Goal: Task Accomplishment & Management: Manage account settings

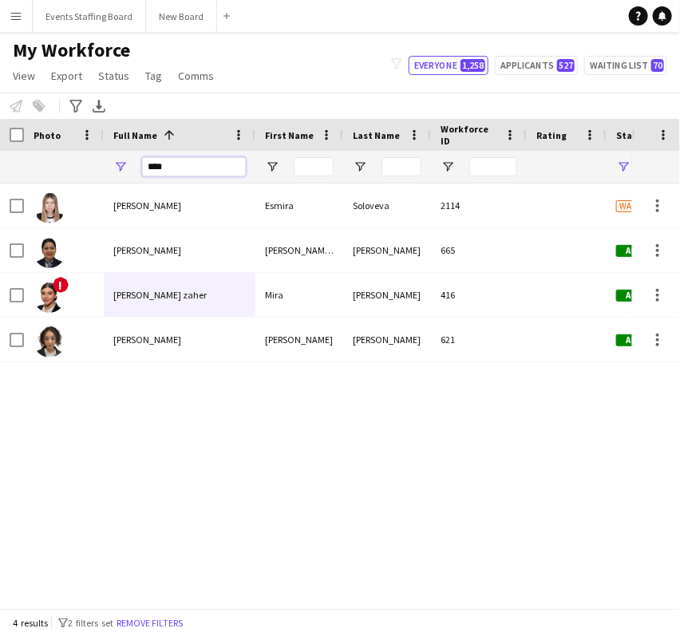
click at [192, 170] on input "****" at bounding box center [194, 166] width 104 height 19
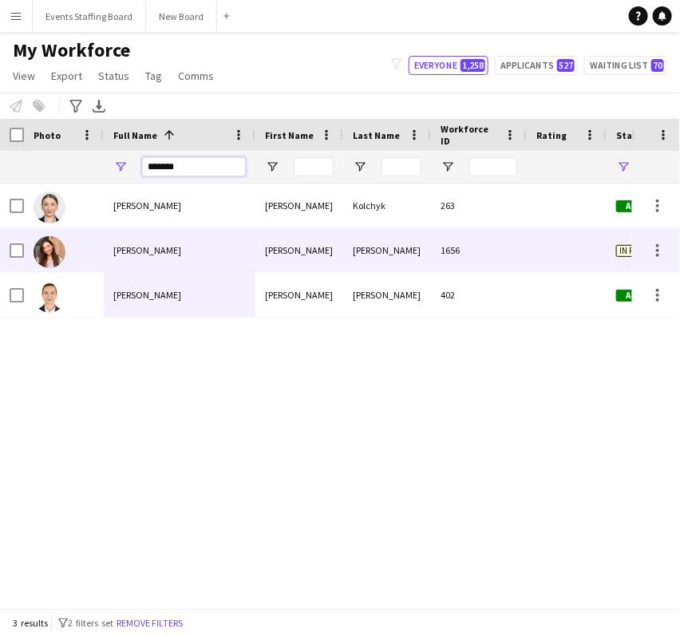
type input "*******"
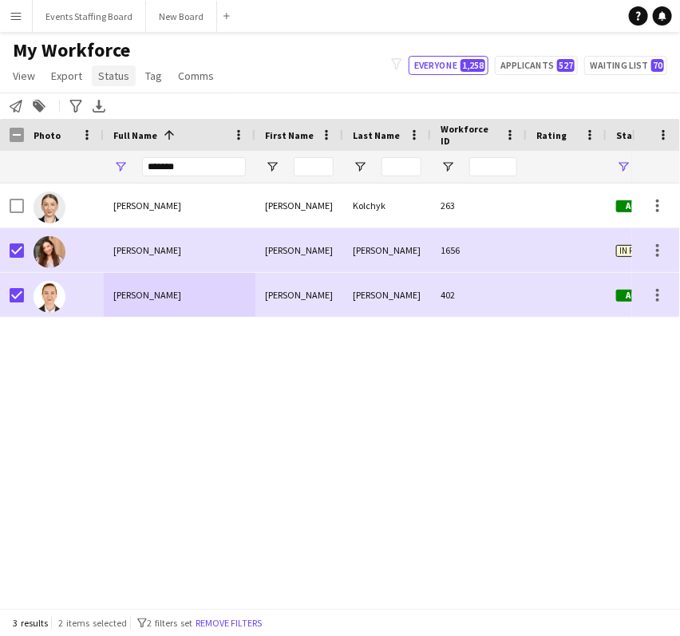
click at [115, 74] on span "Status" at bounding box center [113, 76] width 31 height 14
click at [148, 104] on link "Edit" at bounding box center [148, 110] width 112 height 34
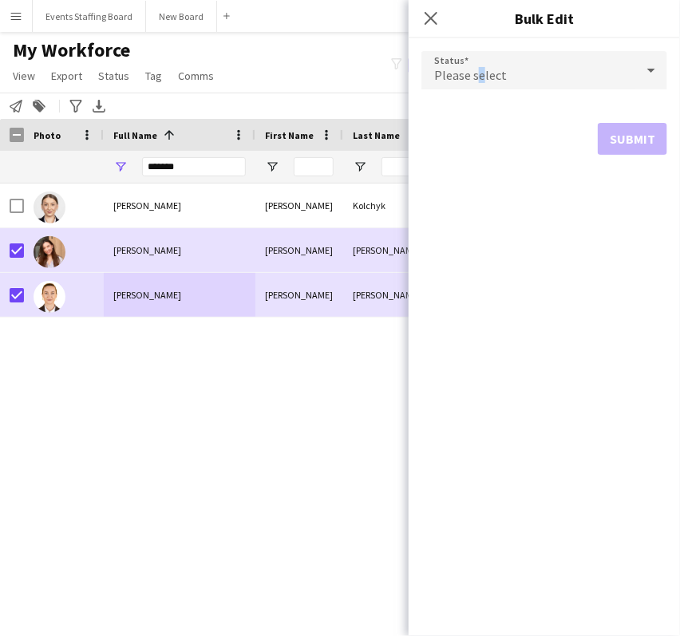
click at [478, 78] on span "Please select" at bounding box center [470, 75] width 73 height 16
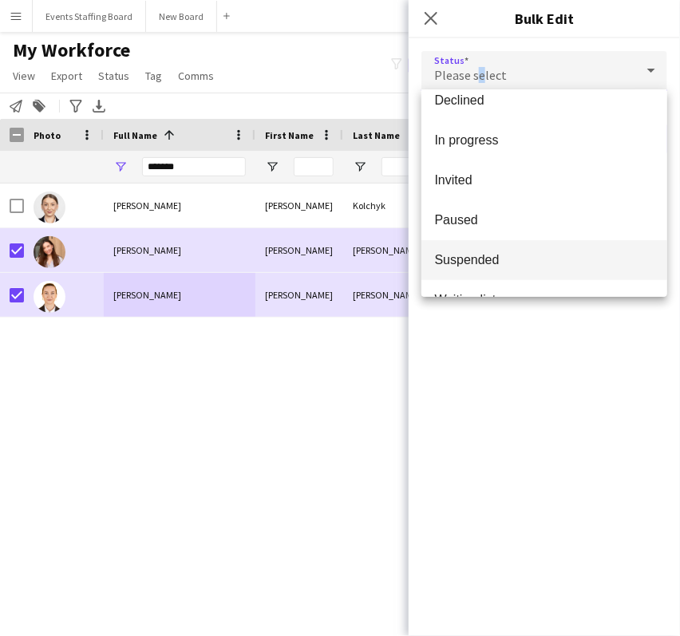
scroll to position [164, 0]
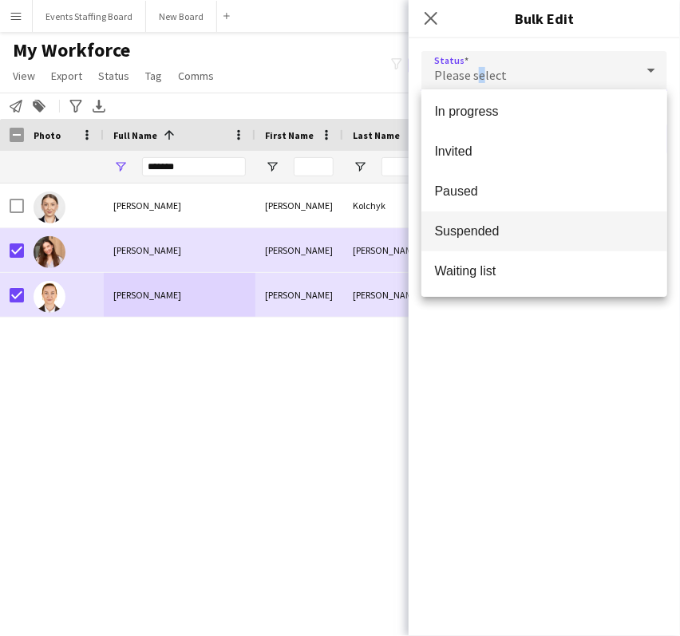
click at [493, 228] on span "Suspended" at bounding box center [544, 231] width 220 height 15
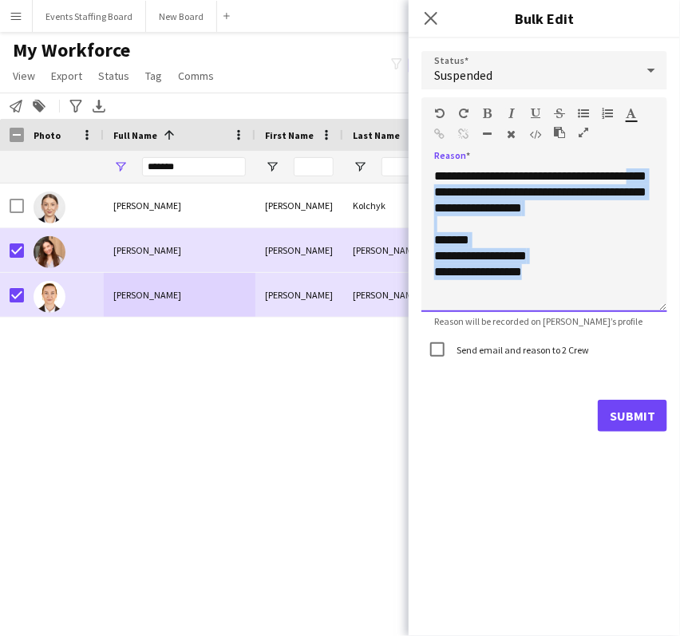
drag, startPoint x: 549, startPoint y: 282, endPoint x: 398, endPoint y: 278, distance: 151.8
click at [398, 278] on body "Menu Boards Boards Boards All jobs Status Workforce Workforce My Workforce Recr…" at bounding box center [340, 318] width 680 height 636
click at [559, 279] on div "**********" at bounding box center [545, 240] width 246 height 144
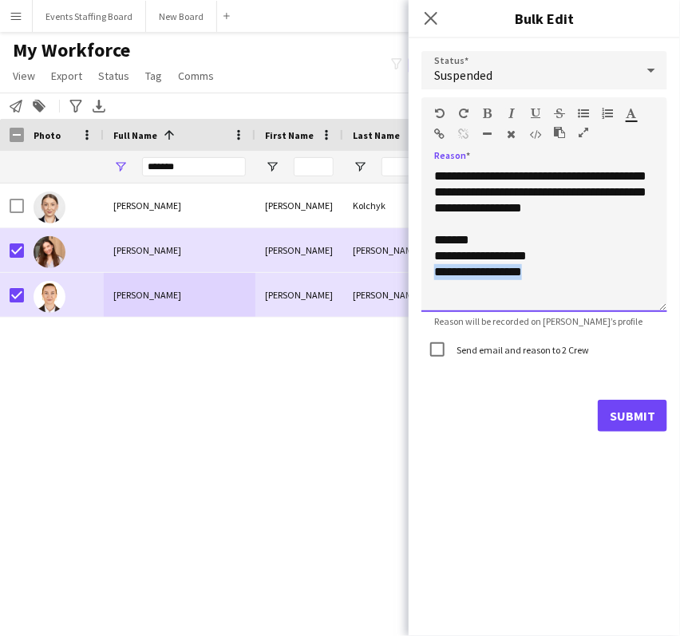
drag, startPoint x: 564, startPoint y: 289, endPoint x: 434, endPoint y: 271, distance: 130.5
click at [436, 271] on div "**********" at bounding box center [545, 240] width 246 height 144
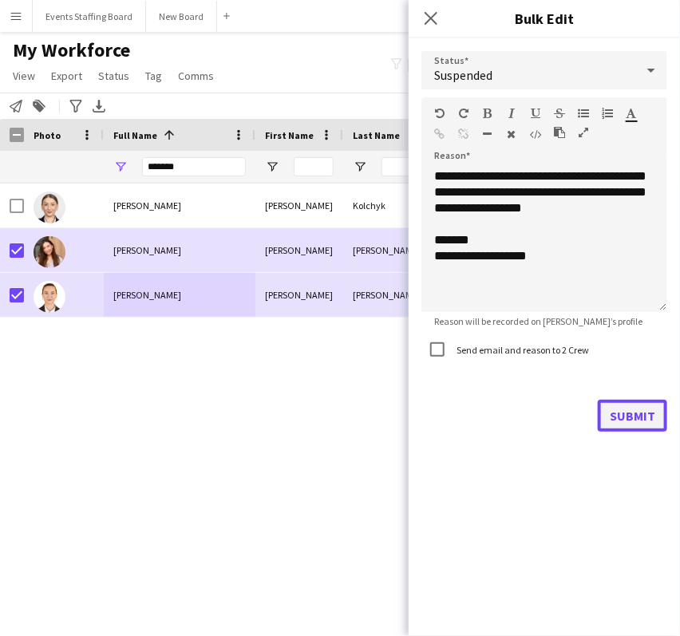
click at [628, 418] on button "Submit" at bounding box center [632, 416] width 69 height 32
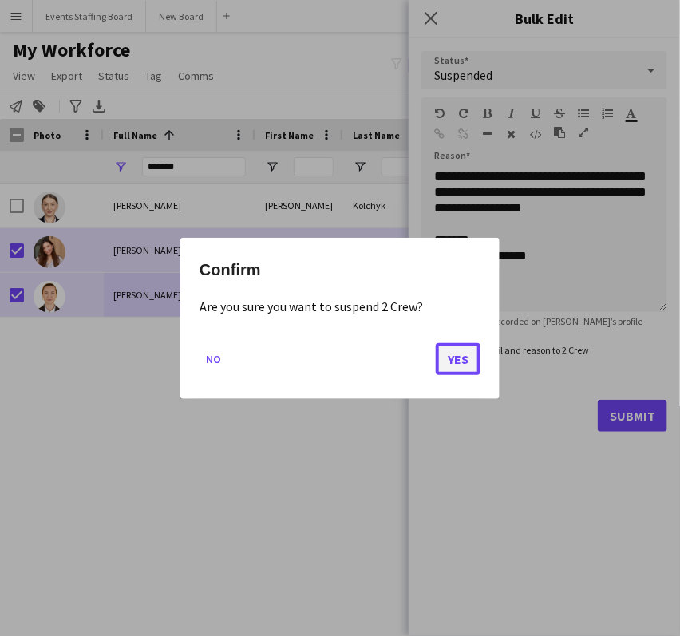
click at [446, 359] on button "Yes" at bounding box center [458, 359] width 45 height 32
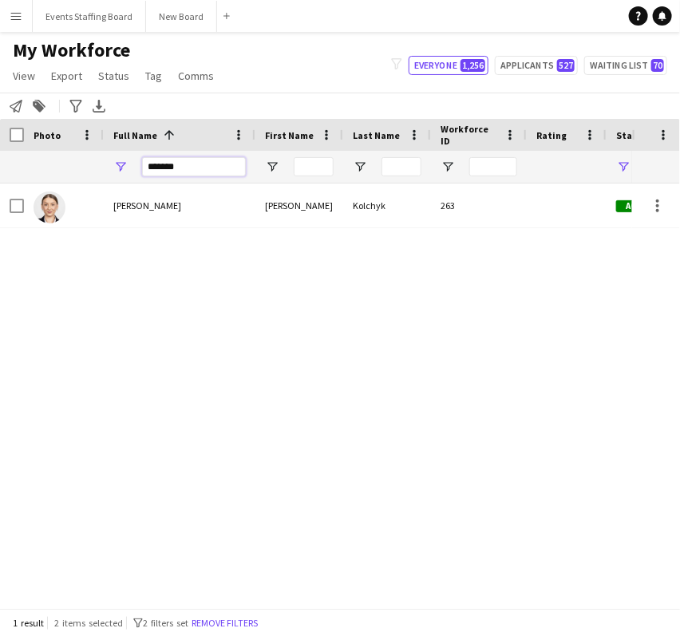
click at [174, 169] on input "*******" at bounding box center [194, 166] width 104 height 19
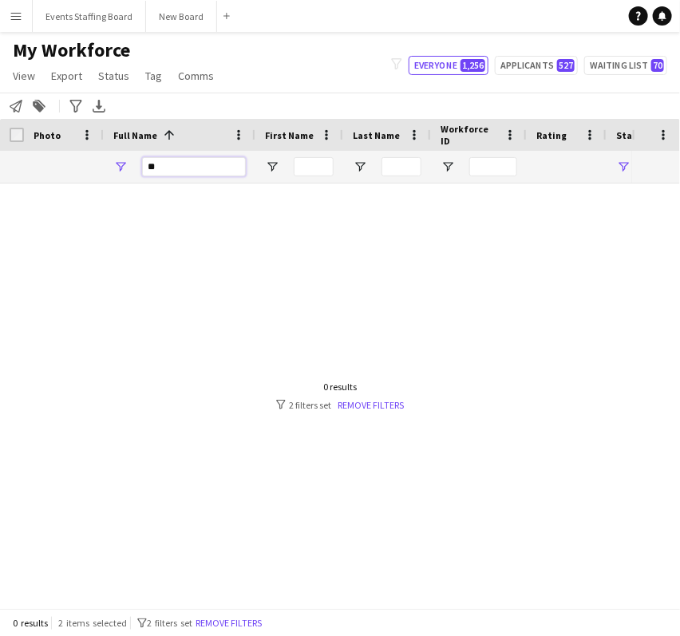
type input "*"
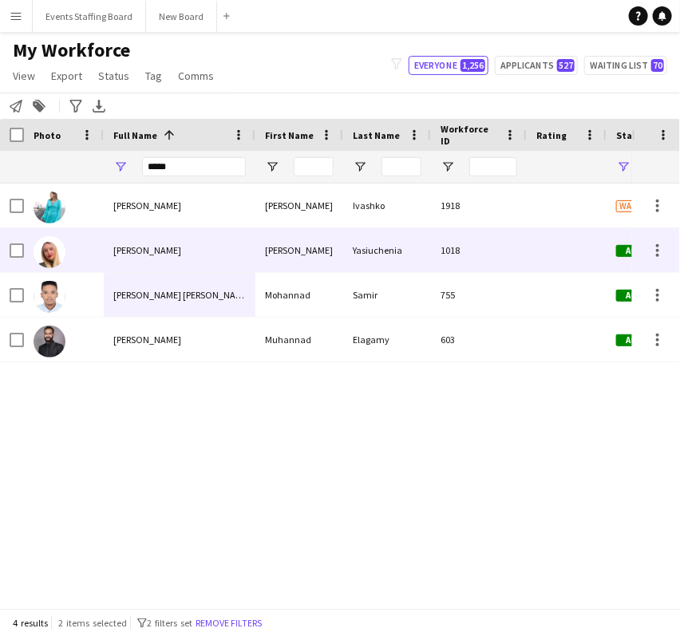
click at [166, 253] on span "Hanna Yasiuchenia" at bounding box center [147, 250] width 68 height 12
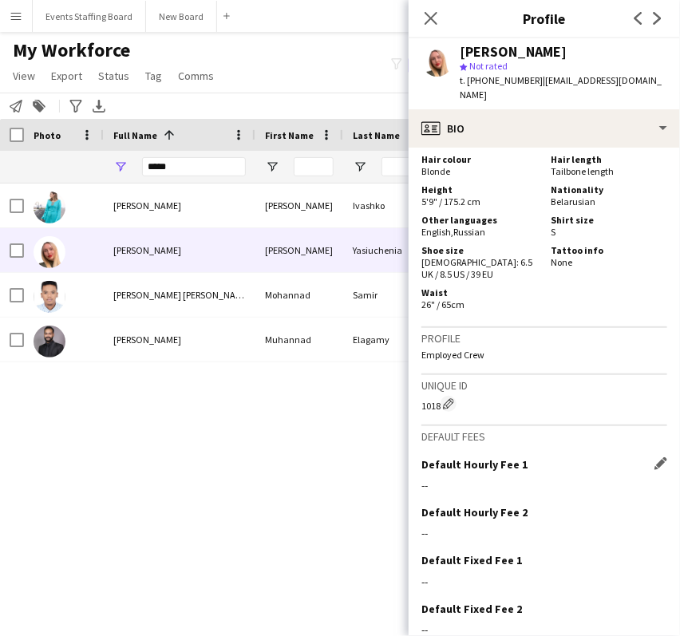
scroll to position [1201, 0]
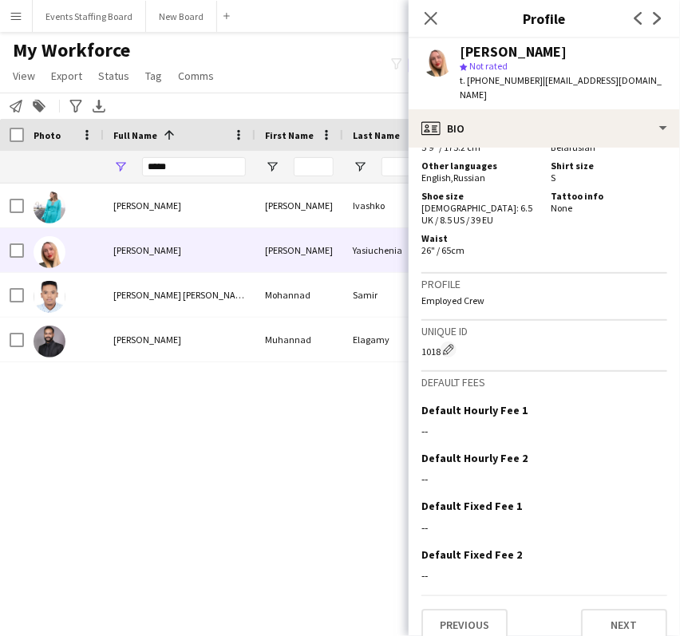
click at [364, 500] on div "Hanna Ivashko Hanna Ivashko 1918 Waiting list Doha Hanna Yasiuchenia Hanna Yasi…" at bounding box center [316, 389] width 632 height 411
click at [200, 168] on input "*****" at bounding box center [194, 166] width 104 height 19
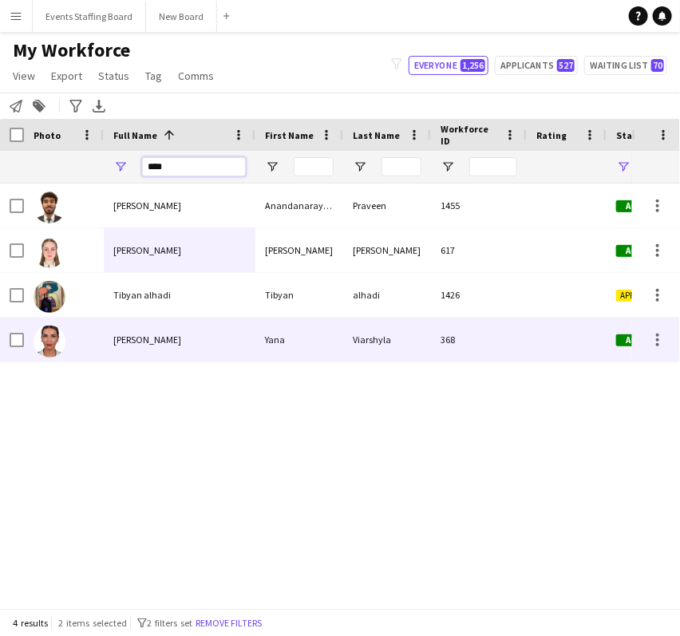
type input "****"
click at [149, 347] on div "Yana Viarshyla" at bounding box center [180, 340] width 152 height 44
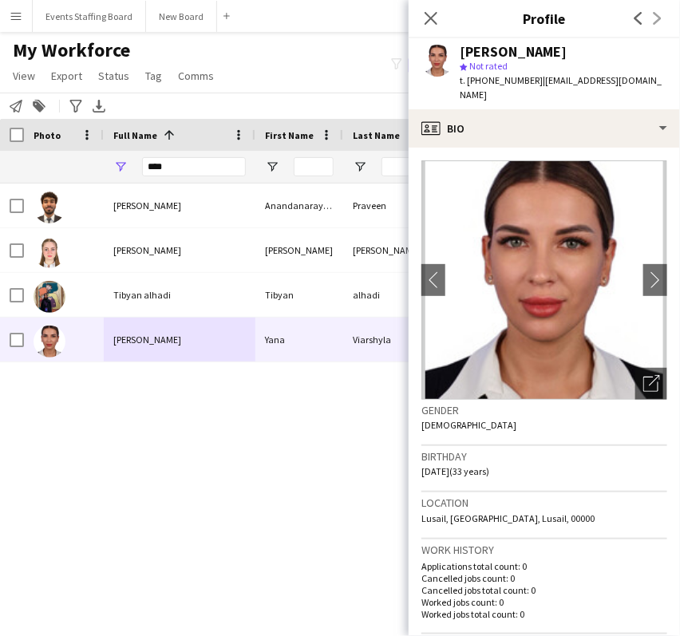
click at [616, 374] on img at bounding box center [545, 280] width 246 height 240
click at [644, 375] on icon "Open photos pop-in" at bounding box center [652, 383] width 17 height 17
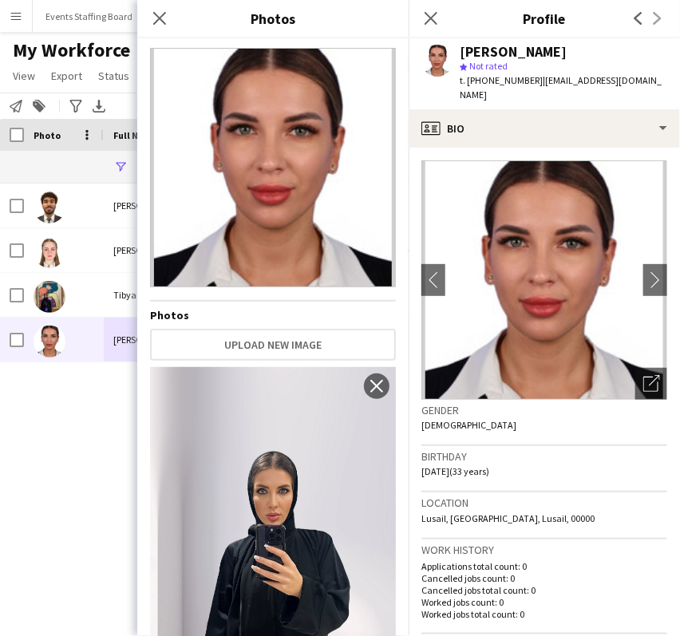
scroll to position [0, 0]
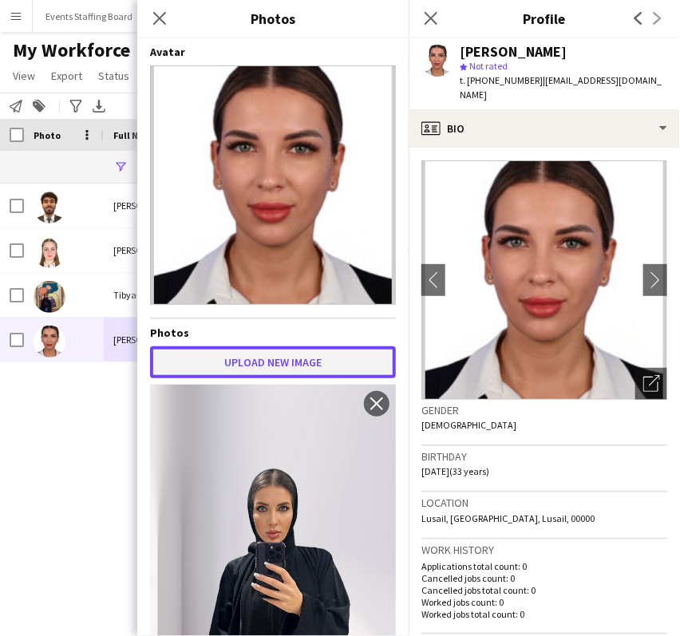
click at [281, 350] on button "Upload new image" at bounding box center [273, 363] width 246 height 32
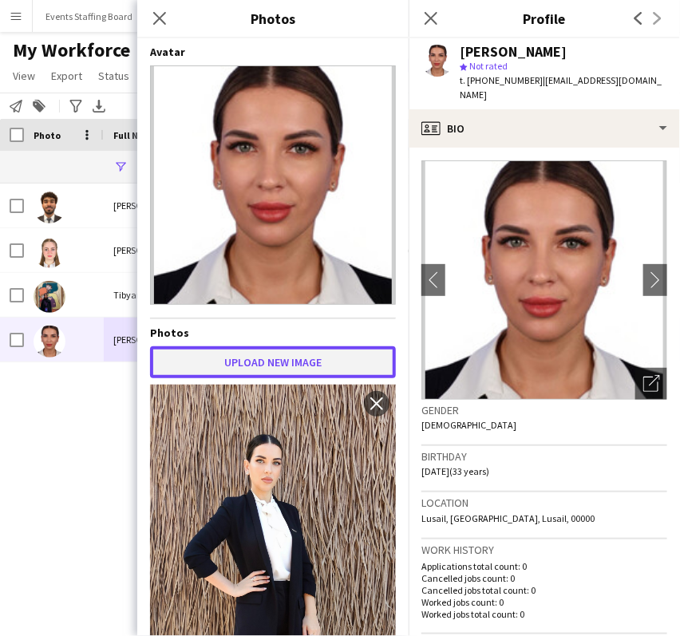
click at [287, 348] on button "Upload new image" at bounding box center [273, 363] width 246 height 32
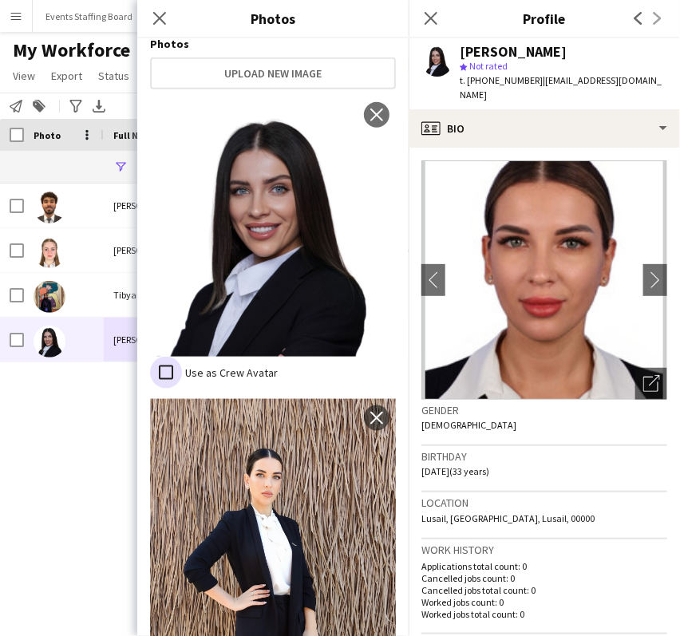
scroll to position [296, 0]
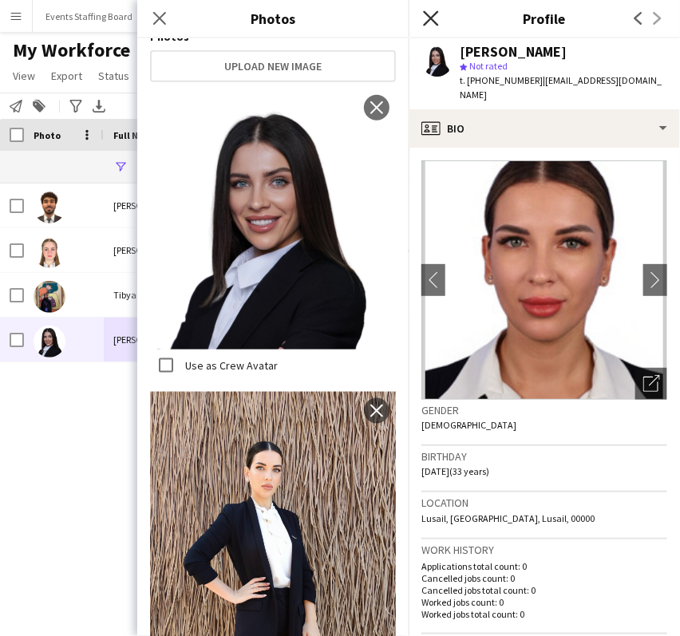
click at [432, 16] on icon "Close pop-in" at bounding box center [430, 17] width 15 height 15
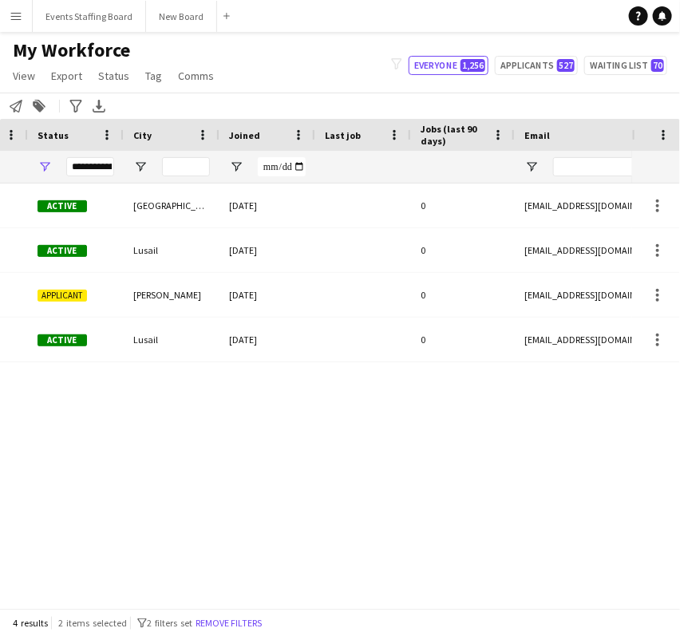
scroll to position [0, 0]
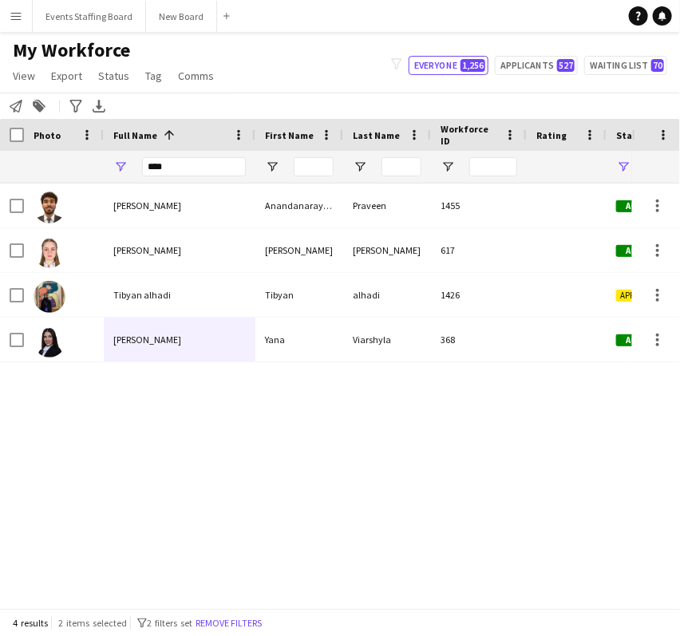
click at [196, 148] on div "Full Name 1" at bounding box center [179, 135] width 133 height 32
click at [189, 163] on input "****" at bounding box center [194, 166] width 104 height 19
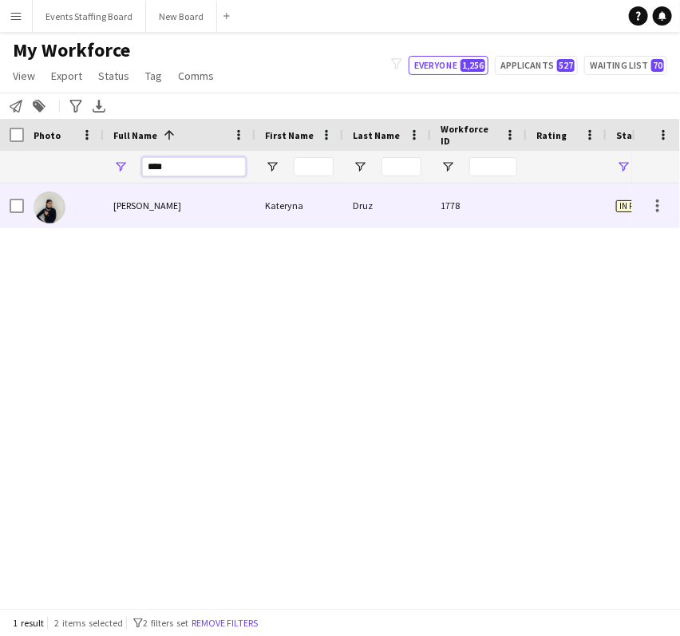
type input "****"
click at [217, 227] on div "Kateryna Druz" at bounding box center [180, 206] width 152 height 44
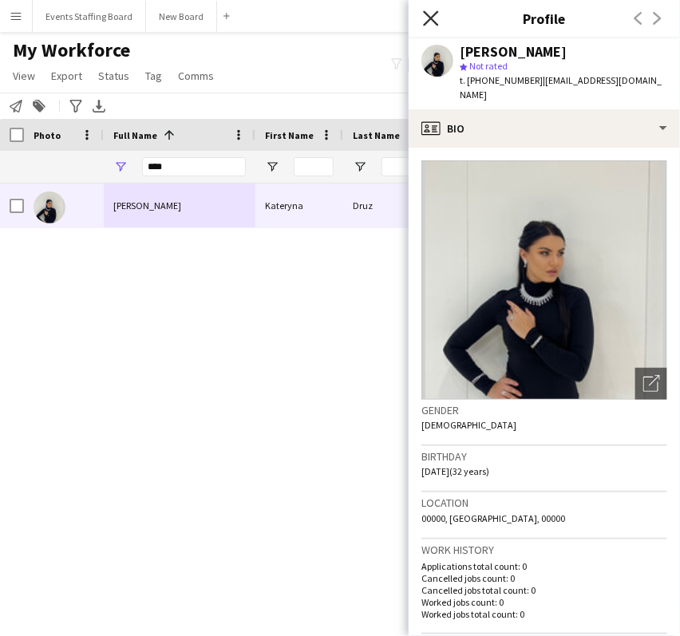
click at [434, 20] on icon at bounding box center [430, 17] width 15 height 15
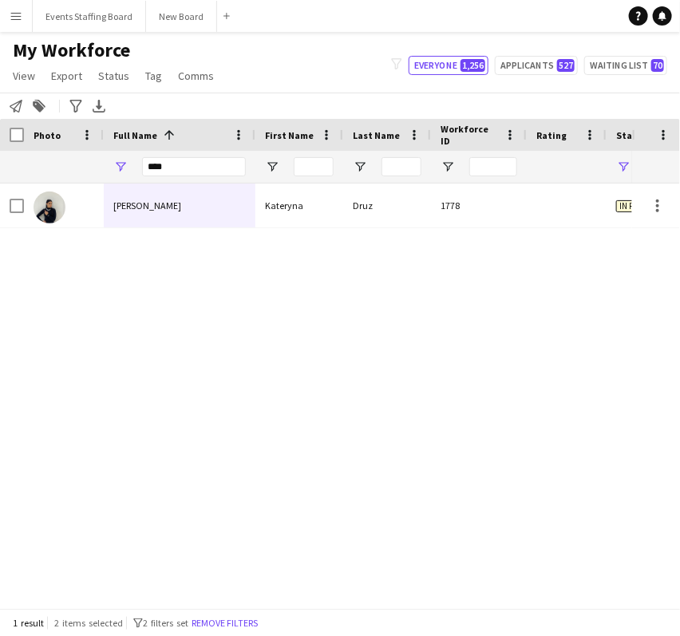
click at [199, 155] on div "****" at bounding box center [194, 167] width 104 height 32
click at [165, 169] on input "****" at bounding box center [194, 166] width 104 height 19
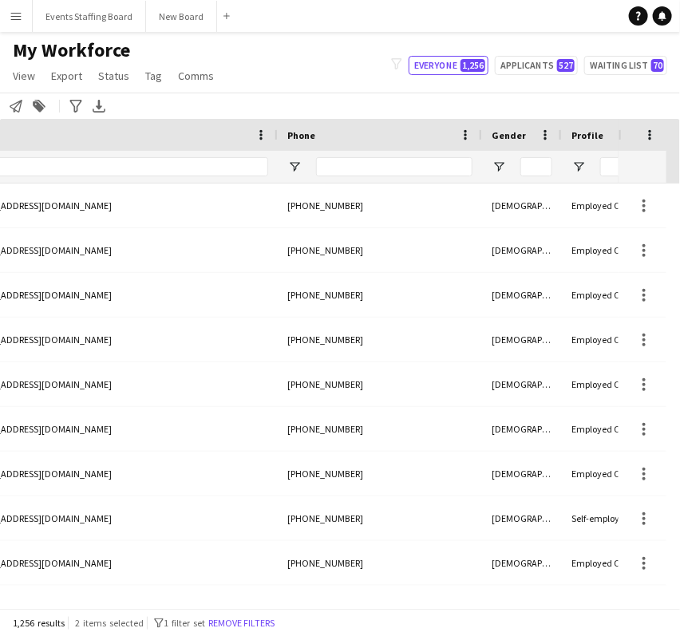
scroll to position [0, 1326]
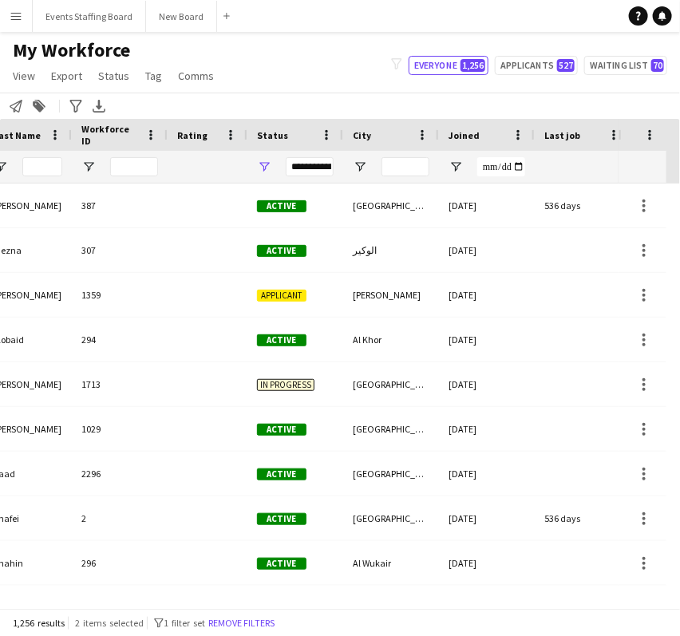
click at [279, 159] on div "**********" at bounding box center [296, 167] width 96 height 32
click at [264, 160] on span "Open Filter Menu" at bounding box center [264, 167] width 14 height 14
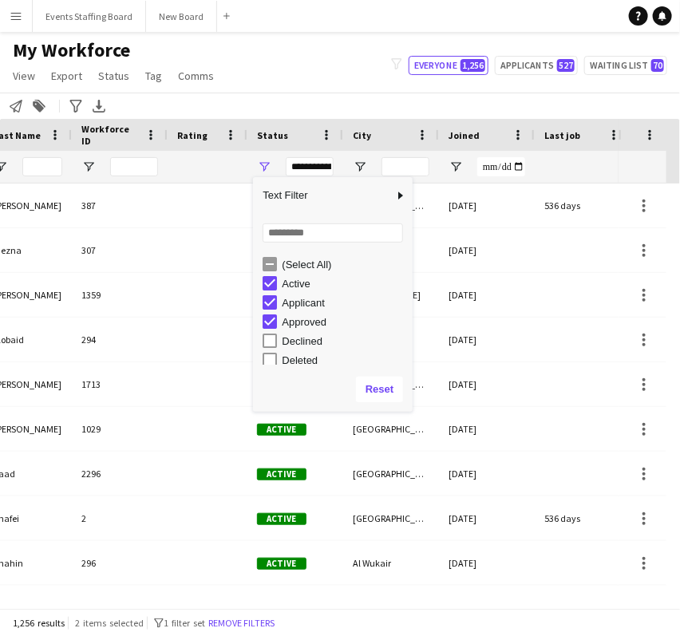
click at [283, 264] on div "(Select All)" at bounding box center [345, 265] width 126 height 12
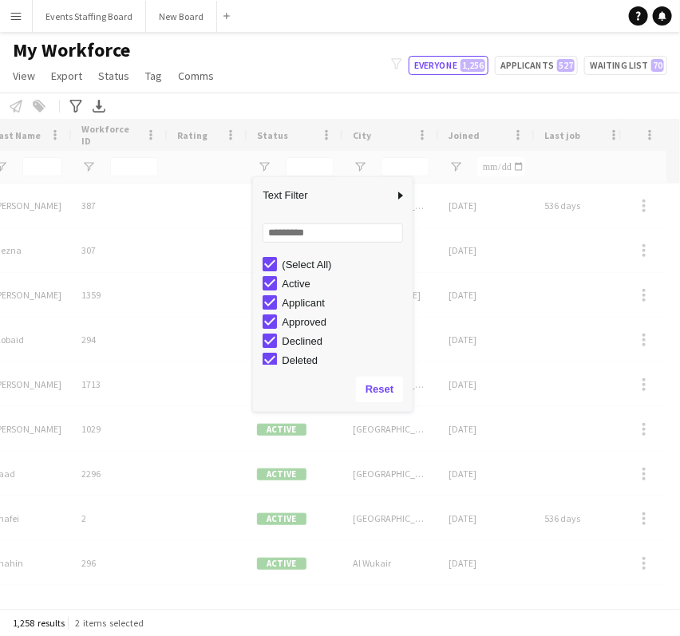
click at [300, 259] on div "(Select All)" at bounding box center [345, 265] width 126 height 12
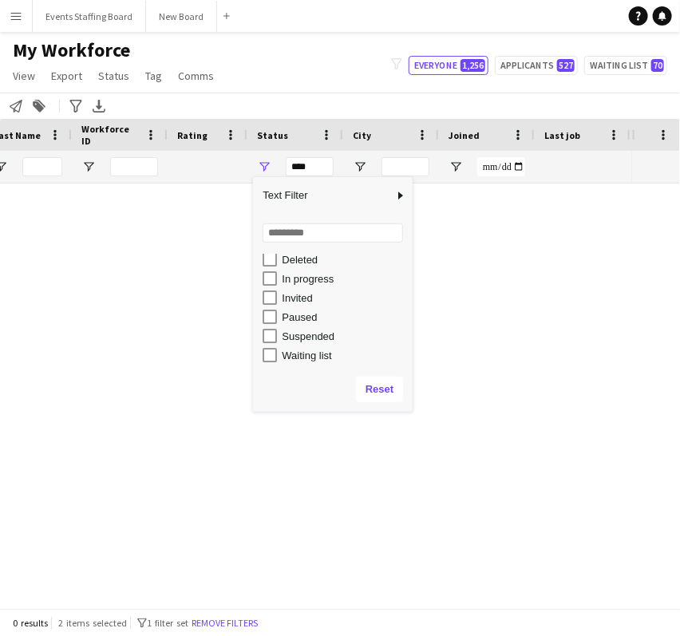
click at [305, 346] on div "Waiting list" at bounding box center [338, 355] width 150 height 19
click at [299, 347] on div "Waiting list" at bounding box center [338, 355] width 150 height 19
click at [296, 351] on div "Waiting list" at bounding box center [345, 356] width 126 height 12
type input "**********"
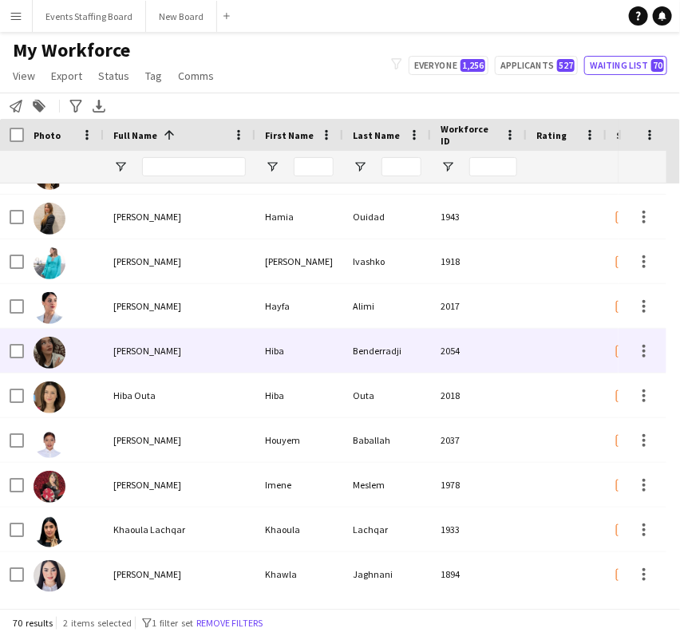
click at [160, 351] on span "Hiba Benderradji" at bounding box center [147, 351] width 68 height 12
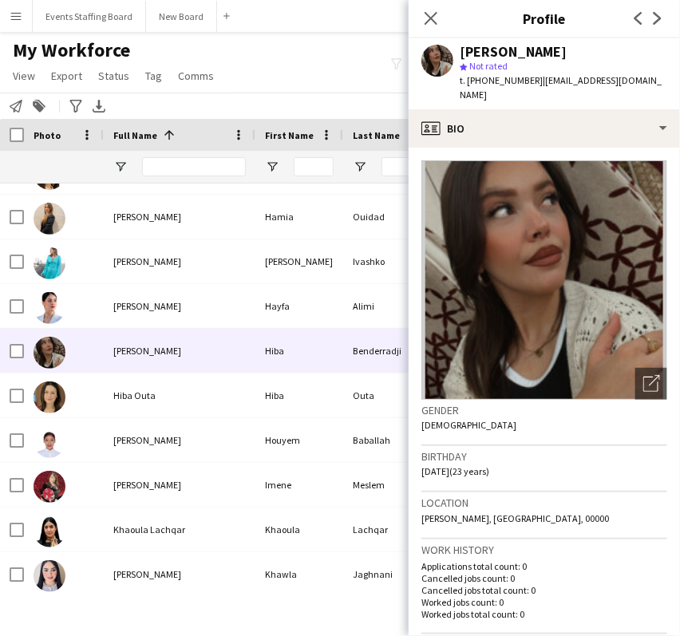
click at [619, 366] on img at bounding box center [545, 280] width 246 height 240
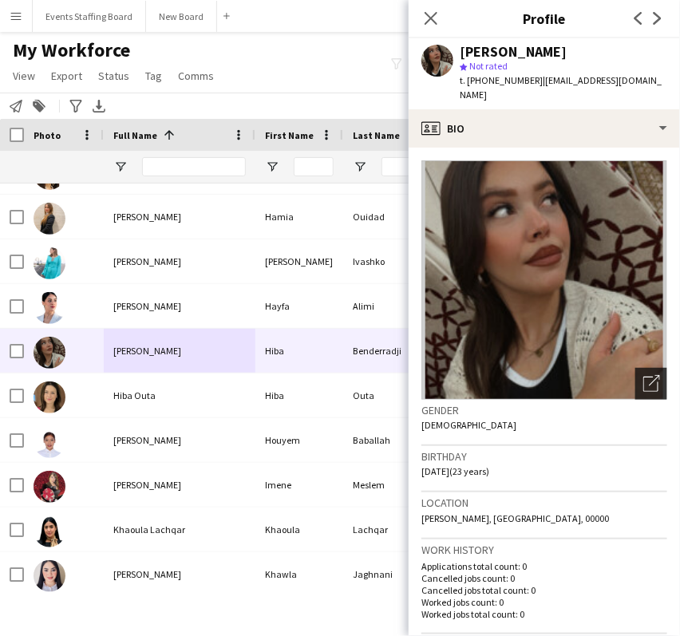
click at [644, 375] on icon "Open photos pop-in" at bounding box center [652, 383] width 17 height 17
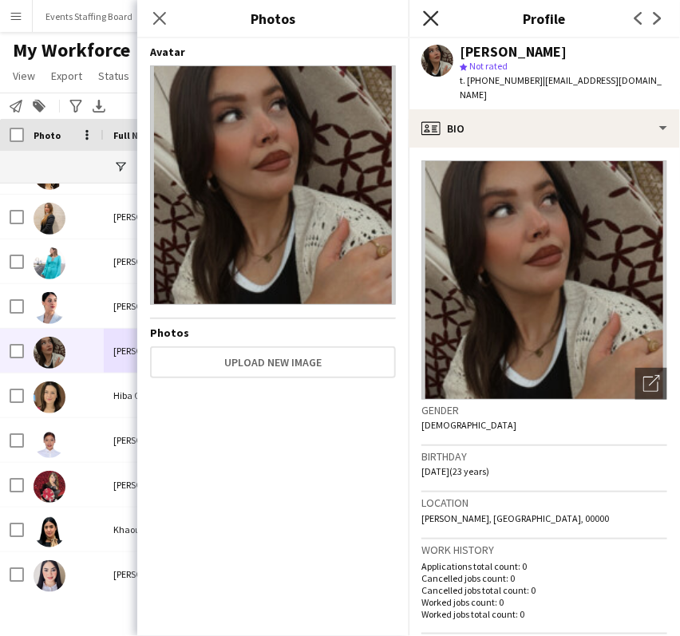
click at [434, 19] on icon "Close pop-in" at bounding box center [430, 17] width 15 height 15
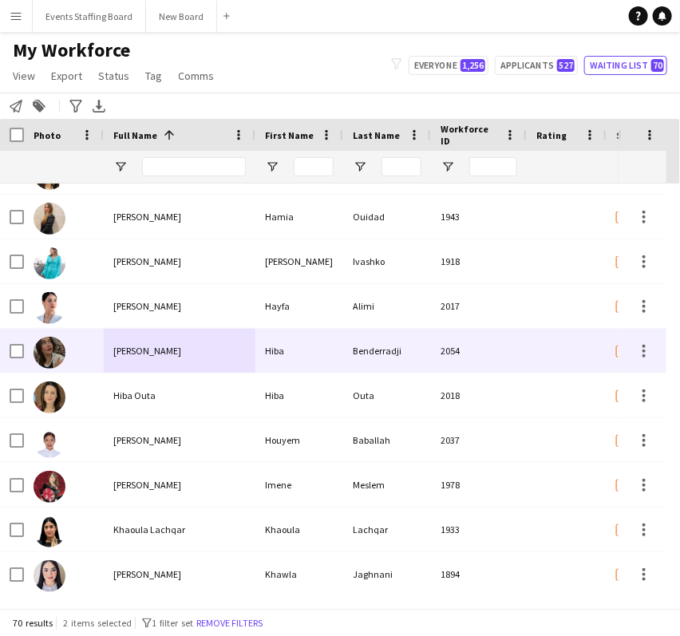
click at [171, 355] on span "Hiba Benderradji" at bounding box center [147, 351] width 68 height 12
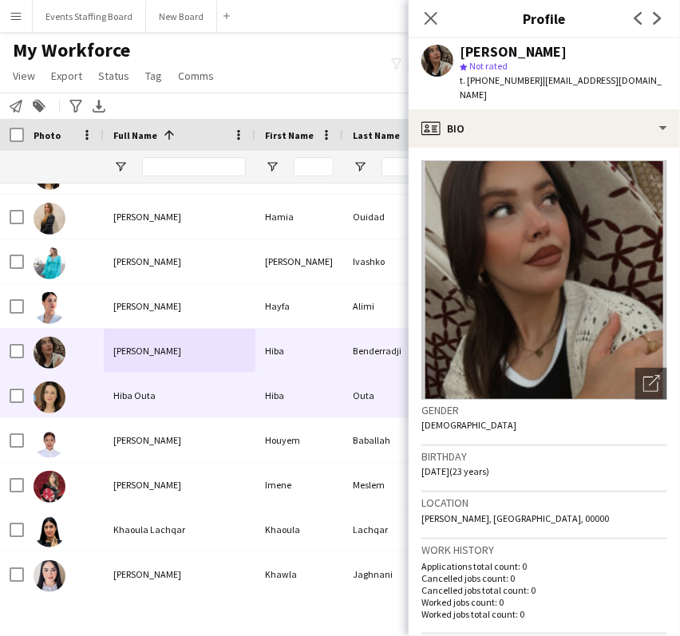
click at [150, 438] on span "[PERSON_NAME]" at bounding box center [147, 440] width 68 height 12
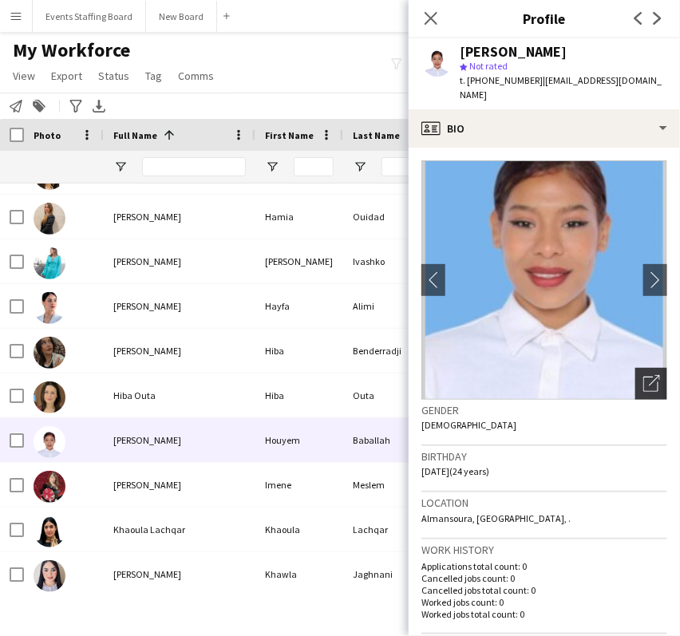
click at [644, 375] on icon "Open photos pop-in" at bounding box center [652, 383] width 17 height 17
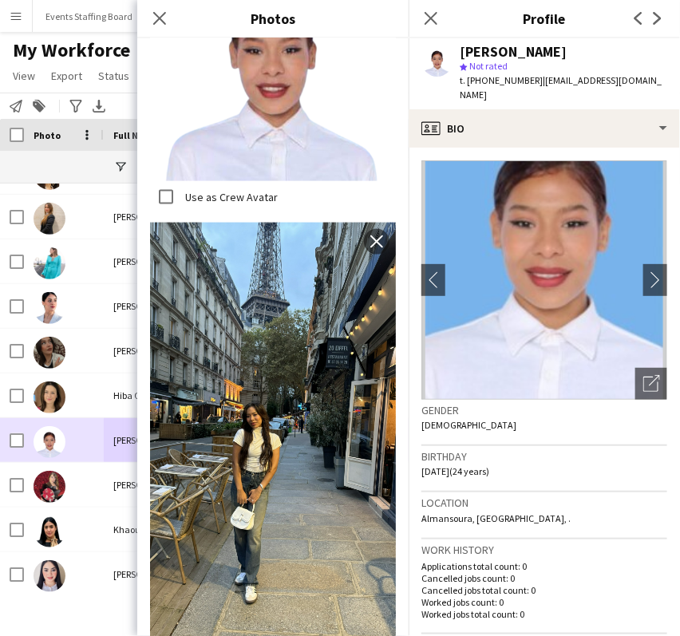
click at [98, 476] on div at bounding box center [64, 485] width 80 height 44
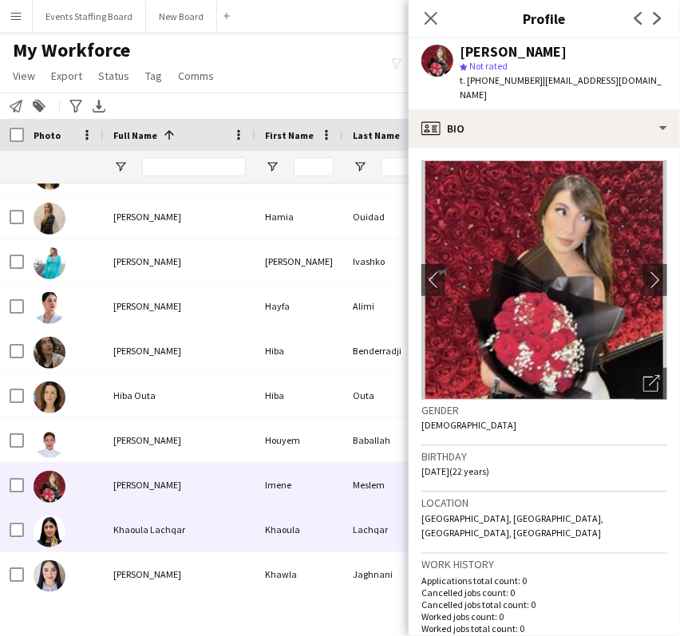
click at [145, 541] on div "Khaoula Lachqar" at bounding box center [180, 530] width 152 height 44
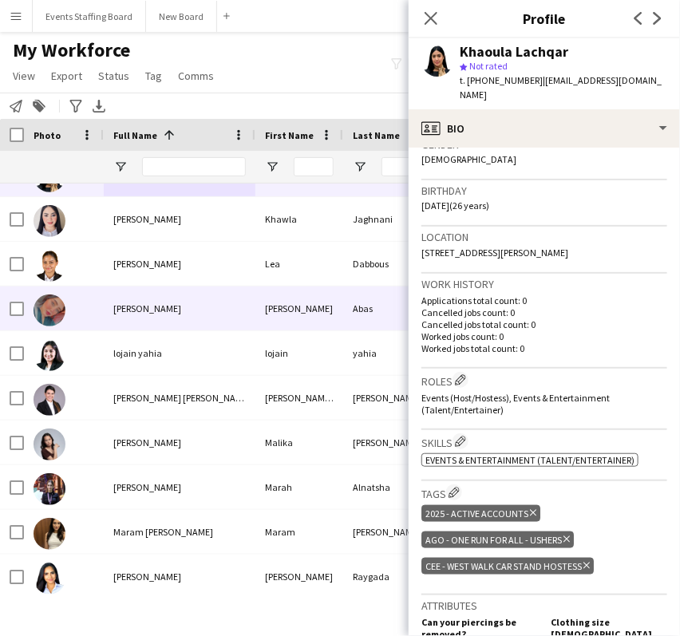
click at [117, 305] on span "Lena Abas" at bounding box center [147, 309] width 68 height 12
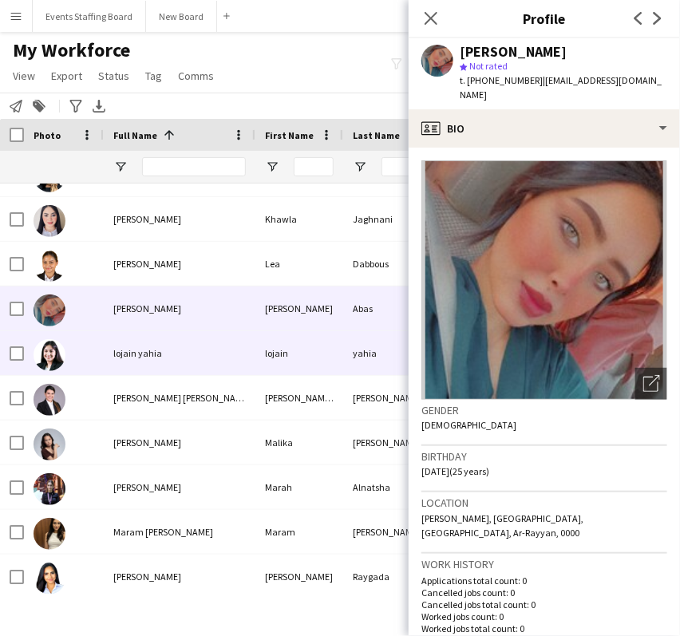
click at [136, 364] on div "lojain yahia" at bounding box center [180, 353] width 152 height 44
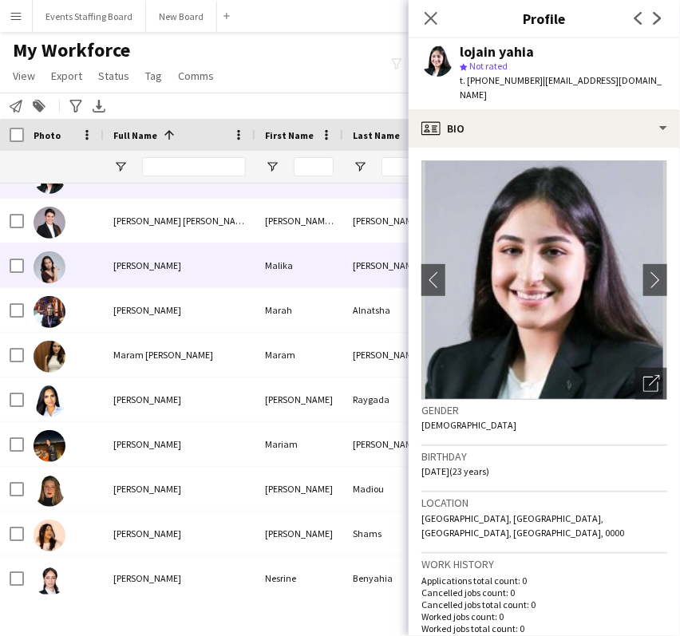
click at [127, 247] on div "Malika Isakunova" at bounding box center [180, 266] width 152 height 44
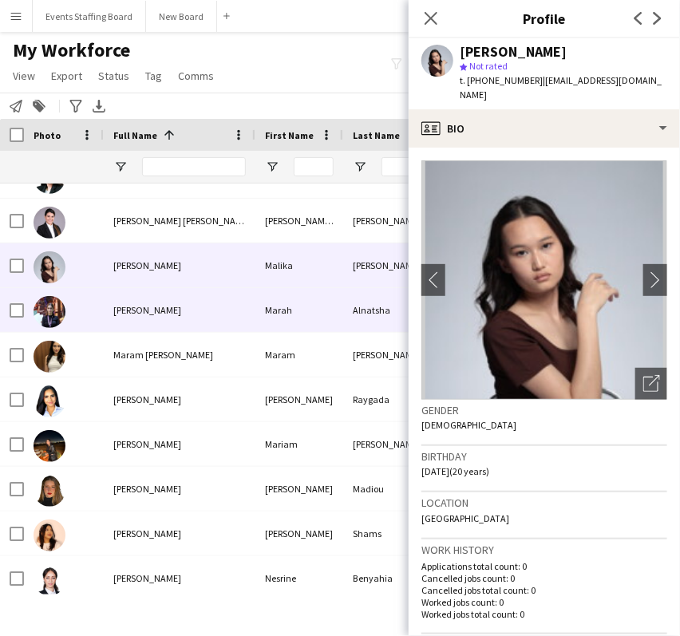
click at [147, 312] on span "[PERSON_NAME]" at bounding box center [147, 310] width 68 height 12
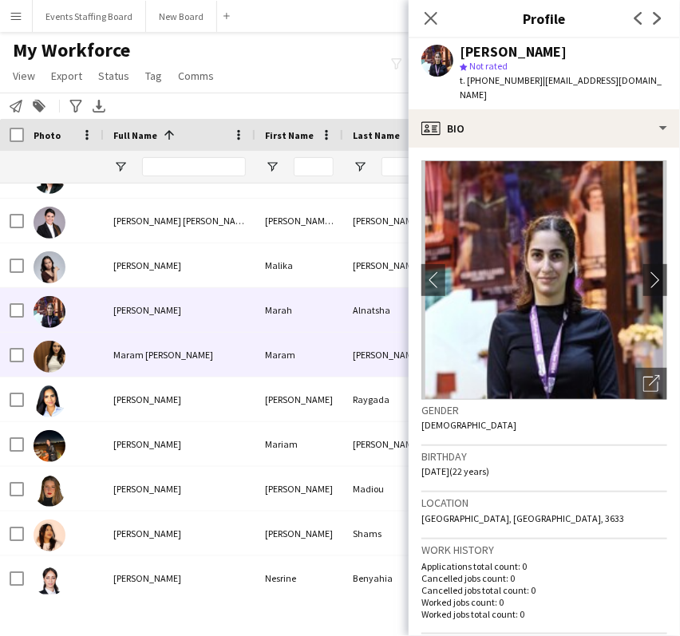
click at [121, 355] on span "Maram [PERSON_NAME]" at bounding box center [163, 355] width 100 height 12
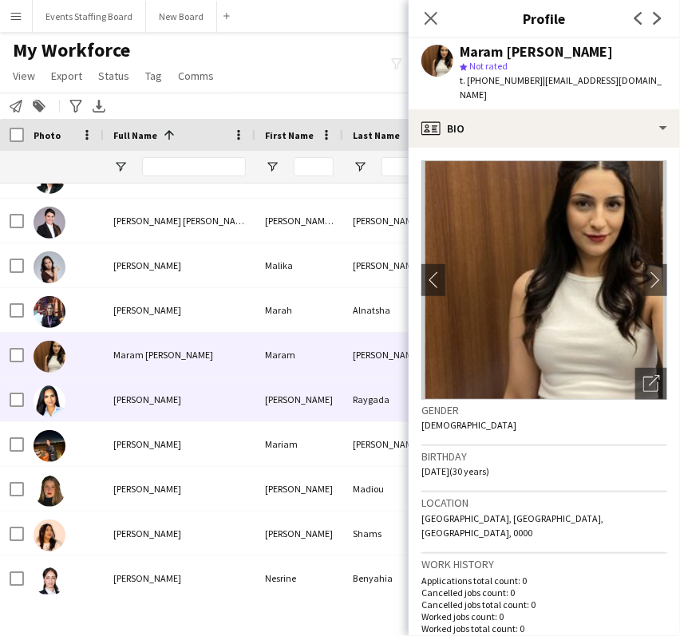
click at [142, 406] on div "[PERSON_NAME]" at bounding box center [180, 400] width 152 height 44
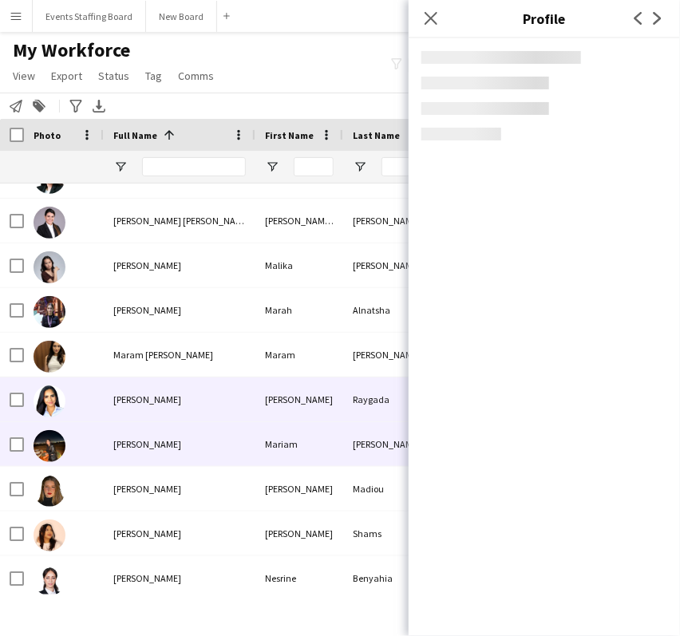
click at [143, 436] on div "[PERSON_NAME]" at bounding box center [180, 444] width 152 height 44
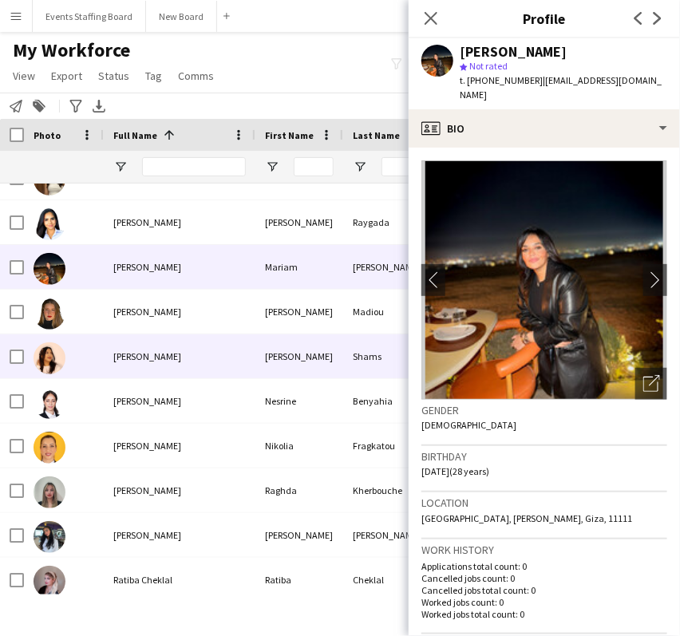
click at [114, 355] on span "Nawrin Shams" at bounding box center [147, 357] width 68 height 12
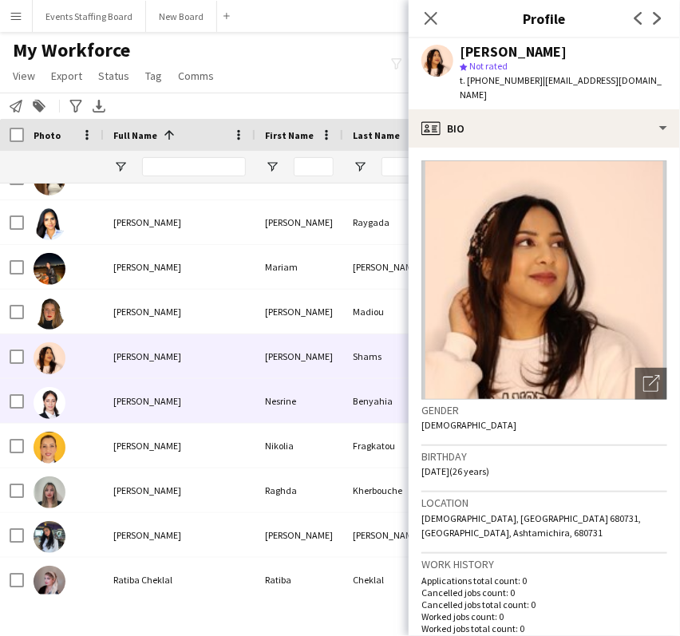
click at [125, 404] on span "Nesrine Benyahia" at bounding box center [147, 401] width 68 height 12
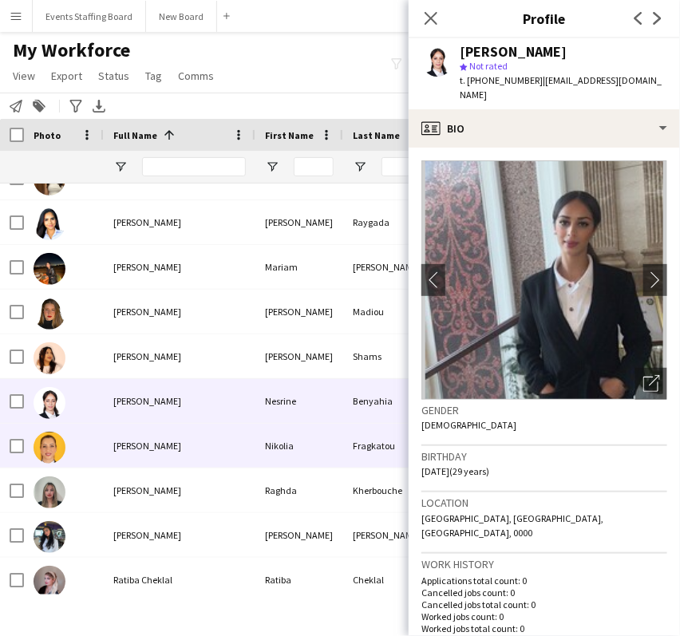
click at [161, 428] on div "Nikolia Fragkatou" at bounding box center [180, 446] width 152 height 44
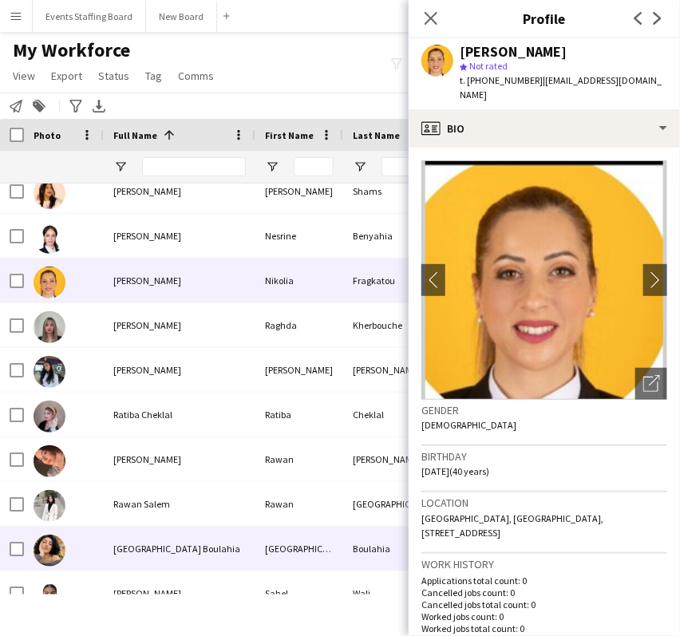
scroll to position [2306, 0]
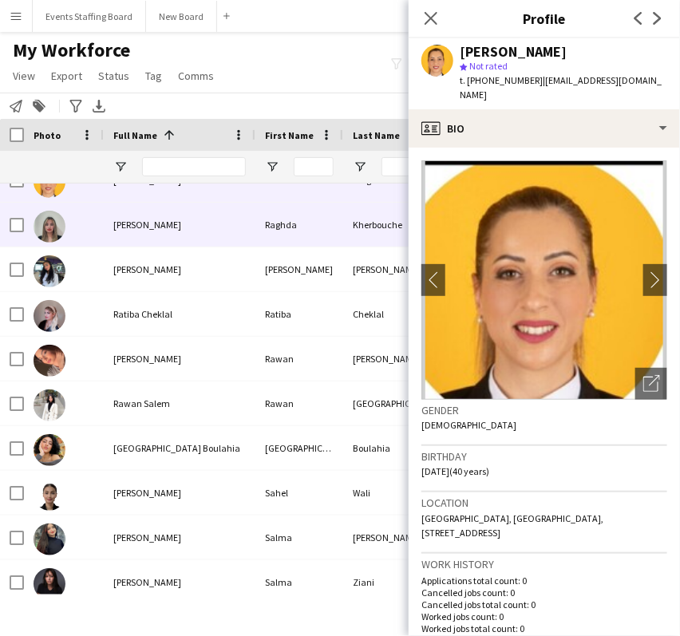
click at [119, 234] on div "[PERSON_NAME]" at bounding box center [180, 225] width 152 height 44
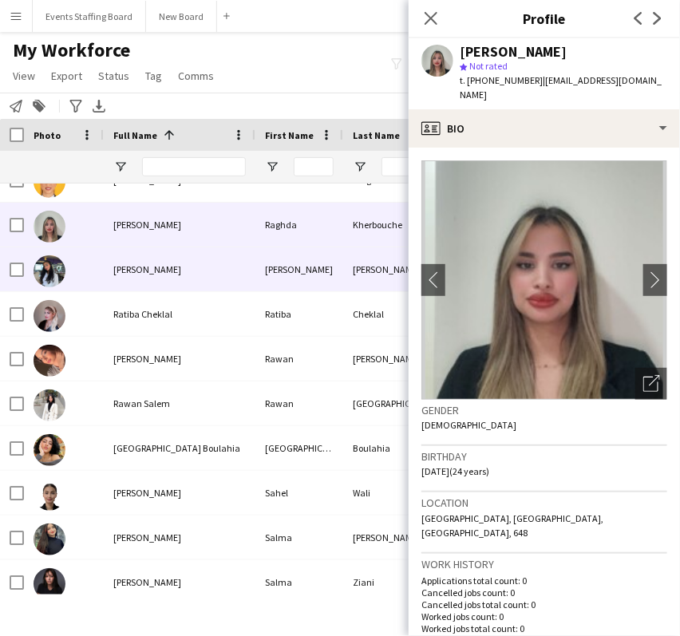
click at [111, 271] on div "Rana Hasan" at bounding box center [180, 270] width 152 height 44
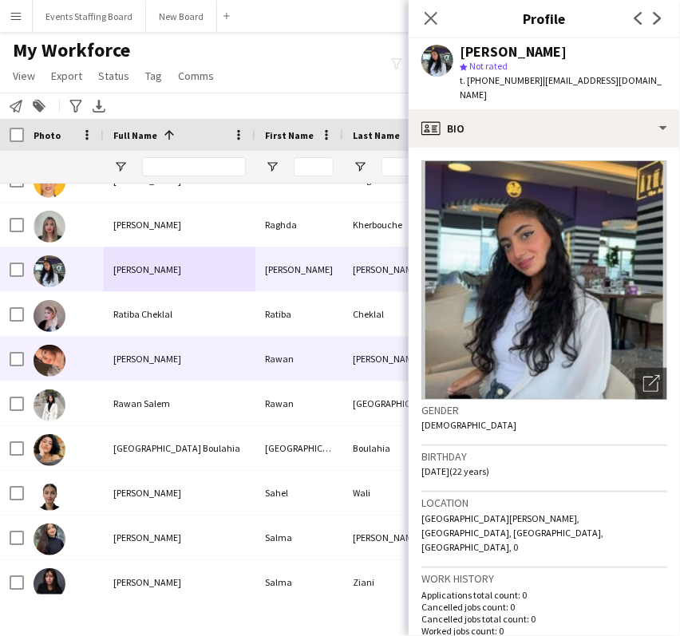
click at [235, 354] on div "Rawan Ismail" at bounding box center [180, 359] width 152 height 44
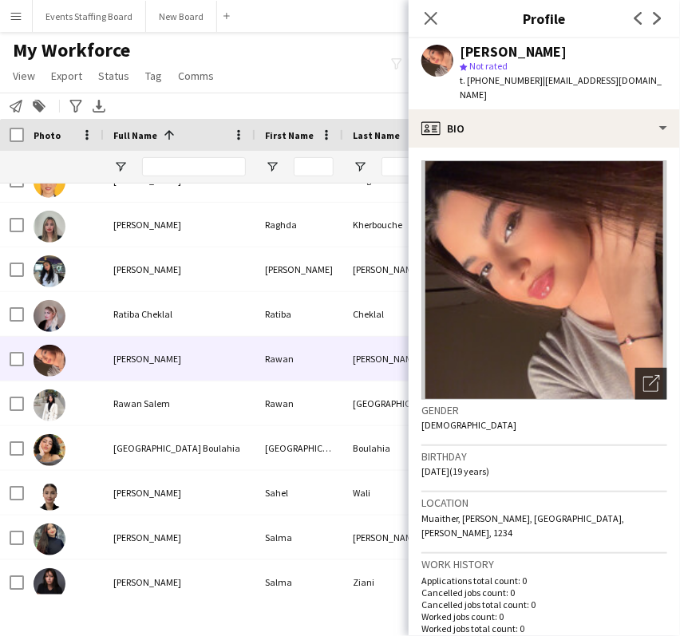
click at [644, 375] on icon "Open photos pop-in" at bounding box center [652, 383] width 17 height 17
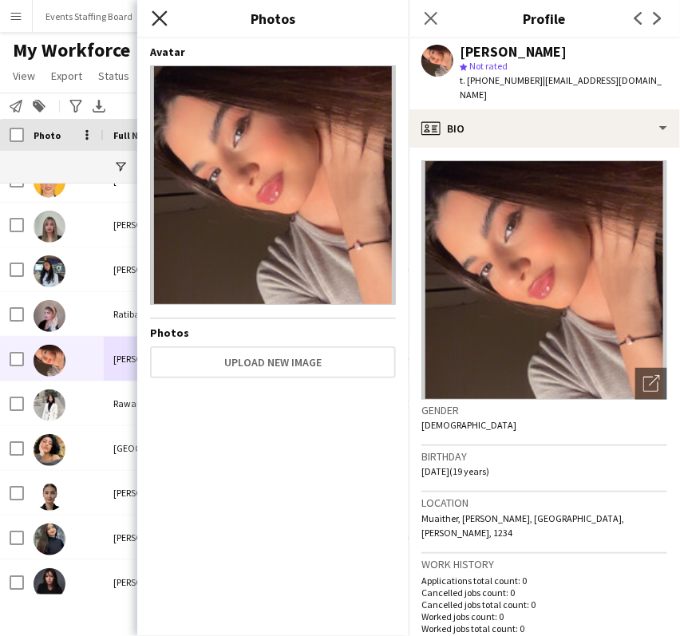
click at [153, 17] on icon "Close pop-in" at bounding box center [159, 17] width 15 height 15
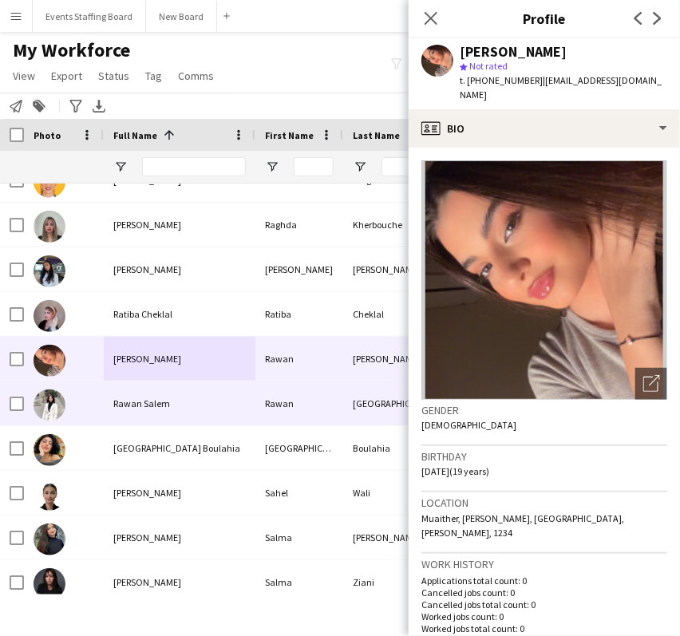
click at [107, 389] on div "Rawan Salem" at bounding box center [180, 404] width 152 height 44
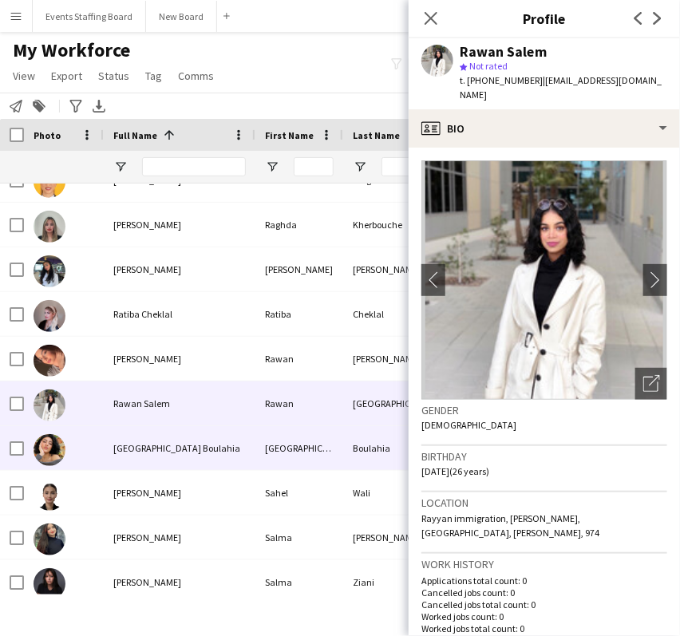
click at [112, 438] on div "Romaissaa Boulahia" at bounding box center [180, 448] width 152 height 44
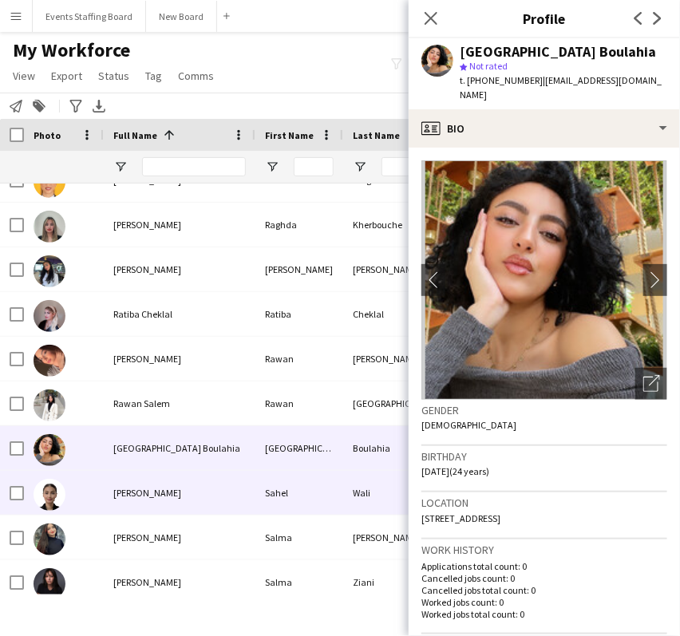
click at [96, 483] on div at bounding box center [64, 493] width 80 height 44
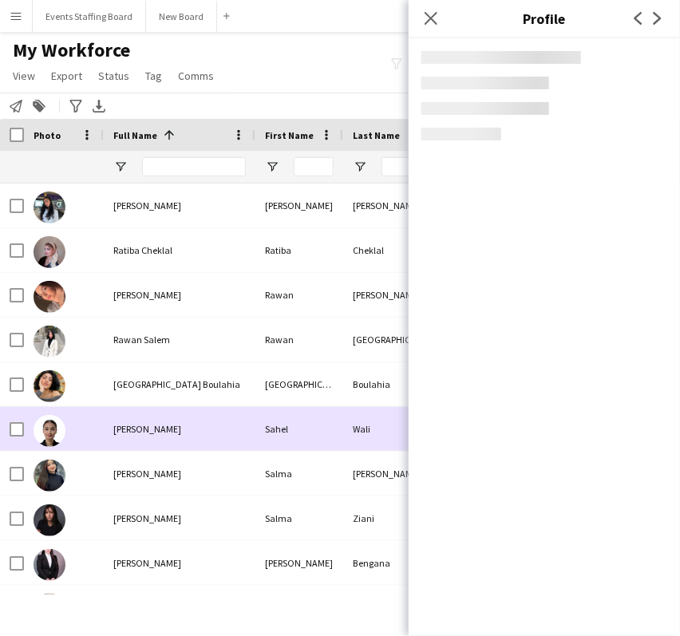
scroll to position [2396, 0]
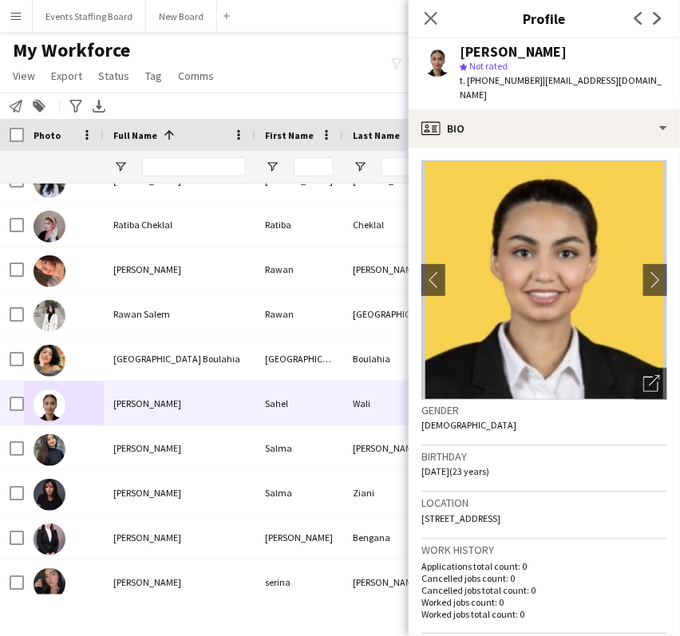
drag, startPoint x: 629, startPoint y: 363, endPoint x: 441, endPoint y: 392, distance: 190.6
click at [636, 368] on div "Open photos pop-in" at bounding box center [652, 384] width 32 height 32
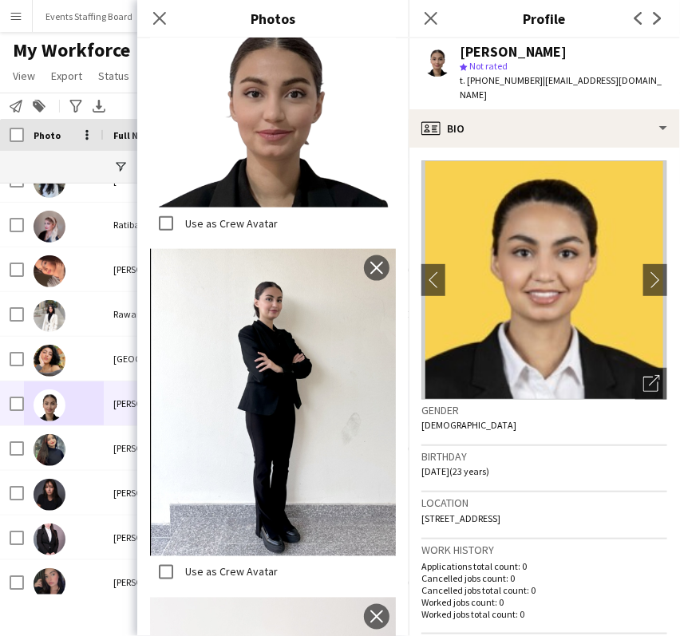
scroll to position [942, 0]
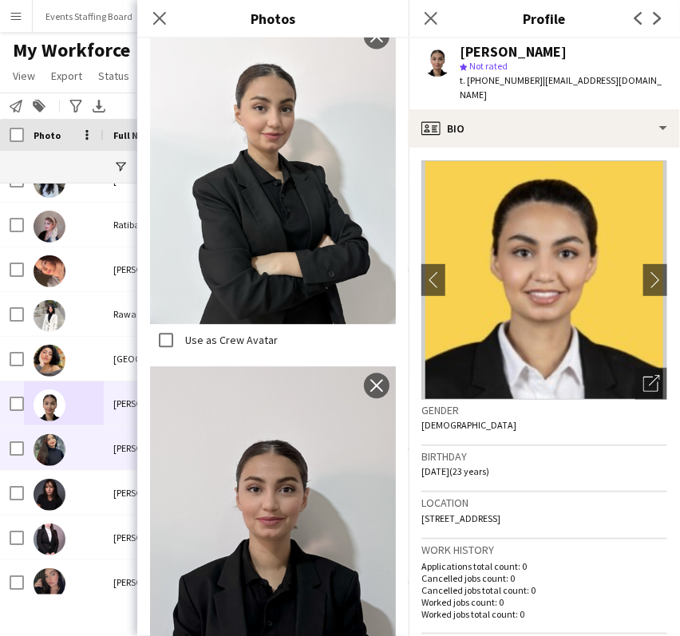
click at [77, 450] on div at bounding box center [64, 448] width 80 height 44
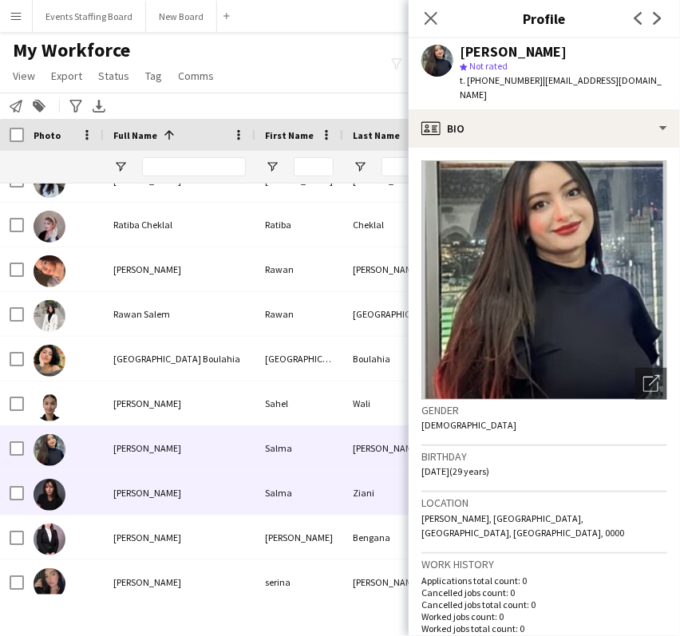
click at [128, 497] on span "Salma Ziani" at bounding box center [147, 493] width 68 height 12
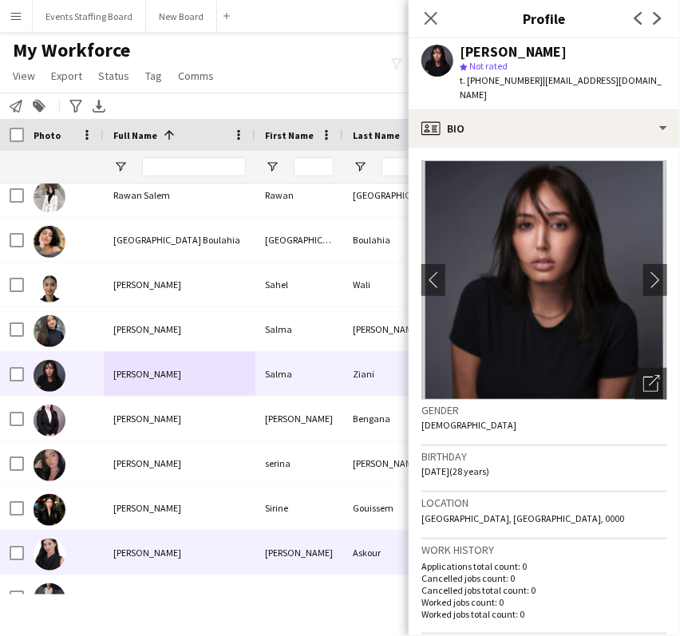
scroll to position [2573, 0]
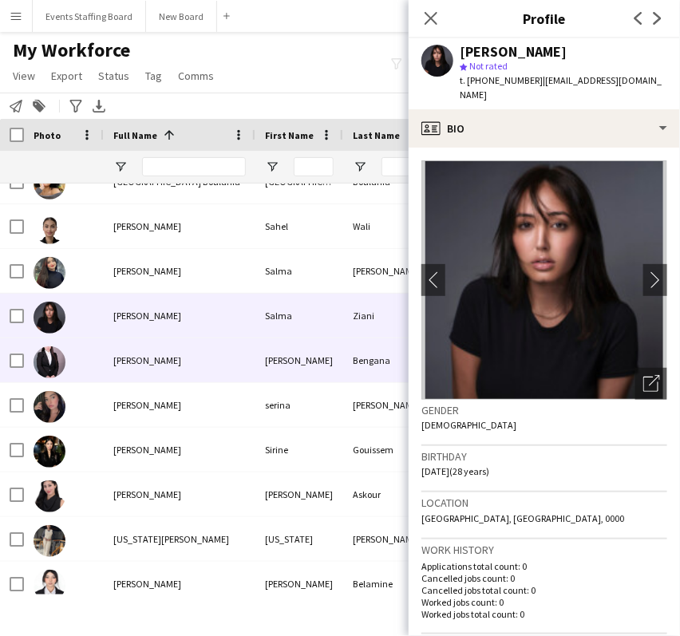
click at [113, 355] on span "Samiha Bengana" at bounding box center [147, 361] width 68 height 12
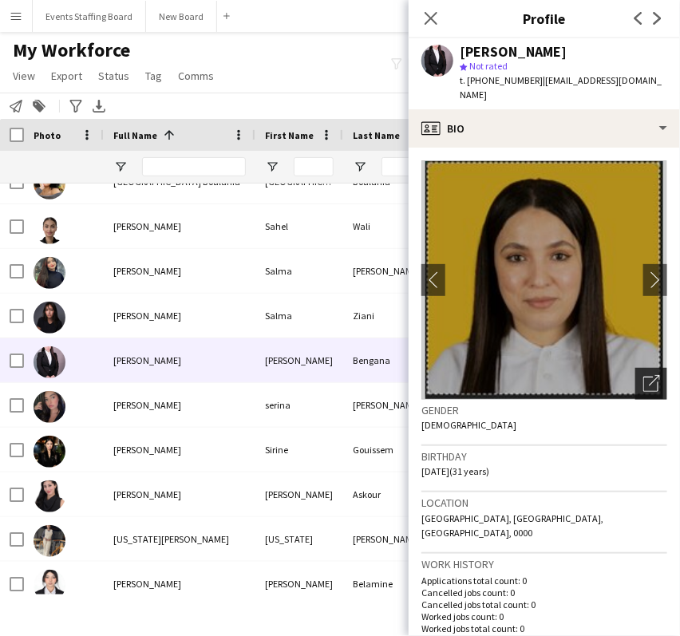
click at [644, 375] on icon "Open photos pop-in" at bounding box center [652, 383] width 17 height 17
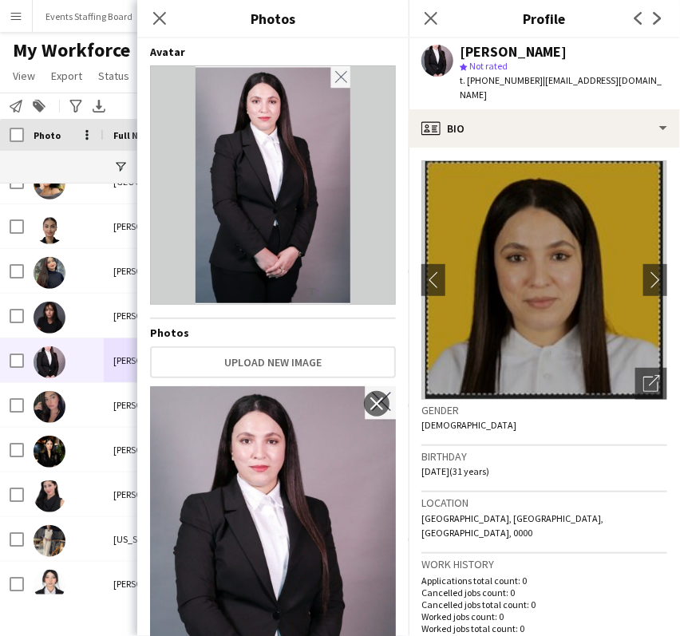
click at [415, 16] on div "Close pop-in" at bounding box center [431, 18] width 45 height 37
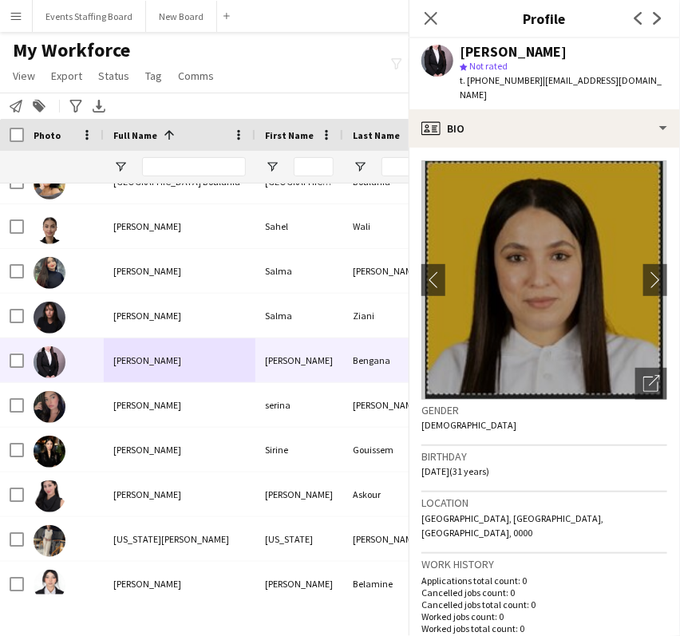
click at [445, 19] on div "Close pop-in" at bounding box center [431, 18] width 45 height 37
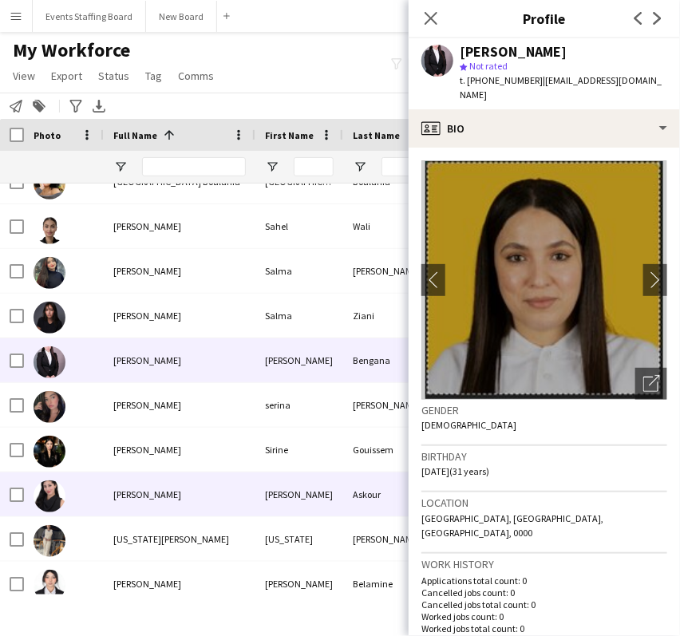
click at [129, 479] on div "Sonia Askour" at bounding box center [180, 495] width 152 height 44
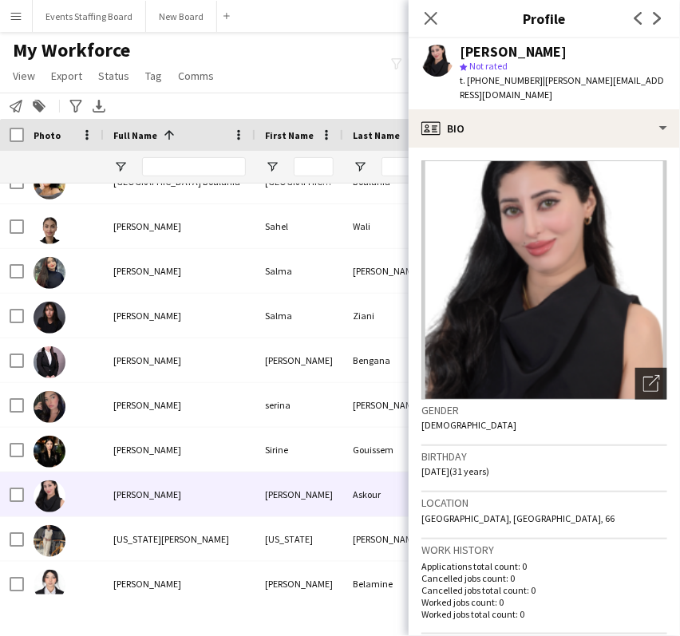
click at [636, 378] on div "Open photos pop-in" at bounding box center [652, 384] width 32 height 32
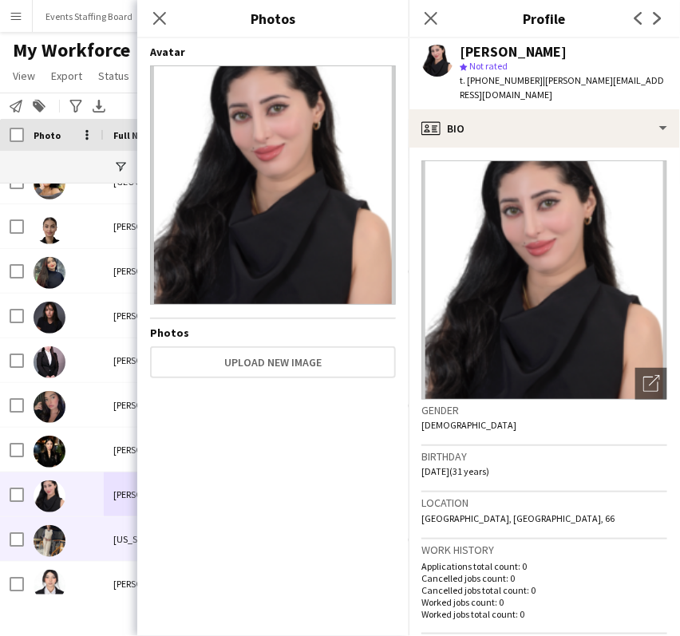
click at [57, 531] on img at bounding box center [50, 541] width 32 height 32
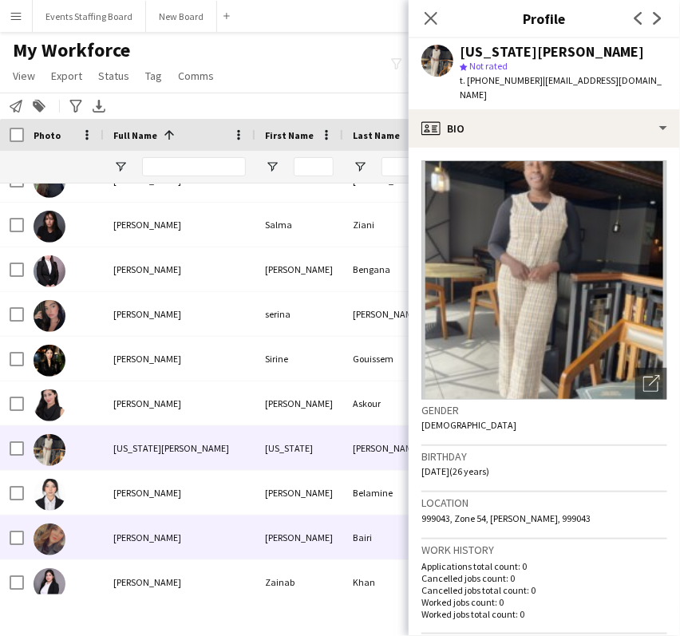
scroll to position [2718, 0]
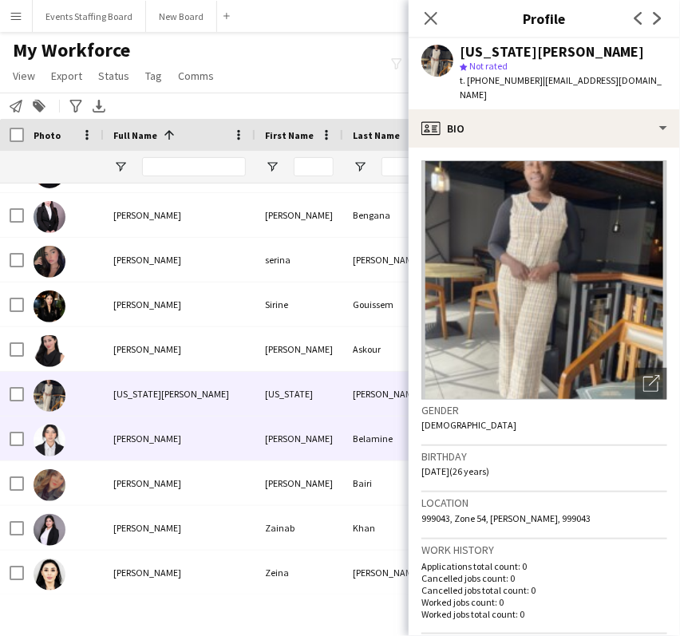
click at [160, 425] on div "Yasmine Belamine" at bounding box center [180, 439] width 152 height 44
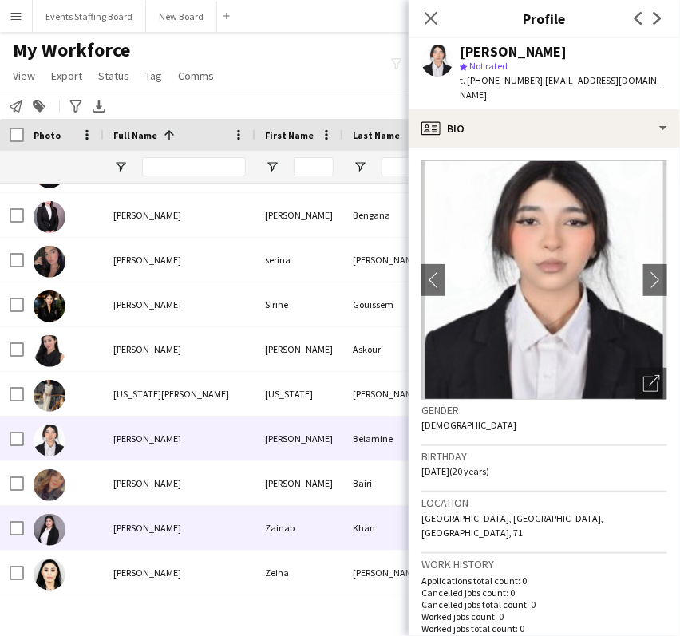
click at [143, 523] on span "Zainab Khan" at bounding box center [147, 528] width 68 height 12
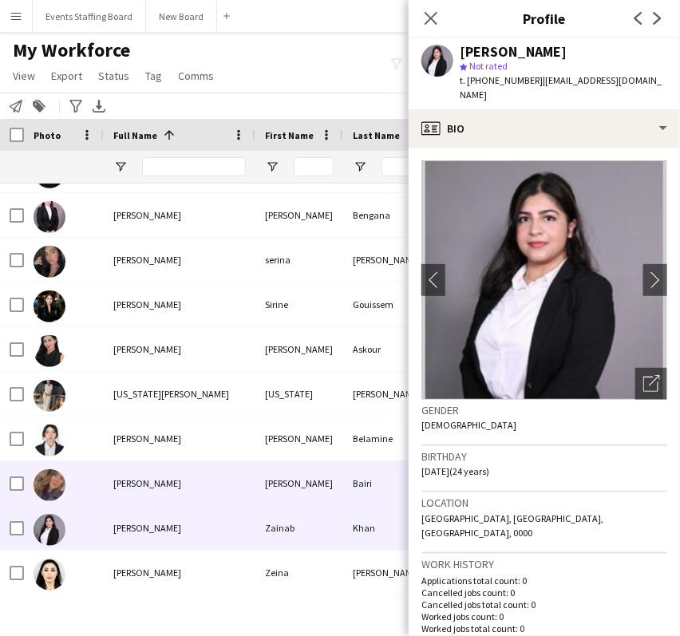
click at [108, 478] on div "Yousra Bairi" at bounding box center [180, 484] width 152 height 44
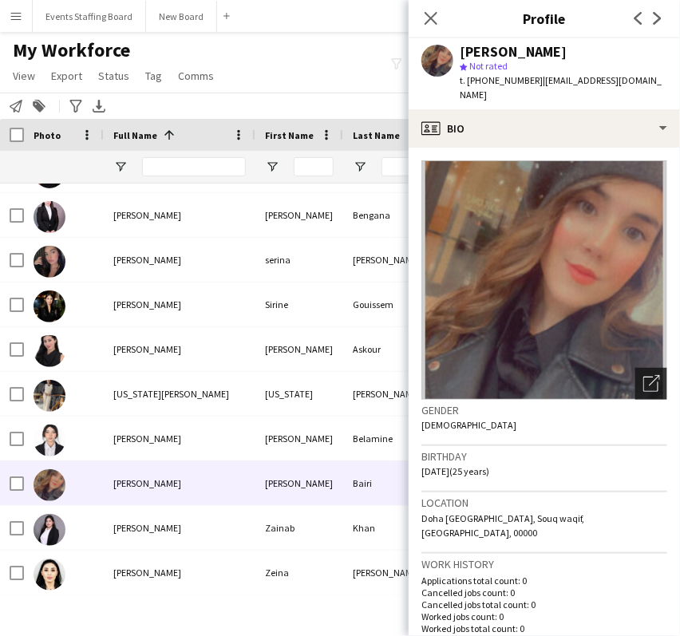
click at [644, 375] on icon "Open photos pop-in" at bounding box center [652, 383] width 17 height 17
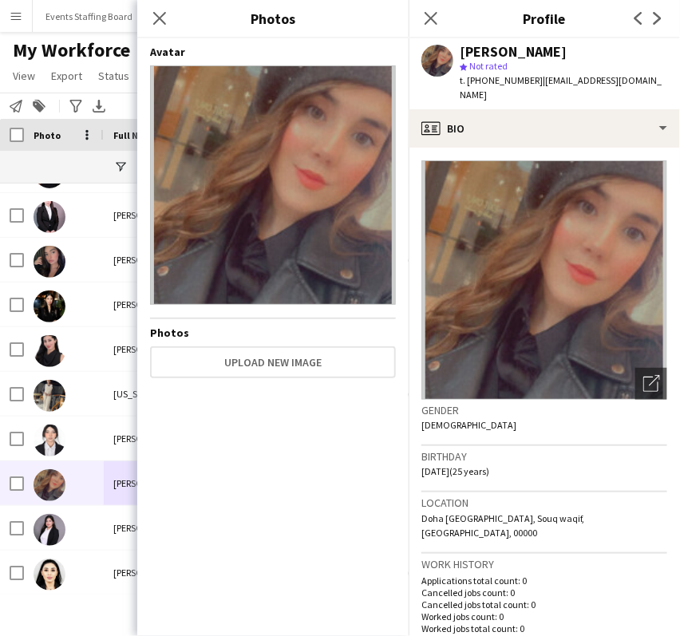
click at [431, 12] on icon "Close pop-in" at bounding box center [431, 18] width 13 height 13
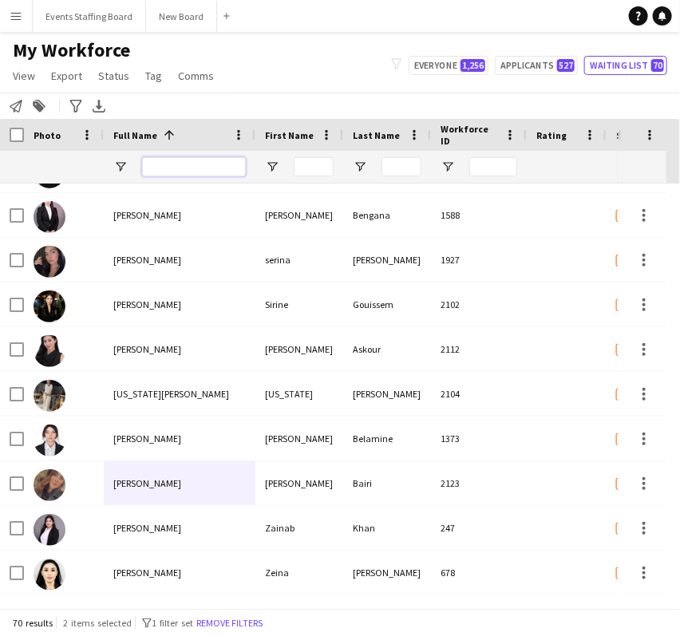
click at [193, 161] on input "Full Name Filter Input" at bounding box center [194, 166] width 104 height 19
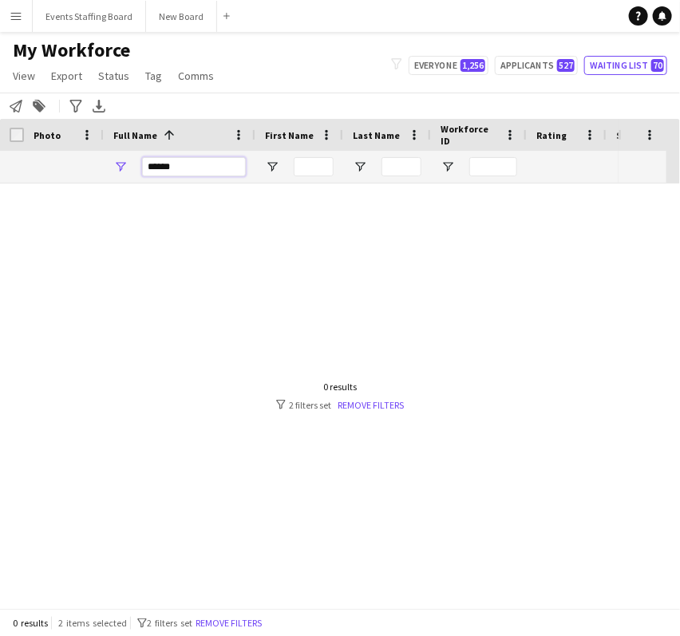
scroll to position [0, 0]
type input "******"
click at [248, 615] on div "0 results 2 items selected filter-1 2 filters set Remove filters" at bounding box center [340, 622] width 680 height 27
click at [239, 625] on button "Remove filters" at bounding box center [228, 624] width 73 height 18
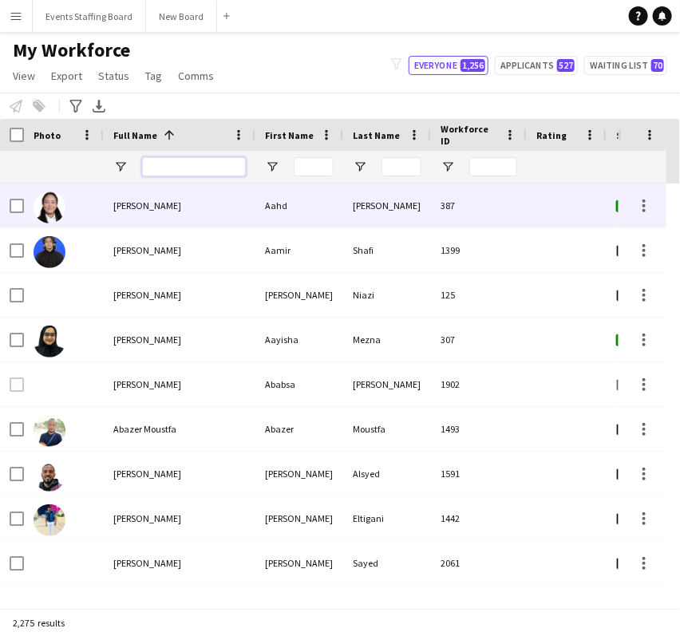
click at [172, 162] on input "Full Name Filter Input" at bounding box center [194, 166] width 104 height 19
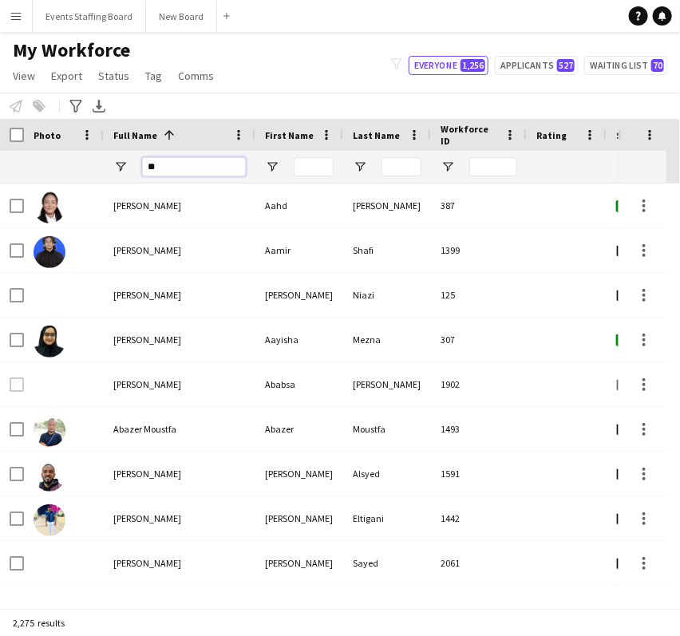
type input "*"
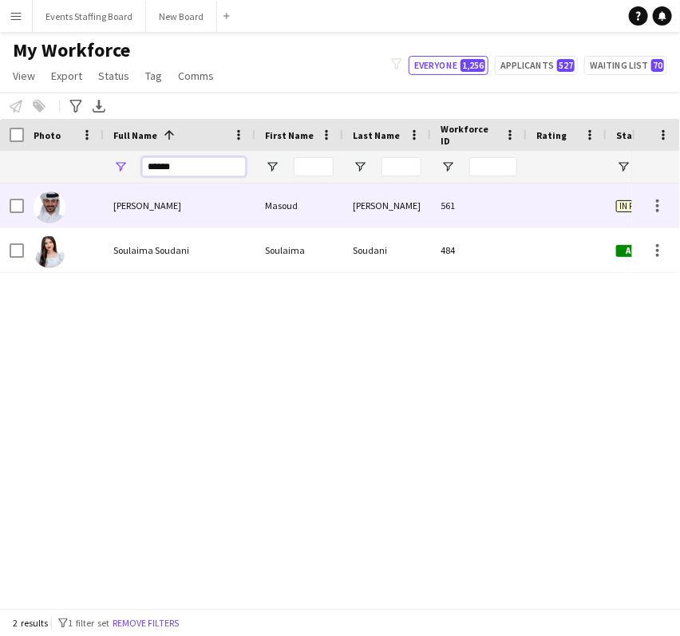
type input "******"
click at [127, 206] on span "Masoud Ali" at bounding box center [147, 206] width 68 height 12
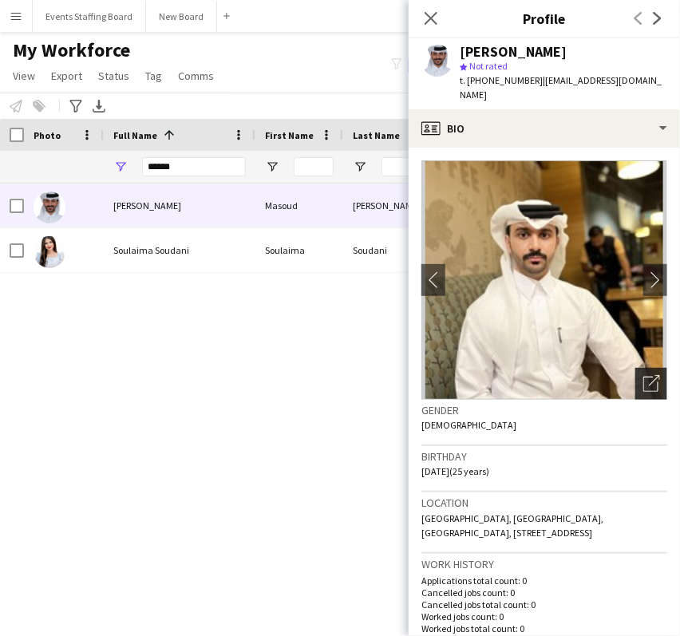
click at [649, 375] on icon at bounding box center [654, 380] width 11 height 11
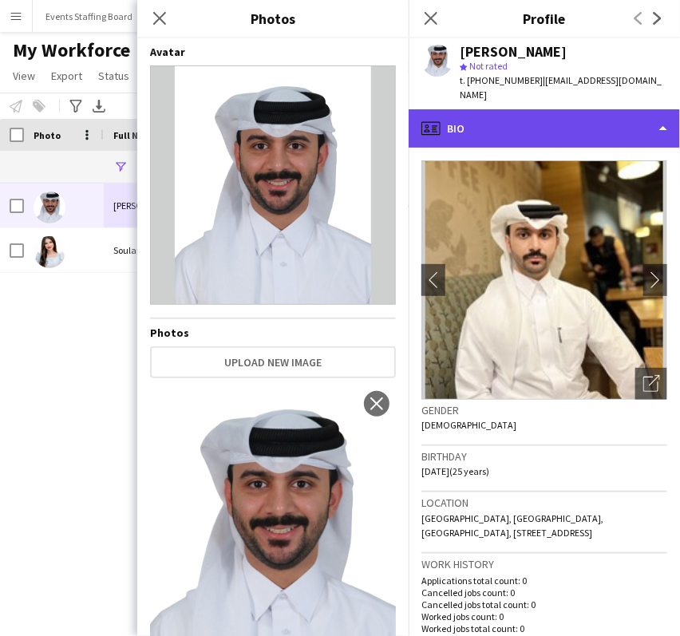
click at [533, 109] on div "profile Bio" at bounding box center [544, 128] width 271 height 38
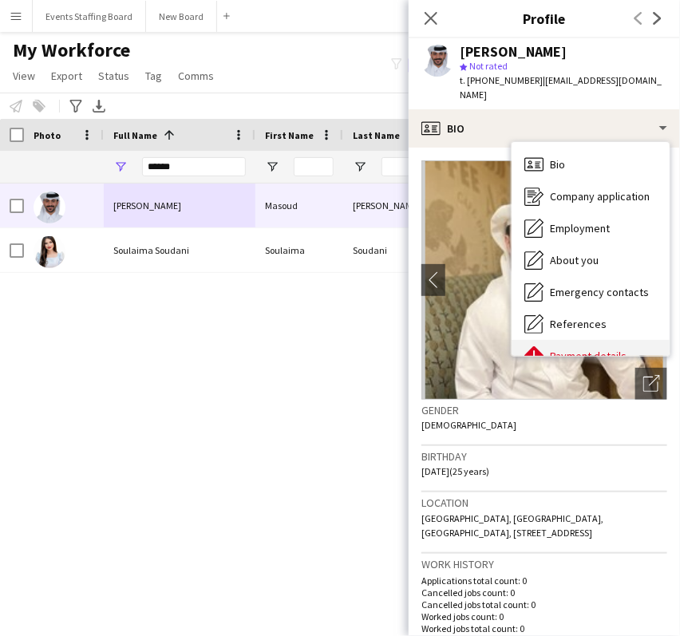
click at [581, 340] on div "Payment details Payment details" at bounding box center [591, 356] width 158 height 32
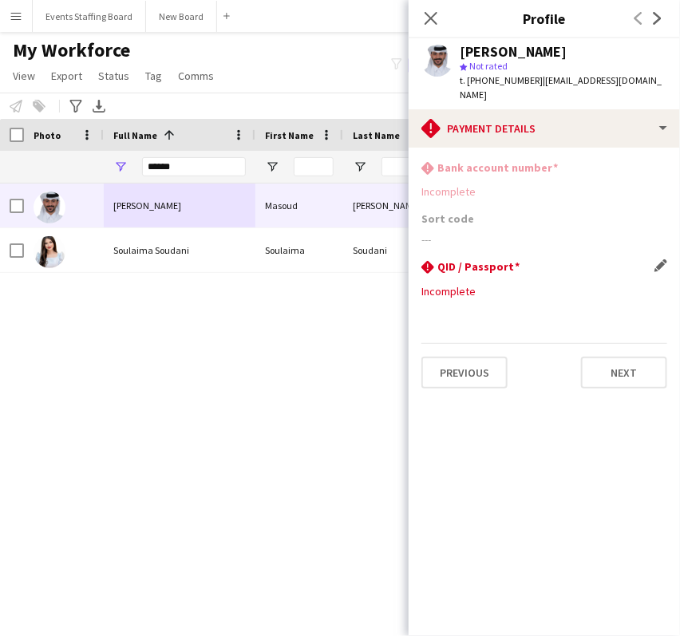
click at [504, 284] on div "Incomplete" at bounding box center [545, 291] width 246 height 14
click at [663, 260] on app-icon "Edit this field" at bounding box center [661, 266] width 13 height 13
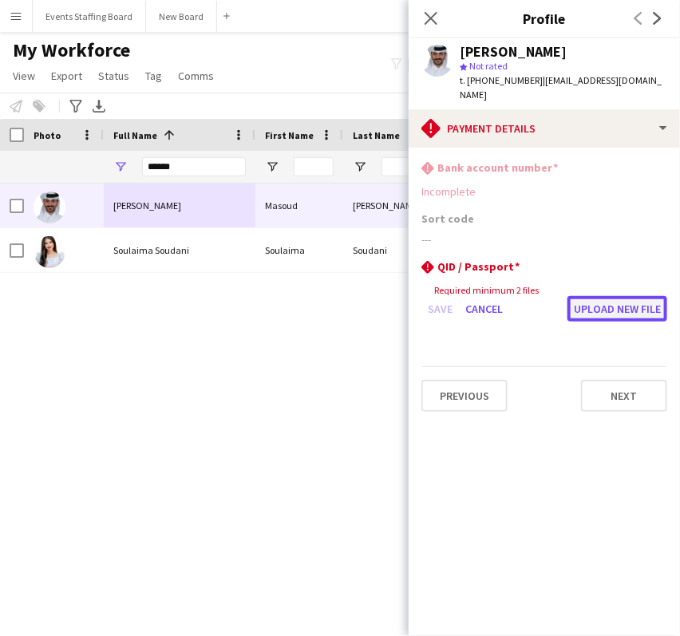
click at [605, 296] on button "Upload new file" at bounding box center [618, 309] width 100 height 26
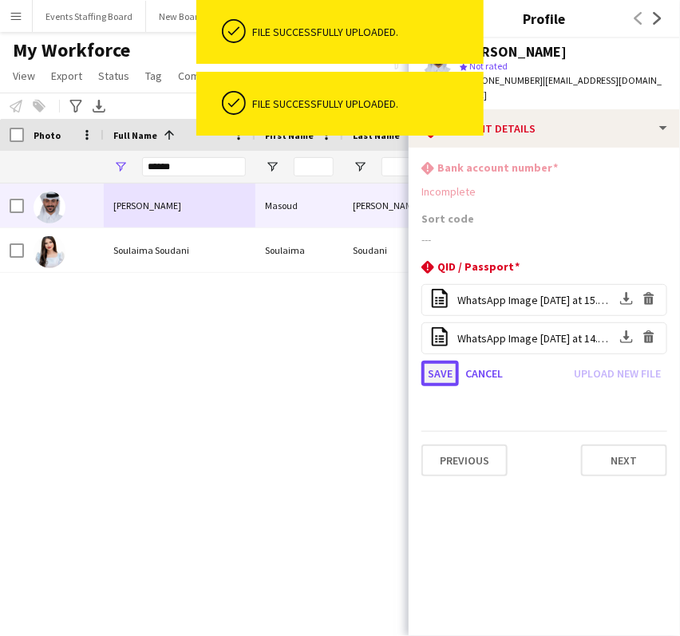
click at [446, 361] on button "Save" at bounding box center [441, 374] width 38 height 26
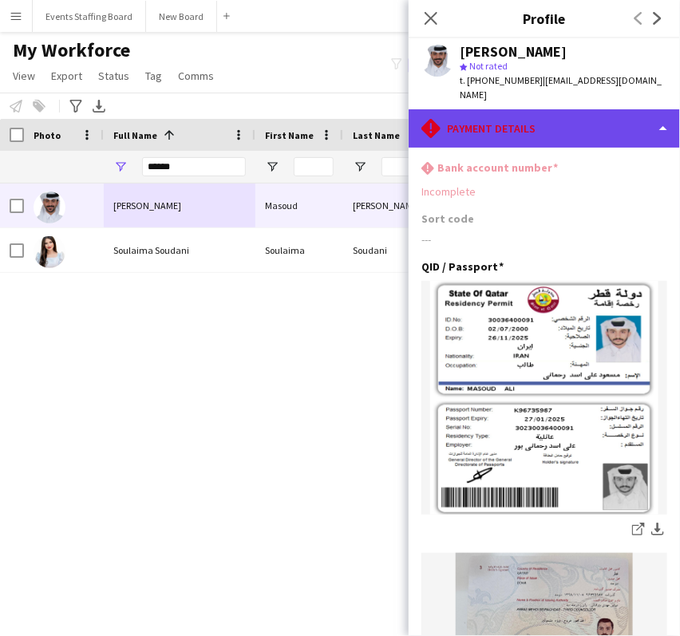
click at [577, 121] on div "rhombus-alert Payment details" at bounding box center [544, 128] width 271 height 38
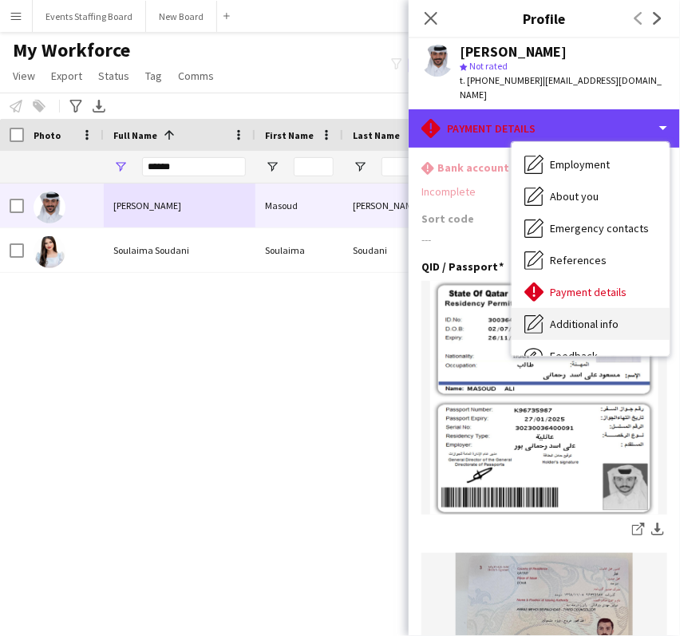
scroll to position [117, 0]
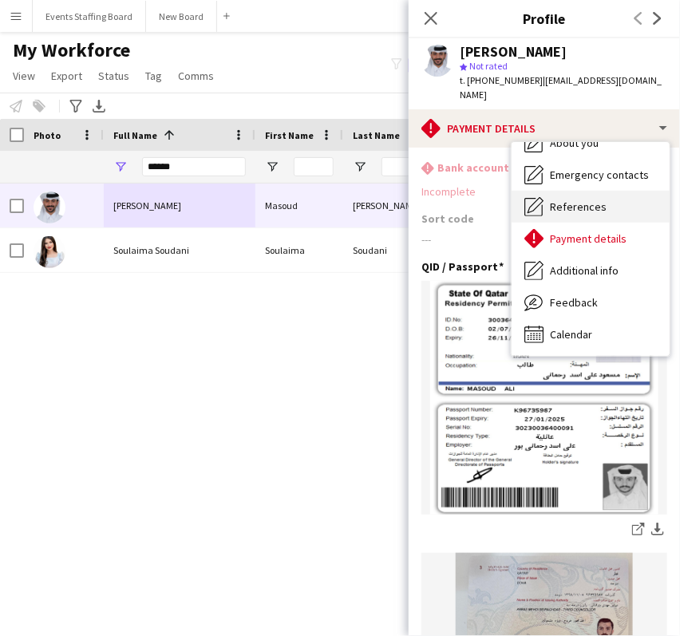
click at [562, 204] on div "References References" at bounding box center [591, 207] width 158 height 32
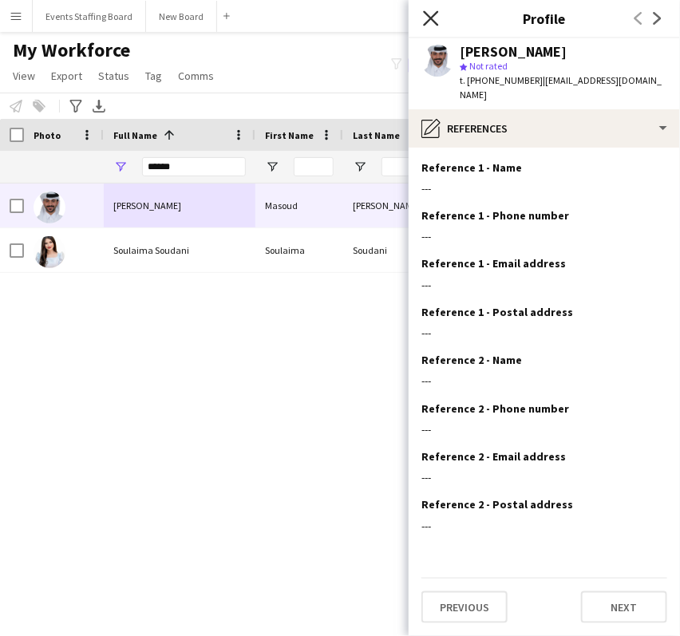
click at [431, 18] on icon at bounding box center [430, 17] width 15 height 15
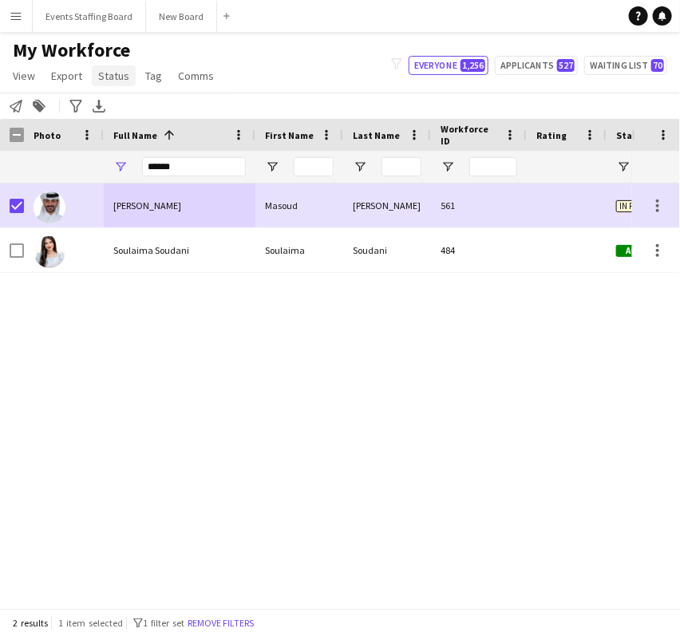
click at [119, 73] on span "Status" at bounding box center [113, 76] width 31 height 14
click at [148, 110] on link "Edit" at bounding box center [148, 110] width 112 height 34
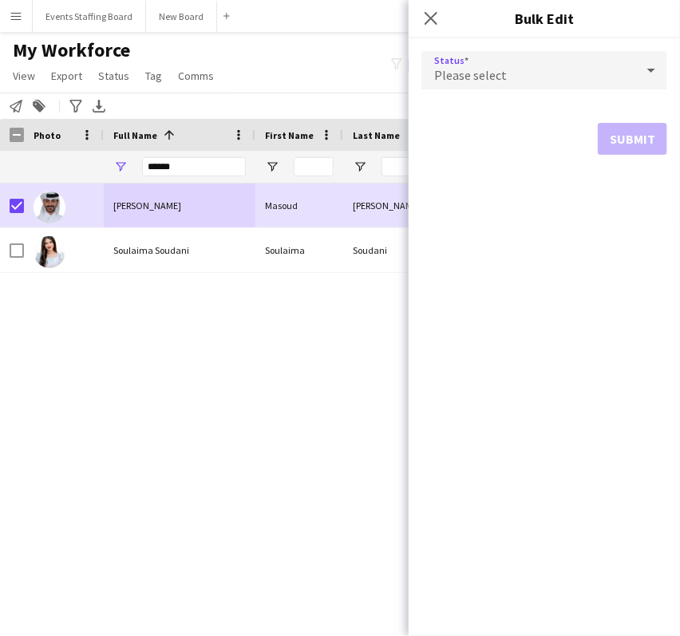
click at [561, 69] on div "Please select" at bounding box center [529, 70] width 214 height 38
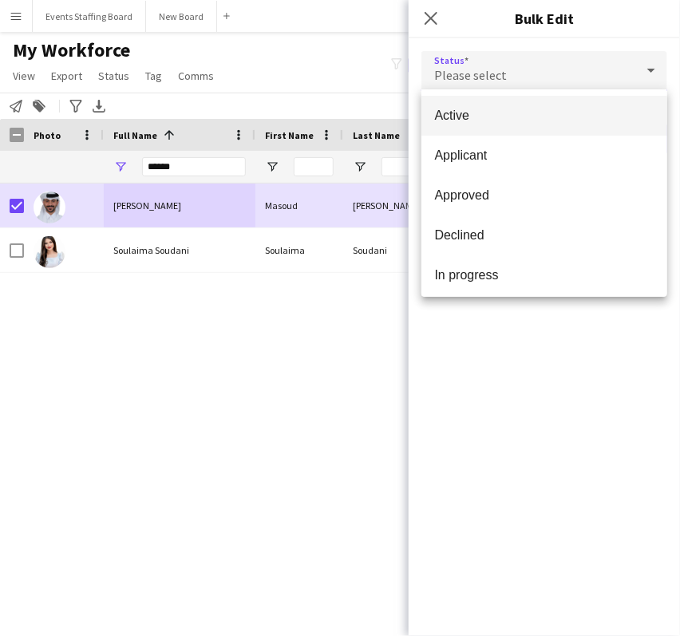
click at [508, 105] on mat-option "Active" at bounding box center [545, 116] width 246 height 40
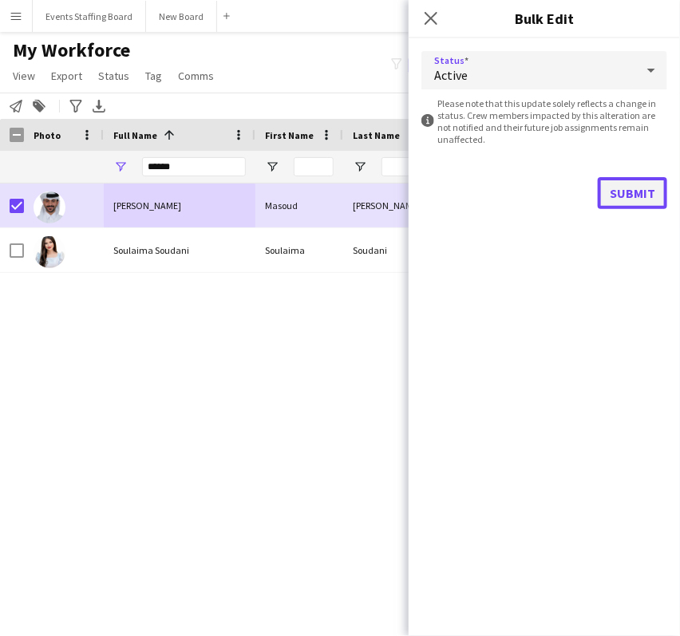
click at [635, 194] on button "Submit" at bounding box center [632, 193] width 69 height 32
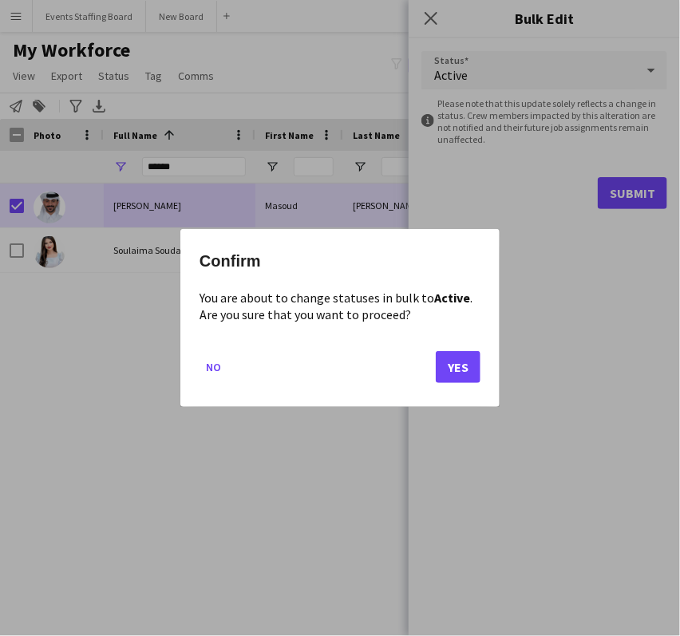
click at [586, 333] on div at bounding box center [340, 318] width 680 height 636
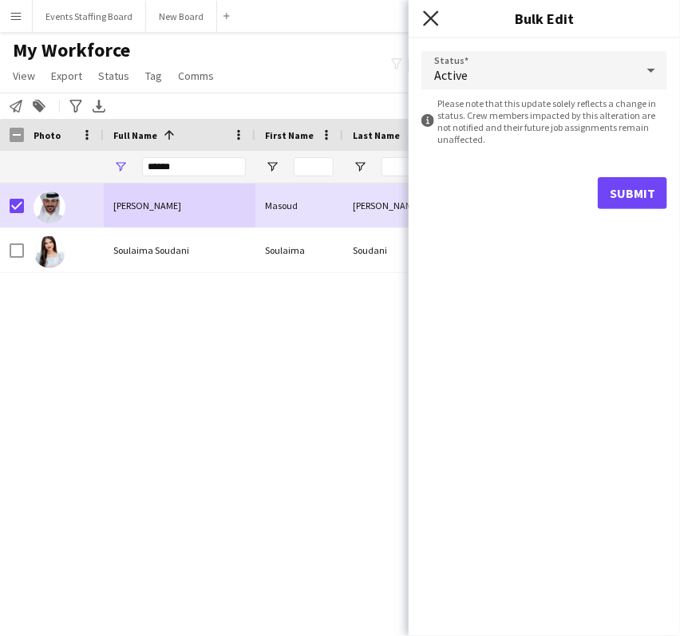
click at [427, 23] on icon at bounding box center [430, 17] width 15 height 15
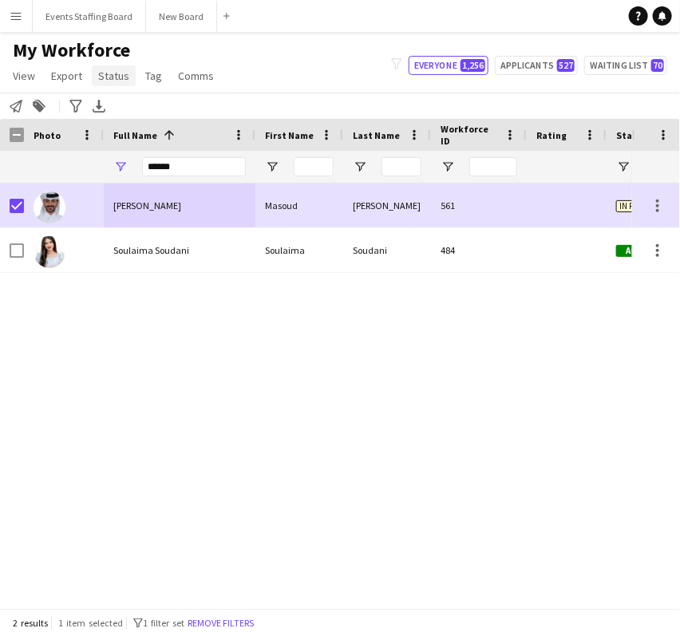
click at [112, 82] on link "Status" at bounding box center [114, 75] width 44 height 21
click at [124, 115] on link "Edit" at bounding box center [148, 110] width 112 height 34
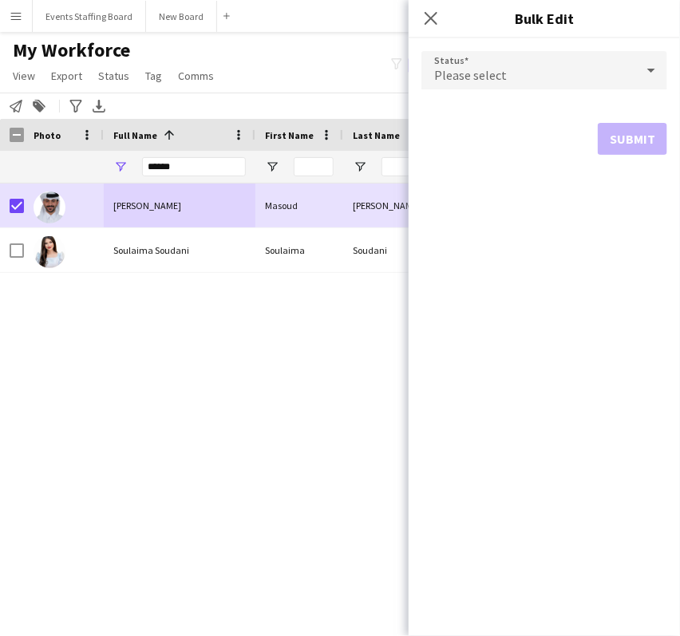
click at [558, 81] on div "Please select" at bounding box center [529, 70] width 214 height 38
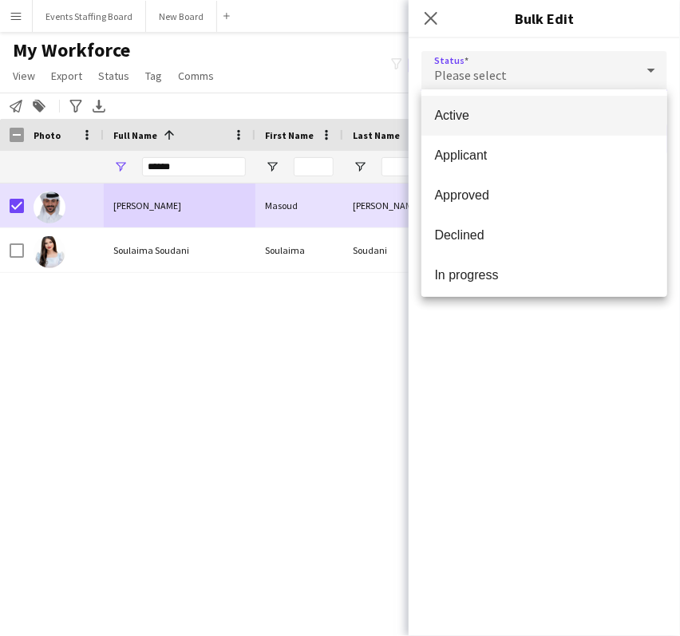
click at [550, 99] on mat-option "Active" at bounding box center [545, 116] width 246 height 40
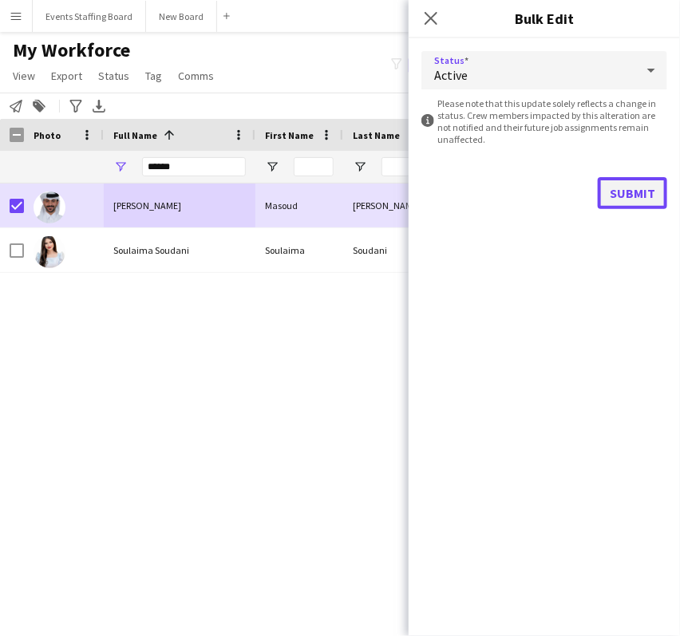
click at [640, 188] on button "Submit" at bounding box center [632, 193] width 69 height 32
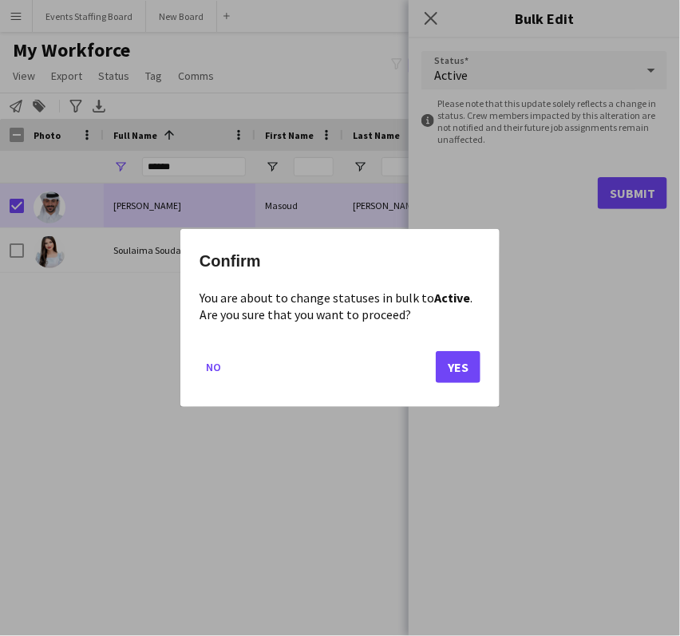
click at [466, 382] on mat-dialog-actions "No Yes" at bounding box center [340, 373] width 281 height 68
click at [462, 359] on button "Yes" at bounding box center [458, 367] width 45 height 32
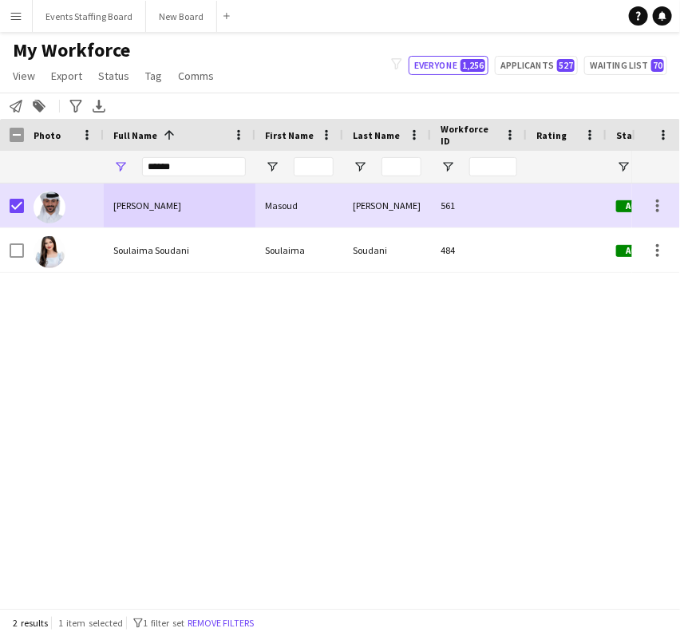
click at [496, 430] on div "Masoud Ali Masoud Ali 561 Active Doha Soulaima Soudani Soulaima Soudani 484 Act…" at bounding box center [316, 389] width 632 height 411
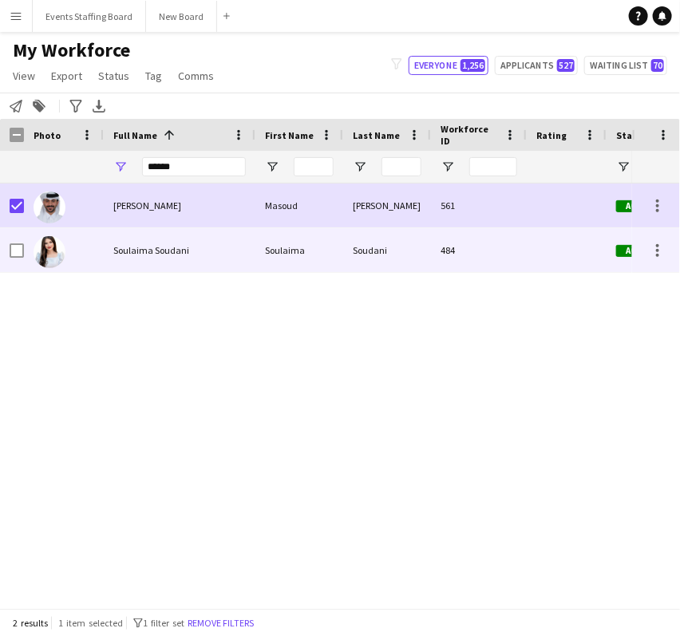
click at [181, 257] on div "Soulaima Soudani" at bounding box center [180, 250] width 152 height 44
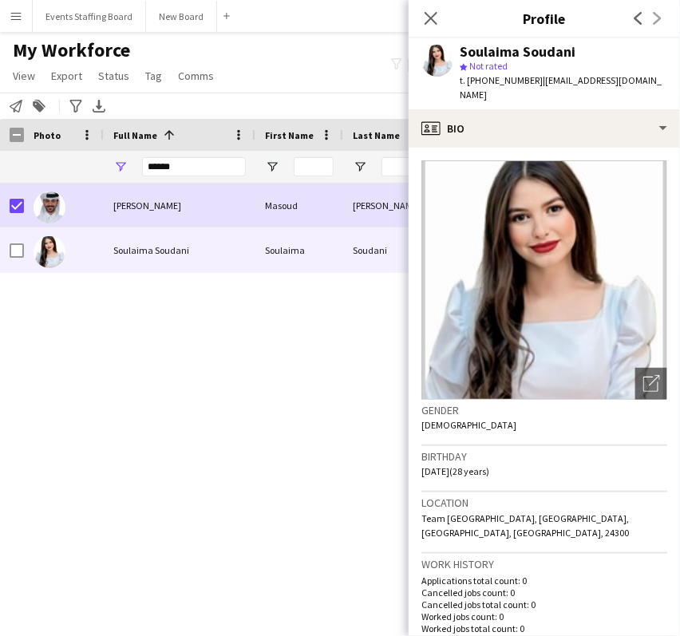
click at [644, 352] on img at bounding box center [545, 280] width 246 height 240
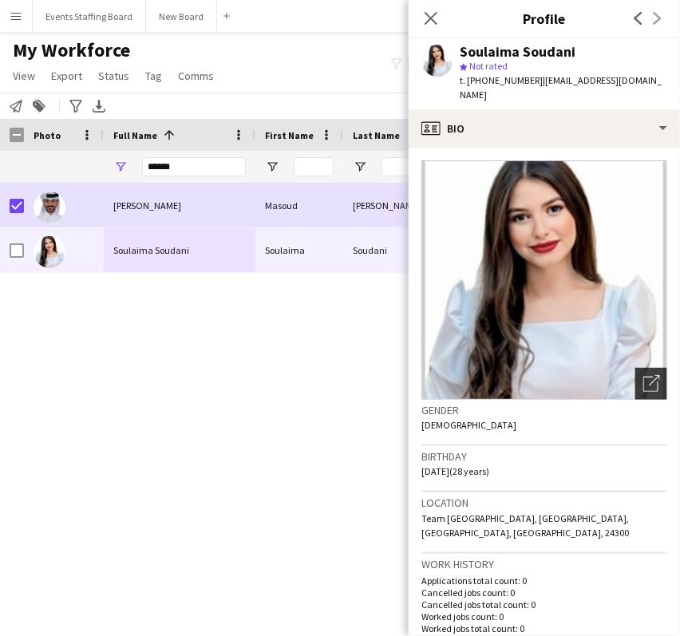
click at [644, 375] on icon "Open photos pop-in" at bounding box center [652, 383] width 17 height 17
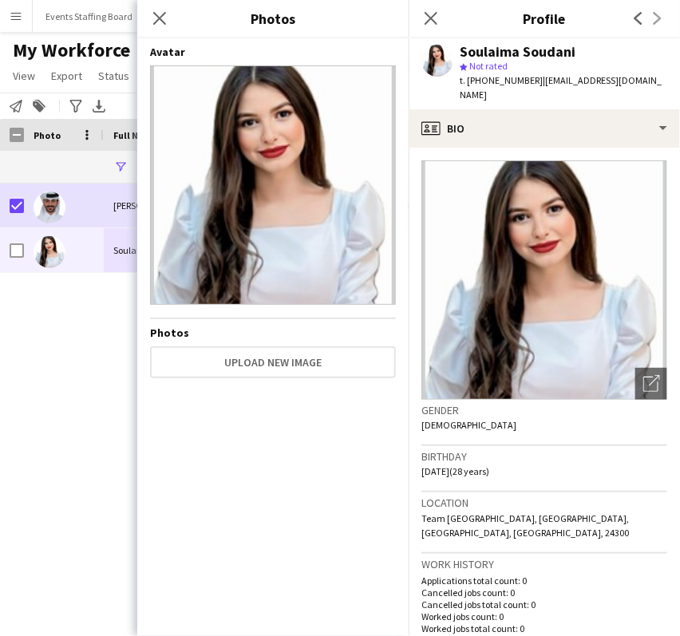
click at [60, 379] on div "Masoud Ali Masoud Ali 561 Active Doha Soulaima Soudani Soulaima Soudani 484 Act…" at bounding box center [316, 389] width 632 height 411
click at [427, 18] on icon "Close pop-in" at bounding box center [430, 17] width 15 height 15
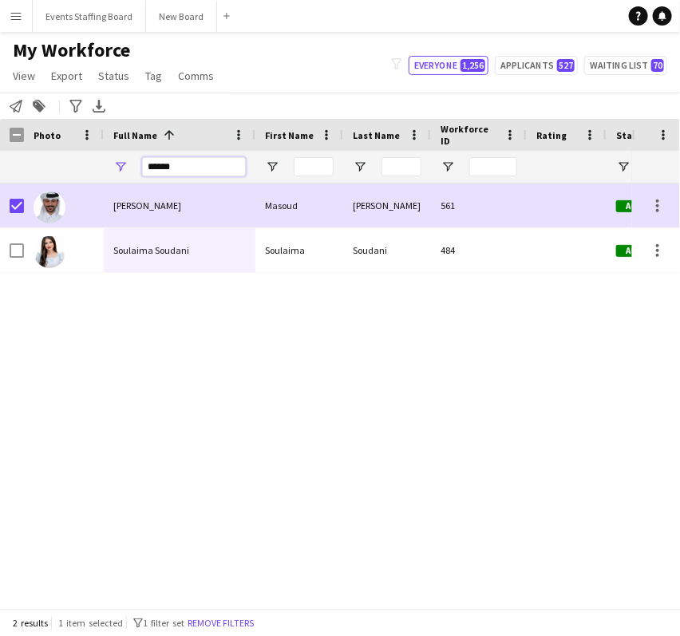
click at [168, 164] on input "******" at bounding box center [194, 166] width 104 height 19
click at [232, 623] on button "Remove filters" at bounding box center [220, 624] width 73 height 18
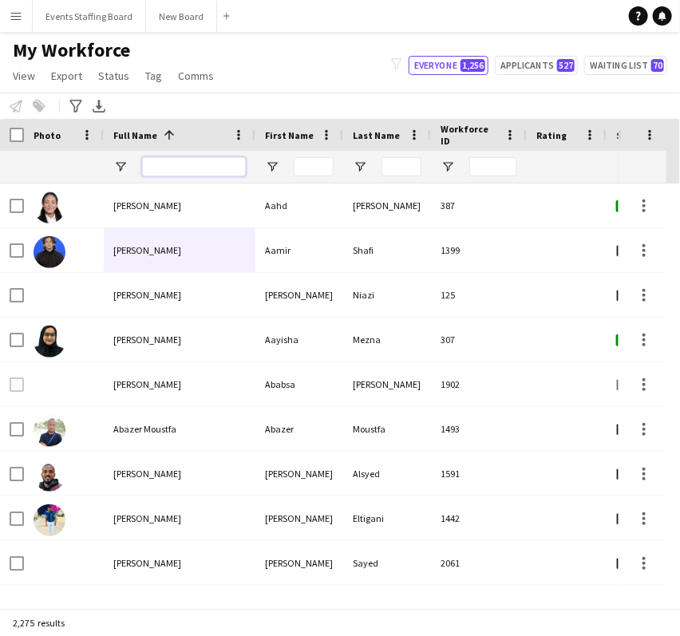
click at [179, 173] on input "Full Name Filter Input" at bounding box center [194, 166] width 104 height 19
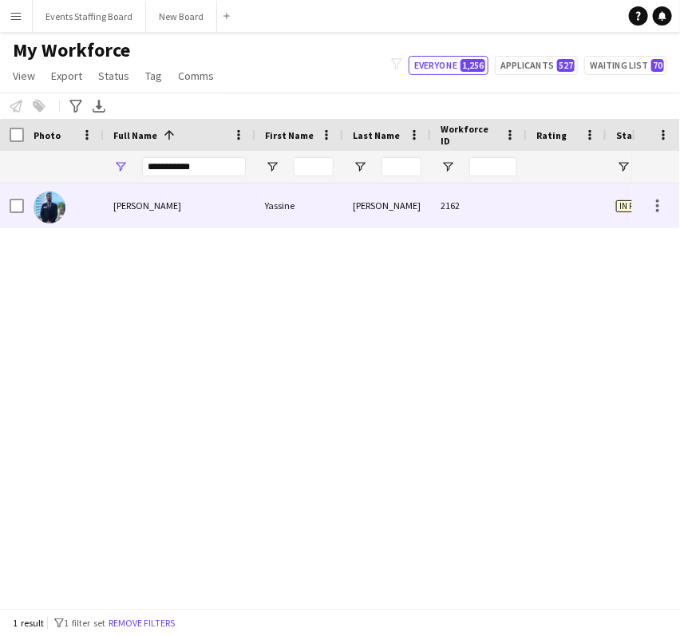
click at [127, 204] on span "Yassine Zina" at bounding box center [147, 206] width 68 height 12
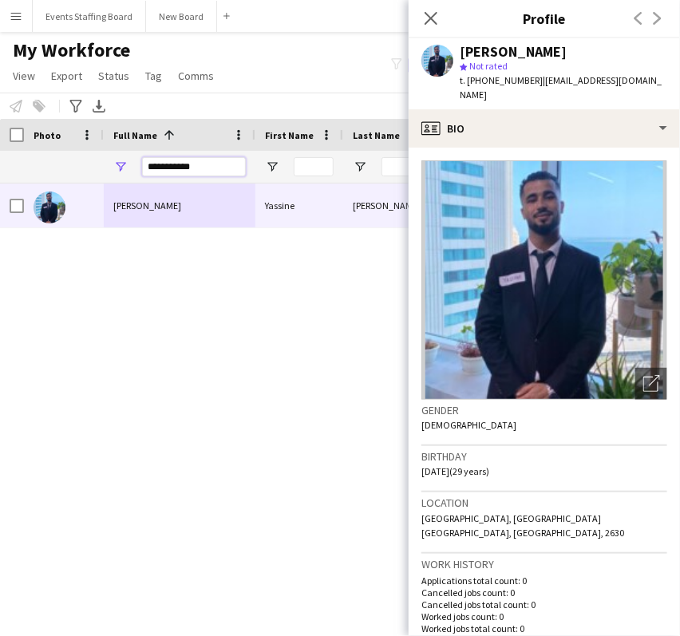
click at [181, 159] on input "**********" at bounding box center [194, 166] width 104 height 19
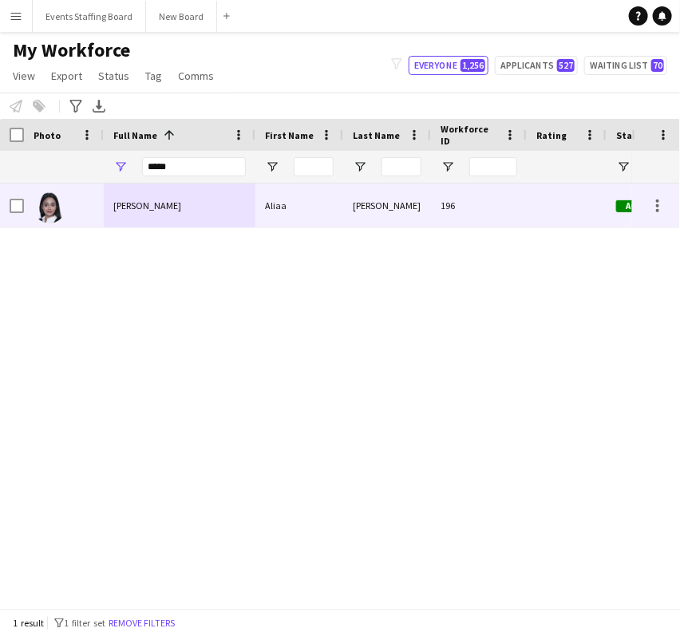
click at [115, 208] on span "Aliaa Mohammed" at bounding box center [147, 206] width 68 height 12
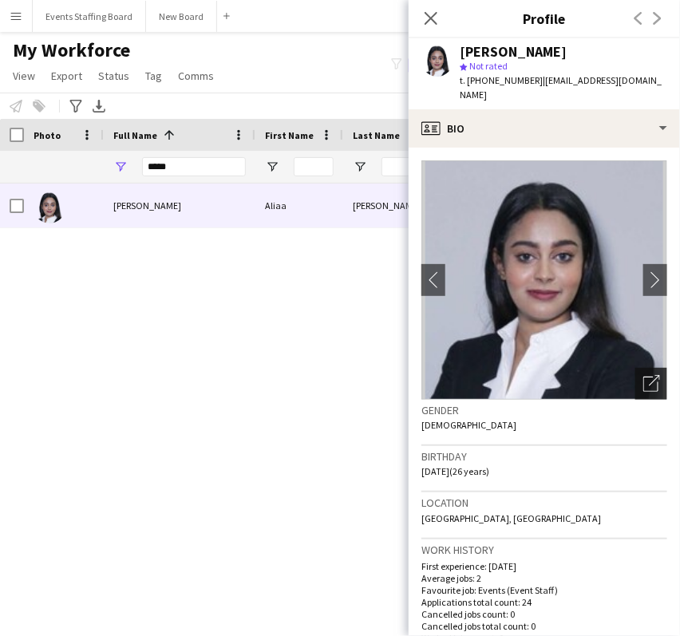
drag, startPoint x: 643, startPoint y: 371, endPoint x: 625, endPoint y: 371, distance: 17.6
click at [644, 375] on icon "Open photos pop-in" at bounding box center [652, 383] width 17 height 17
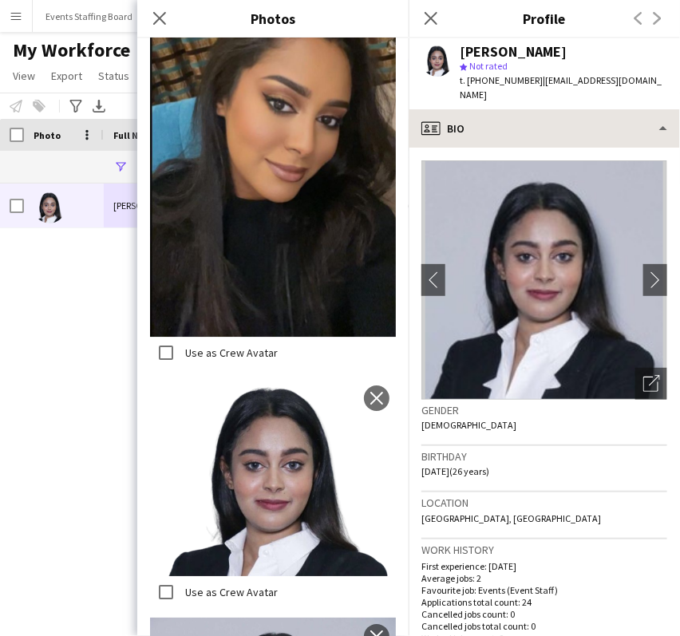
scroll to position [2839, 0]
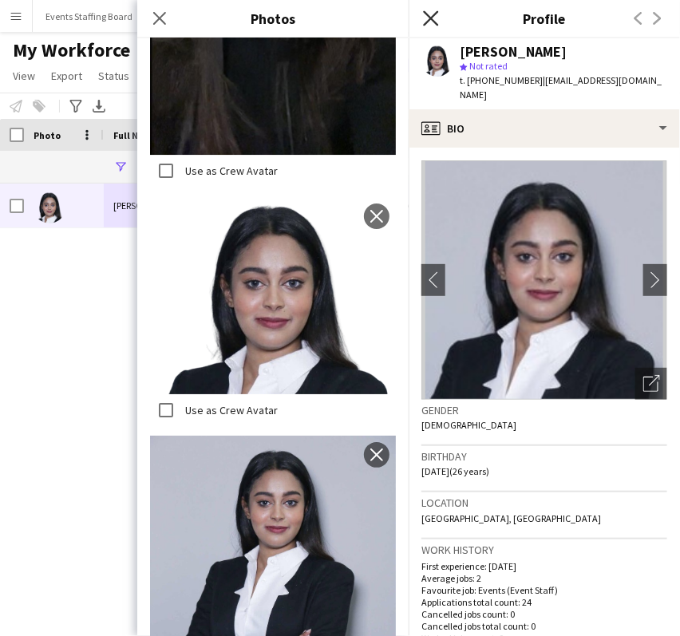
click at [434, 14] on icon "Close pop-in" at bounding box center [430, 17] width 15 height 15
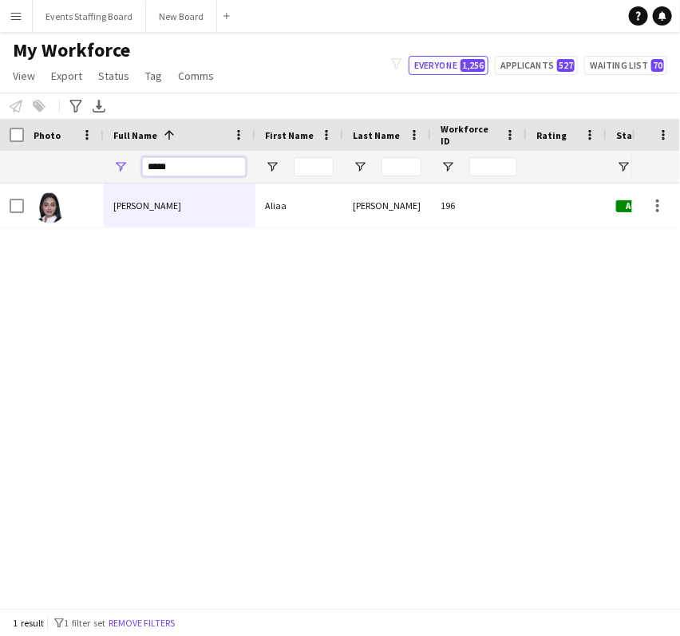
click at [158, 174] on input "*****" at bounding box center [194, 166] width 104 height 19
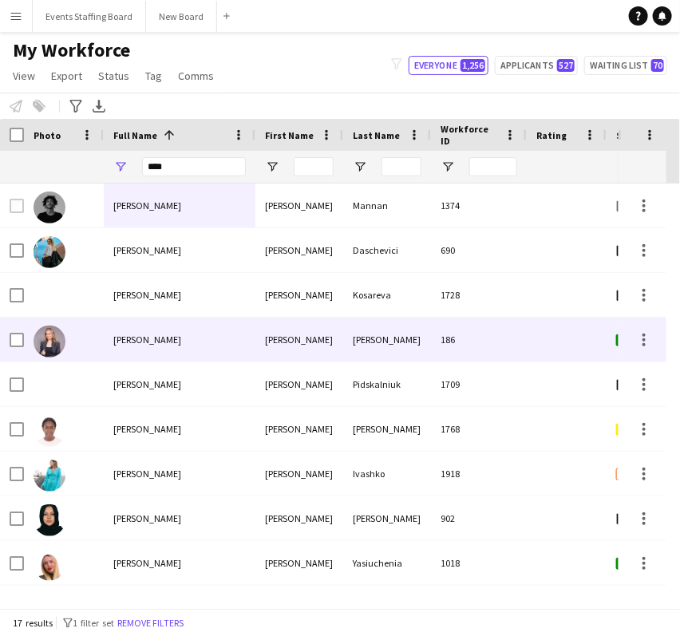
click at [128, 329] on div "Anna Zaiko" at bounding box center [180, 340] width 152 height 44
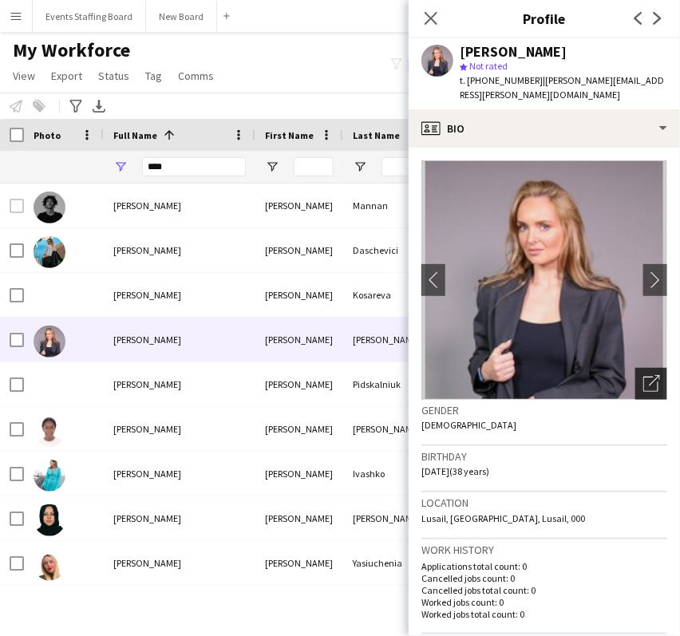
click at [644, 375] on icon "Open photos pop-in" at bounding box center [652, 383] width 17 height 17
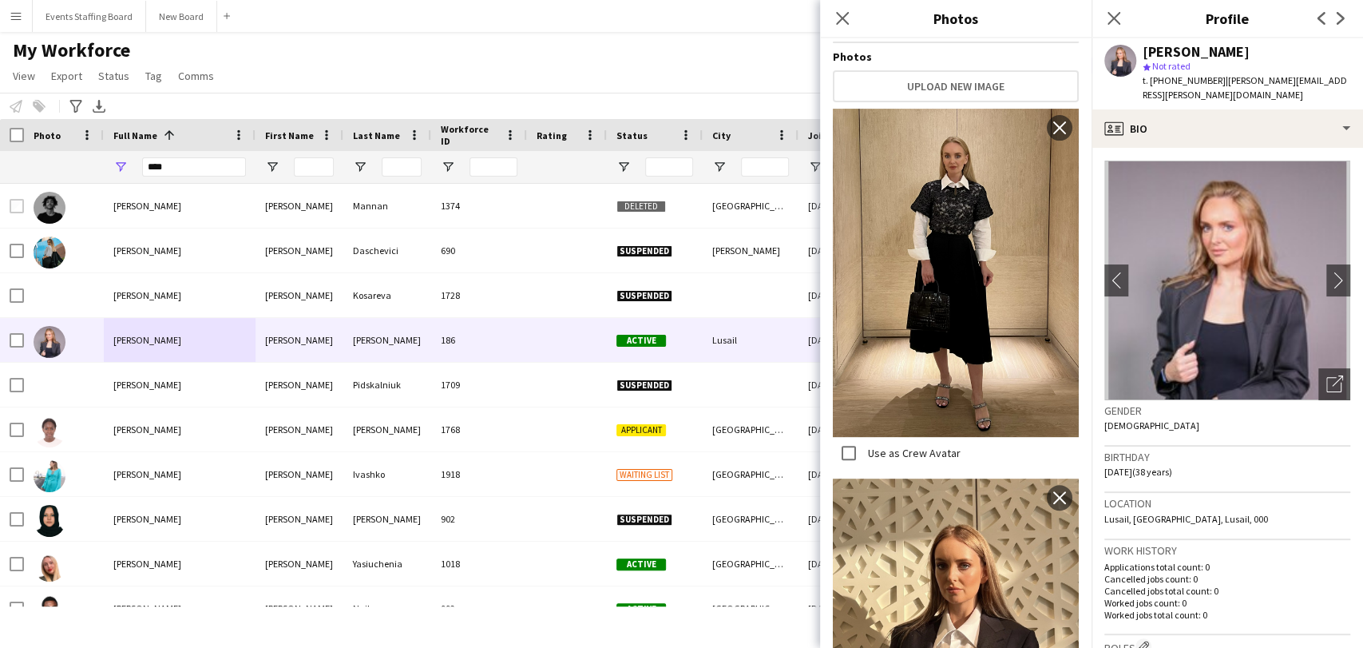
scroll to position [0, 0]
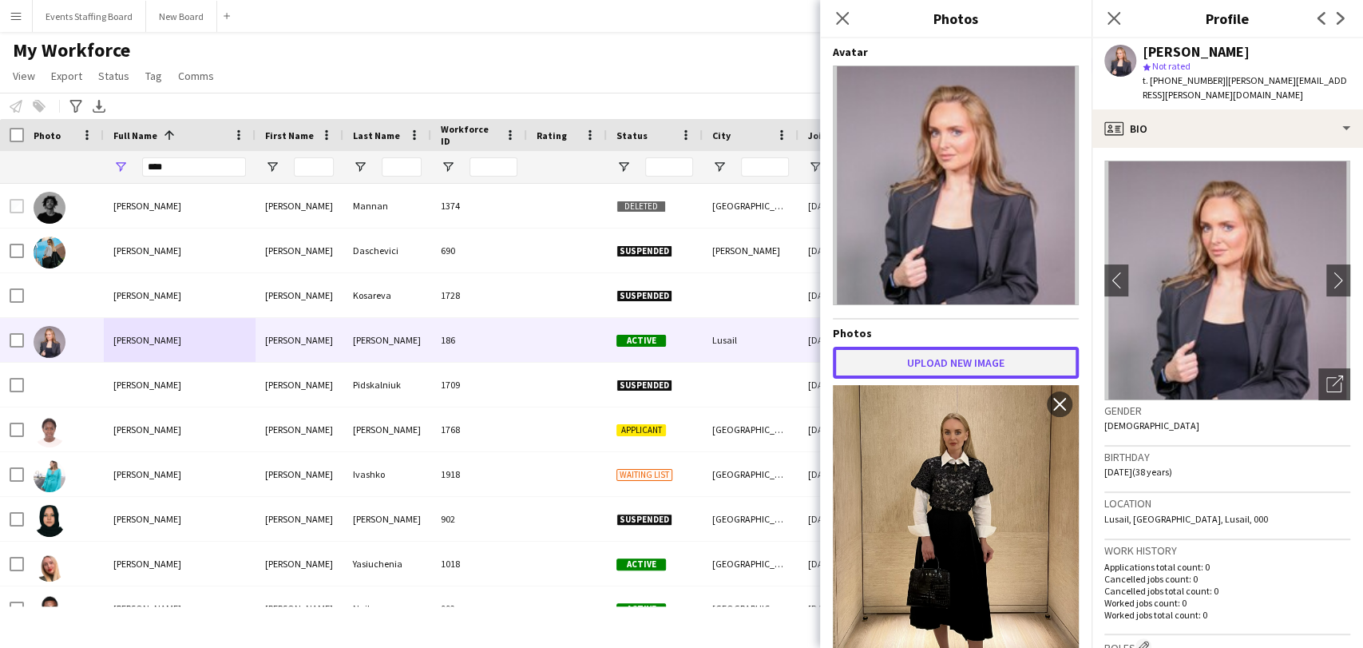
click at [680, 347] on button "Upload new image" at bounding box center [956, 363] width 246 height 32
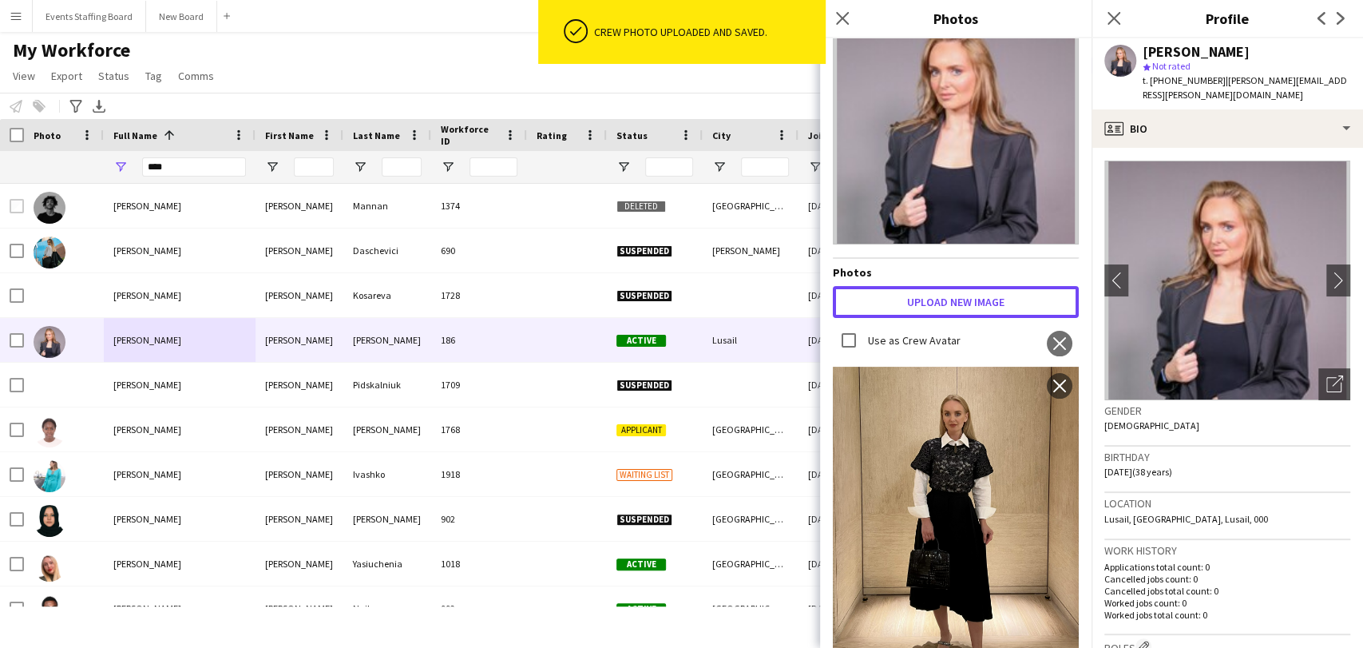
scroll to position [89, 0]
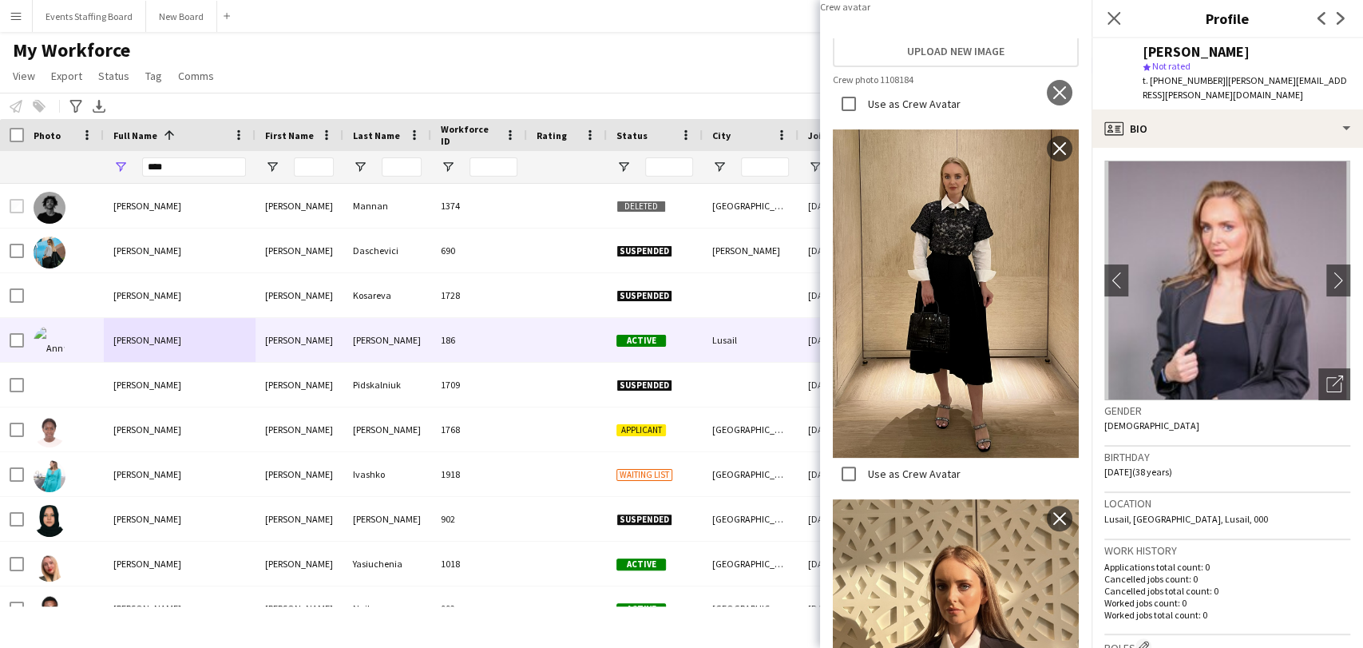
click at [680, 293] on div "Avatar Photos Upload new image Use as Crew Avatar close Use as Crew Avatar clos…" at bounding box center [956, 251] width 246 height 590
click at [680, 67] on button "Upload new image" at bounding box center [956, 51] width 246 height 32
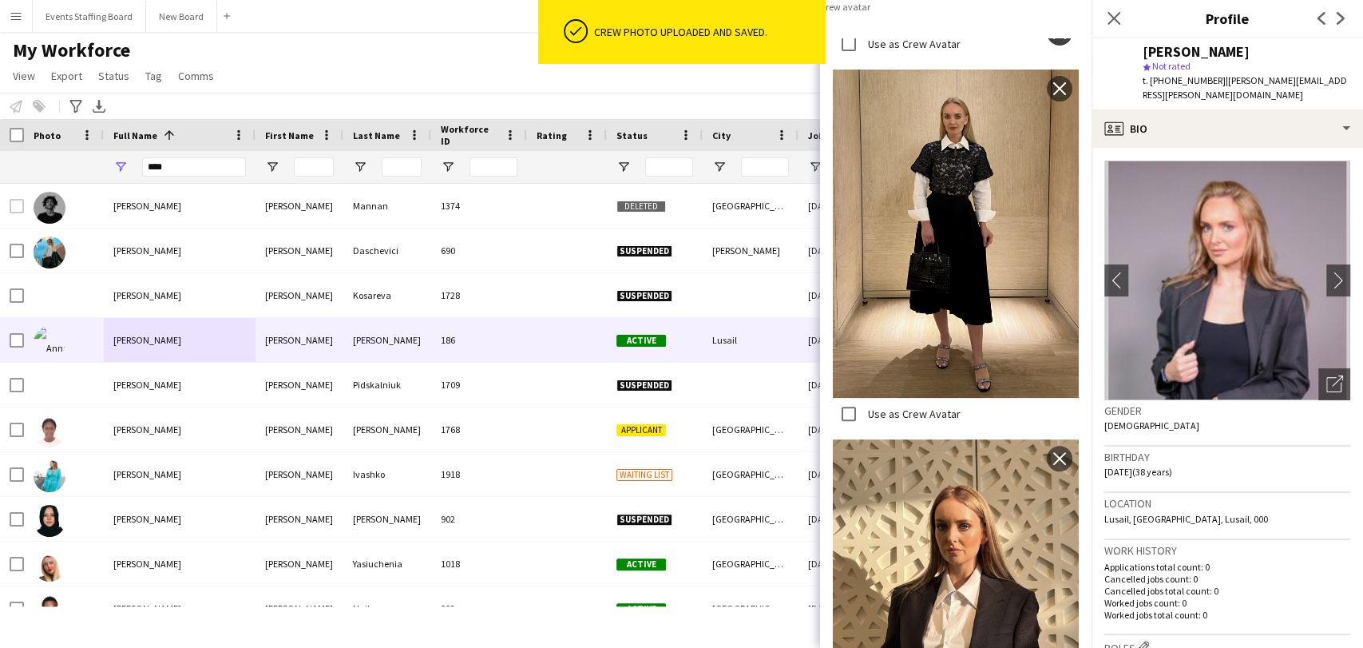
scroll to position [266, 0]
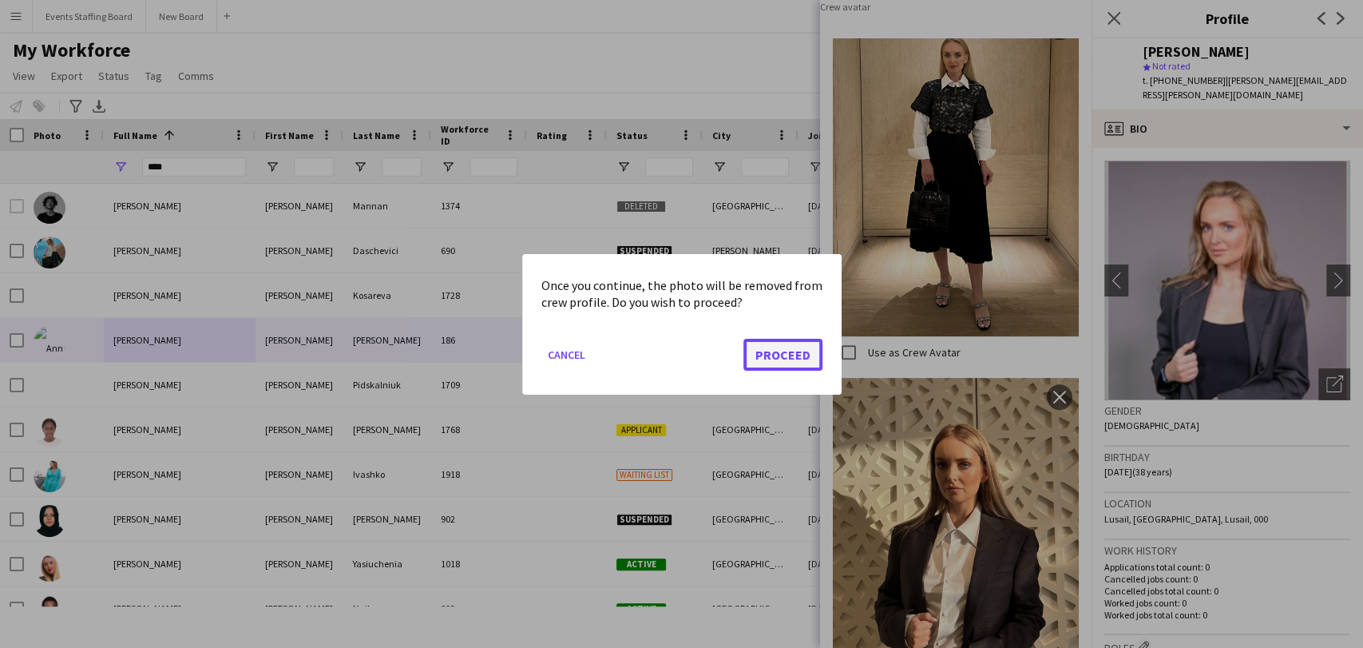
click at [680, 351] on button "Proceed" at bounding box center [782, 354] width 79 height 32
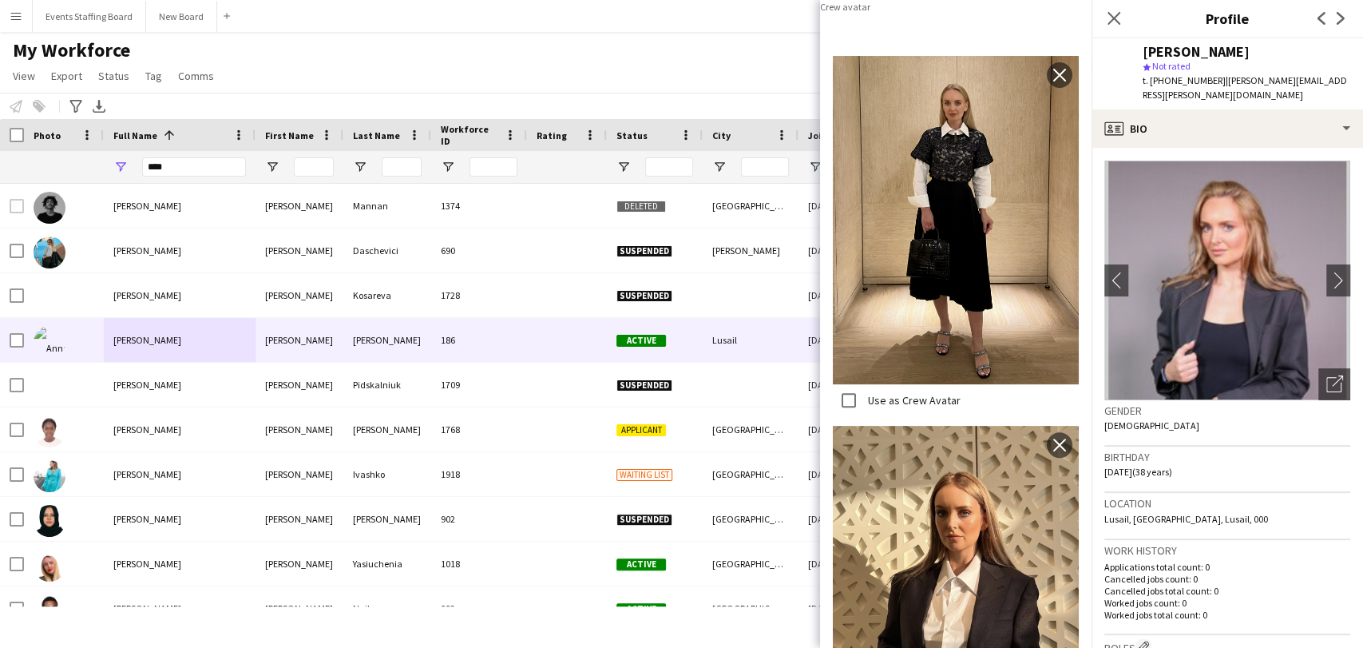
scroll to position [89, 0]
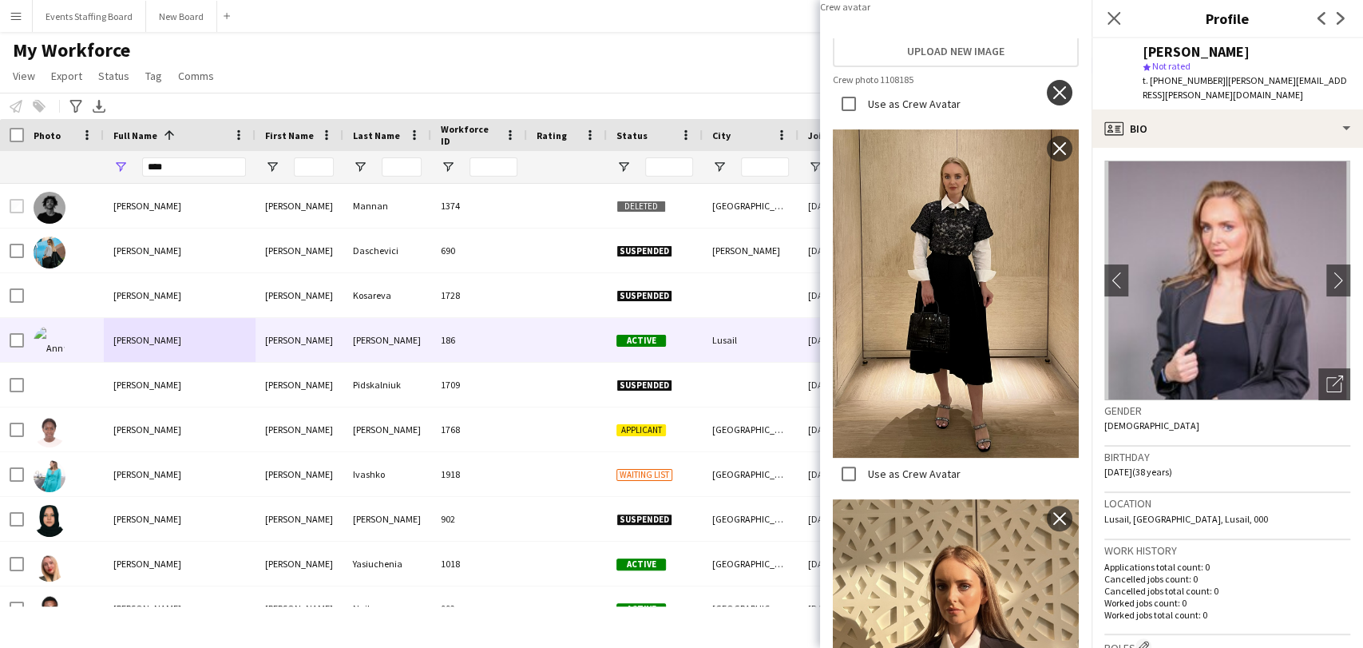
click at [680, 99] on app-icon "close" at bounding box center [1060, 92] width 16 height 13
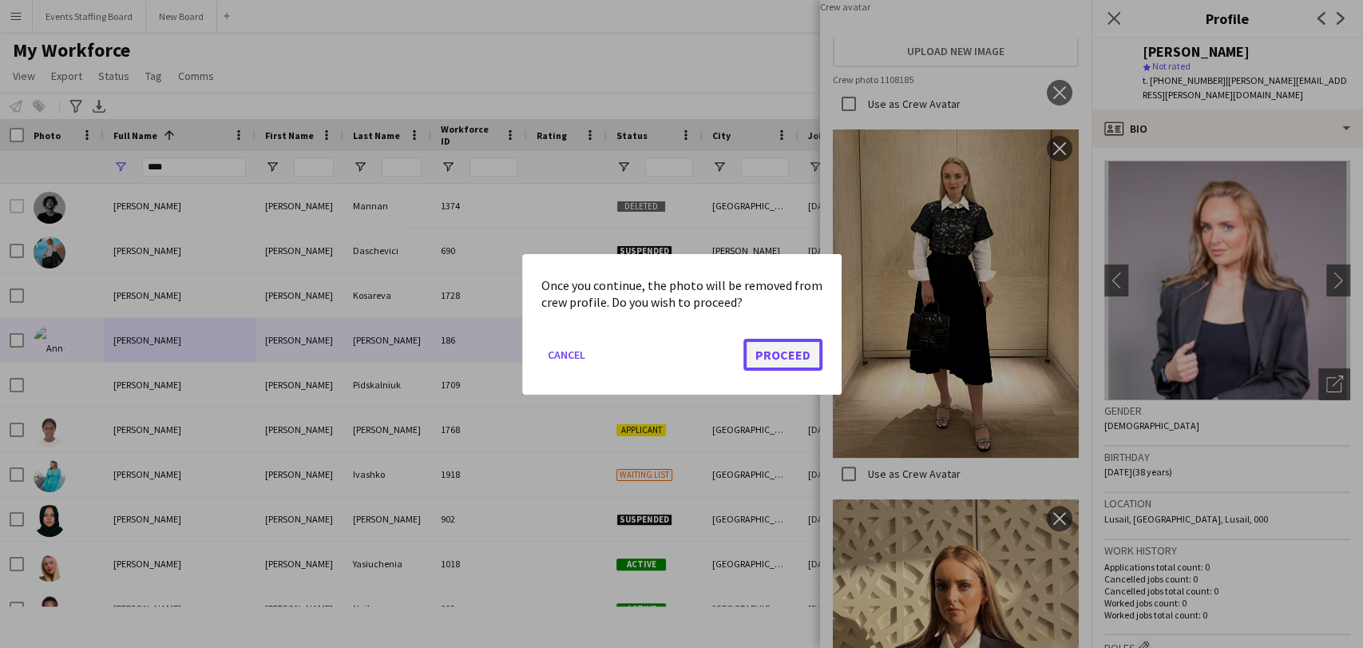
click at [680, 344] on button "Proceed" at bounding box center [782, 354] width 79 height 32
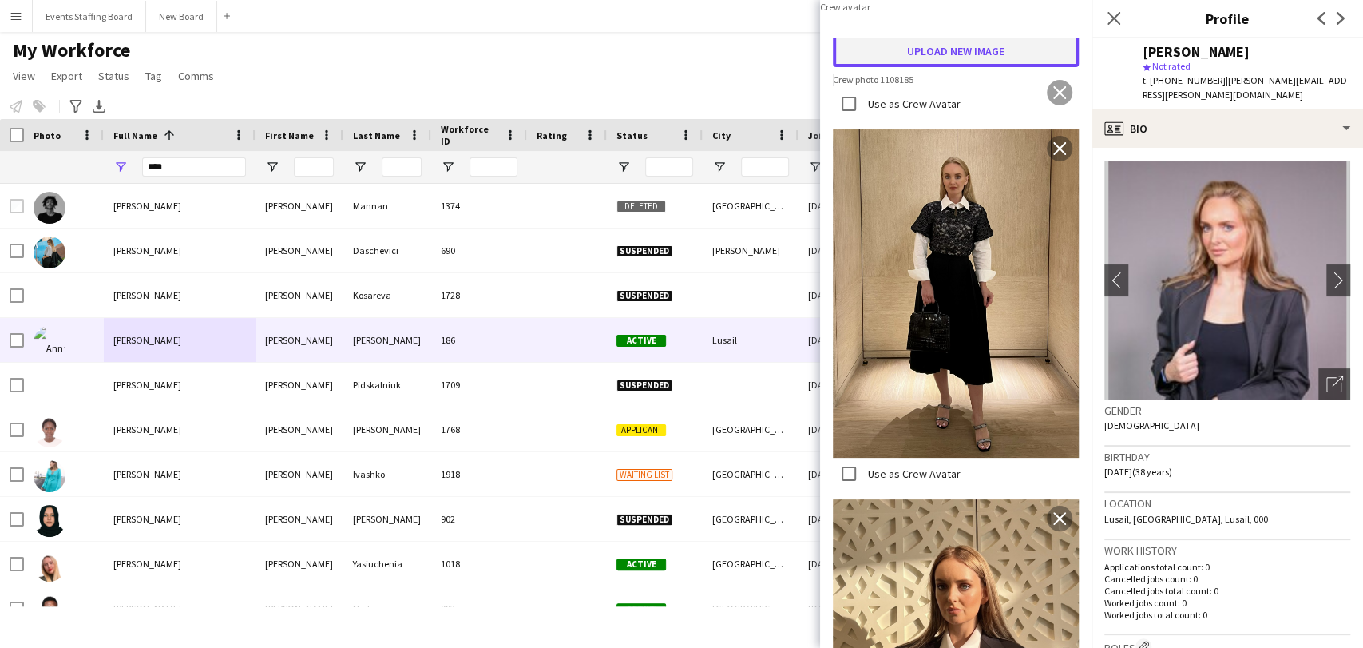
click at [680, 67] on button "Upload new image" at bounding box center [956, 51] width 246 height 32
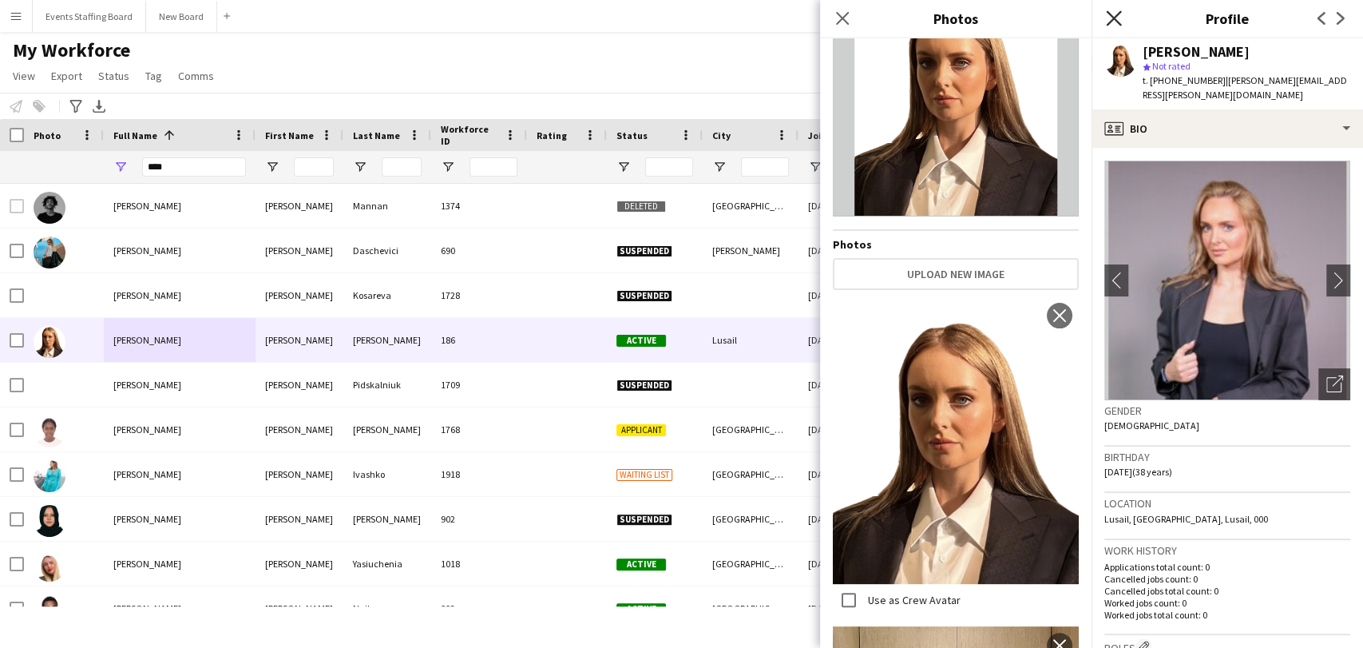
click at [680, 16] on icon "Close pop-in" at bounding box center [1113, 17] width 15 height 15
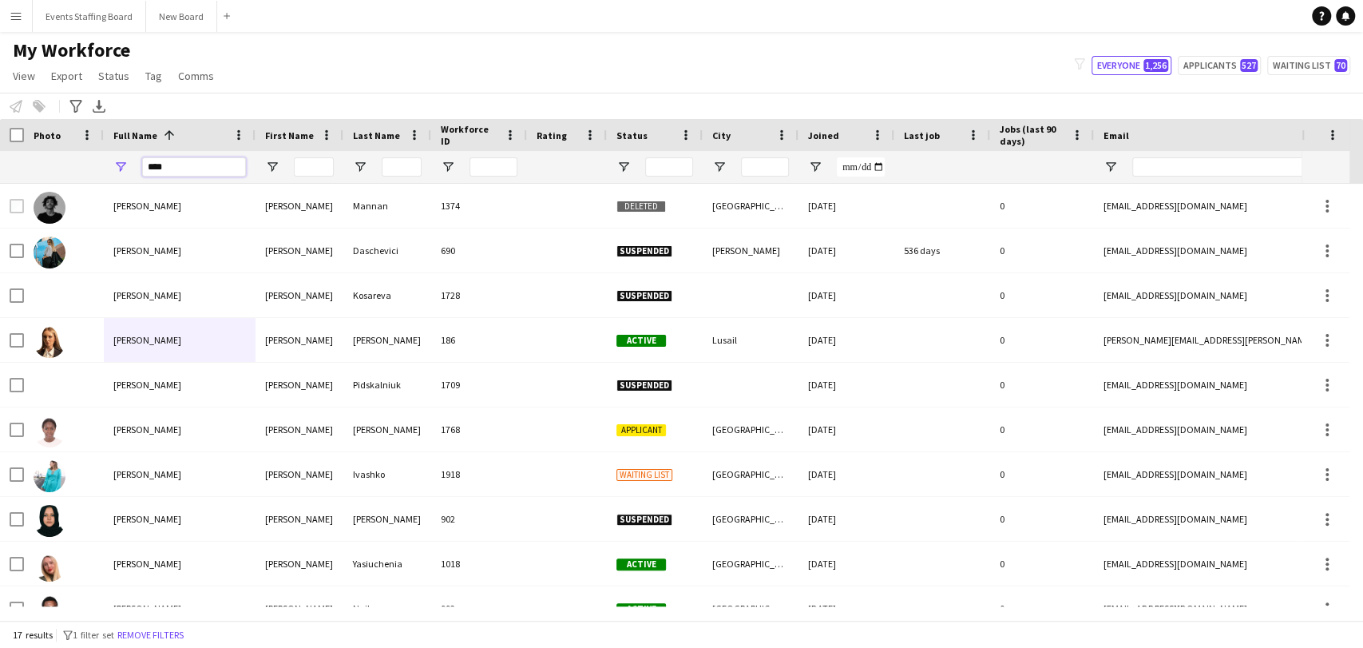
click at [166, 161] on input "****" at bounding box center [194, 166] width 104 height 19
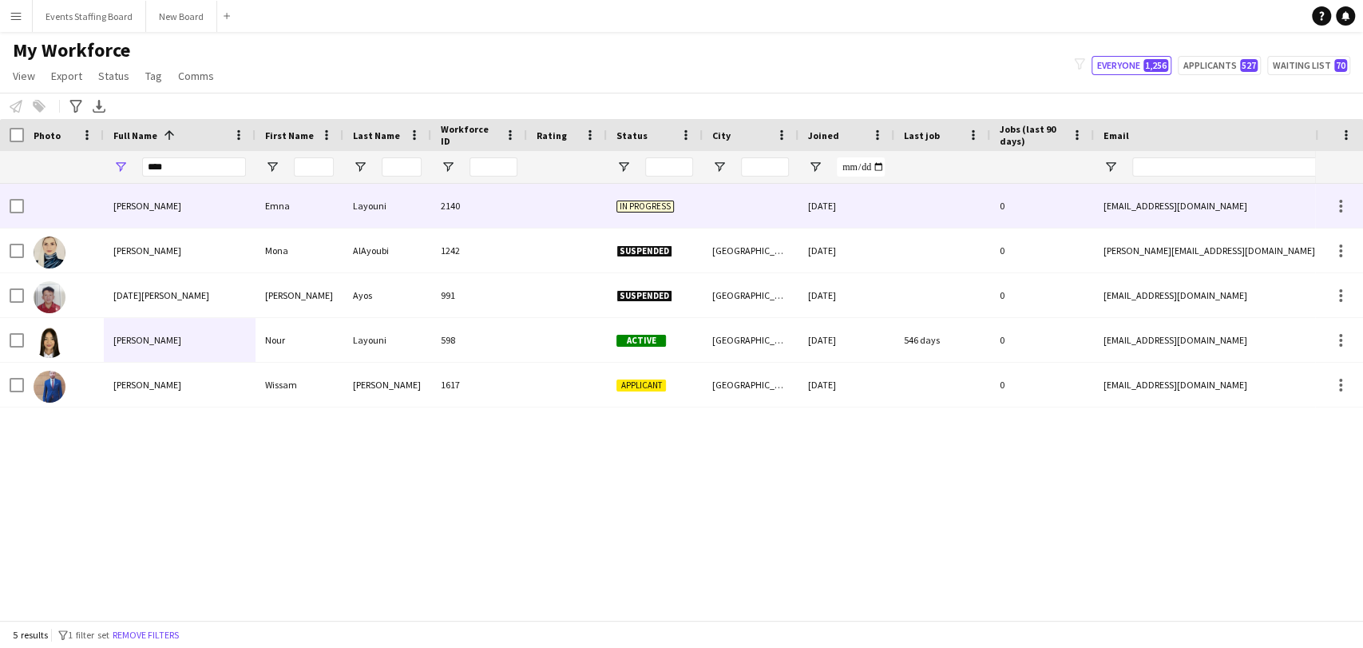
click at [153, 198] on div "Emna Layouni" at bounding box center [180, 206] width 152 height 44
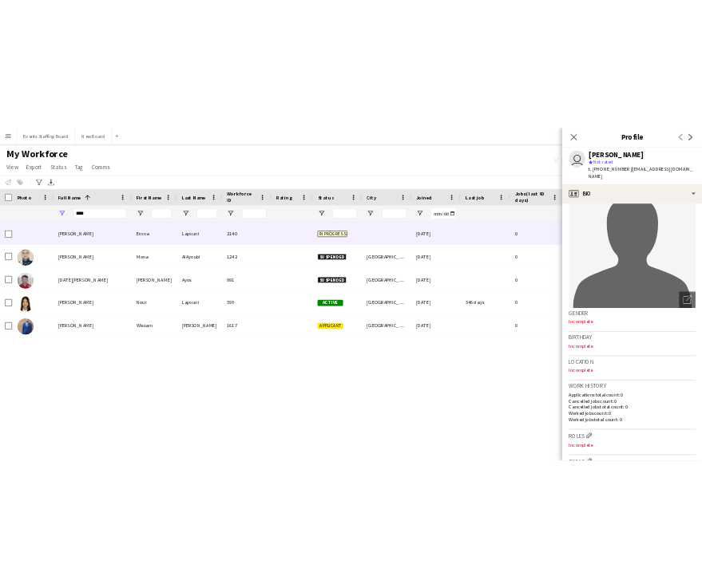
scroll to position [0, 0]
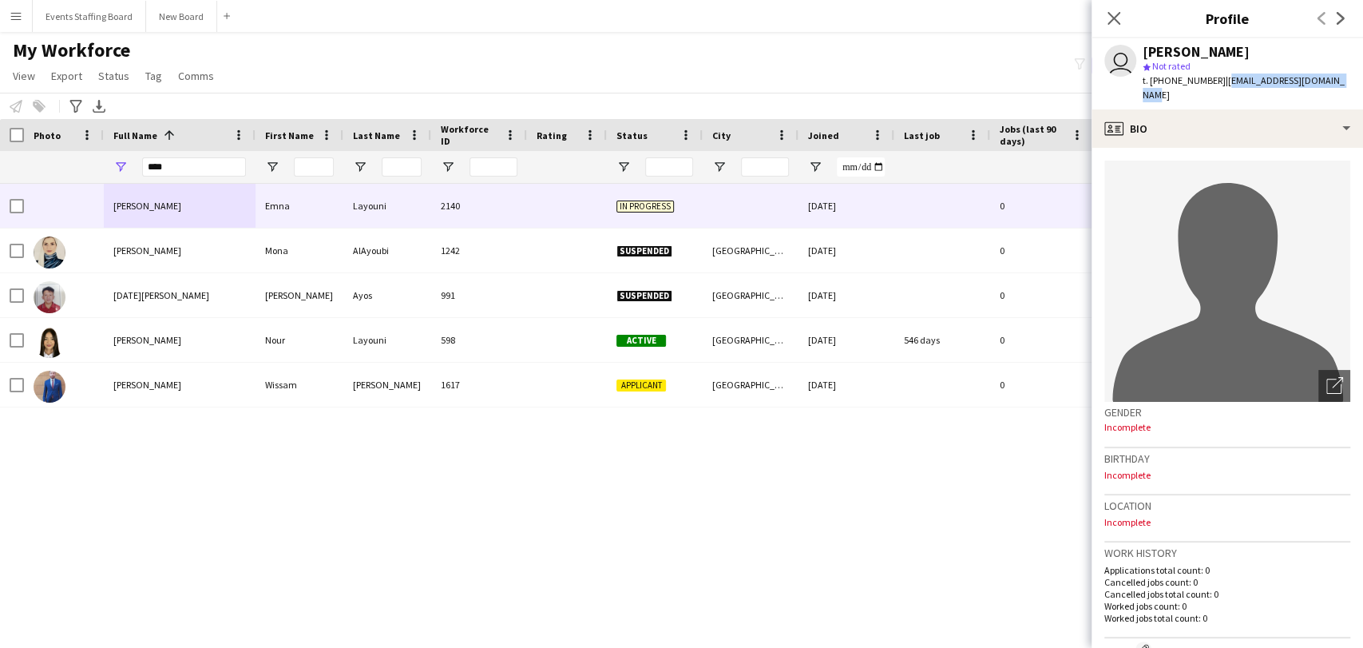
drag, startPoint x: 1213, startPoint y: 78, endPoint x: 1292, endPoint y: 83, distance: 79.2
click at [680, 79] on app-profile-header "user Emna Layouni star Not rated t. +97466161090 | emnalayouni0807@gmail.com" at bounding box center [1227, 73] width 271 height 71
copy span "emnalayouni0807@gmail.com"
click at [524, 75] on div "My Workforce View Views Default view Alexandra View April Live Force Tracking S…" at bounding box center [681, 65] width 1363 height 54
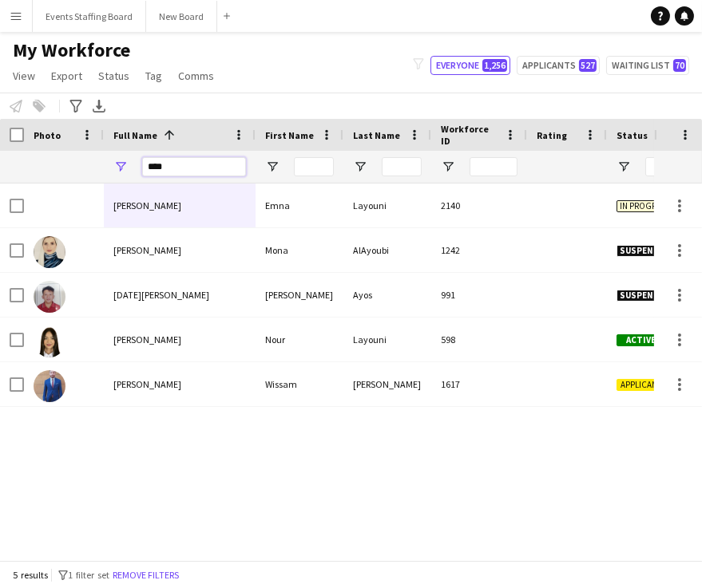
click at [163, 166] on input "****" at bounding box center [194, 166] width 104 height 19
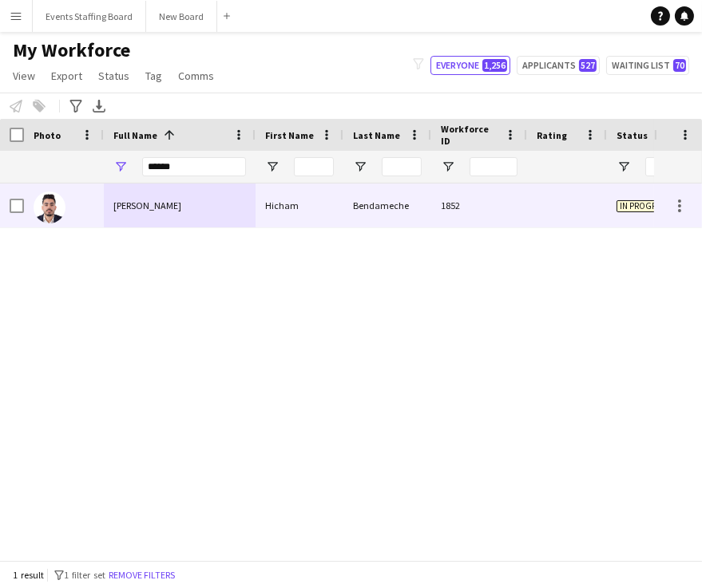
click at [137, 204] on span "Hicham Bendameche" at bounding box center [147, 206] width 68 height 12
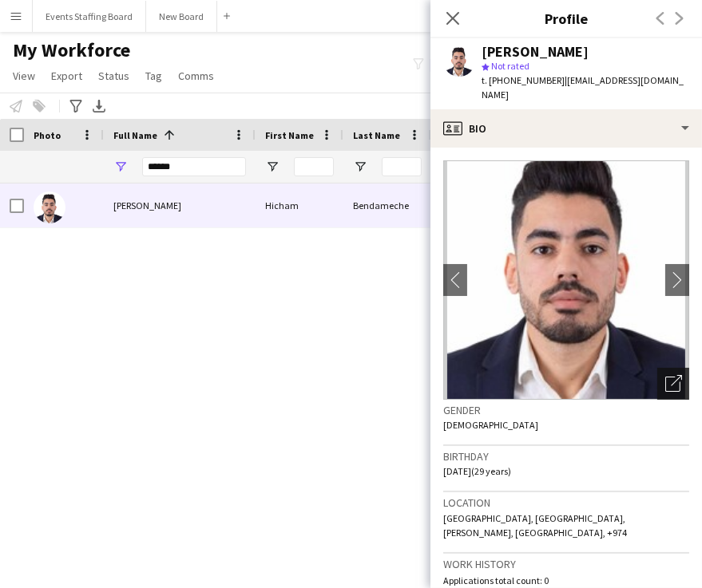
click at [665, 375] on icon "Open photos pop-in" at bounding box center [673, 383] width 17 height 17
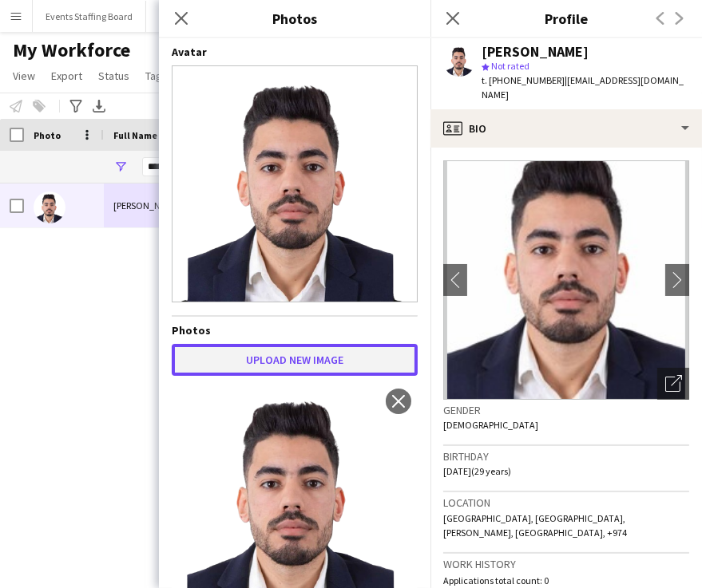
click at [255, 357] on button "Upload new image" at bounding box center [295, 360] width 246 height 32
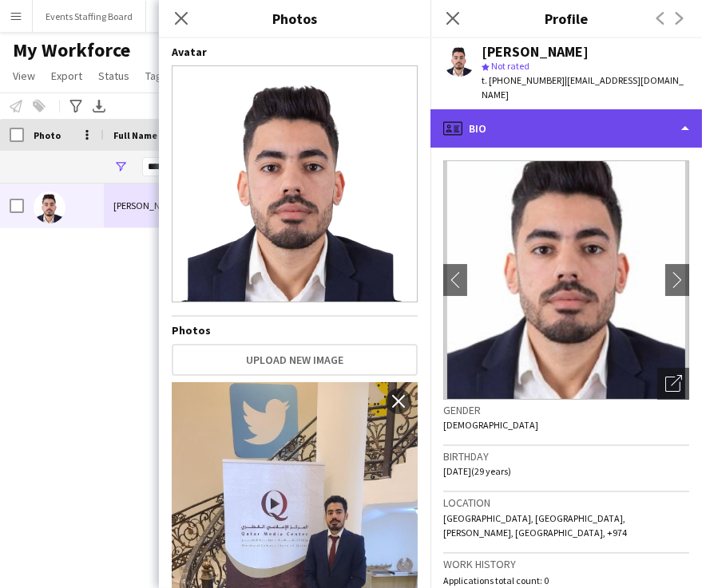
click at [553, 118] on div "profile Bio" at bounding box center [565, 128] width 271 height 38
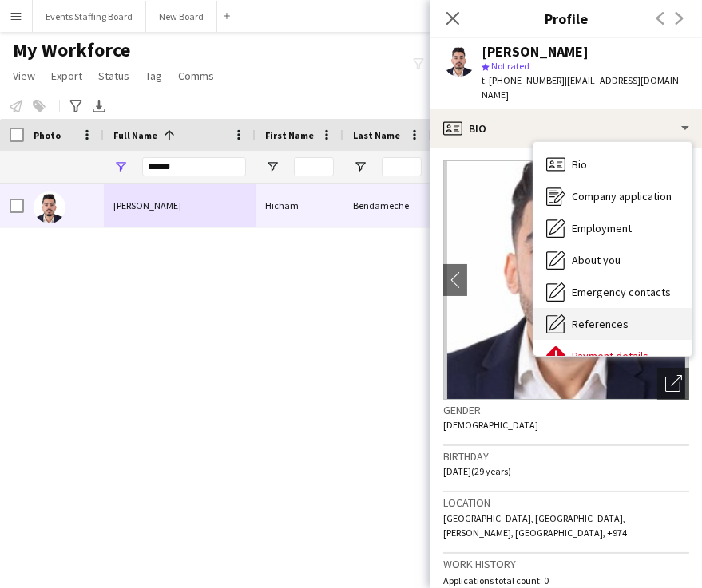
click at [597, 321] on div "References References" at bounding box center [612, 324] width 158 height 32
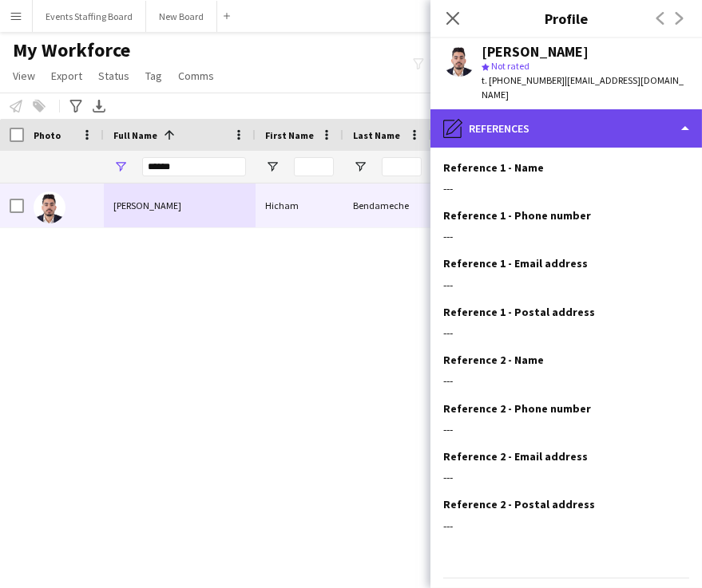
click at [557, 109] on div "pencil4 References" at bounding box center [565, 128] width 271 height 38
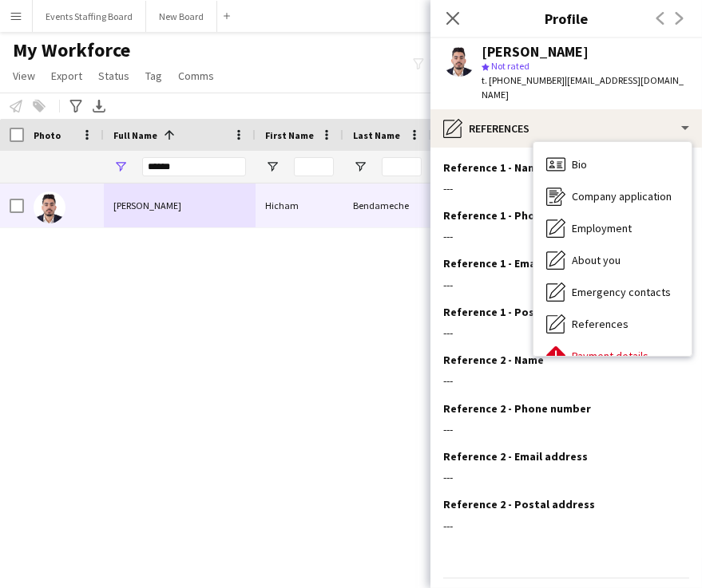
click at [591, 340] on div "Payment details Payment details" at bounding box center [612, 356] width 158 height 32
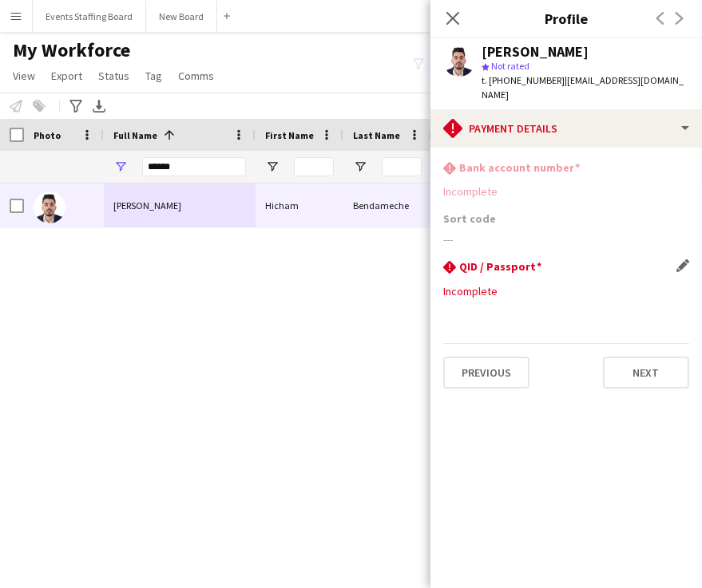
click at [537, 264] on div "rhombus-alert QID / Passport Edit this field Incomplete" at bounding box center [566, 285] width 246 height 51
click at [680, 260] on app-icon "Edit this field" at bounding box center [682, 266] width 13 height 13
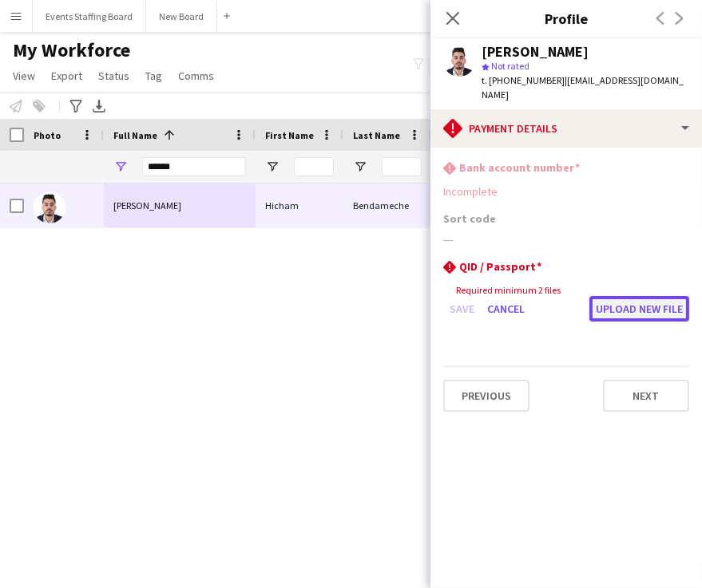
click at [632, 296] on button "Upload new file" at bounding box center [639, 309] width 100 height 26
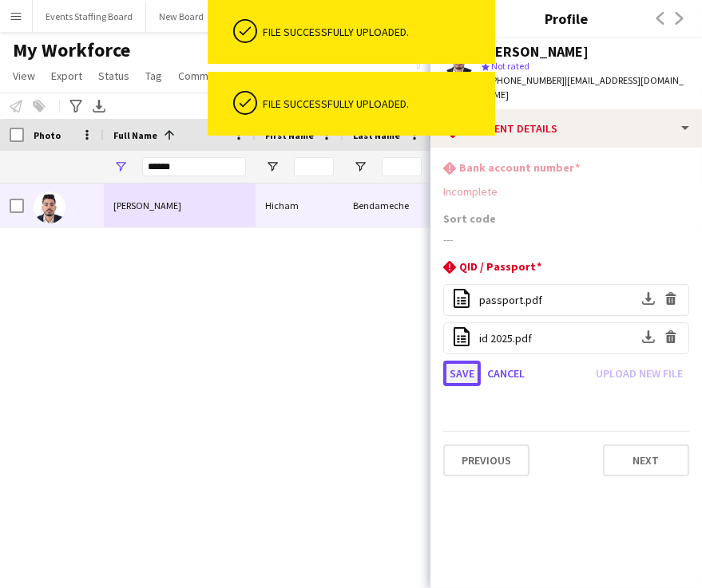
click at [462, 361] on button "Save" at bounding box center [462, 374] width 38 height 26
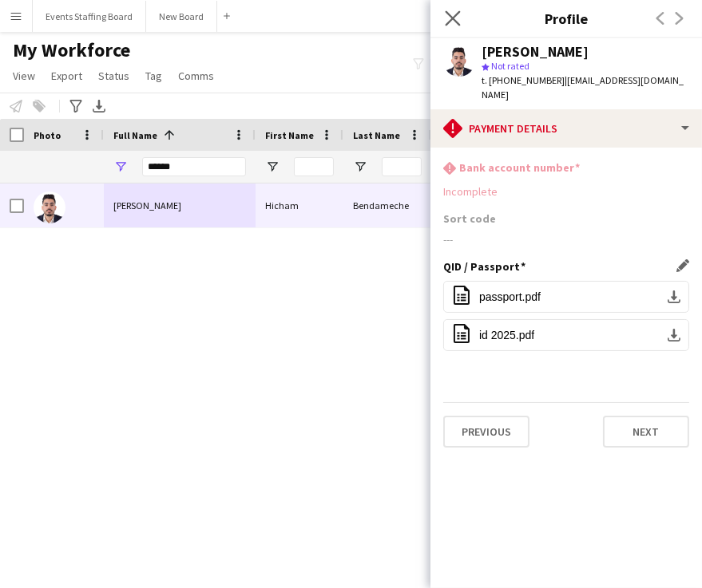
click at [450, 18] on icon "Close pop-in" at bounding box center [452, 17] width 15 height 15
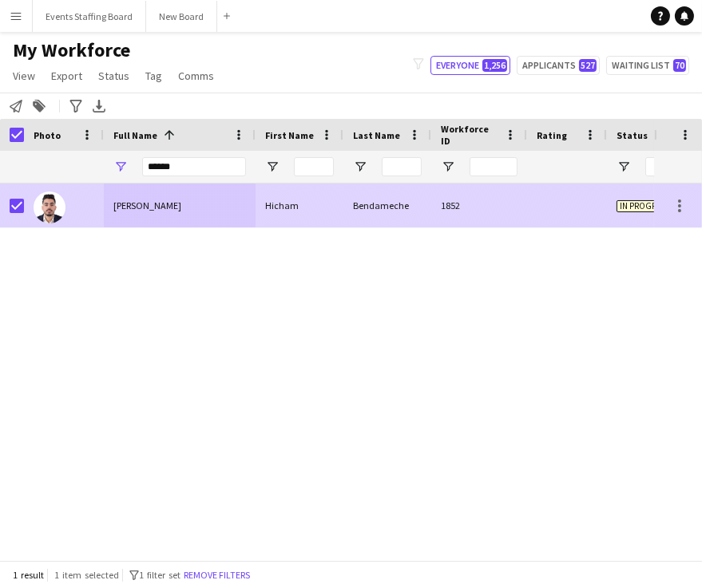
click at [361, 212] on div "Bendameche" at bounding box center [387, 206] width 88 height 44
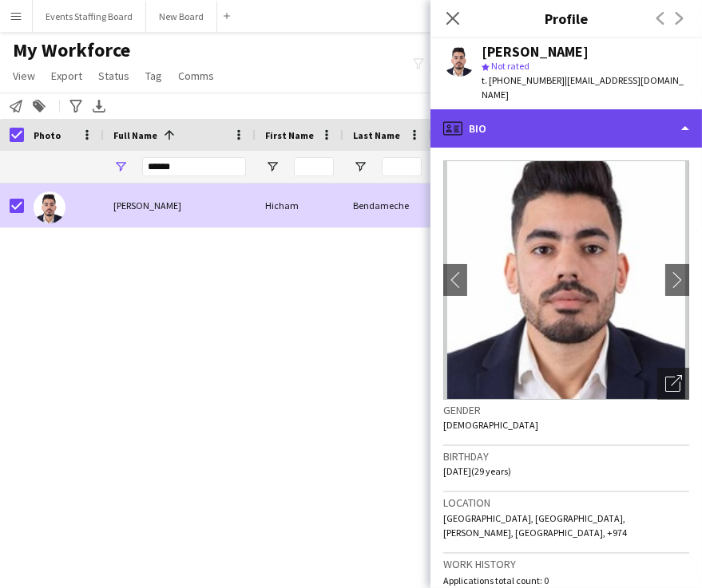
click at [520, 109] on div "profile Bio" at bounding box center [565, 128] width 271 height 38
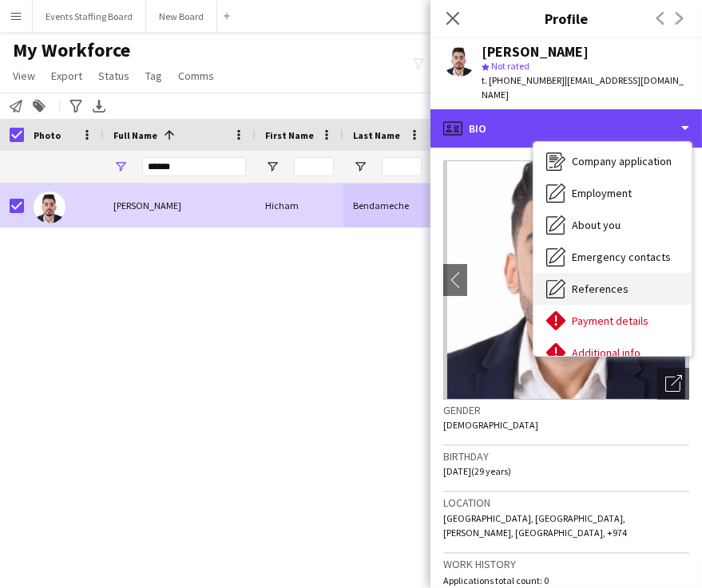
scroll to position [89, 0]
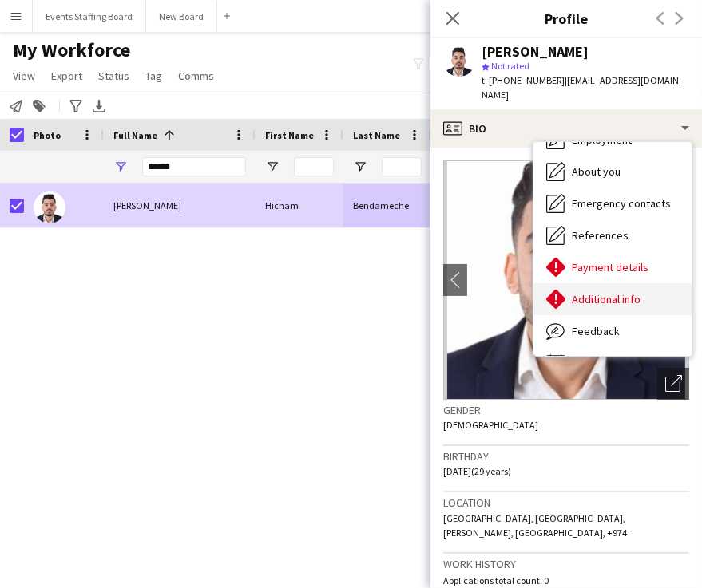
click at [604, 292] on span "Additional info" at bounding box center [606, 299] width 69 height 14
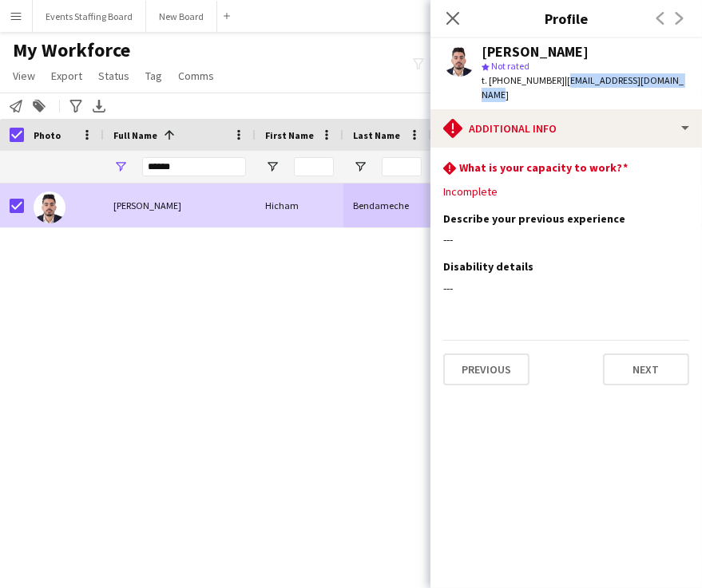
drag, startPoint x: 554, startPoint y: 78, endPoint x: 688, endPoint y: 82, distance: 133.4
click at [680, 82] on div "Hicham Bendameche star Not rated t. +97466233866 | hichambendameche@gmail.com" at bounding box center [565, 73] width 271 height 71
copy span "hichambendameche@gmail.com"
drag, startPoint x: 264, startPoint y: 356, endPoint x: 259, endPoint y: 343, distance: 14.4
click at [264, 356] on div "Hicham Bendameche Hicham Bendameche 1852 In progress Doha 23-11-2024" at bounding box center [327, 365] width 654 height 363
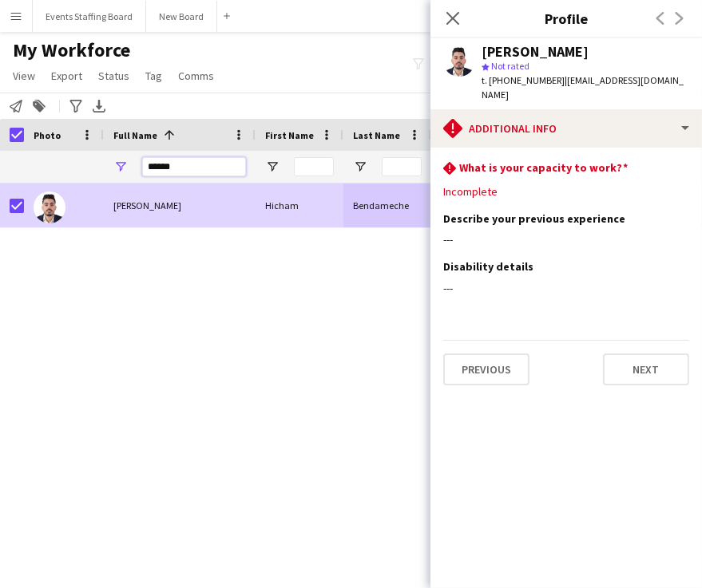
click at [160, 176] on input "******" at bounding box center [194, 166] width 104 height 19
click at [163, 169] on input "******" at bounding box center [194, 166] width 104 height 19
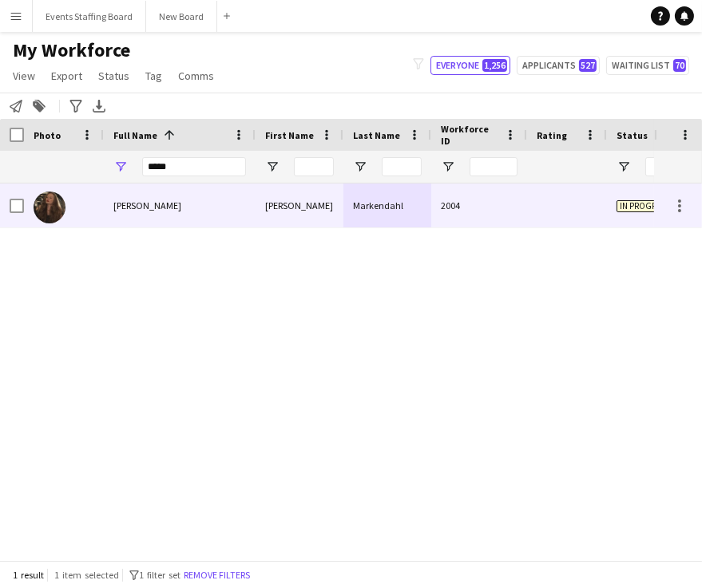
click at [168, 216] on div "Karin Markendahl" at bounding box center [180, 206] width 152 height 44
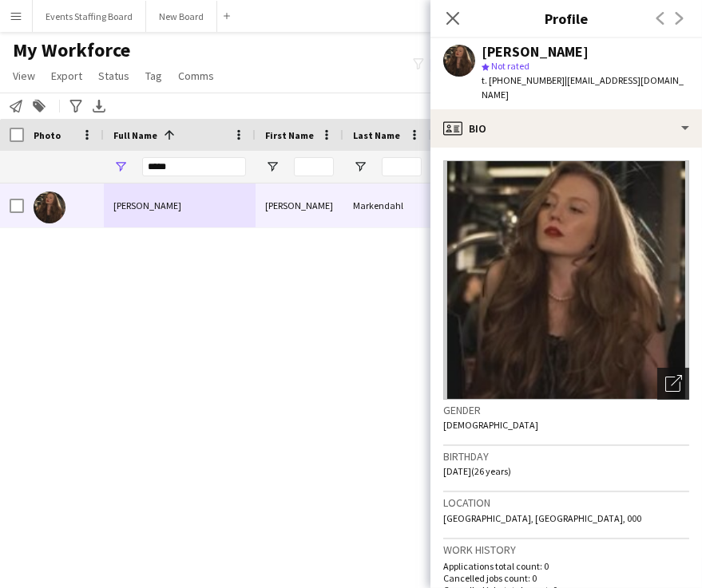
click at [657, 368] on div "Open photos pop-in" at bounding box center [673, 384] width 32 height 32
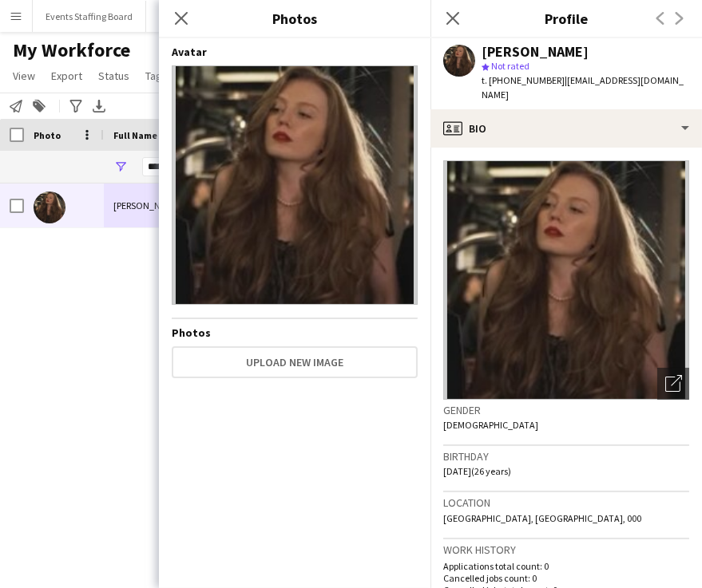
drag, startPoint x: 450, startPoint y: 18, endPoint x: 462, endPoint y: 32, distance: 18.1
click at [451, 17] on icon "Close pop-in" at bounding box center [452, 18] width 13 height 13
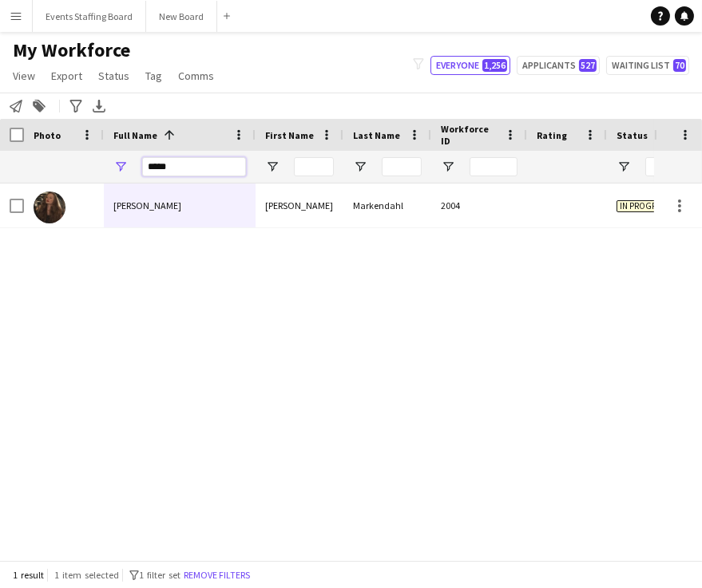
click at [179, 164] on input "*****" at bounding box center [194, 166] width 104 height 19
click at [182, 164] on input "*****" at bounding box center [194, 166] width 104 height 19
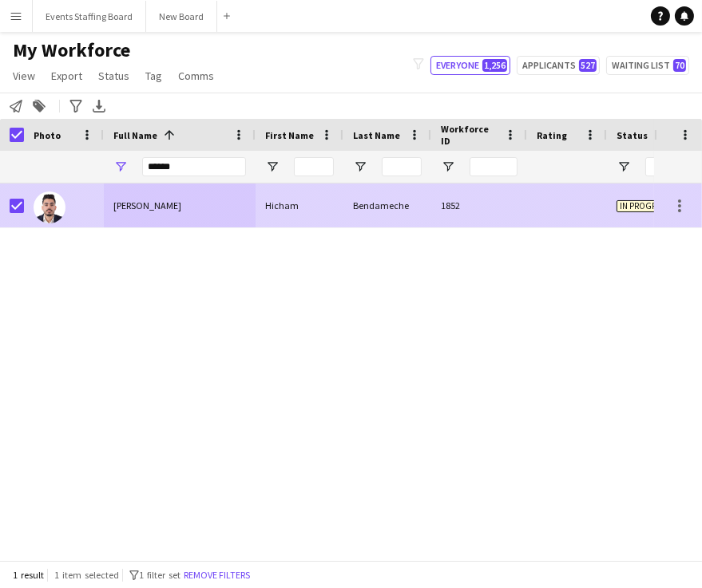
click at [153, 196] on div "Hicham Bendameche" at bounding box center [180, 206] width 152 height 44
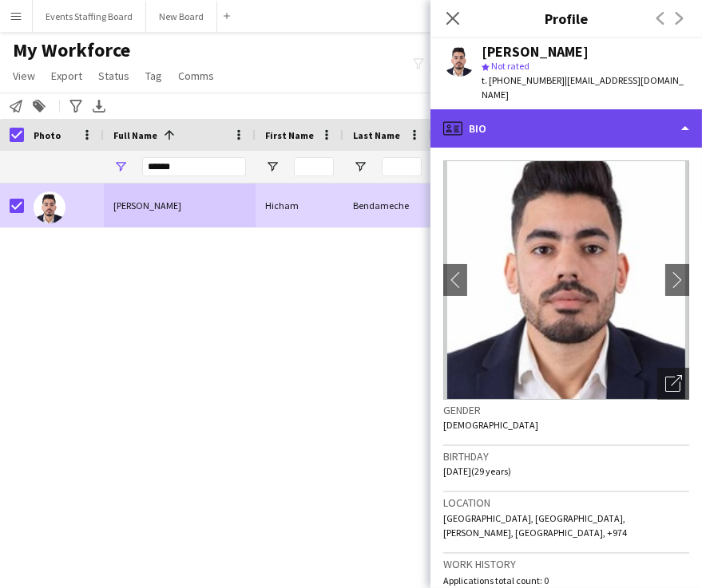
click at [547, 109] on div "profile Bio" at bounding box center [565, 128] width 271 height 38
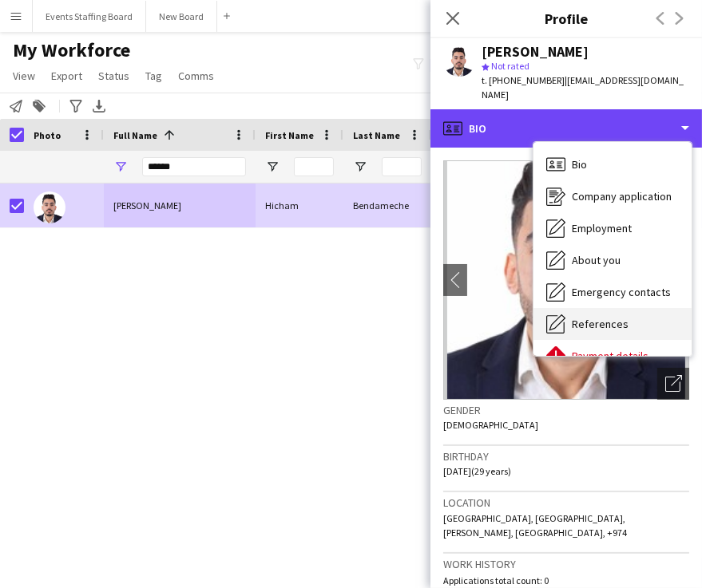
scroll to position [117, 0]
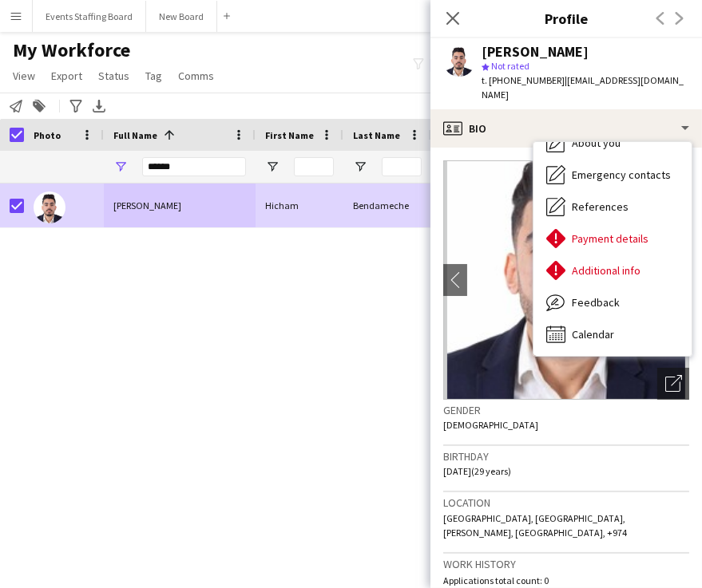
click at [203, 259] on div "Hicham Bendameche Hicham Bendameche 1852 In progress Doha 23-11-2024" at bounding box center [327, 365] width 654 height 363
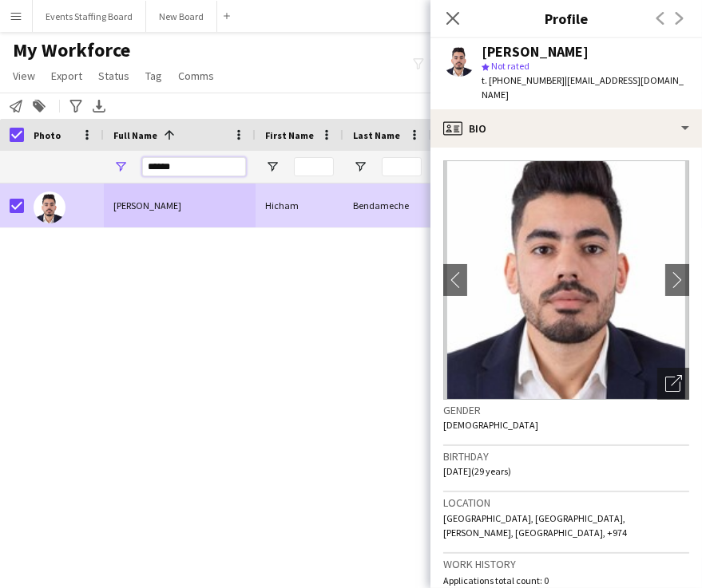
click at [173, 158] on input "******" at bounding box center [194, 166] width 104 height 19
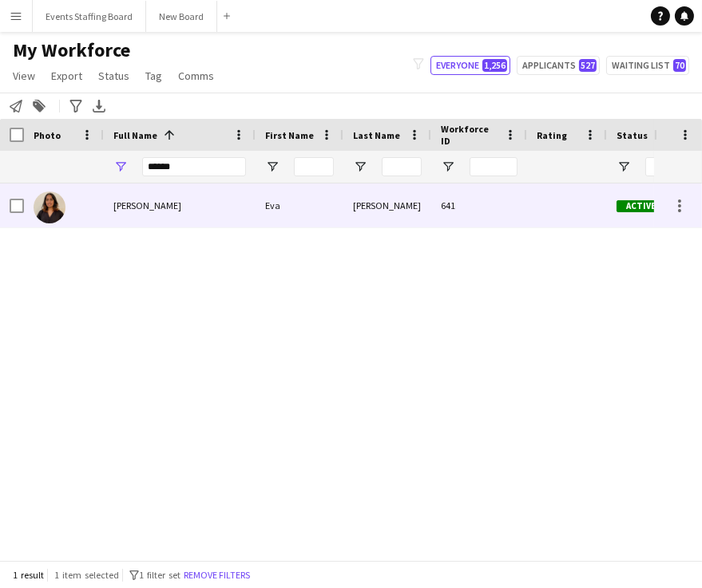
click at [81, 226] on div at bounding box center [64, 206] width 80 height 44
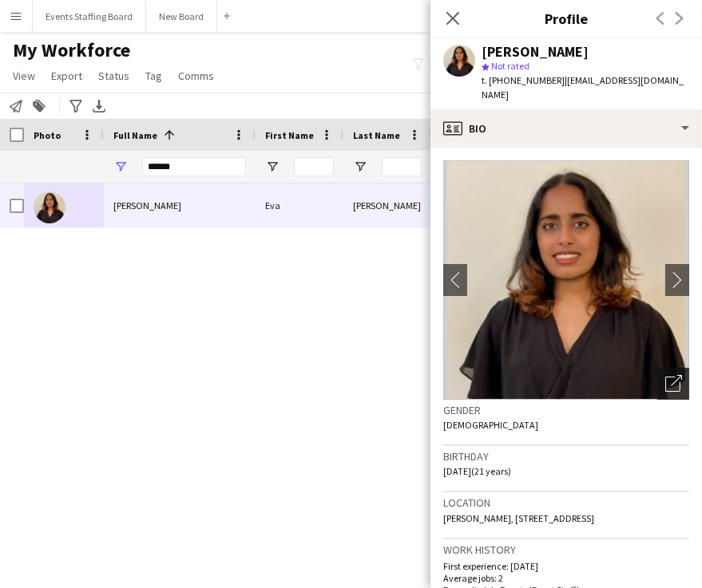
click at [657, 368] on div "Open photos pop-in" at bounding box center [673, 384] width 32 height 32
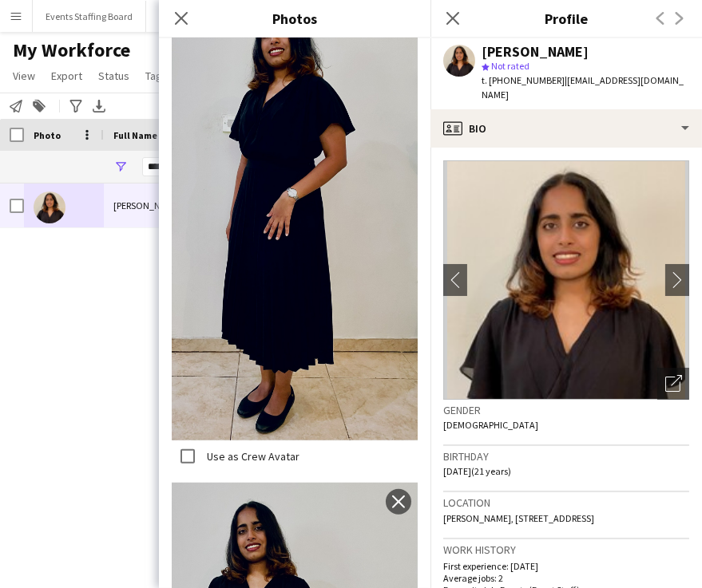
scroll to position [635, 0]
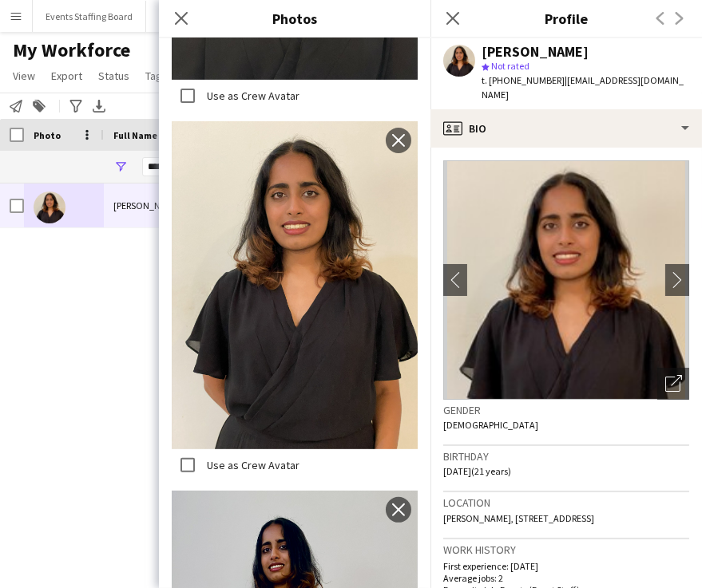
drag, startPoint x: 51, startPoint y: 365, endPoint x: 382, endPoint y: 88, distance: 431.3
click at [51, 364] on div "Eva Paul Eva Paul 641 Active Doha 24-02-2024" at bounding box center [327, 365] width 654 height 363
click at [457, 19] on icon "Close pop-in" at bounding box center [452, 17] width 15 height 15
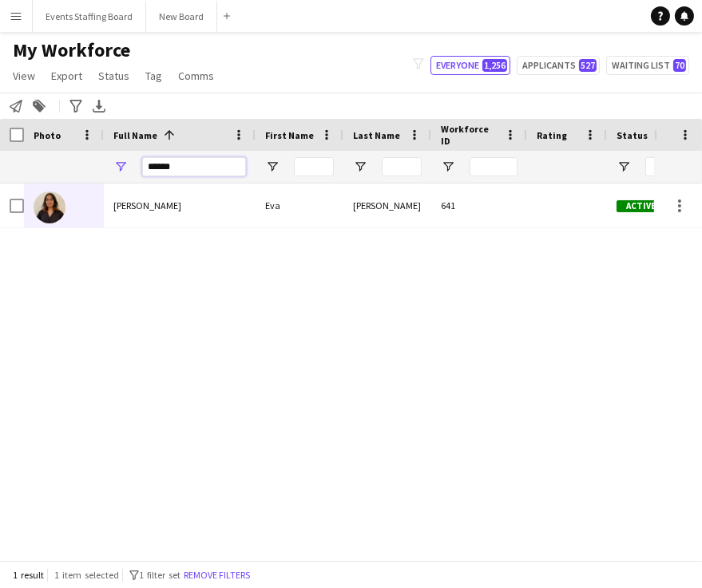
click at [176, 165] on input "******" at bounding box center [194, 166] width 104 height 19
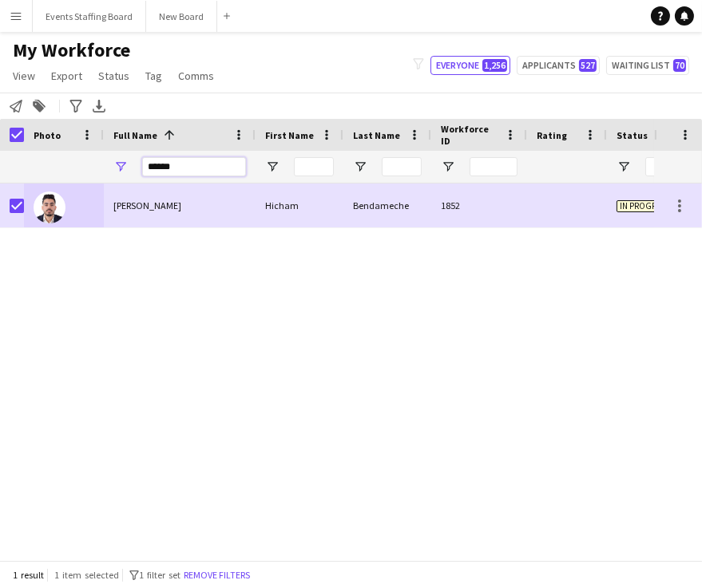
type input "******"
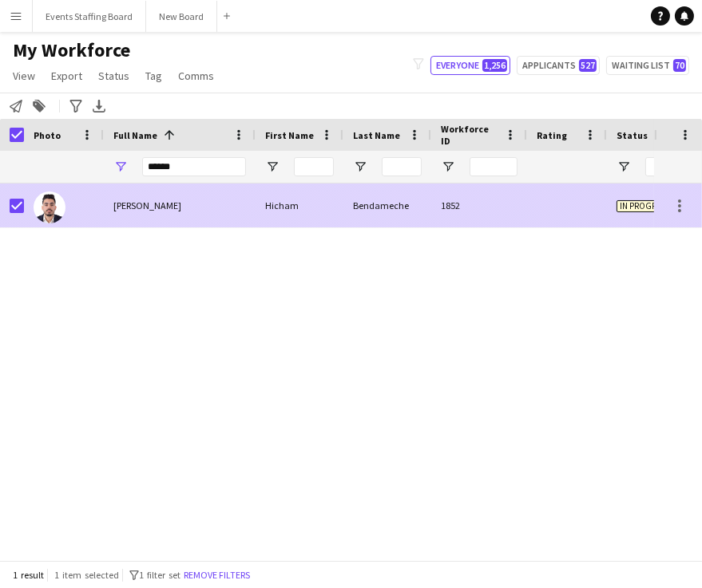
click at [147, 199] on div "Hicham Bendameche" at bounding box center [180, 206] width 152 height 44
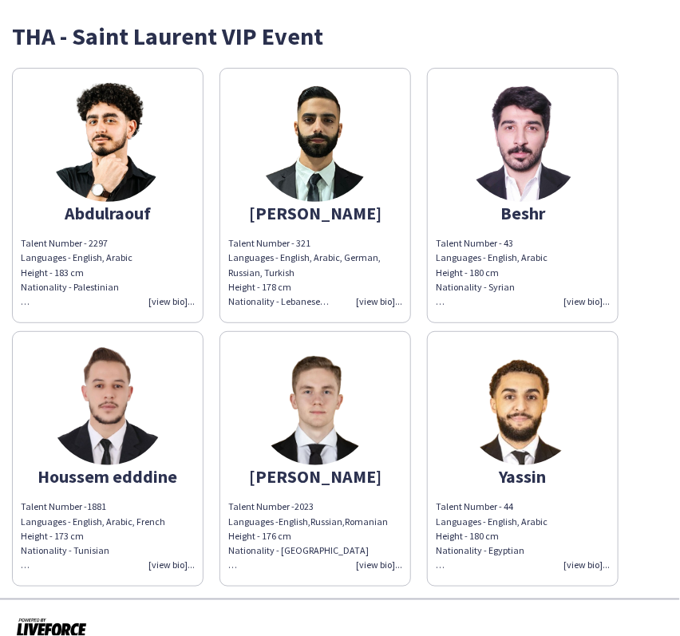
scroll to position [22, 0]
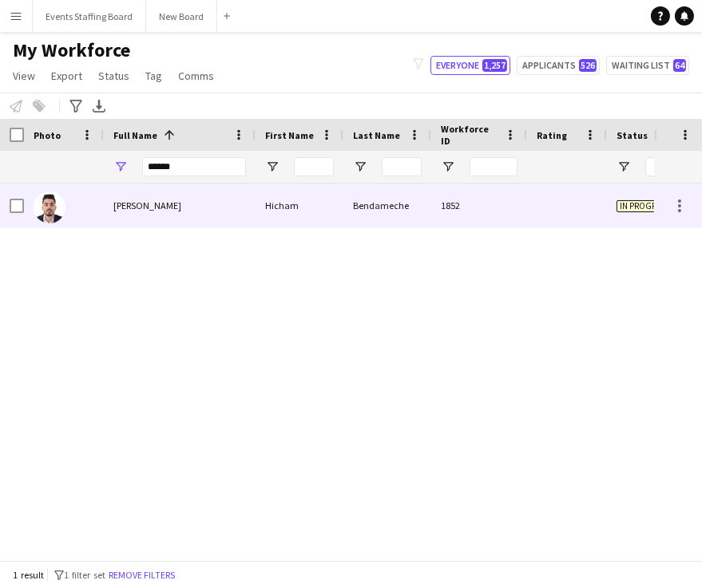
click at [138, 203] on span "[PERSON_NAME]" at bounding box center [147, 206] width 68 height 12
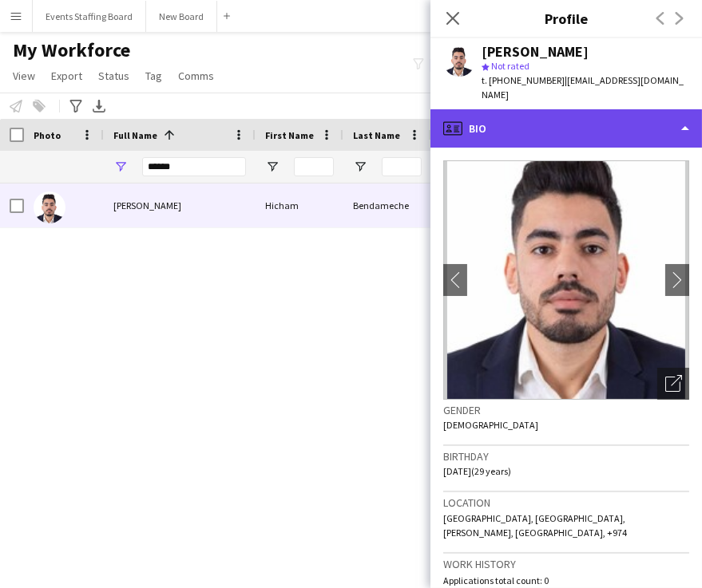
click at [512, 109] on div "profile Bio" at bounding box center [565, 128] width 271 height 38
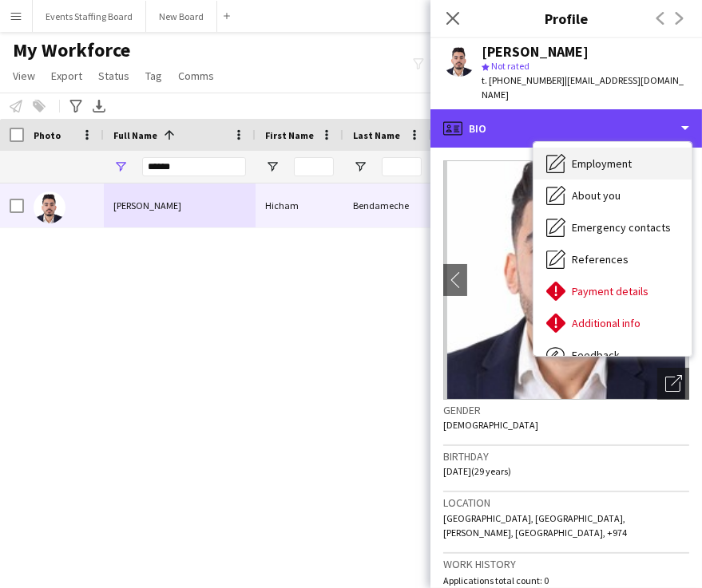
scroll to position [117, 0]
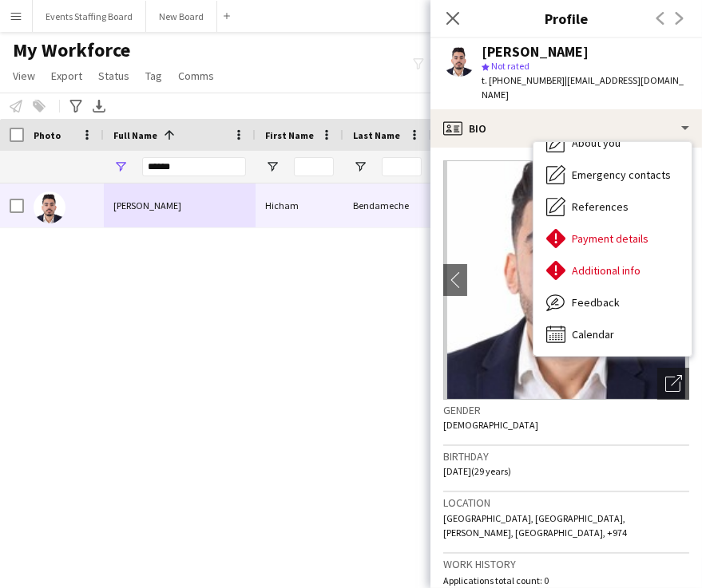
click at [364, 422] on div "Hicham Bendameche Hicham Bendameche 1852 In progress Doha 23-11-2024" at bounding box center [327, 365] width 654 height 363
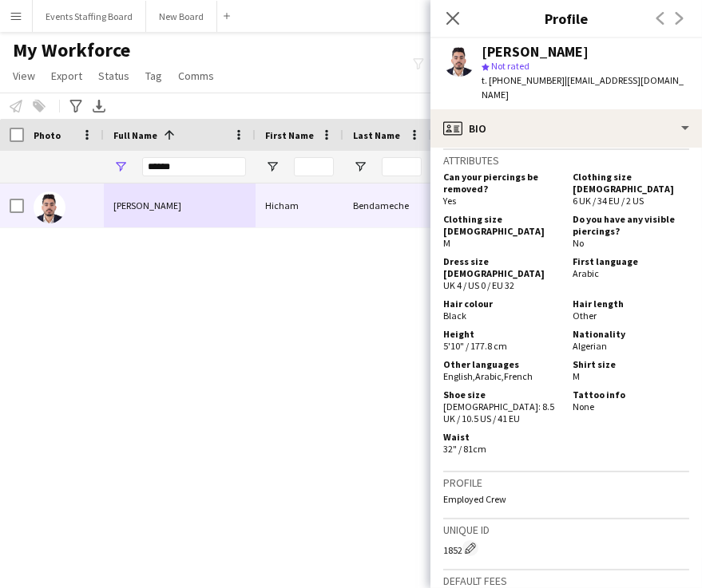
scroll to position [799, 0]
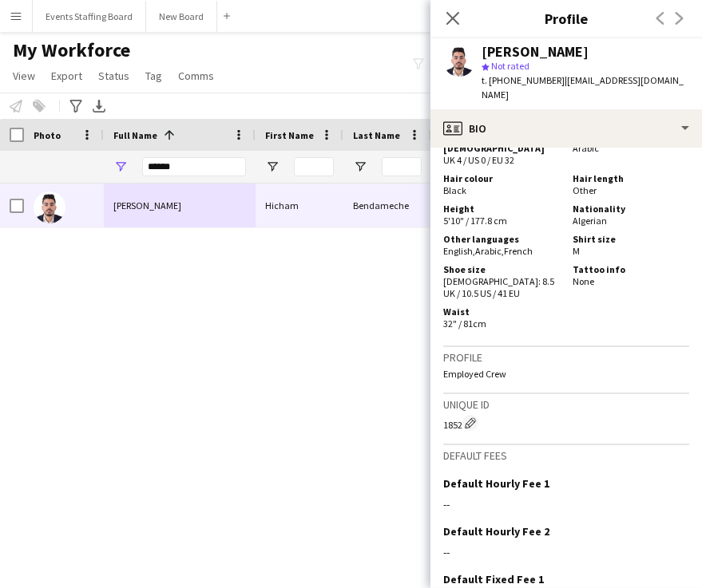
click at [359, 379] on div "Hicham Bendameche Hicham Bendameche 1852 In progress Doha 23-11-2024" at bounding box center [327, 365] width 654 height 363
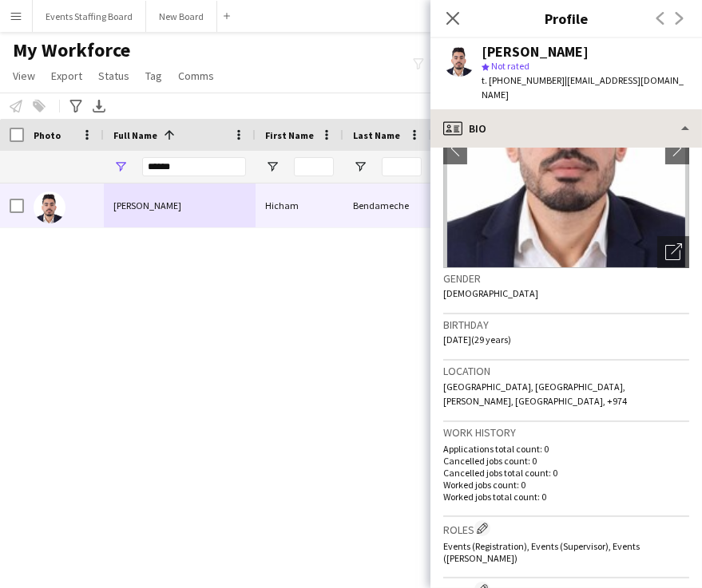
scroll to position [0, 0]
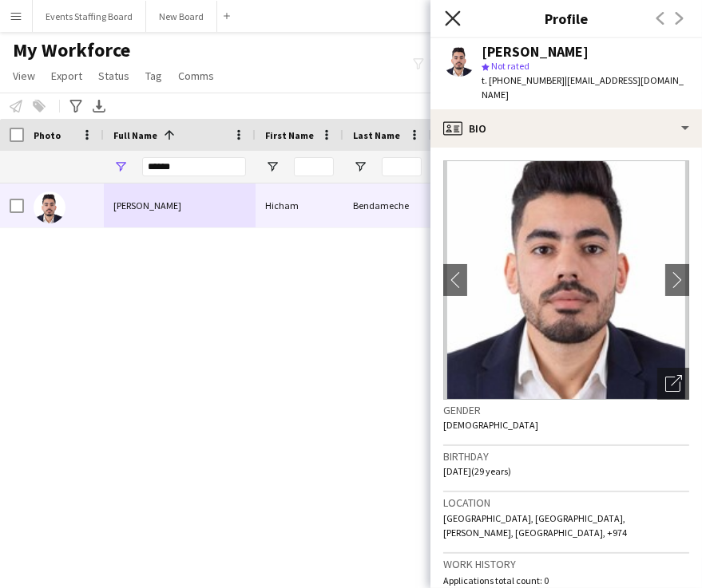
click at [459, 11] on app-icon "Close pop-in" at bounding box center [453, 18] width 23 height 23
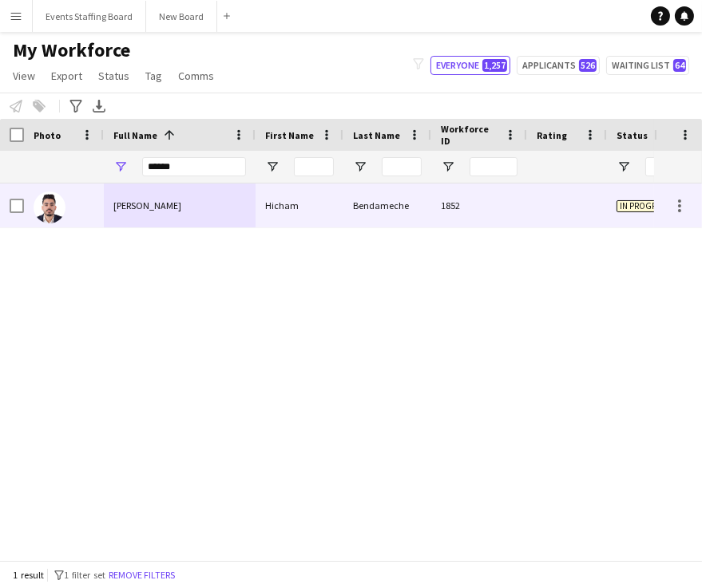
click at [181, 210] on span "Hicham Bendameche" at bounding box center [147, 206] width 68 height 12
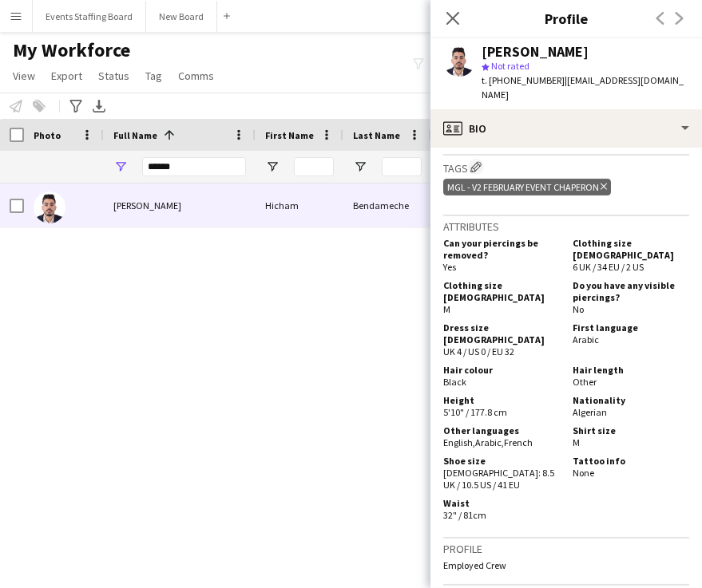
scroll to position [530, 0]
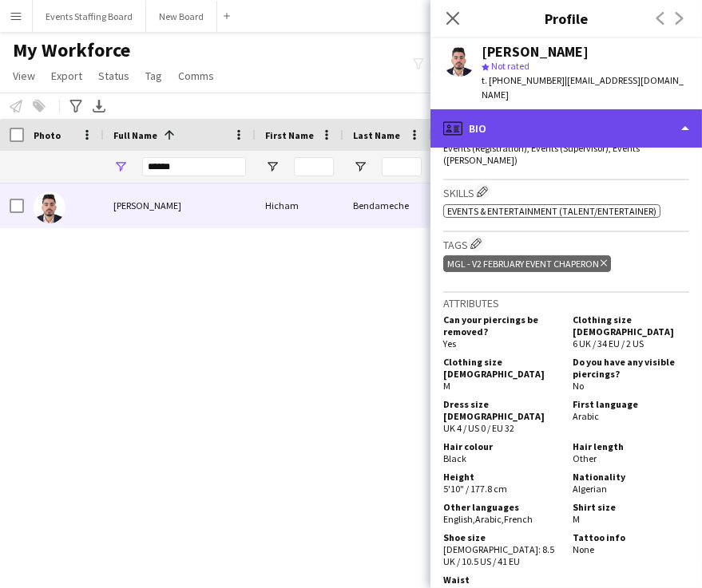
click at [575, 109] on div "profile Bio" at bounding box center [565, 128] width 271 height 38
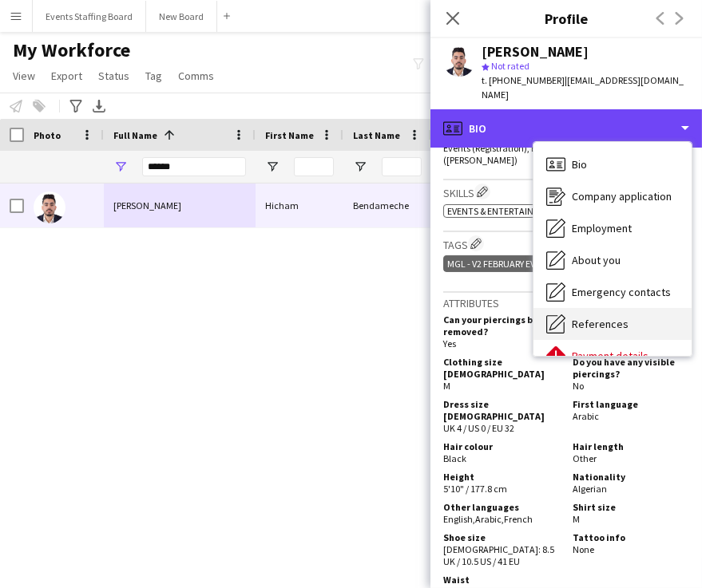
scroll to position [117, 0]
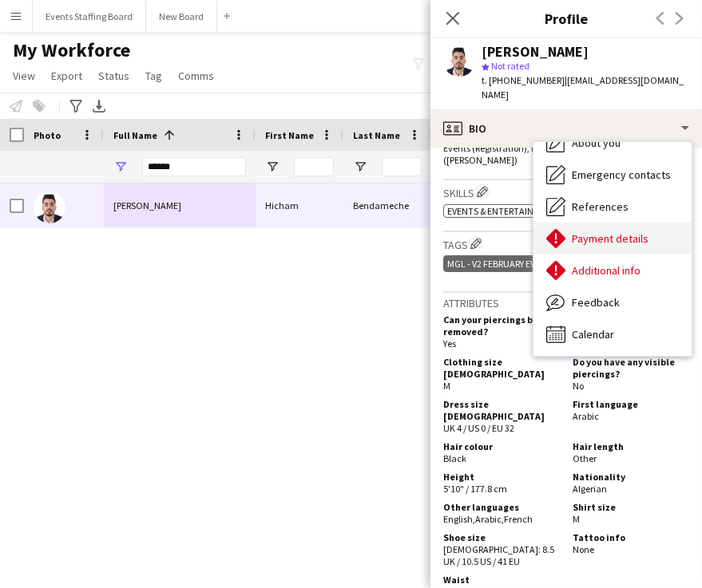
click at [597, 232] on span "Payment details" at bounding box center [610, 239] width 77 height 14
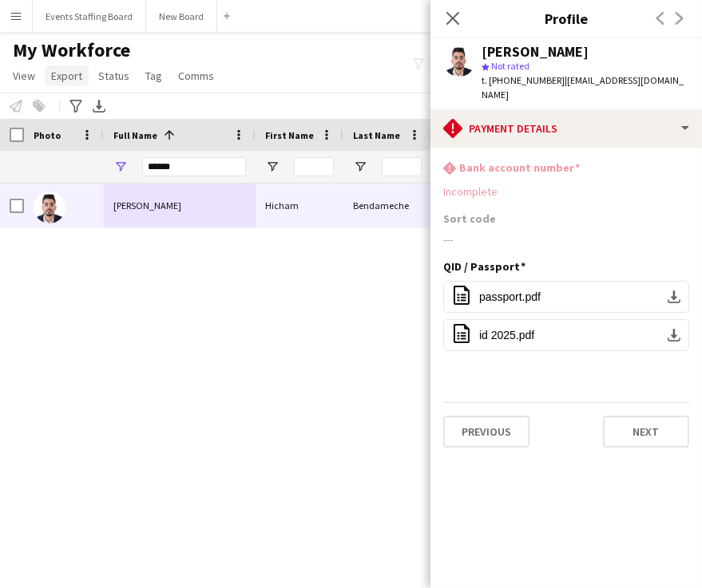
drag, startPoint x: 219, startPoint y: 398, endPoint x: 77, endPoint y: 76, distance: 352.5
click at [219, 398] on div "Hicham Bendameche Hicham Bendameche 1852 In progress Doha 23-11-2024" at bounding box center [327, 365] width 654 height 363
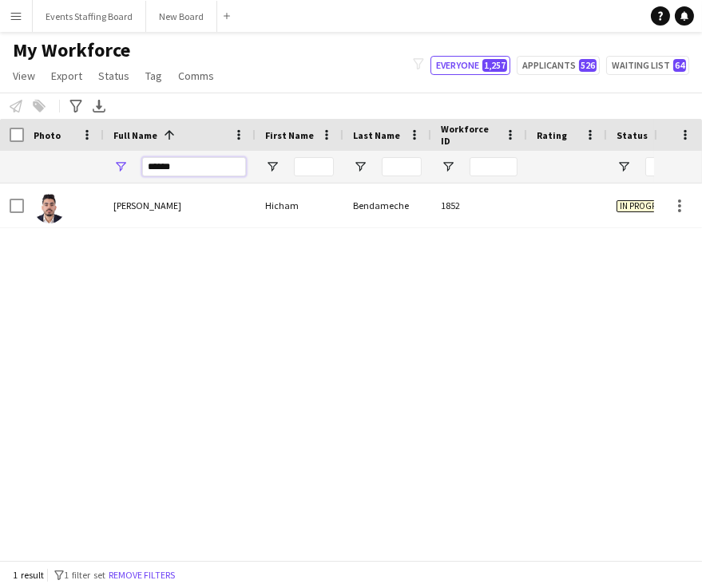
click at [170, 162] on input "******" at bounding box center [194, 166] width 104 height 19
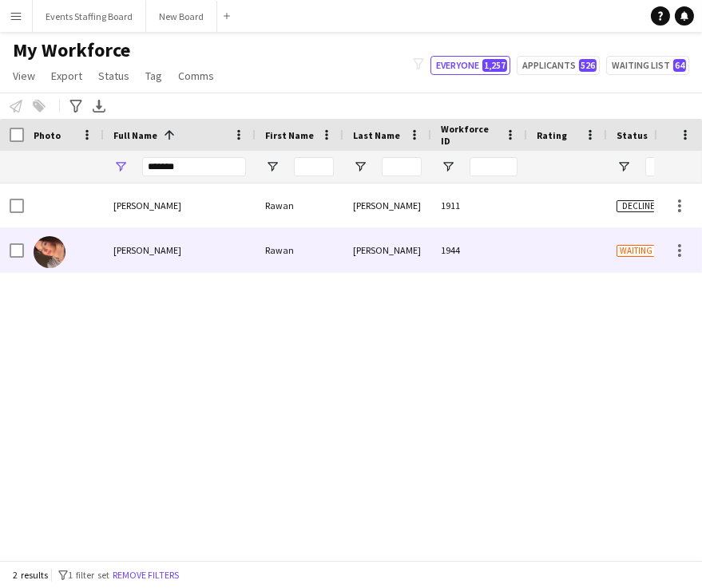
click at [70, 247] on div at bounding box center [64, 250] width 80 height 44
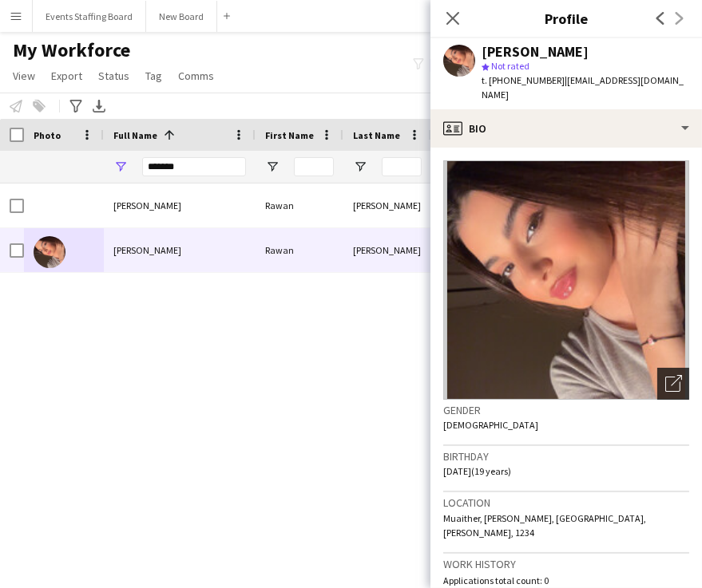
click at [668, 372] on div "Open photos pop-in" at bounding box center [673, 384] width 32 height 32
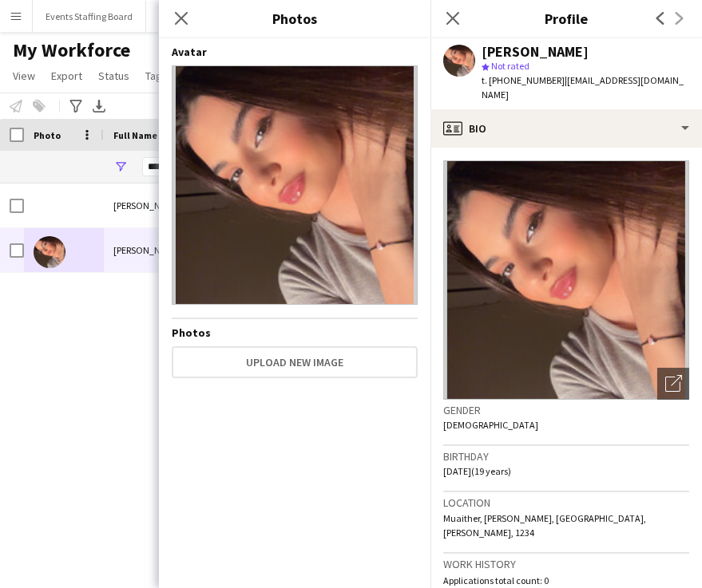
click at [245, 381] on div "Avatar Photos Upload new image" at bounding box center [295, 310] width 246 height 531
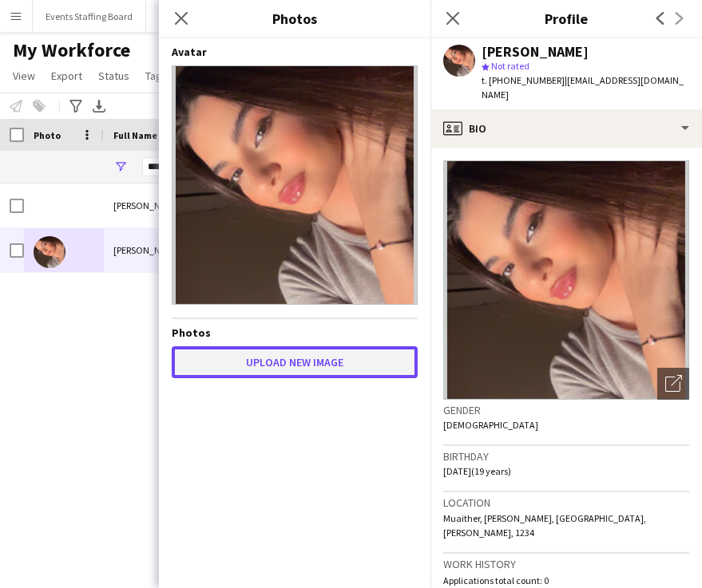
click at [243, 369] on button "Upload new image" at bounding box center [295, 363] width 246 height 32
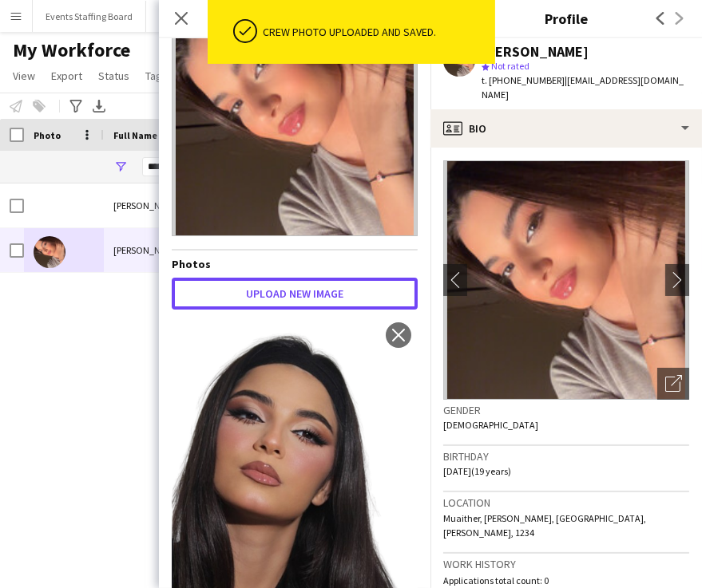
scroll to position [128, 0]
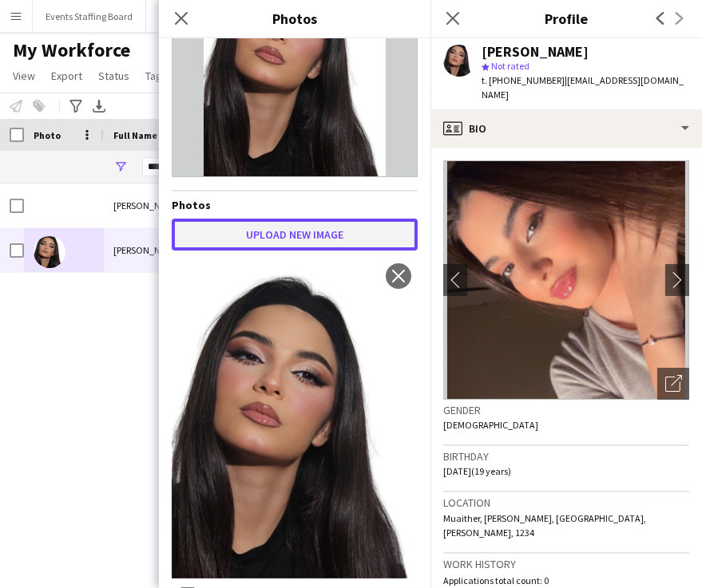
click at [303, 219] on button "Upload new image" at bounding box center [295, 235] width 246 height 32
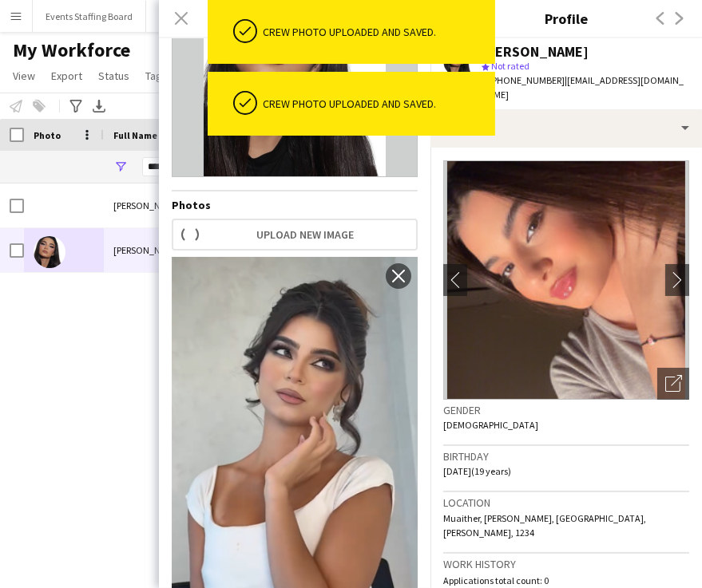
click at [104, 376] on div "Rawan Ismail Rawan Ismail 1911 Declined 09-12-2024 Rawan Ismail Rawan Ismail 19…" at bounding box center [327, 365] width 654 height 363
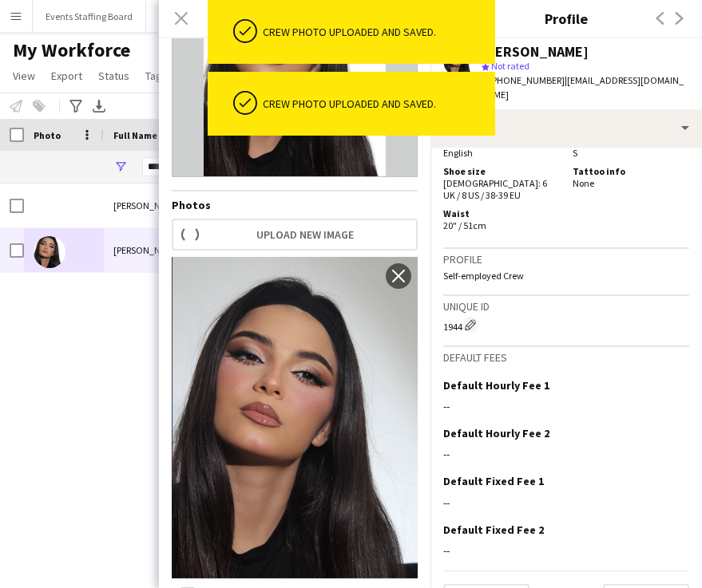
scroll to position [475, 0]
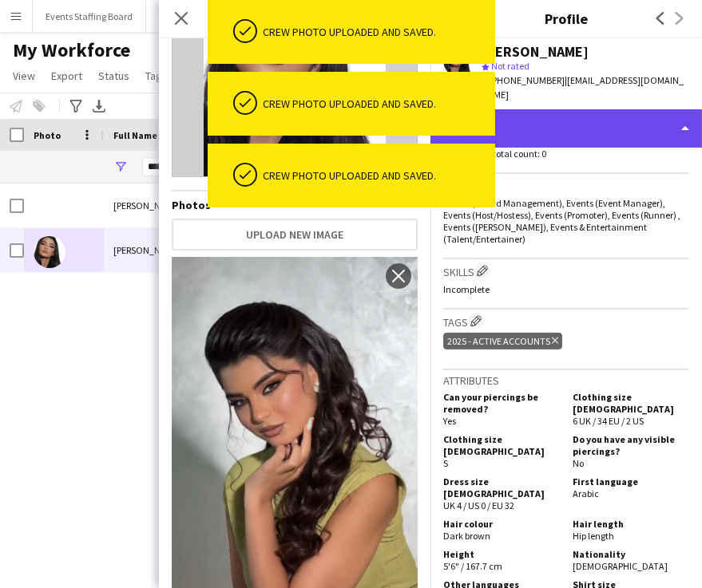
click at [540, 109] on div "profile Bio" at bounding box center [565, 128] width 271 height 38
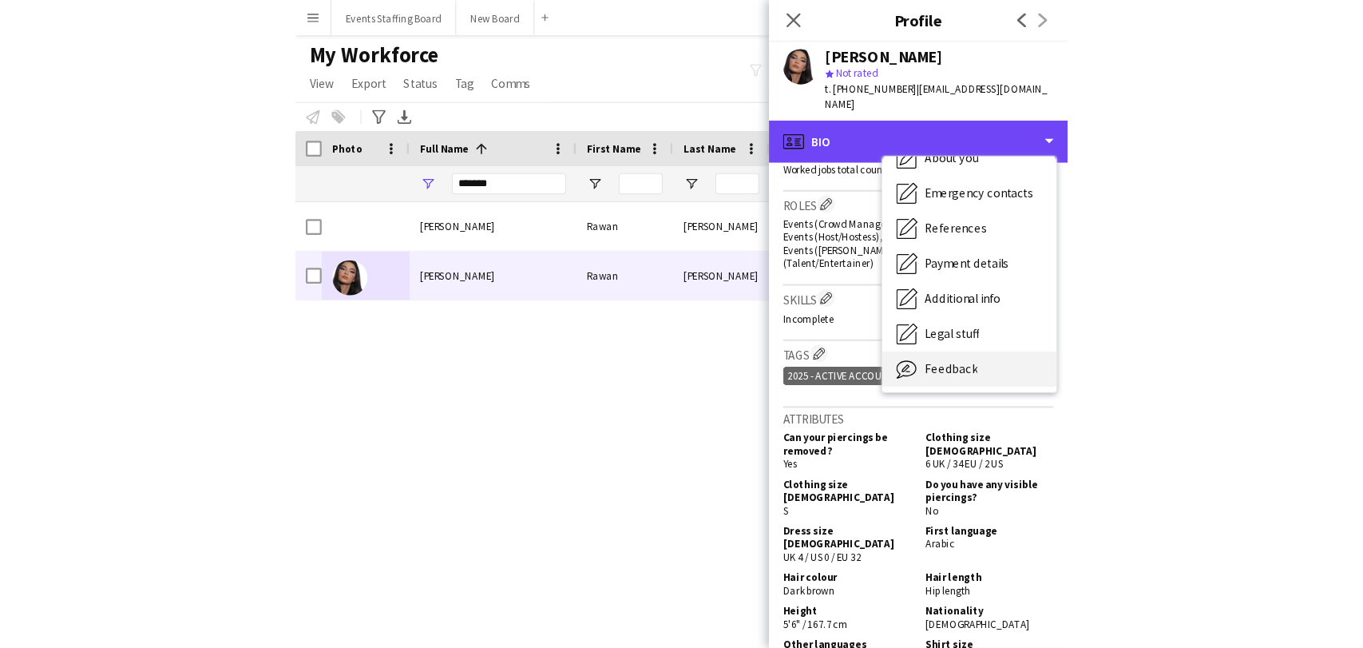
scroll to position [149, 0]
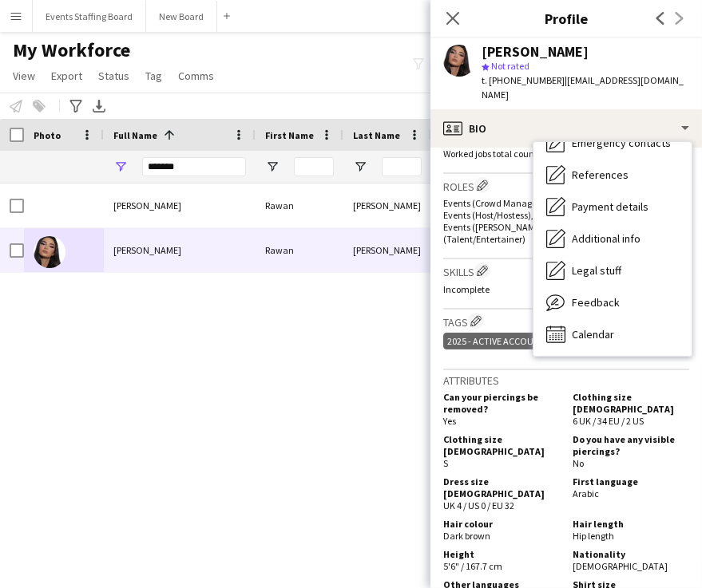
click at [545, 440] on div "Clothing size MALE S Do you have any visible piercings? No" at bounding box center [566, 453] width 246 height 39
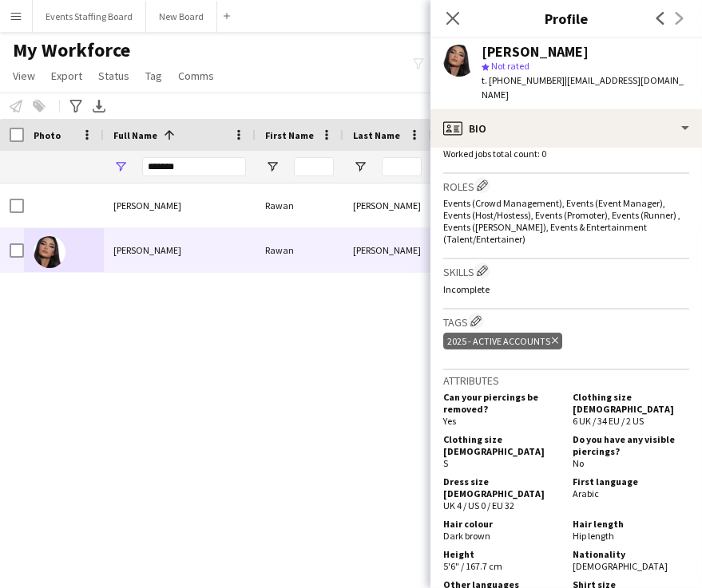
click at [248, 406] on div "Rawan Ismail Rawan Ismail 1911 Declined 09-12-2024 Rawan Ismail Rawan Ismail 19…" at bounding box center [327, 365] width 654 height 363
click at [454, 15] on icon "Close pop-in" at bounding box center [452, 17] width 15 height 15
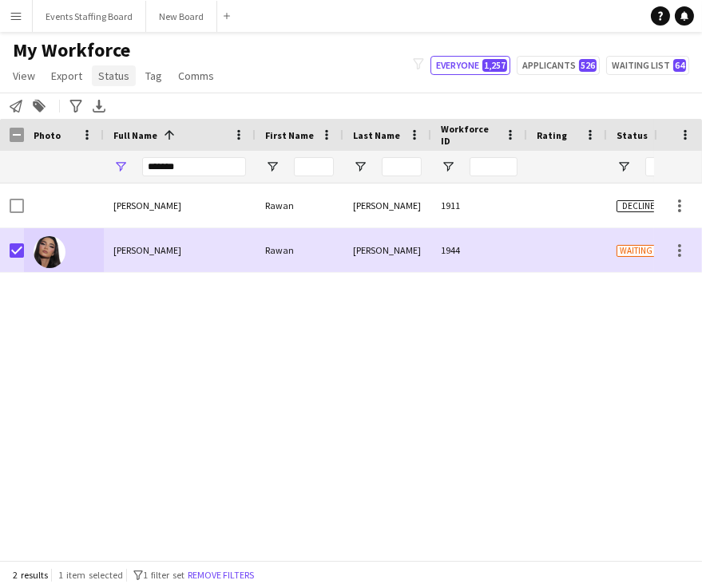
click at [111, 73] on span "Status" at bounding box center [113, 76] width 31 height 14
click at [114, 104] on span "Edit" at bounding box center [114, 110] width 18 height 14
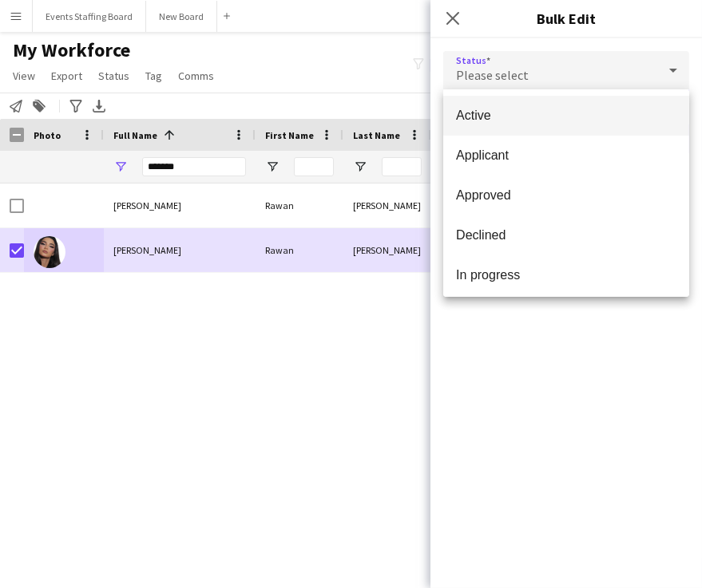
click at [555, 119] on span "Active" at bounding box center [566, 115] width 220 height 15
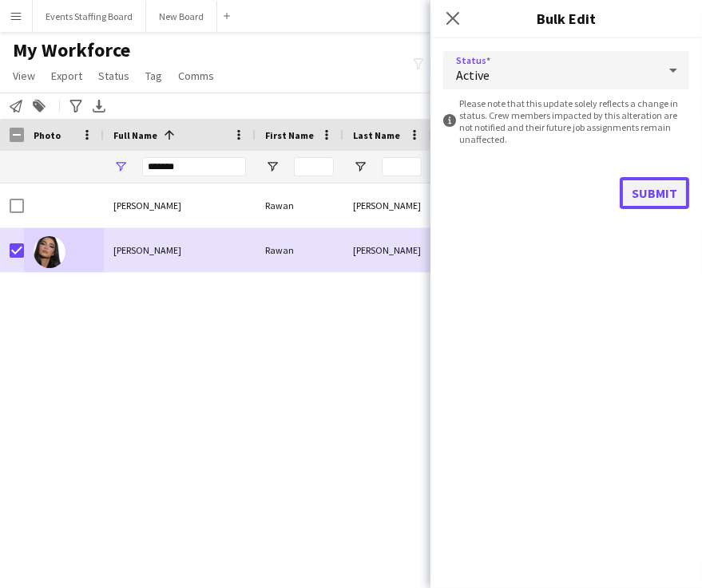
click at [664, 193] on button "Submit" at bounding box center [654, 193] width 69 height 32
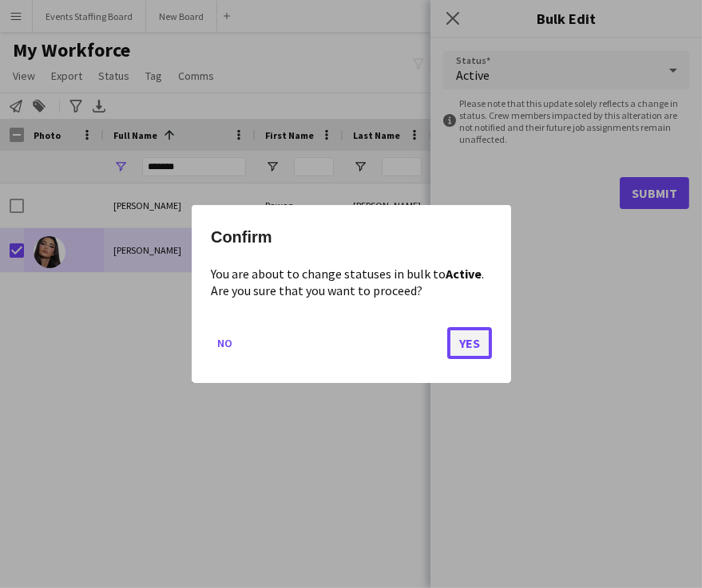
click at [467, 338] on button "Yes" at bounding box center [469, 343] width 45 height 32
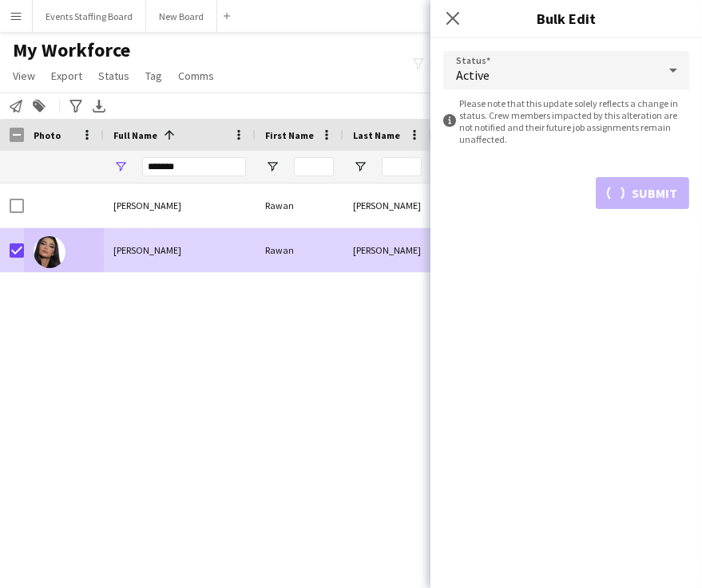
click at [120, 252] on span "Rawan Ismail" at bounding box center [147, 250] width 68 height 12
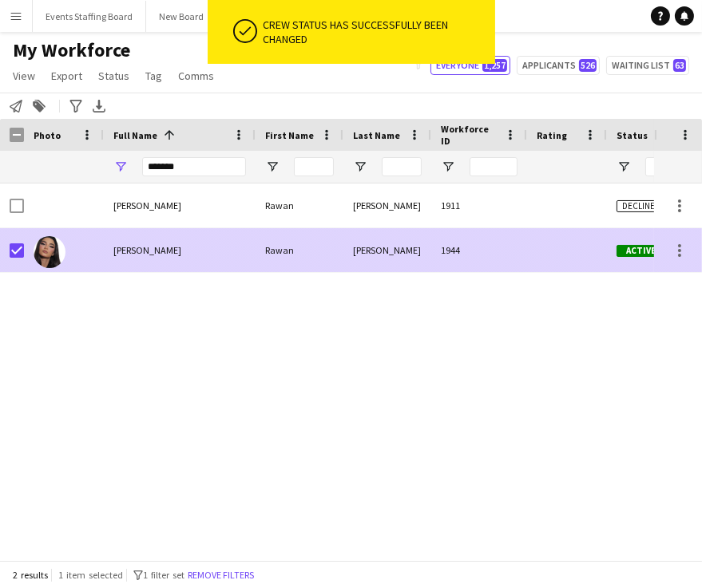
click at [339, 249] on div "Rawan" at bounding box center [300, 250] width 88 height 44
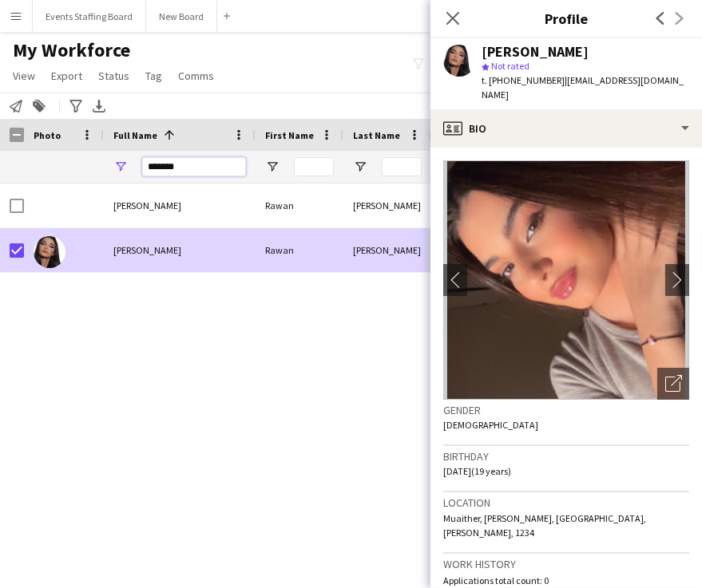
click at [184, 168] on input "*******" at bounding box center [194, 166] width 104 height 19
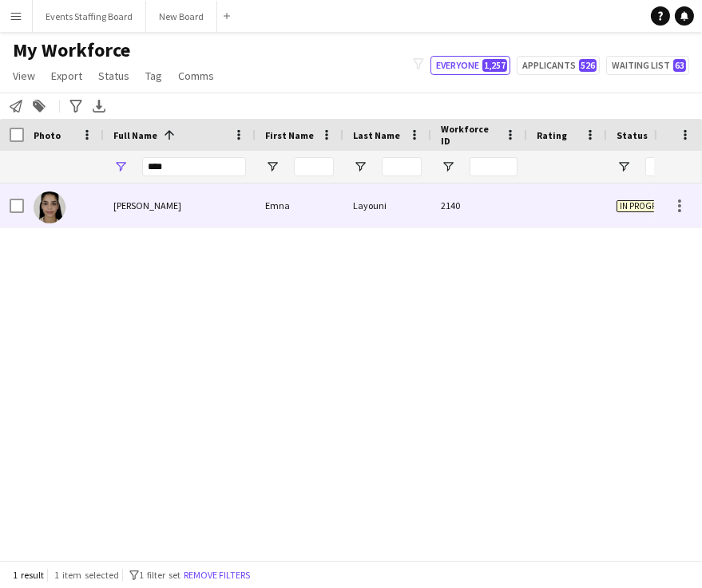
click at [169, 197] on div "[PERSON_NAME]" at bounding box center [180, 206] width 152 height 44
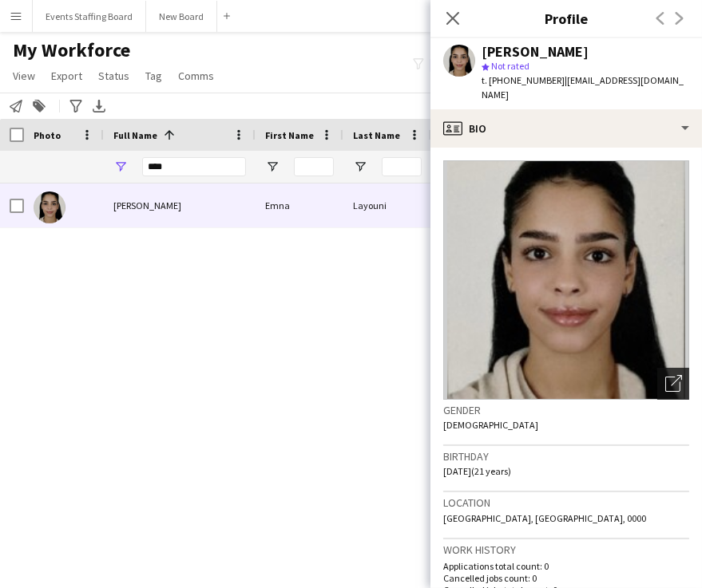
click at [665, 378] on div "Open photos pop-in" at bounding box center [673, 384] width 32 height 32
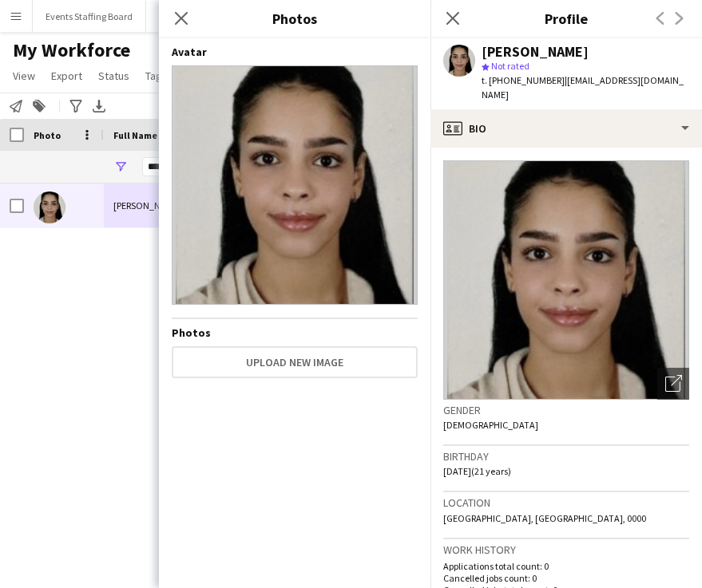
click at [76, 290] on div "Emna Layouni Emna Layouni 2140 In progress Doha 25-04-2025" at bounding box center [327, 365] width 654 height 363
click at [448, 18] on icon "Close pop-in" at bounding box center [452, 17] width 15 height 15
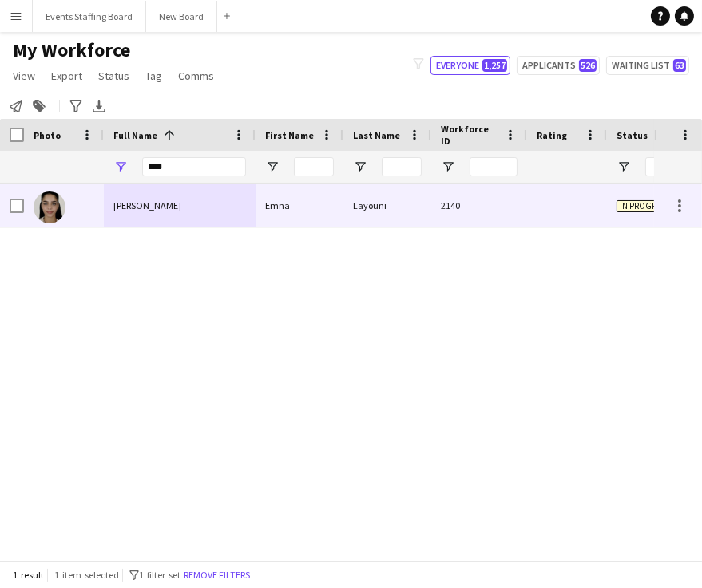
click at [151, 208] on span "[PERSON_NAME]" at bounding box center [147, 206] width 68 height 12
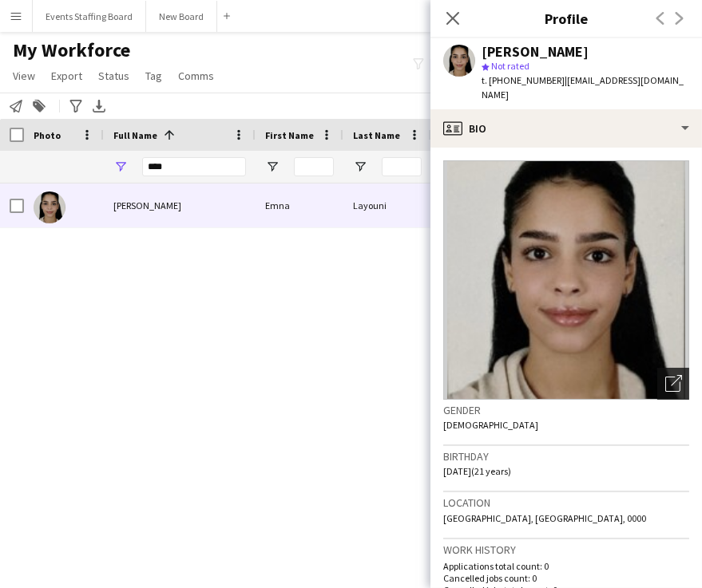
click at [665, 375] on icon "Open photos pop-in" at bounding box center [673, 383] width 17 height 17
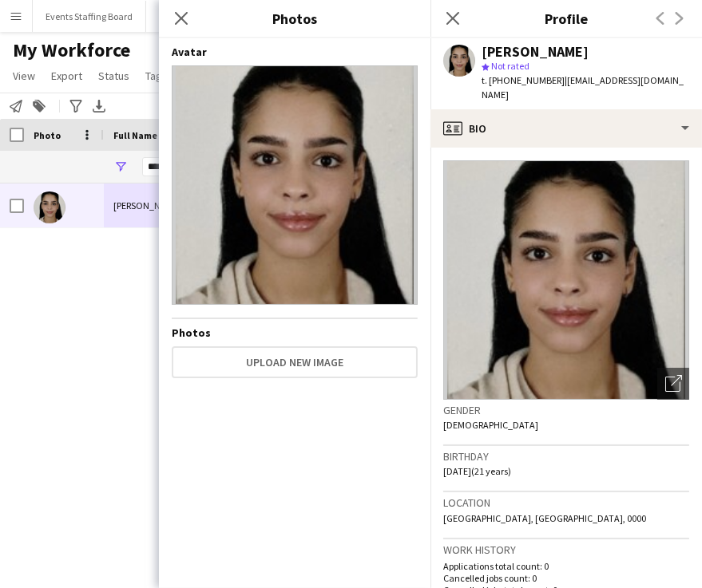
click at [85, 414] on div "Emna Layouni Emna Layouni 2140 In progress Doha 25-04-2025" at bounding box center [327, 365] width 654 height 363
click at [115, 197] on div "[PERSON_NAME]" at bounding box center [180, 206] width 152 height 44
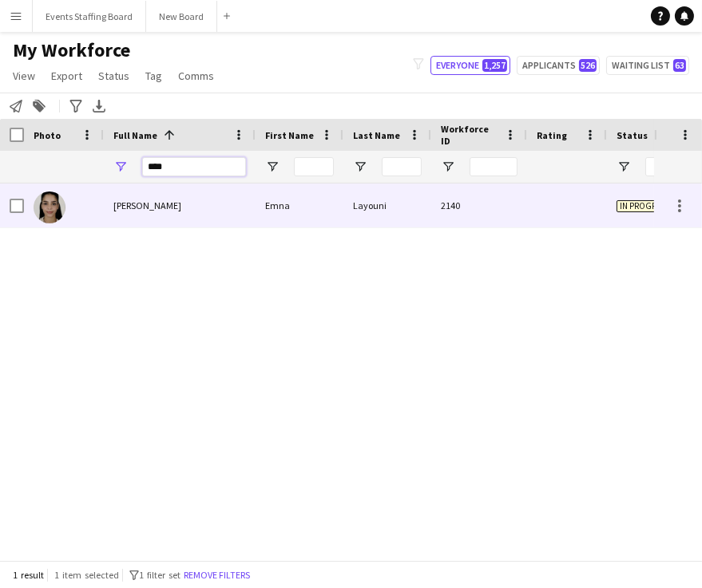
click at [161, 170] on input "****" at bounding box center [194, 166] width 104 height 19
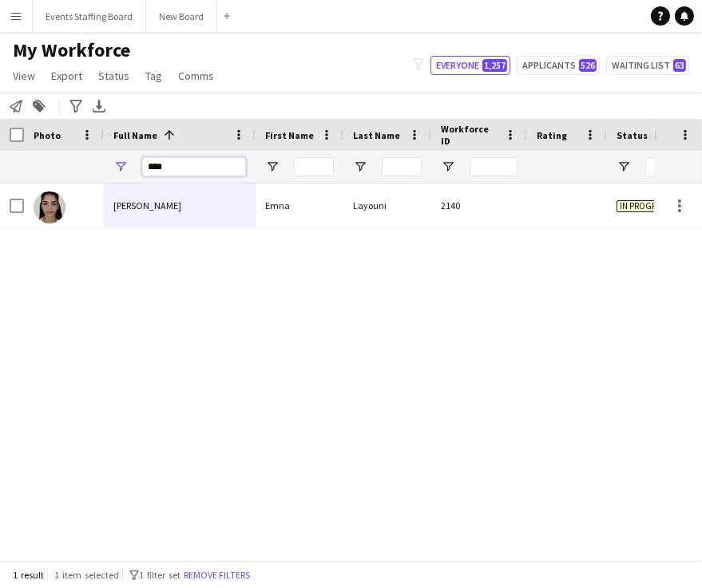
click at [161, 170] on input "****" at bounding box center [194, 166] width 104 height 19
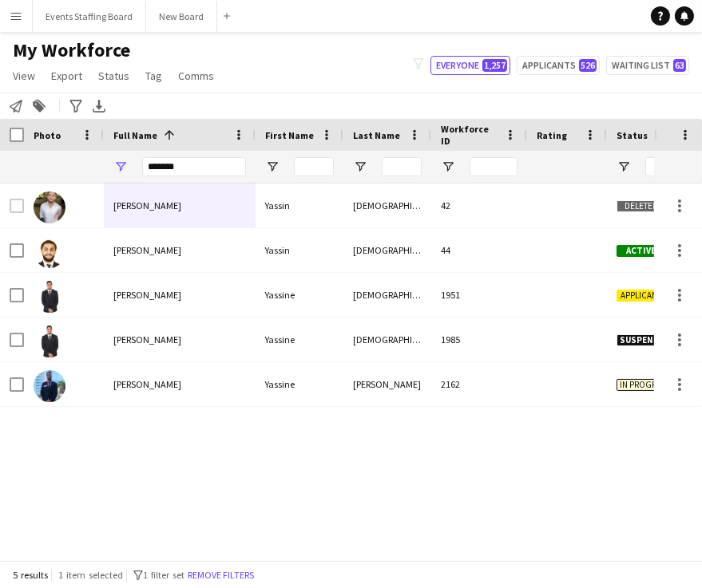
click at [127, 393] on div "Yassine Zina" at bounding box center [180, 385] width 152 height 44
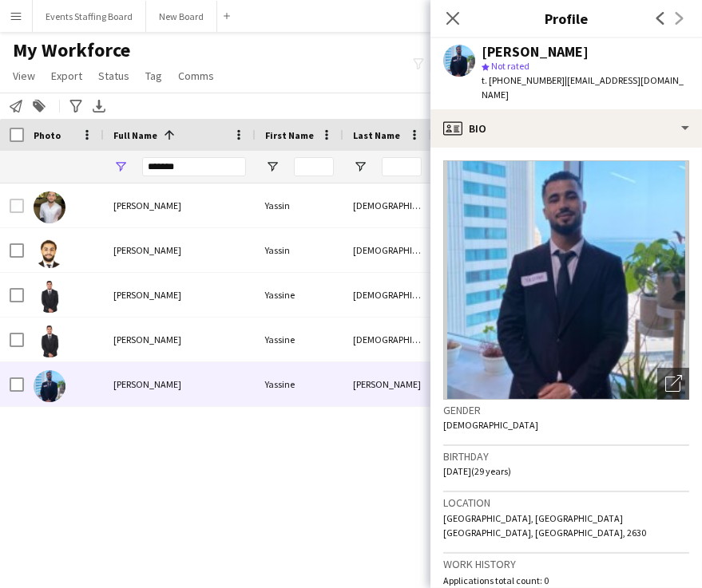
click at [665, 375] on icon "Open photos pop-in" at bounding box center [673, 383] width 17 height 17
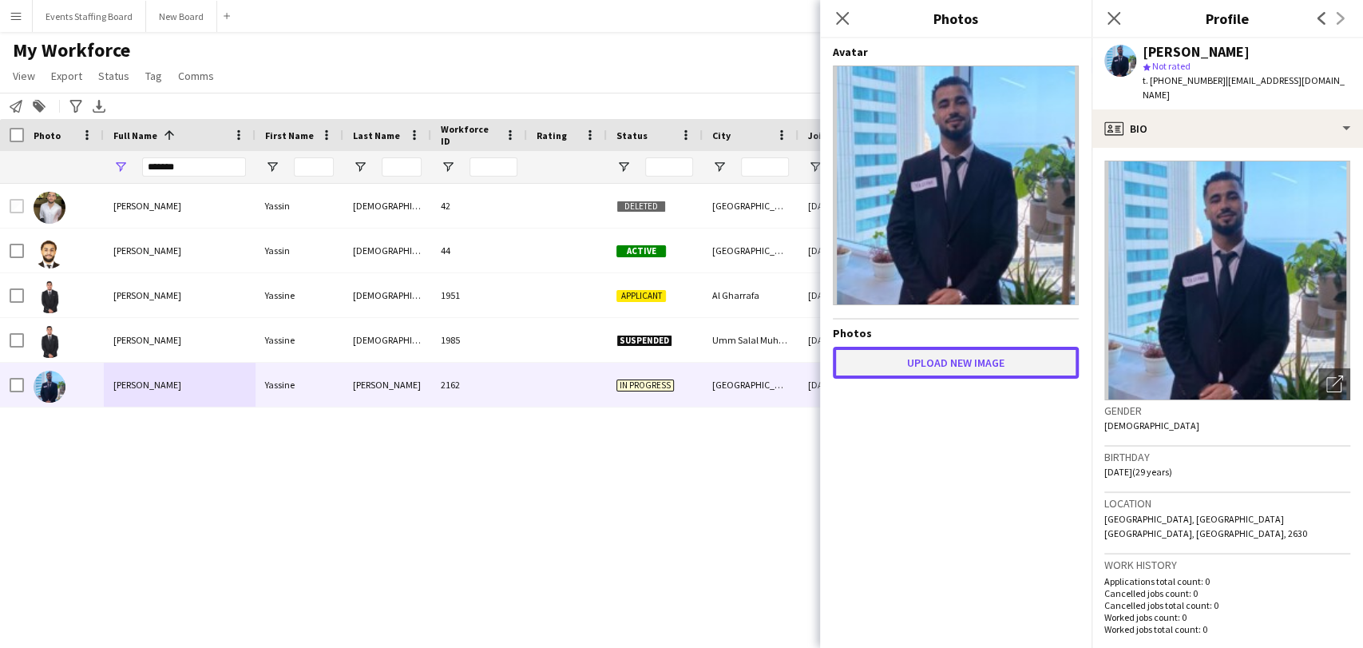
click at [701, 359] on button "Upload new image" at bounding box center [956, 363] width 246 height 32
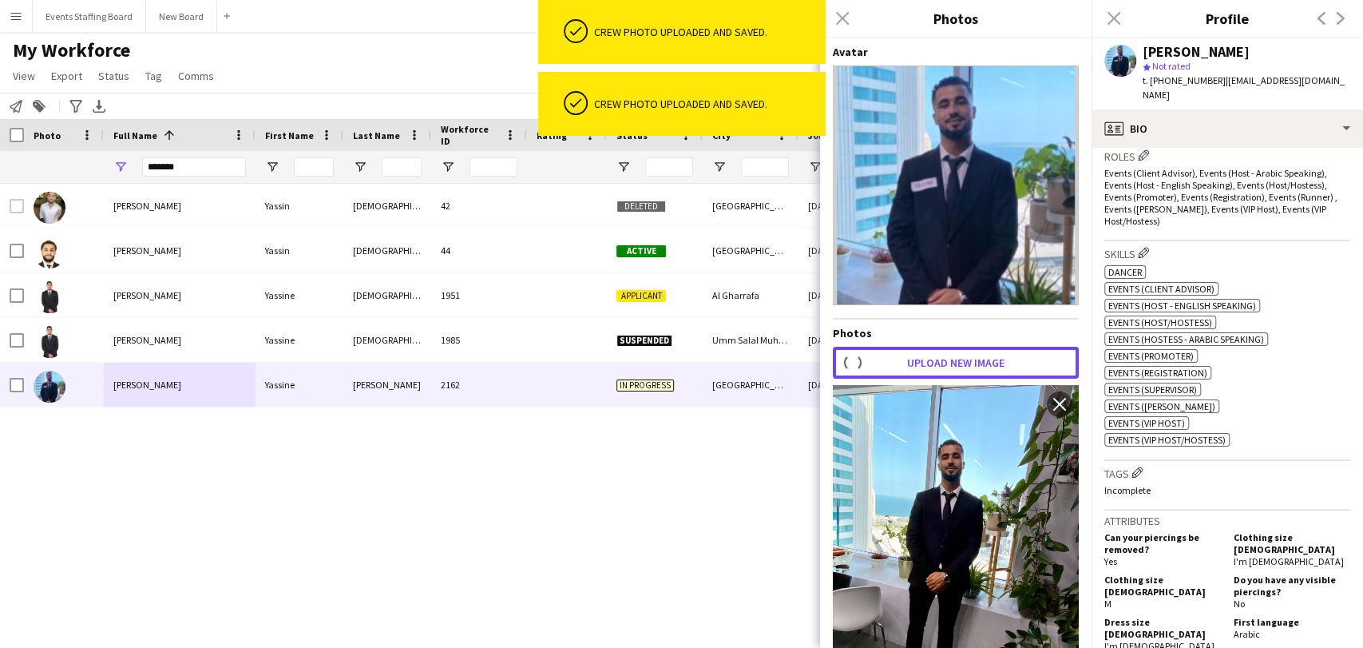
scroll to position [504, 0]
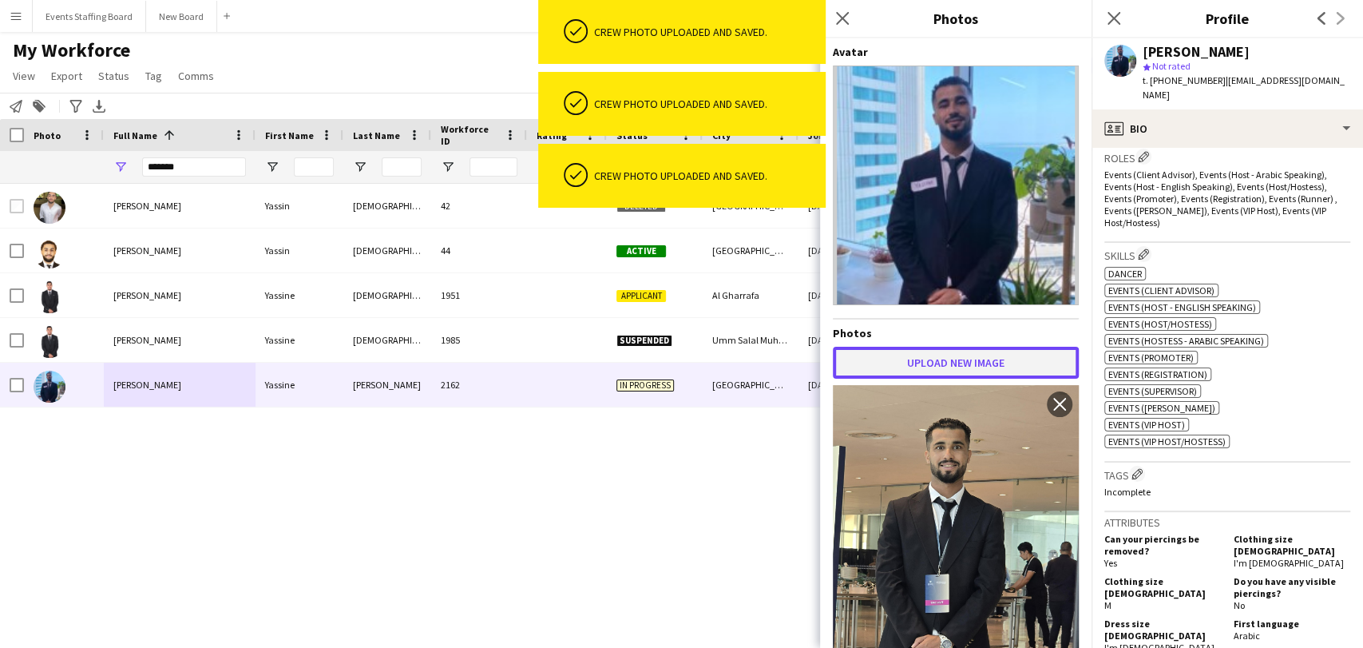
click at [701, 355] on button "Upload new image" at bounding box center [956, 363] width 246 height 32
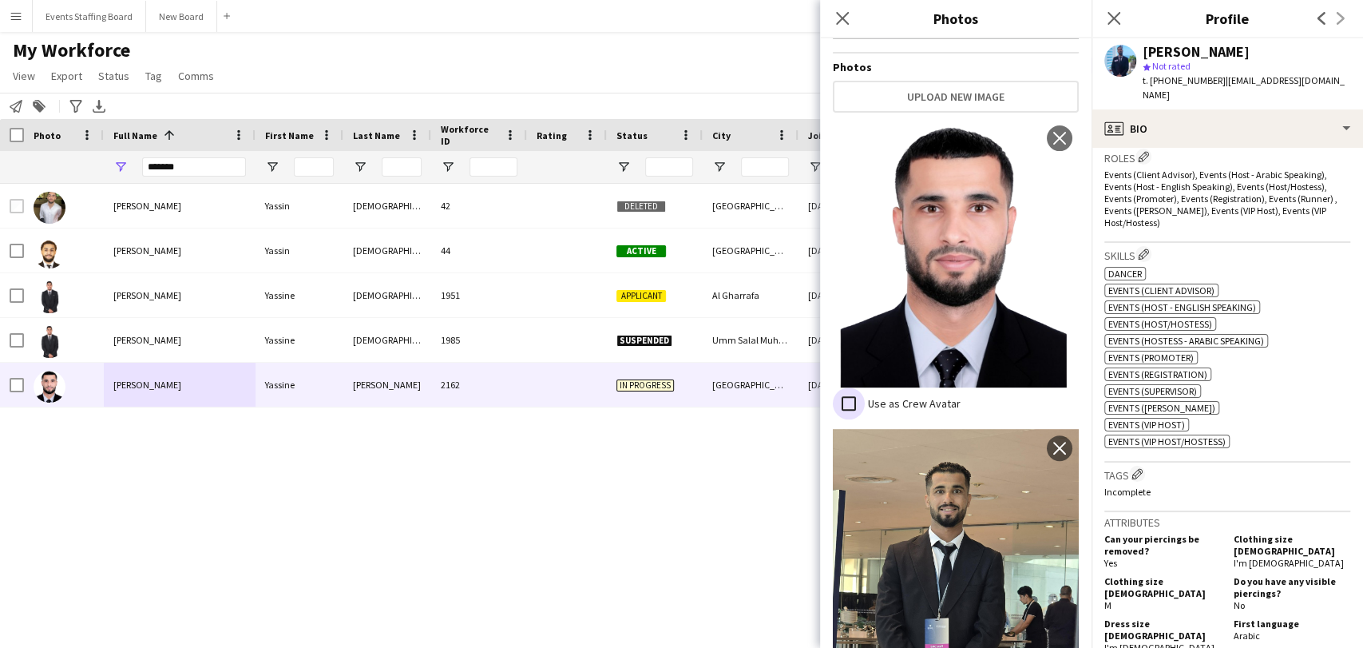
scroll to position [273, 0]
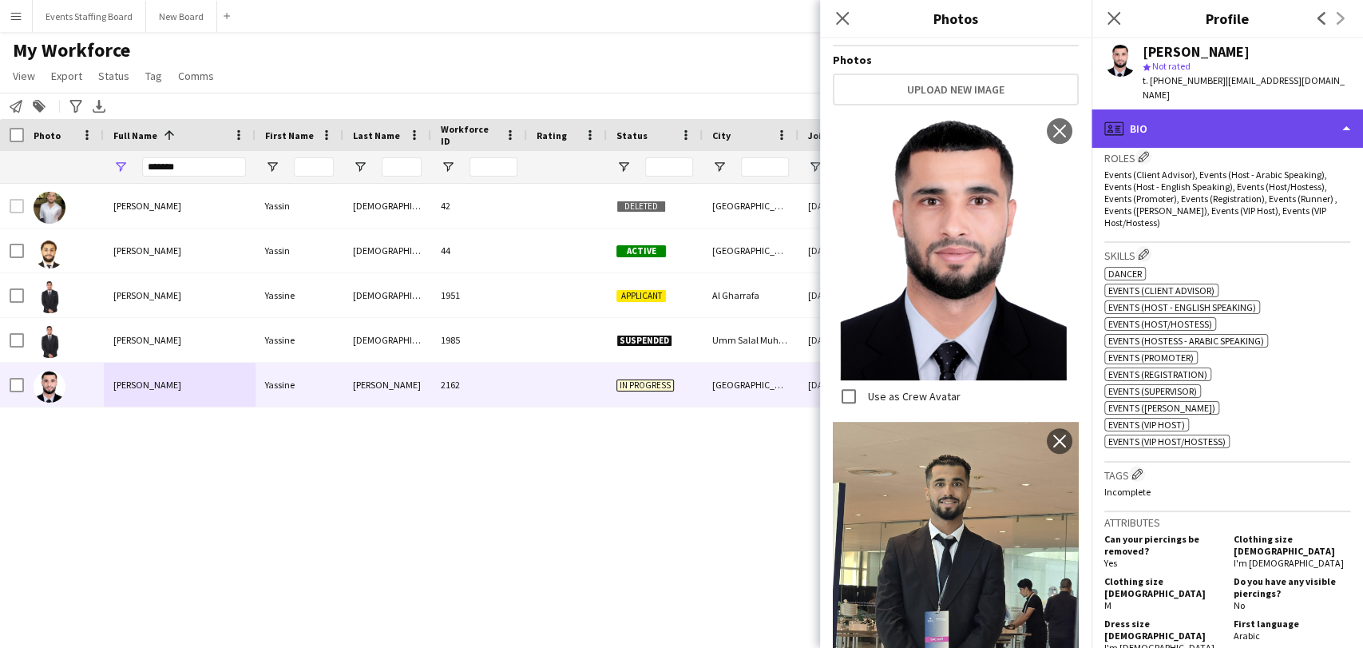
click at [701, 125] on div "profile Bio" at bounding box center [1227, 128] width 271 height 38
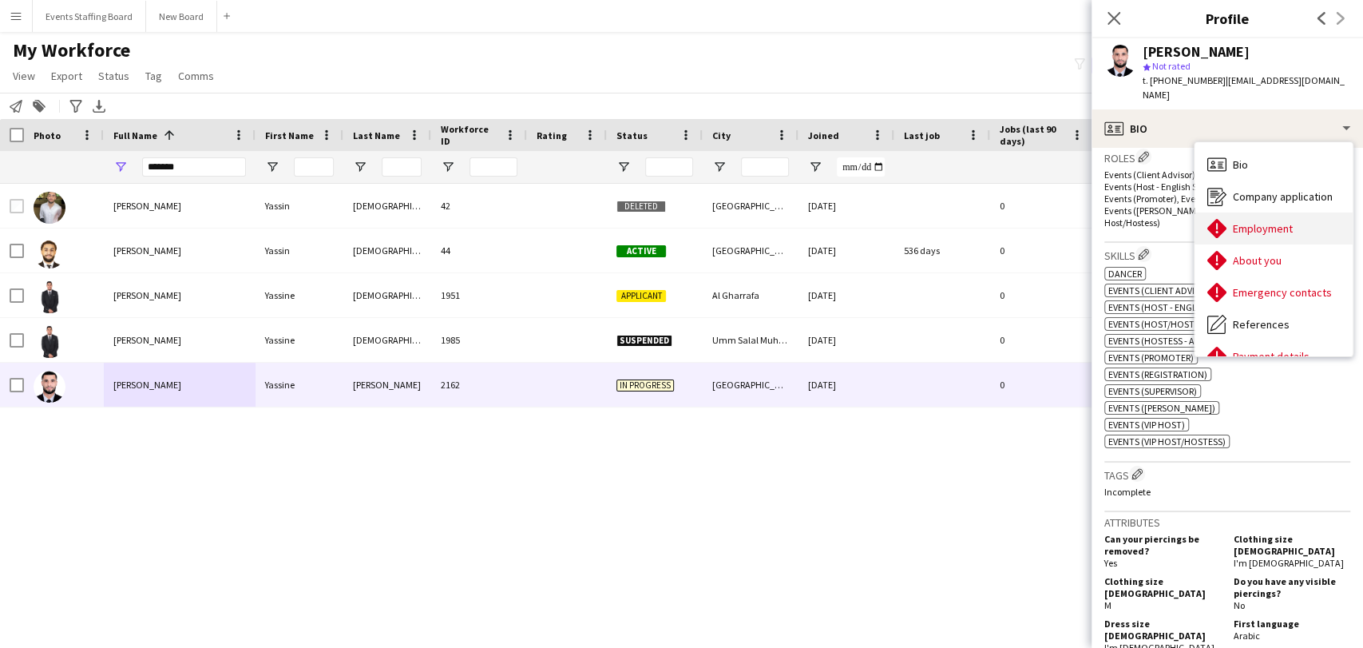
click at [701, 221] on span "Employment" at bounding box center [1263, 228] width 60 height 14
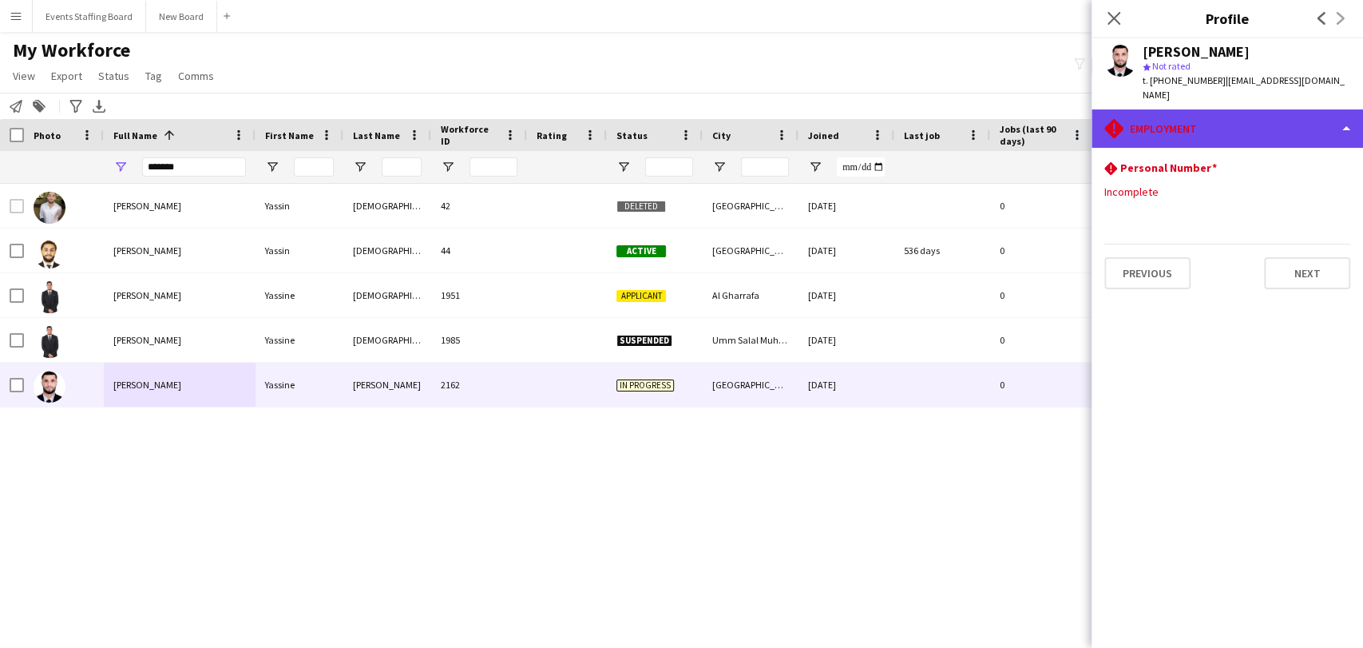
click at [701, 114] on div "rhombus-alert Employment" at bounding box center [1227, 128] width 271 height 38
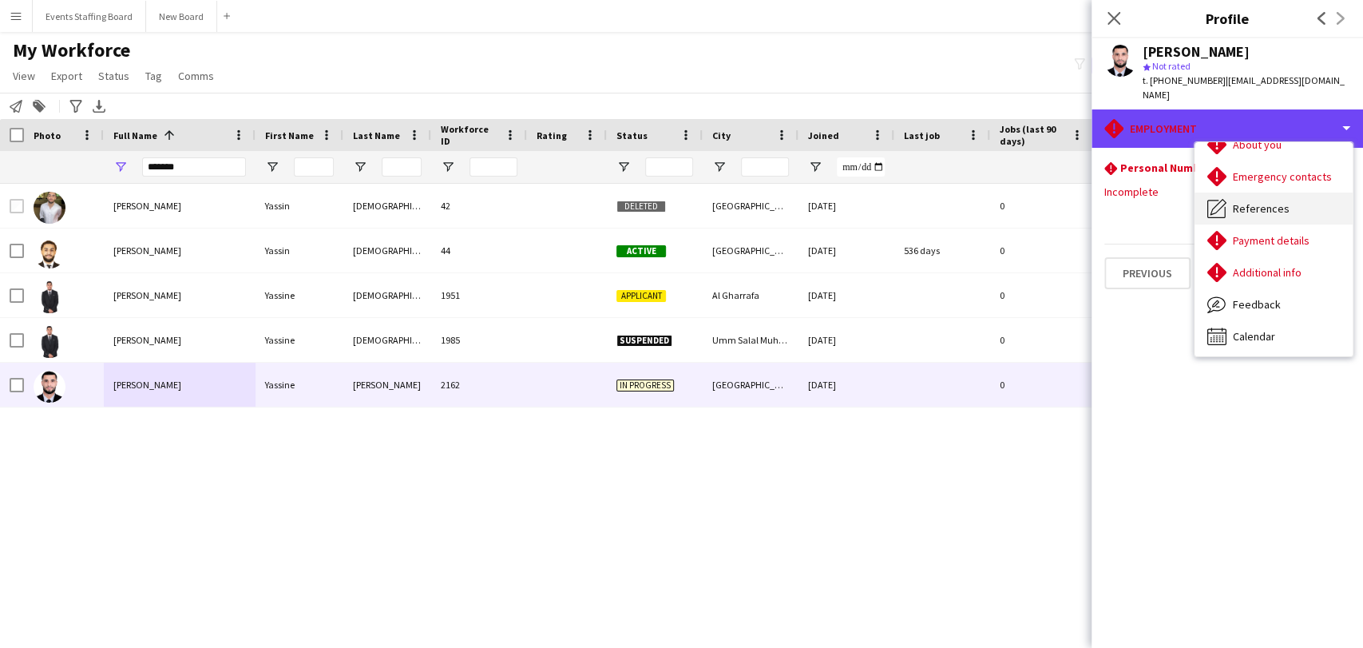
scroll to position [117, 0]
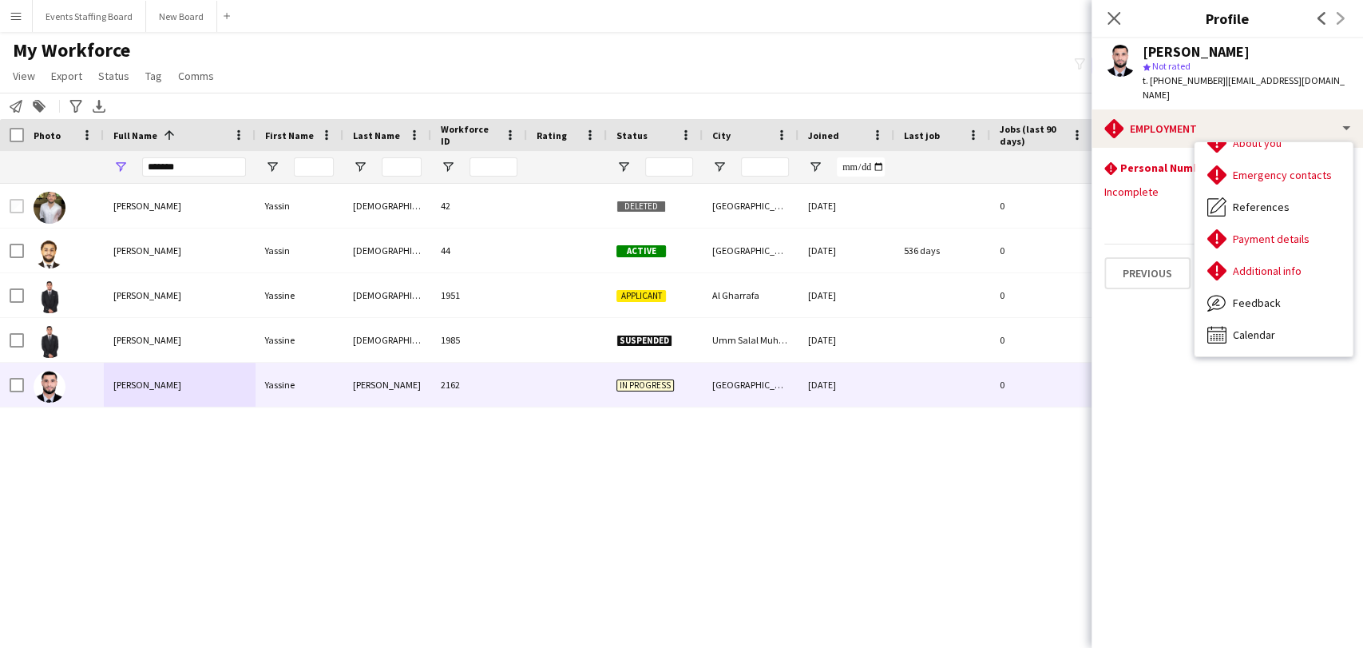
click at [701, 406] on app-section-data-types "rhombus-alert Personal Number Edit this field Incomplete Previous Next" at bounding box center [1227, 398] width 271 height 500
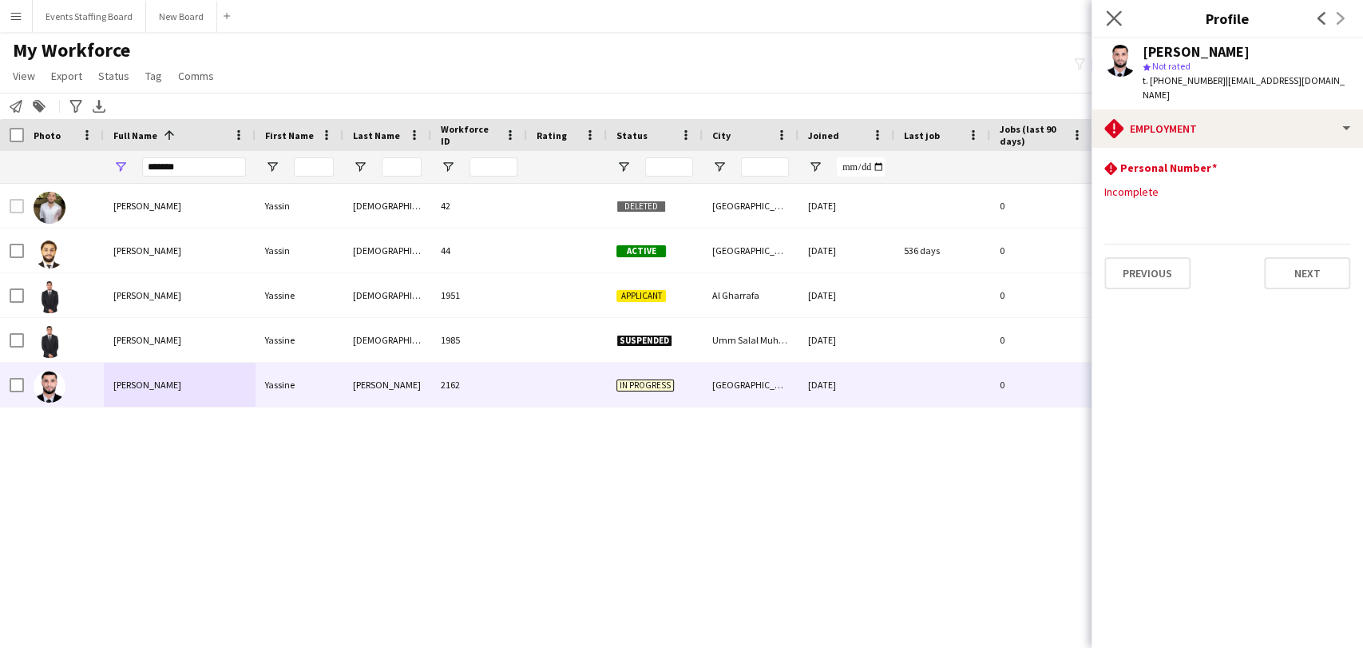
click at [701, 9] on app-icon "Close pop-in" at bounding box center [1114, 18] width 23 height 23
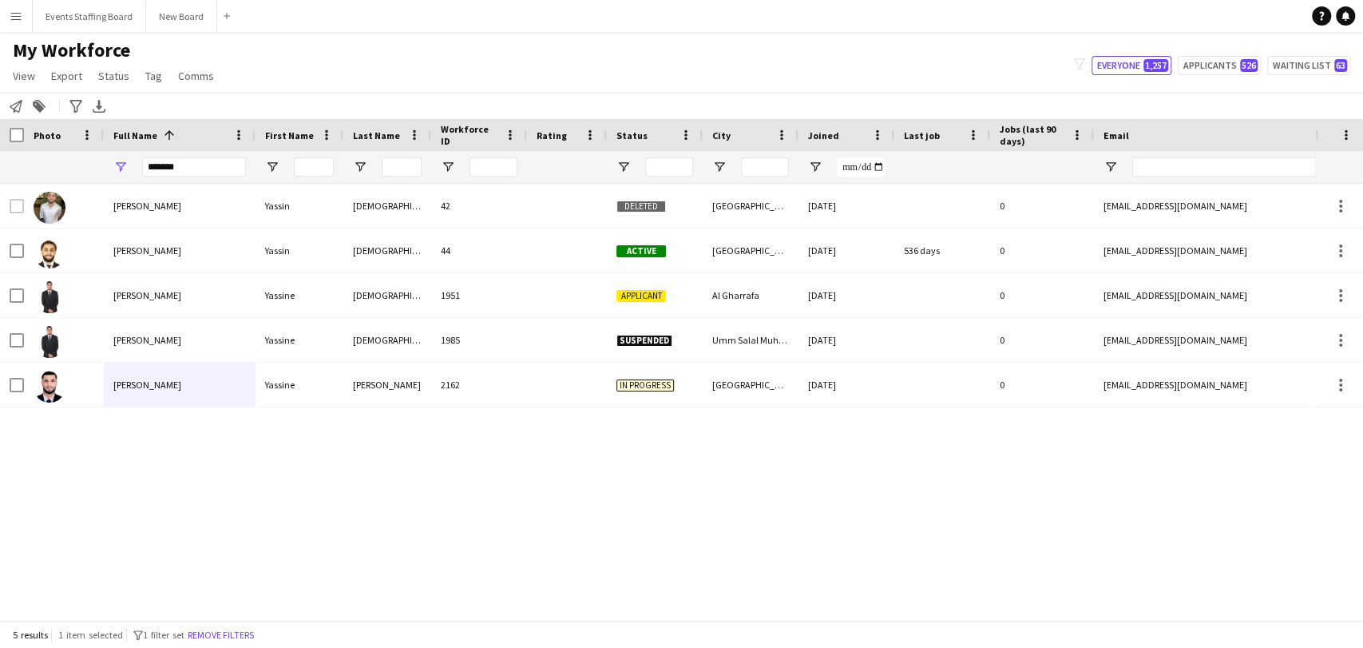
click at [139, 385] on span "Yassine Zina" at bounding box center [147, 384] width 68 height 12
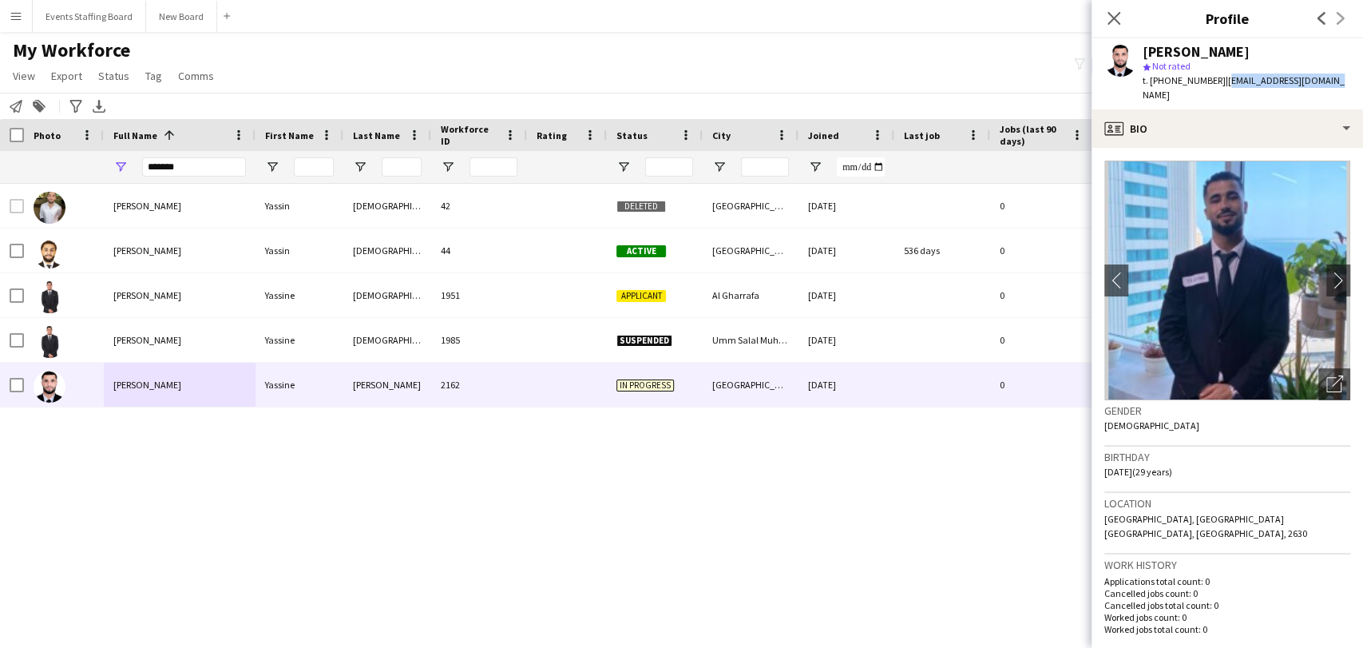
drag, startPoint x: 1213, startPoint y: 80, endPoint x: 1310, endPoint y: 79, distance: 96.6
click at [701, 79] on span "| sissintonino@gmail.com" at bounding box center [1244, 87] width 202 height 26
copy span "sissintonino@gmail.com"
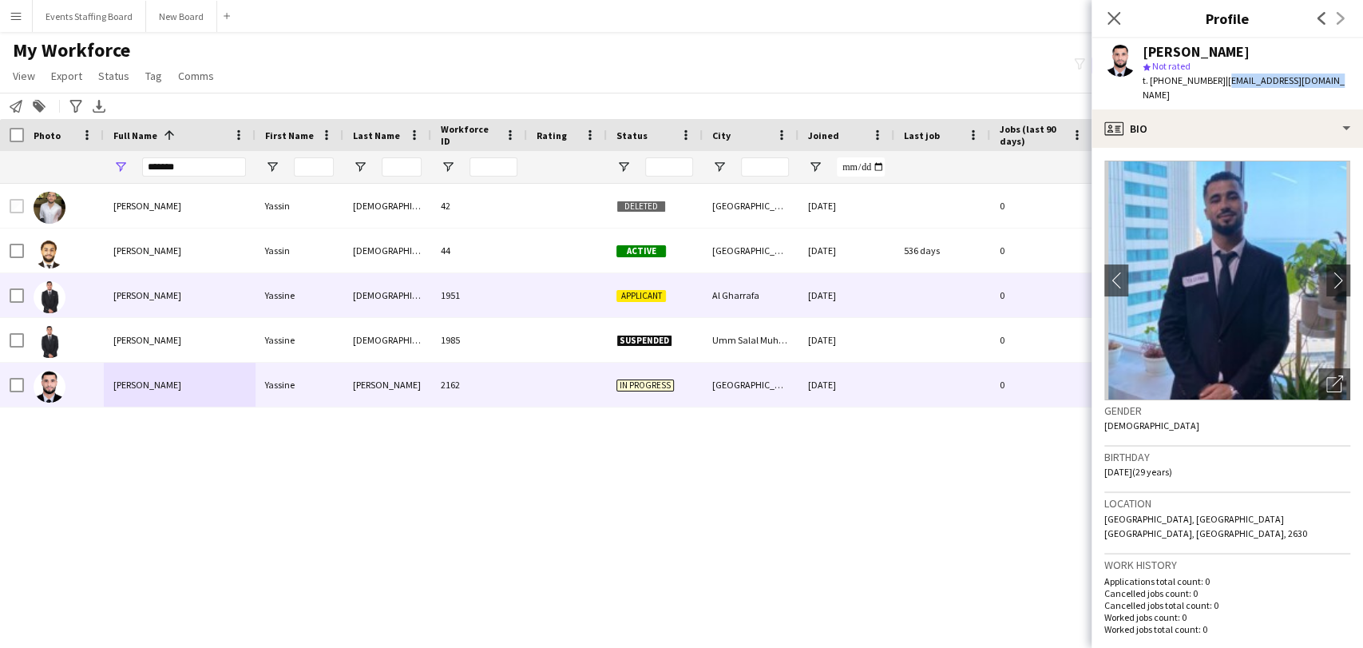
click at [184, 297] on div "Yassine Tanane" at bounding box center [180, 295] width 152 height 44
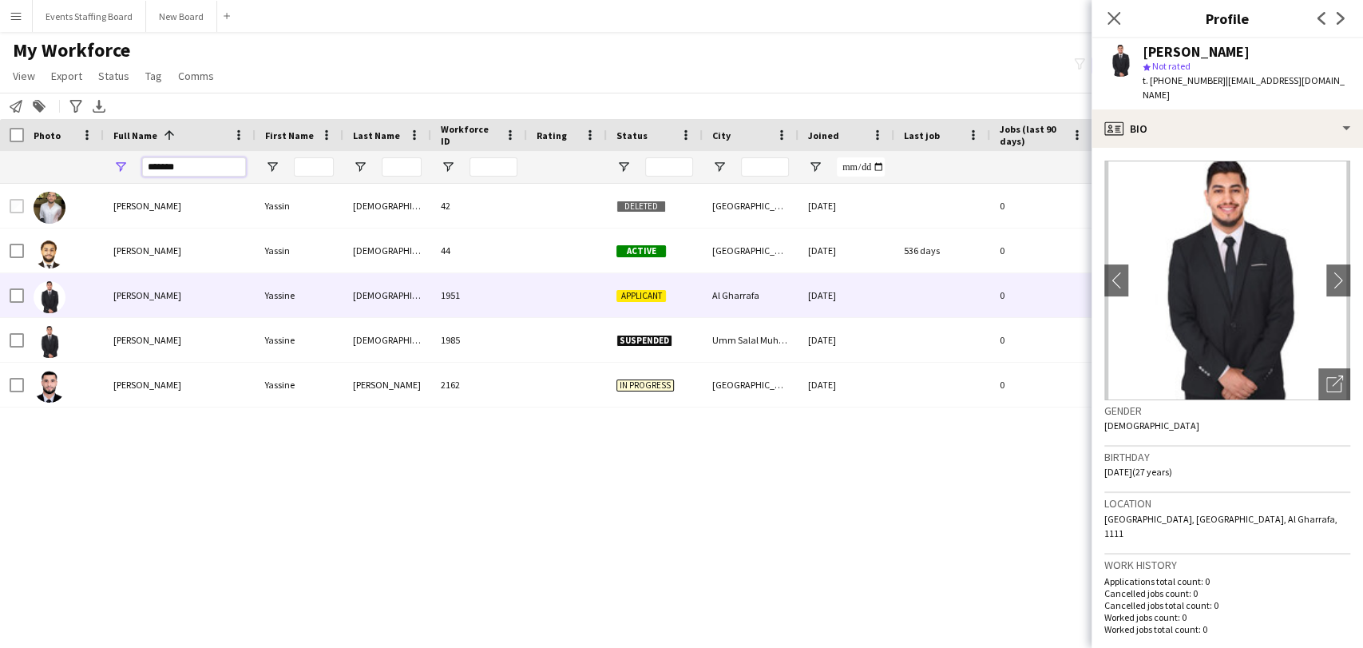
click at [181, 158] on input "*******" at bounding box center [194, 166] width 104 height 19
type input "******"
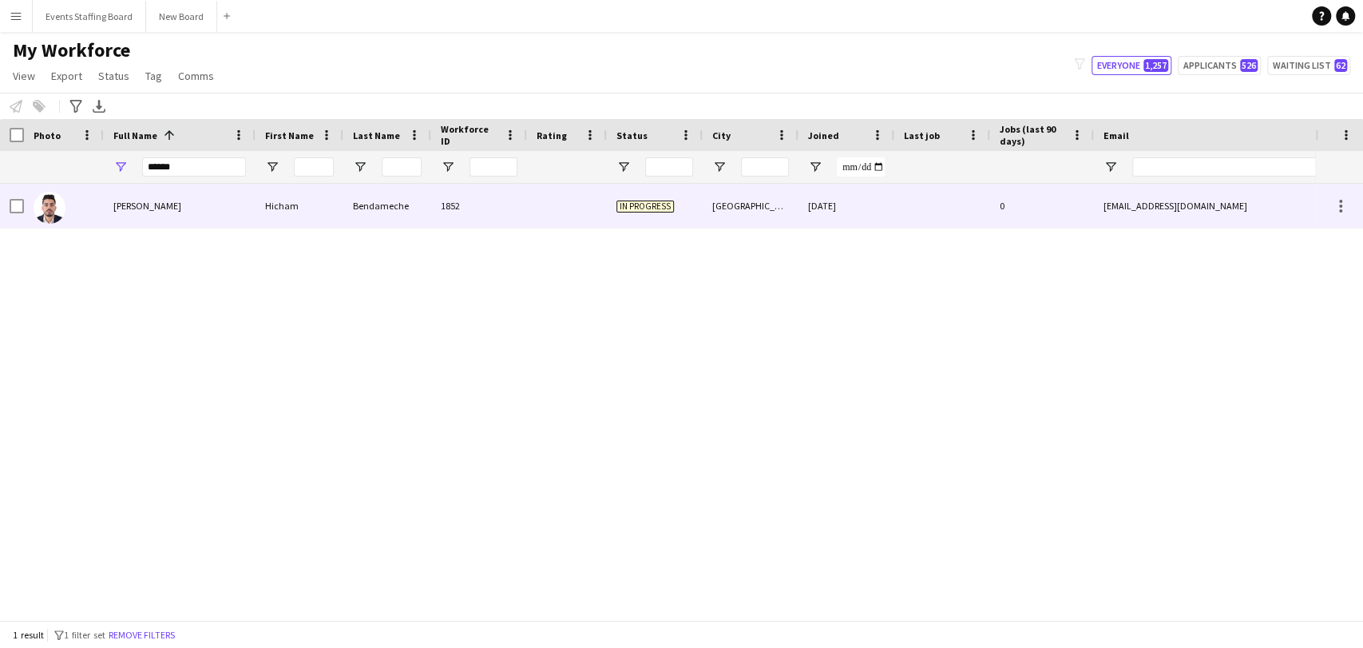
click at [158, 203] on span "[PERSON_NAME]" at bounding box center [147, 206] width 68 height 12
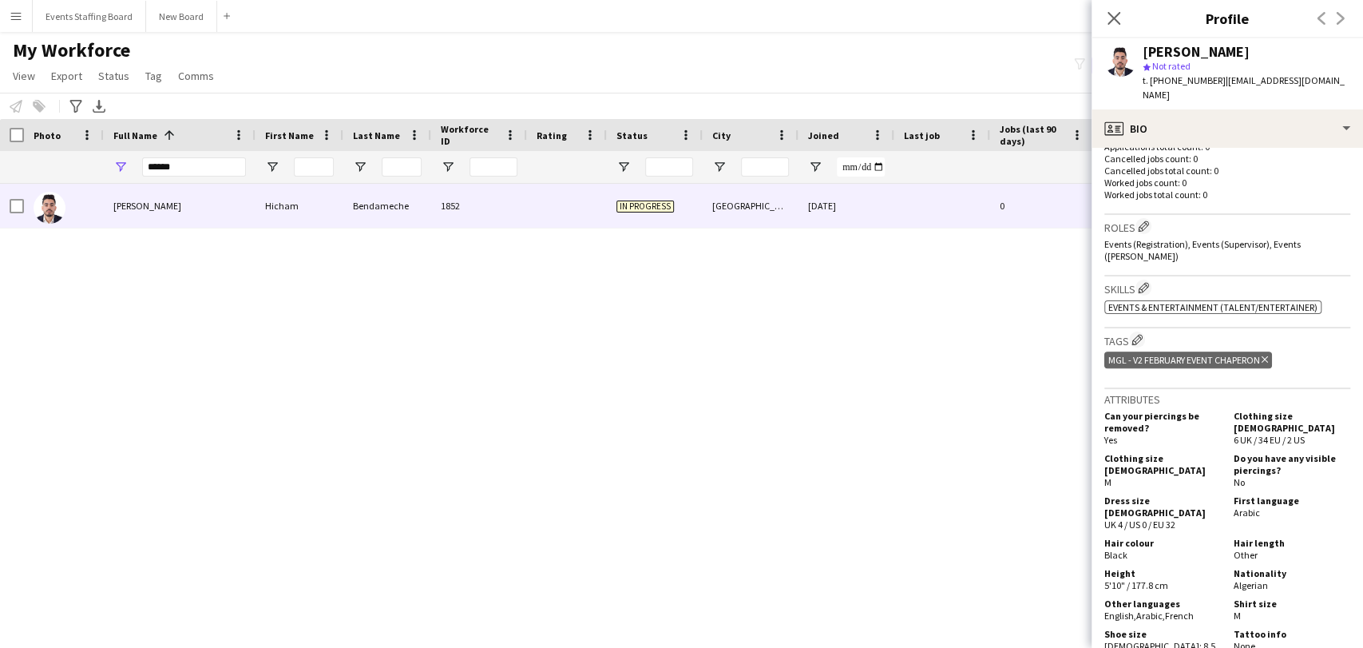
scroll to position [355, 0]
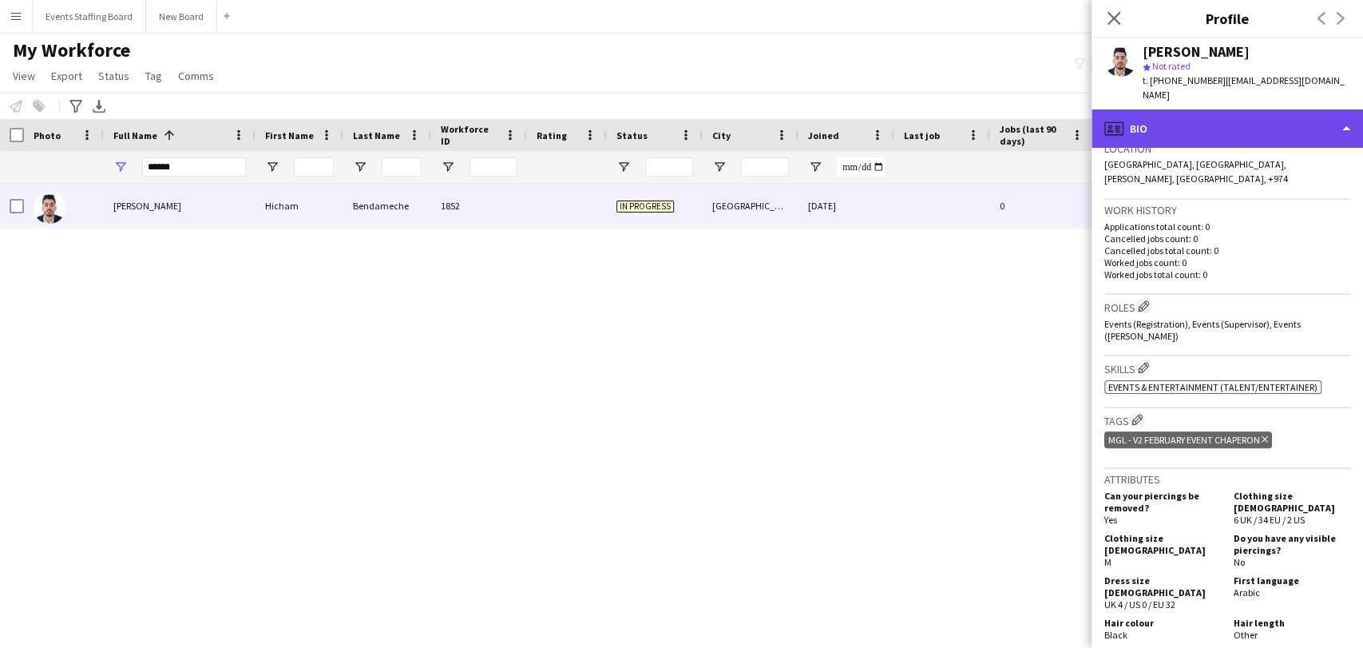
click at [1186, 109] on div "profile Bio" at bounding box center [1227, 128] width 271 height 38
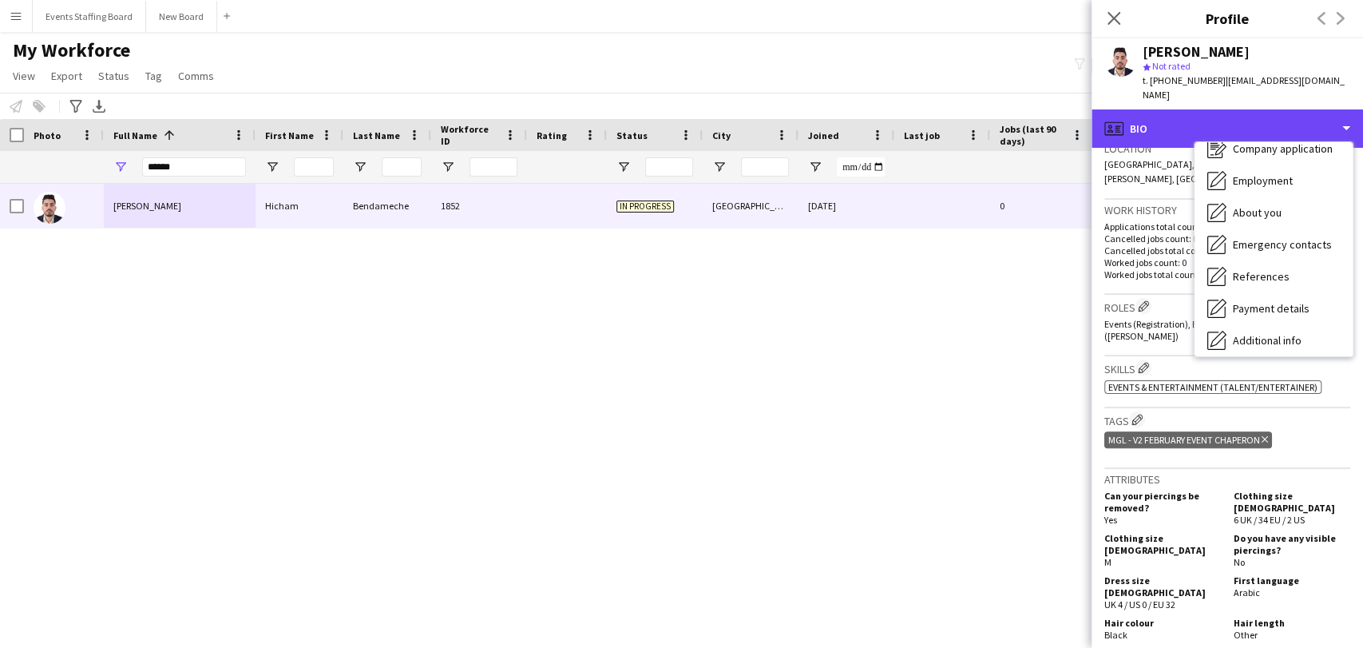
scroll to position [117, 0]
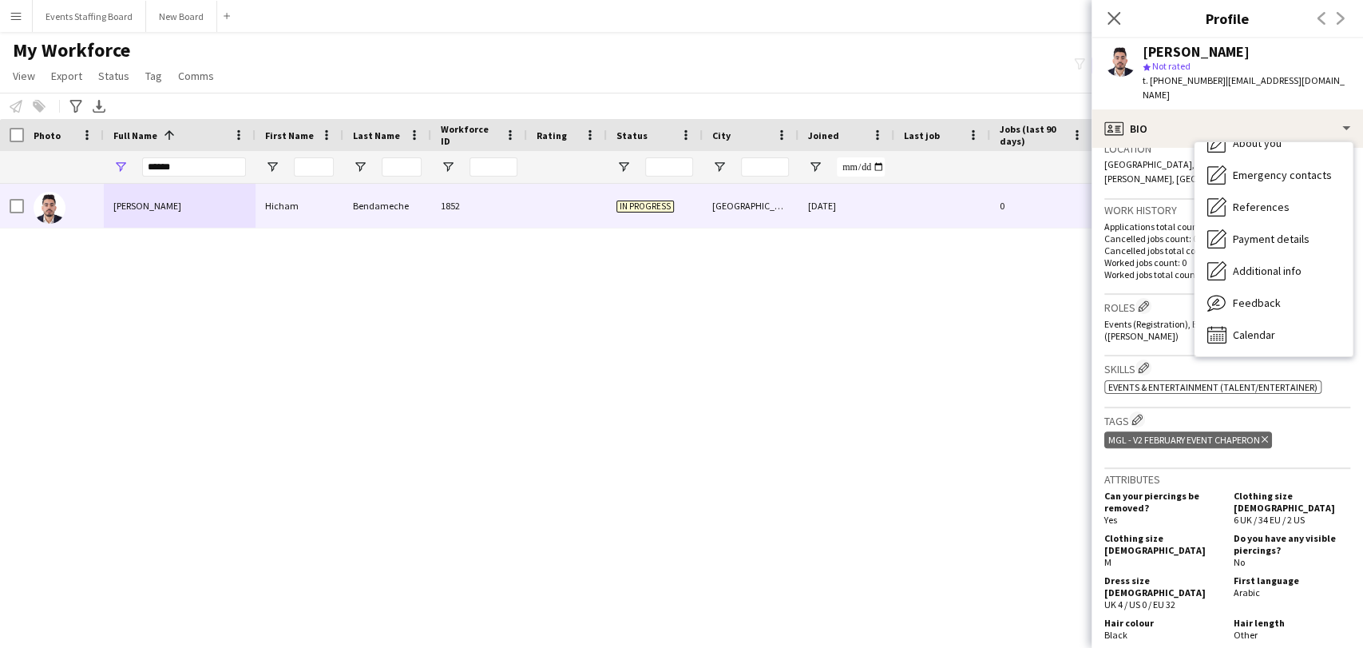
click at [838, 504] on div "[PERSON_NAME] Bendameche [PERSON_NAME] Bendameche 1852 In progress [GEOGRAPHIC_…" at bounding box center [657, 395] width 1315 height 422
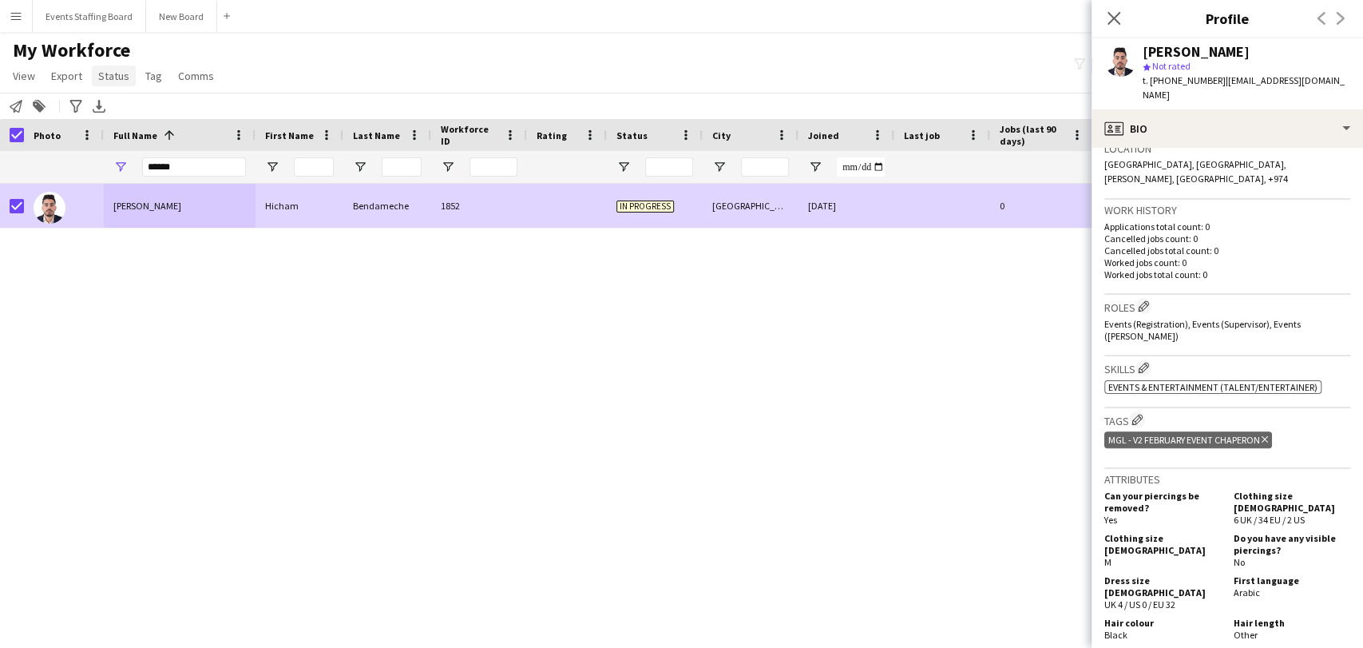
click at [103, 82] on link "Status" at bounding box center [114, 75] width 44 height 21
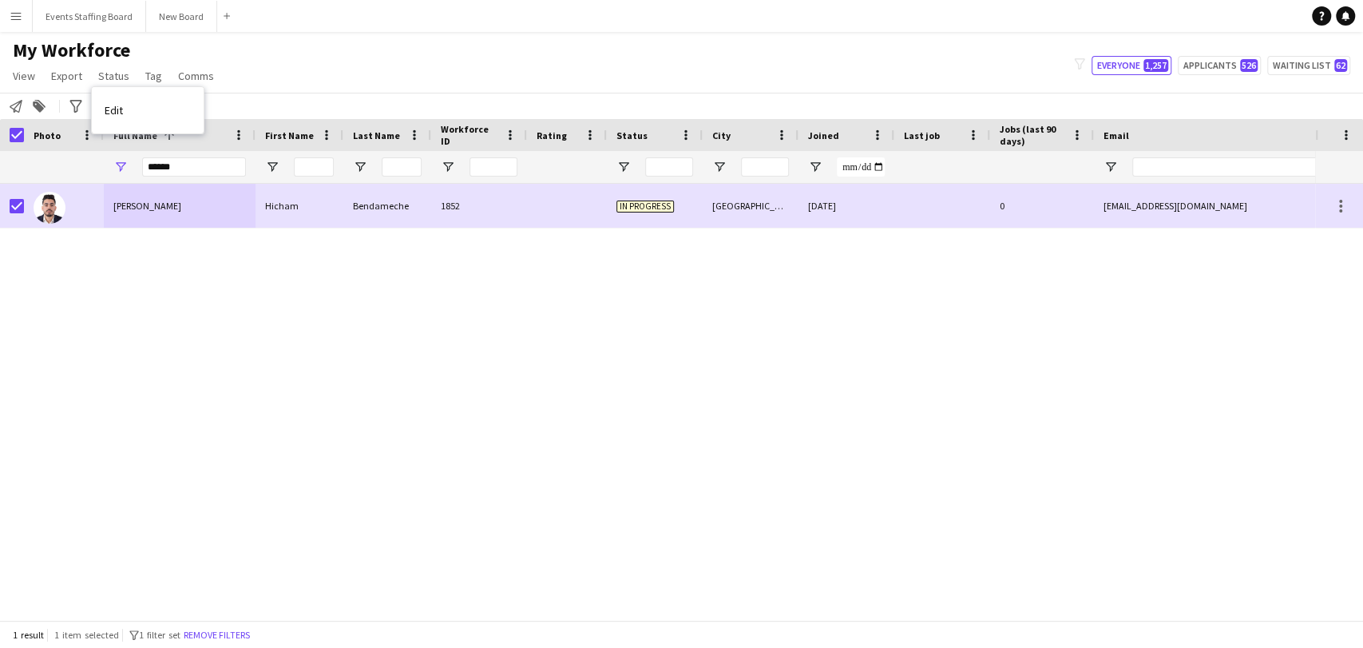
click at [118, 115] on span "Edit" at bounding box center [114, 110] width 18 height 14
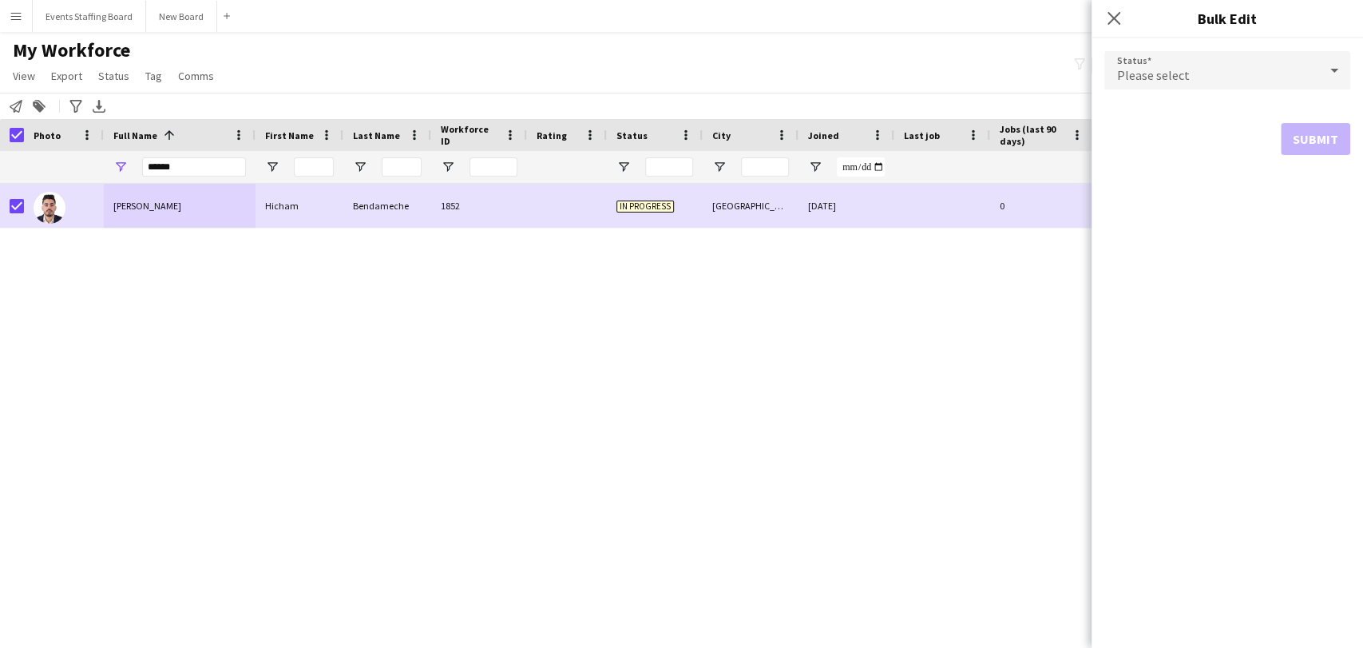
click at [1197, 70] on div "Please select" at bounding box center [1211, 70] width 214 height 38
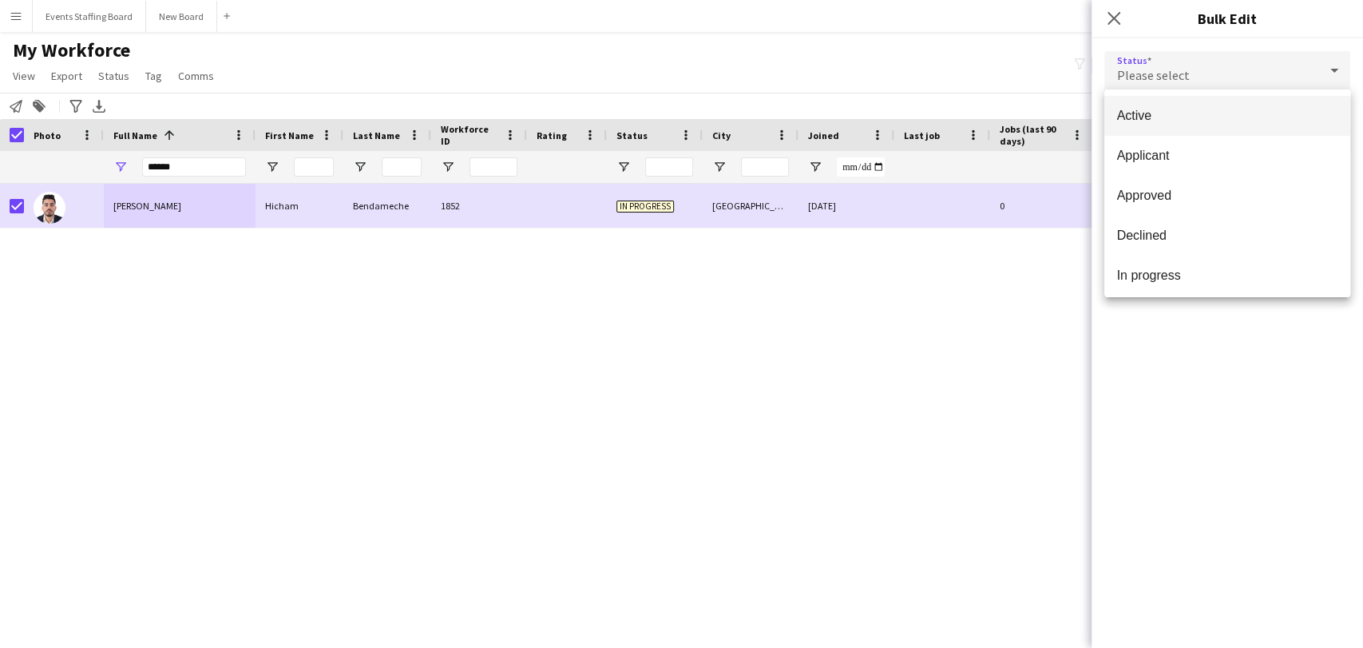
click at [1165, 114] on span "Active" at bounding box center [1227, 115] width 220 height 15
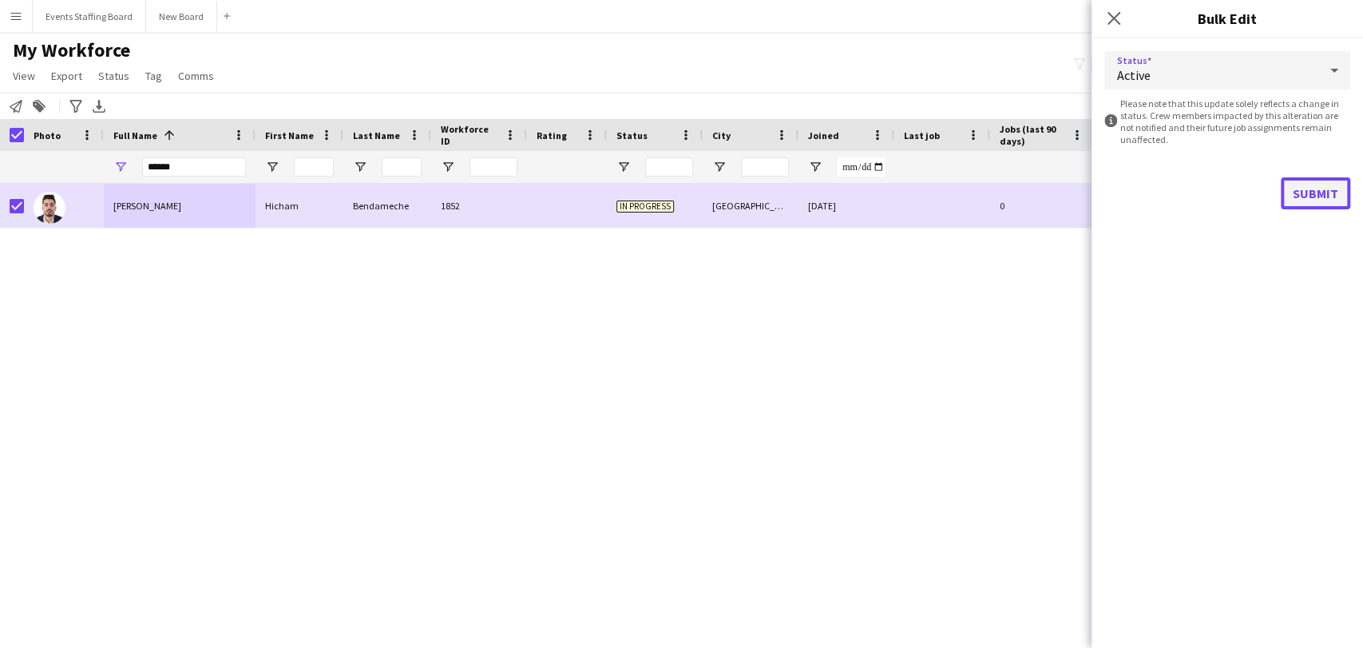
click at [1315, 189] on button "Submit" at bounding box center [1315, 193] width 69 height 32
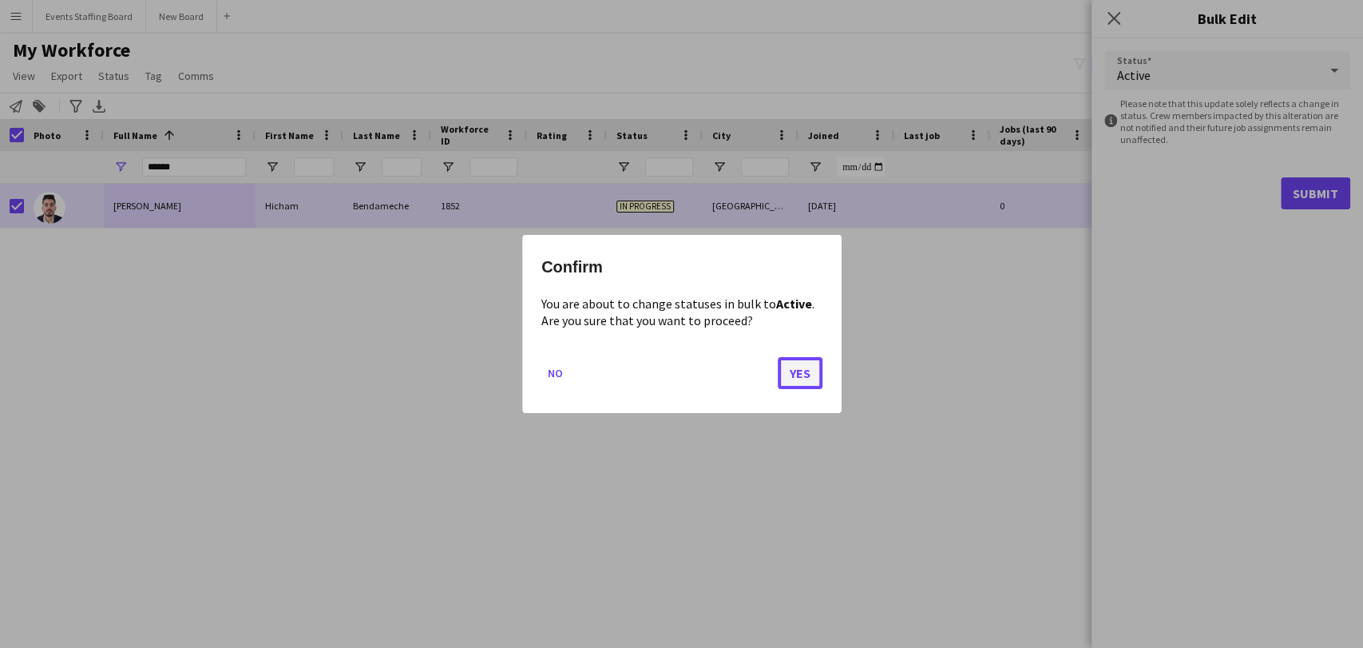
click at [795, 369] on button "Yes" at bounding box center [800, 373] width 45 height 32
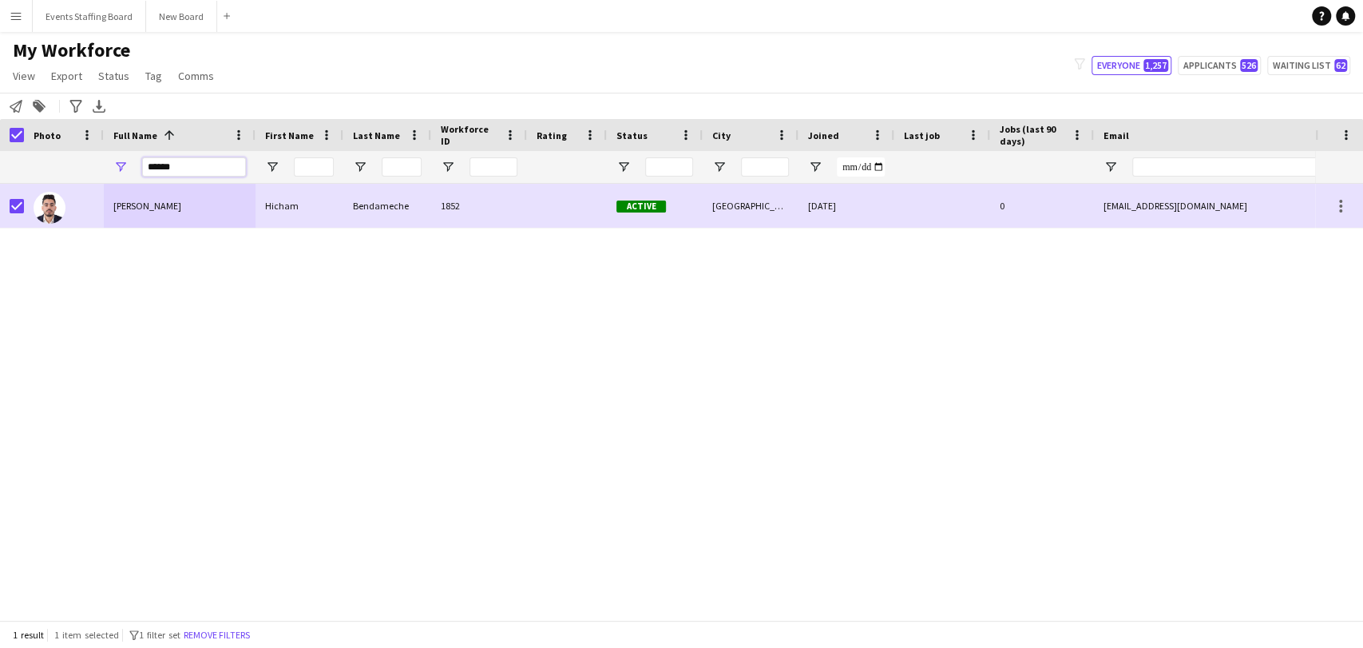
click at [187, 162] on input "******" at bounding box center [194, 166] width 104 height 19
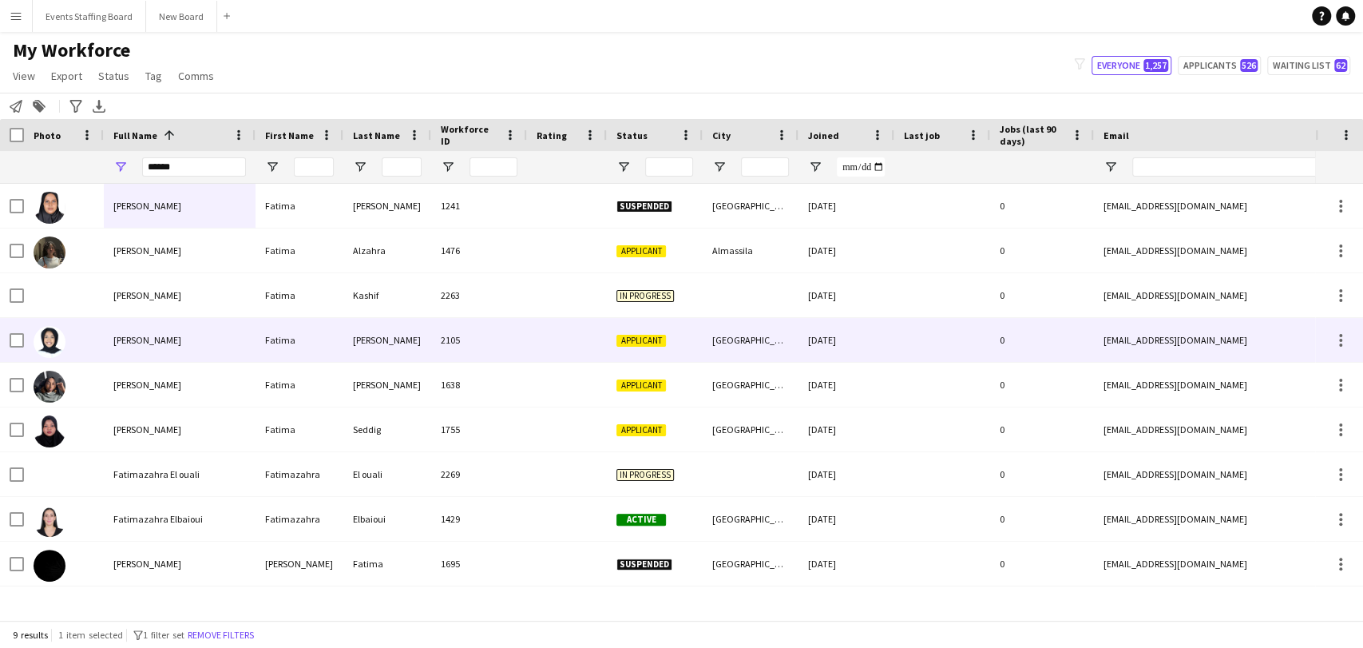
click at [26, 275] on div at bounding box center [64, 295] width 80 height 44
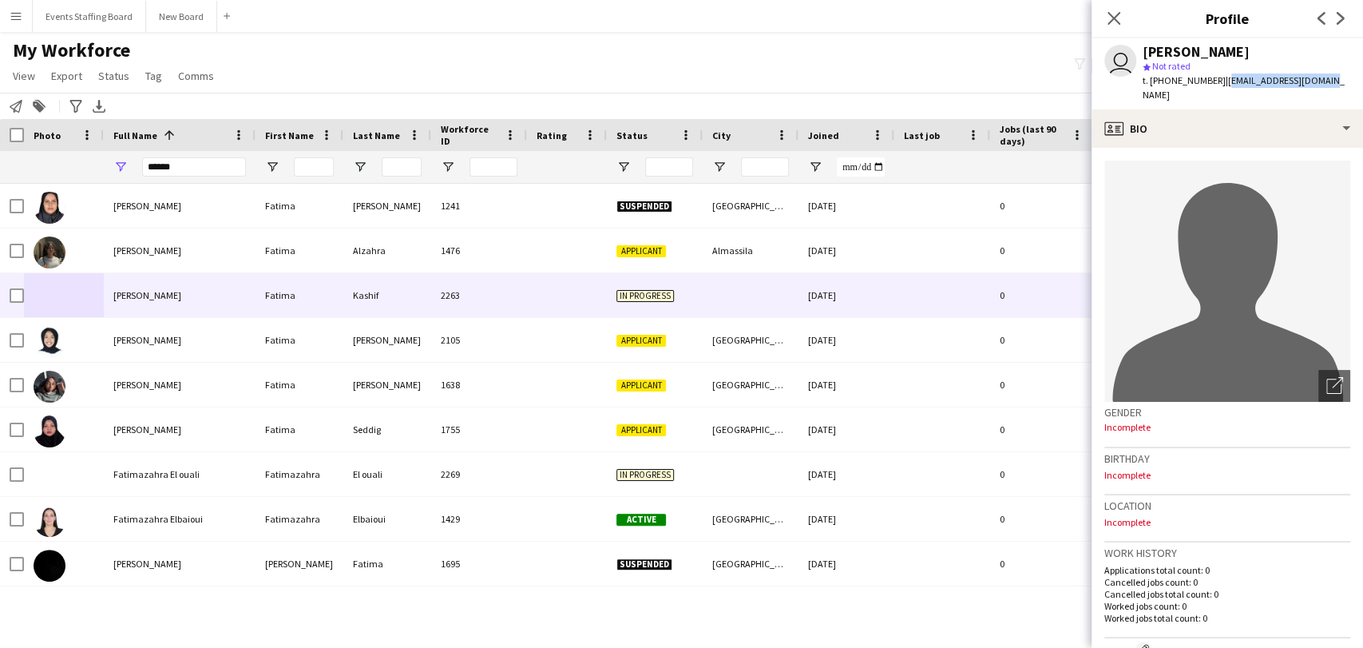
drag, startPoint x: 1214, startPoint y: 78, endPoint x: 1310, endPoint y: 83, distance: 95.9
click at [1317, 83] on div "user Fatima Kashif star Not rated t. +97455537896 | fatimamk257@gmail.com" at bounding box center [1227, 73] width 271 height 71
copy span "fatimamk257@gmail.com"
click at [160, 171] on input "******" at bounding box center [194, 166] width 104 height 19
click at [161, 171] on input "******" at bounding box center [194, 166] width 104 height 19
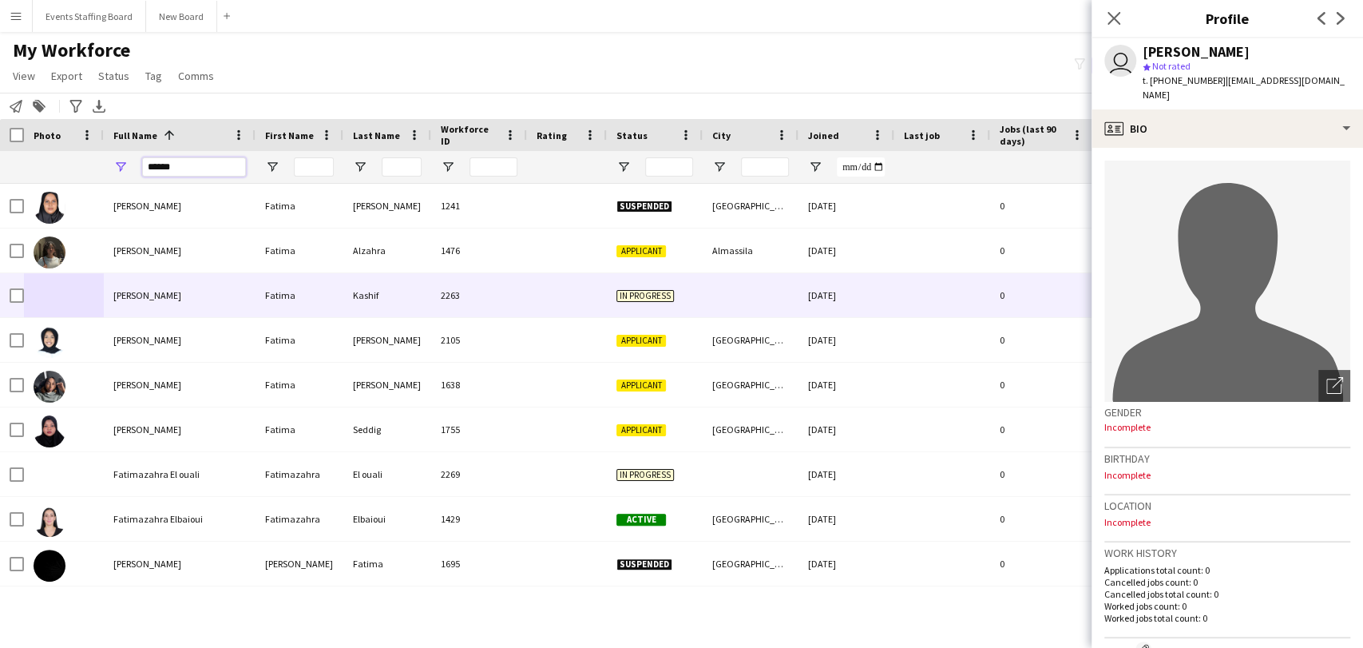
click at [161, 171] on input "******" at bounding box center [194, 166] width 104 height 19
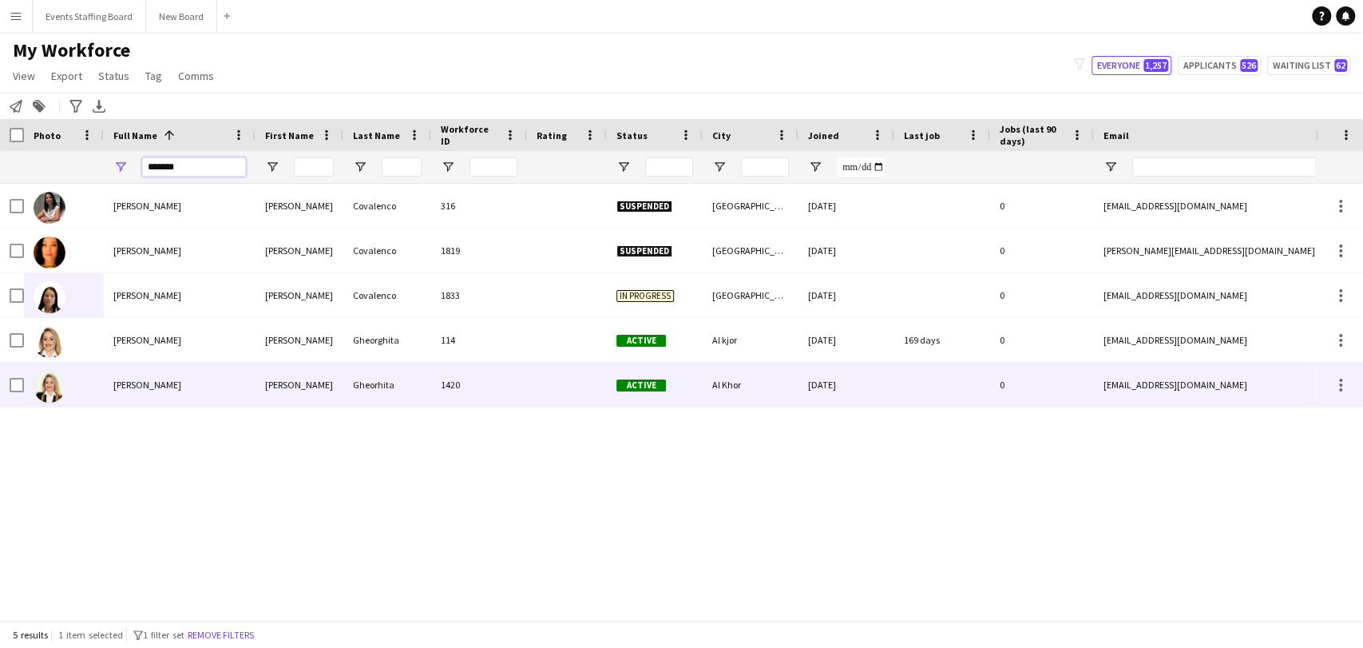
type input "*******"
click at [102, 385] on div at bounding box center [64, 385] width 80 height 44
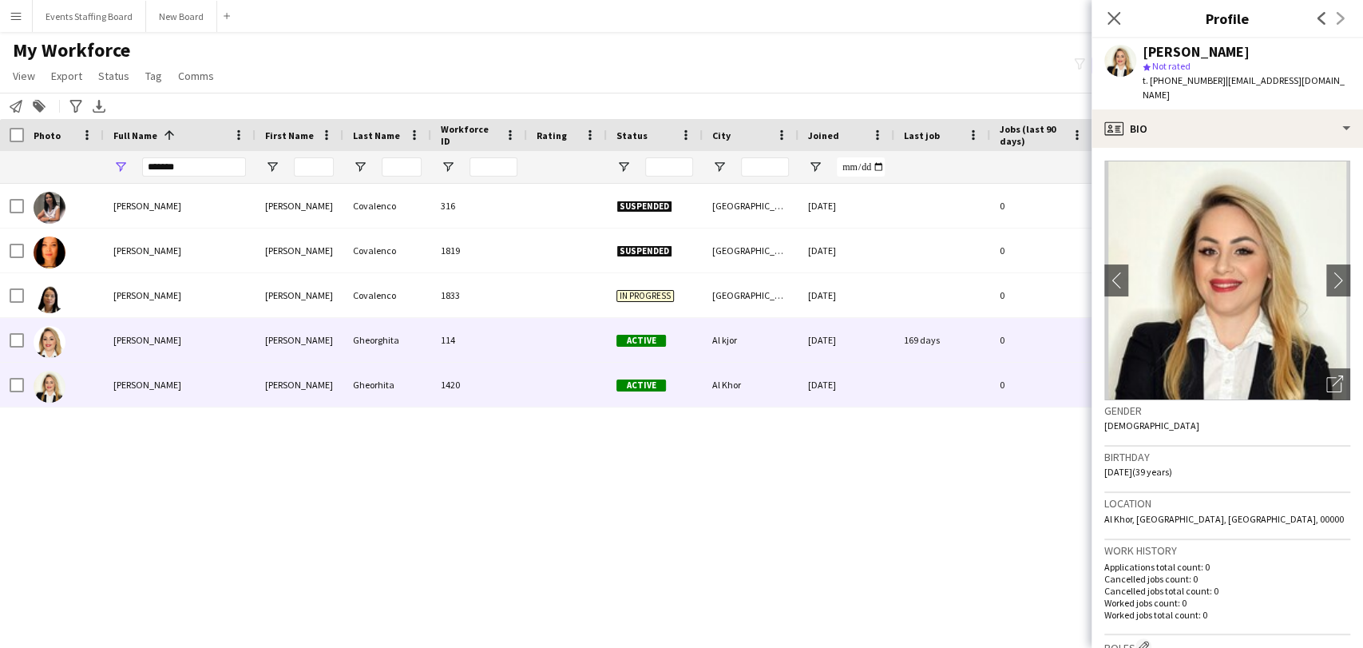
click at [129, 351] on div "Tatiana Gheorghita" at bounding box center [180, 340] width 152 height 44
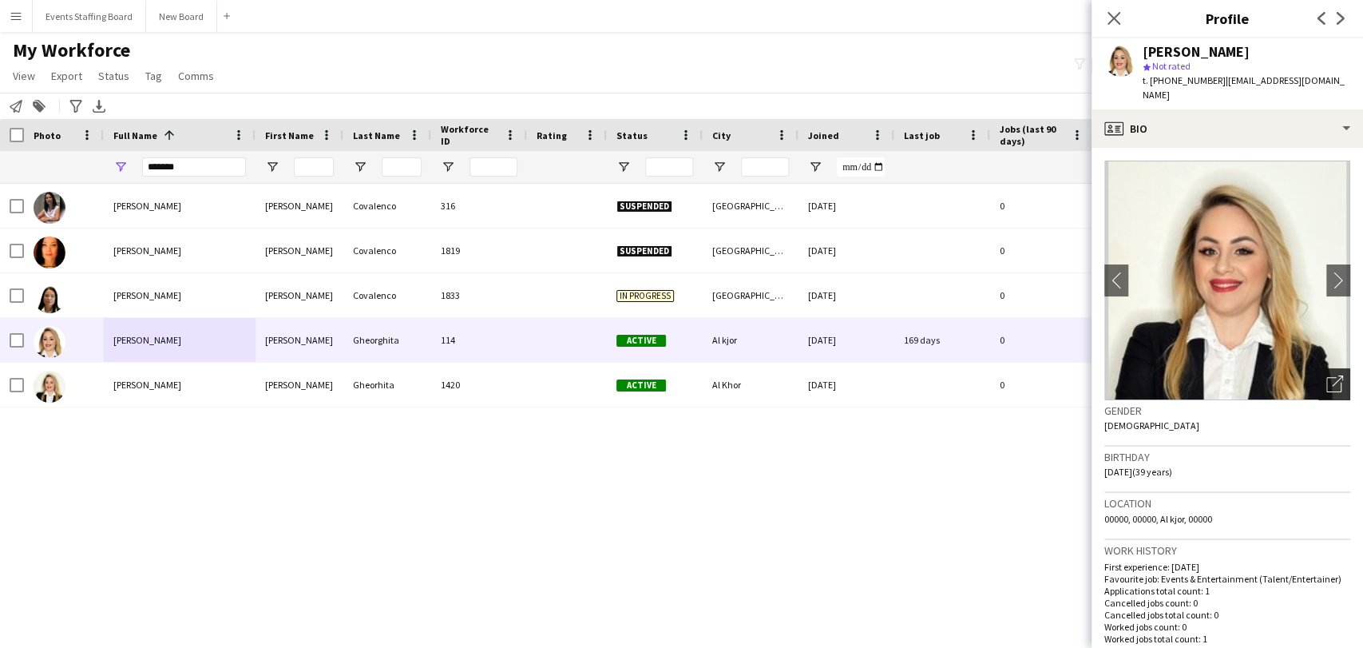
click at [1333, 372] on div "Open photos pop-in" at bounding box center [1334, 384] width 32 height 32
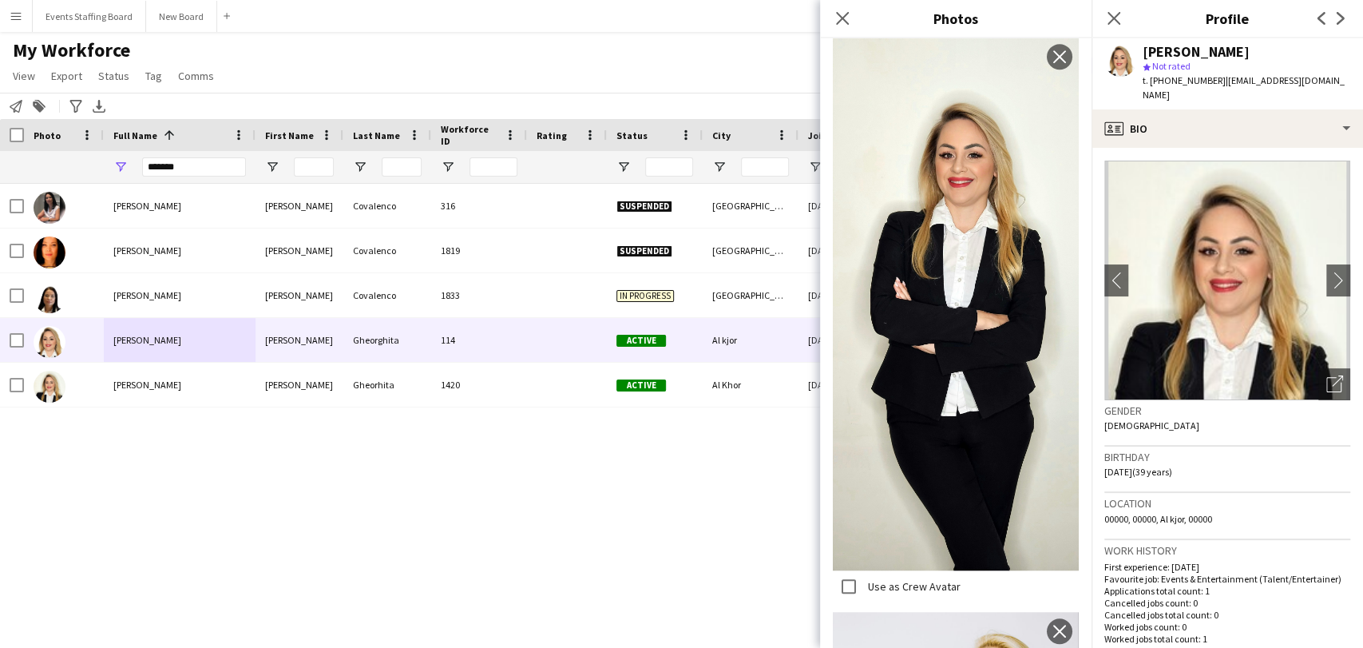
scroll to position [866, 0]
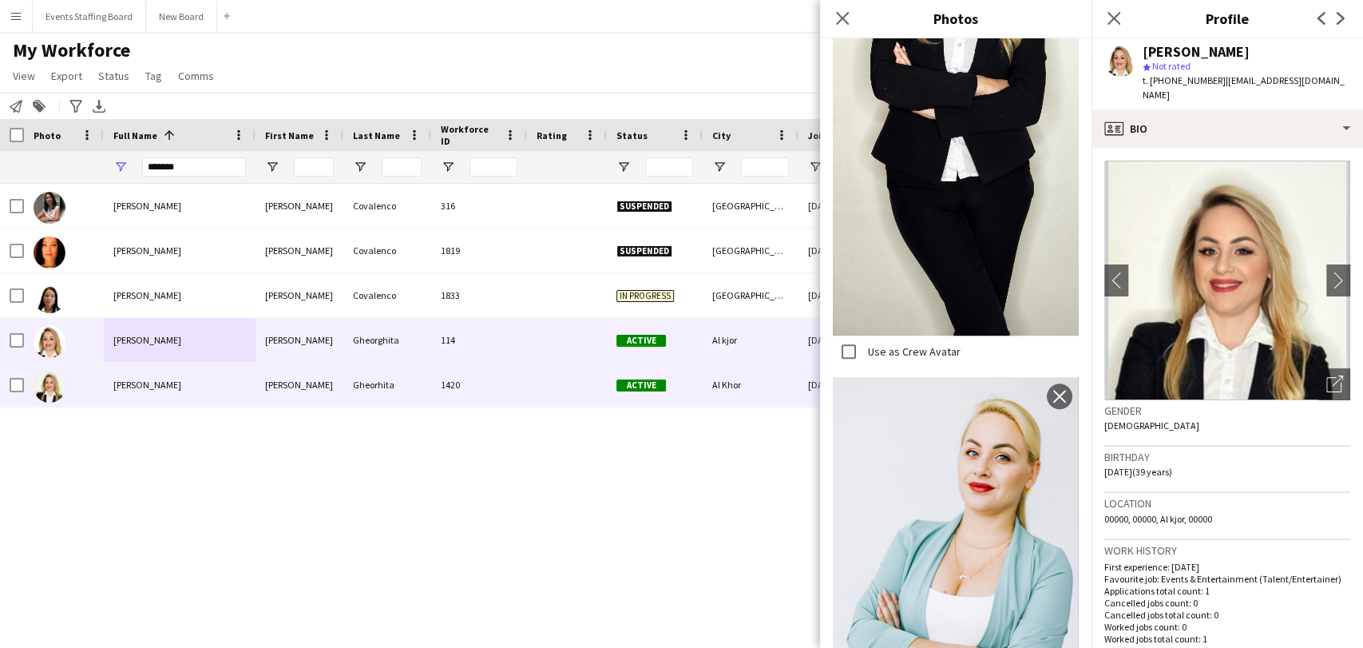
click at [230, 388] on div "Tatiana Gheorhita" at bounding box center [180, 385] width 152 height 44
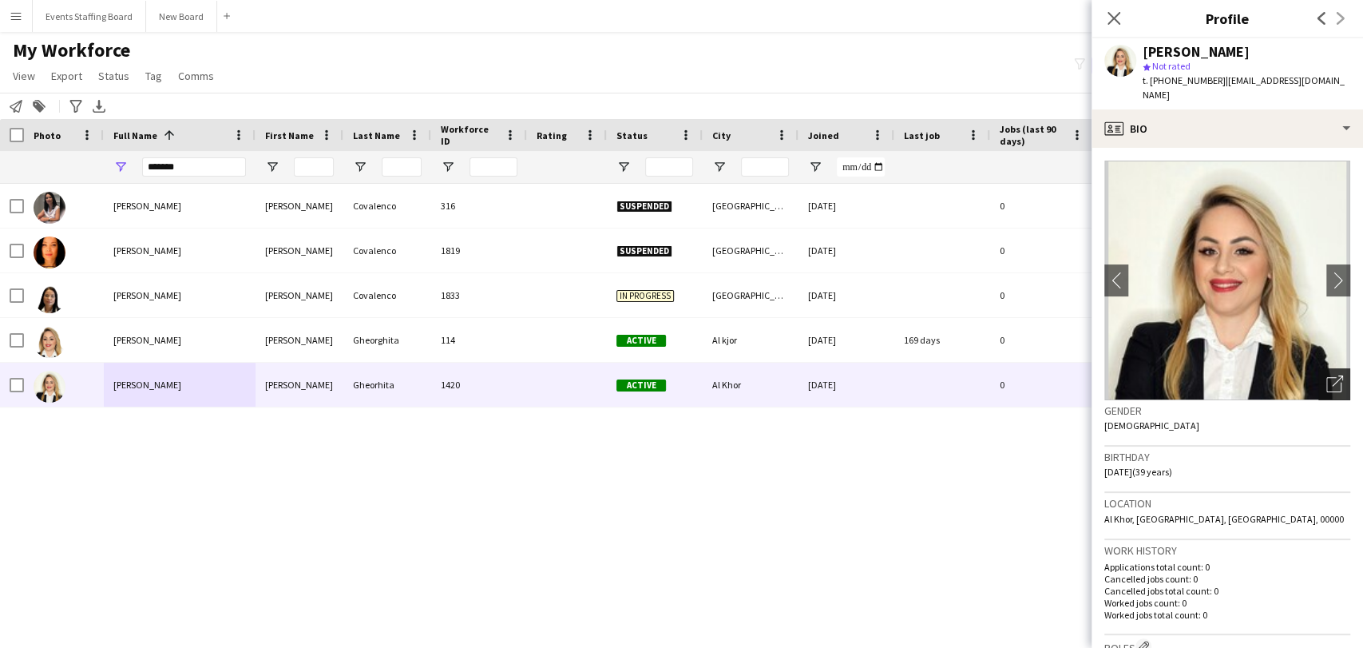
click at [1318, 368] on div "Open photos pop-in" at bounding box center [1334, 384] width 32 height 32
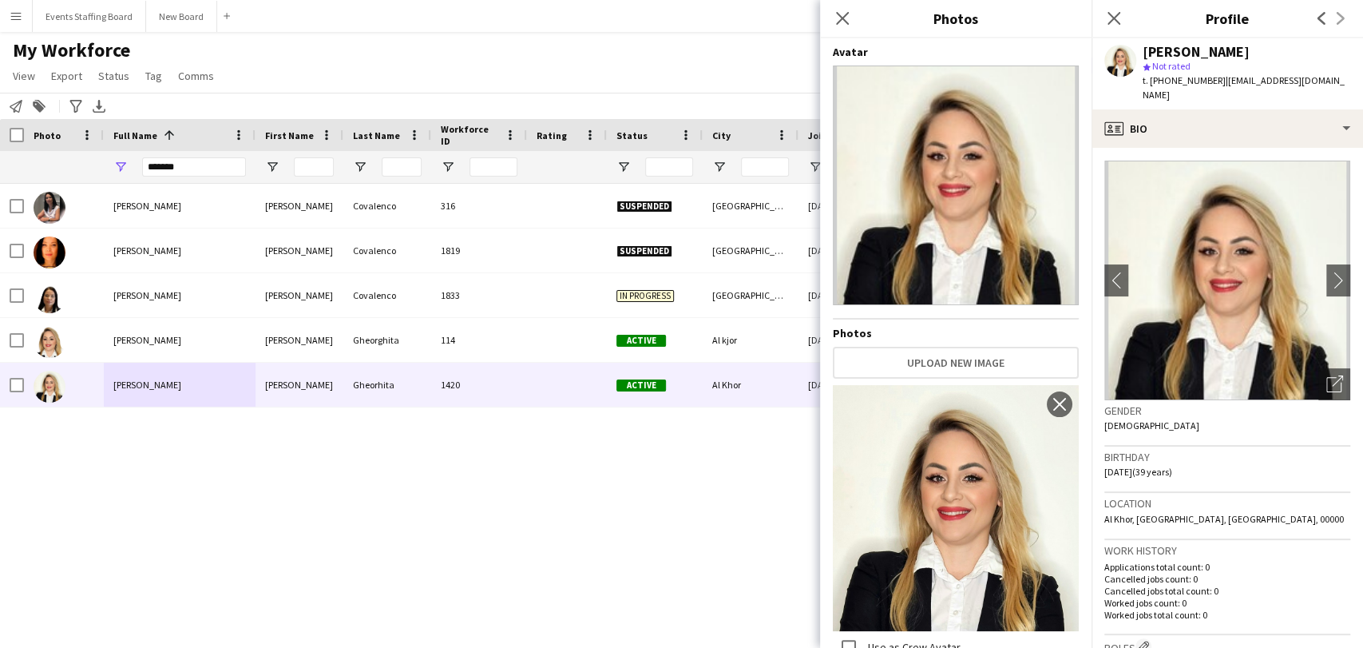
drag, startPoint x: 466, startPoint y: 478, endPoint x: 310, endPoint y: 403, distance: 172.5
click at [465, 479] on div "Tatiana Covalenco Tatiana Covalenco 316 Suspended Doha 30-11-2023 0 t.kov2102@g…" at bounding box center [657, 395] width 1315 height 422
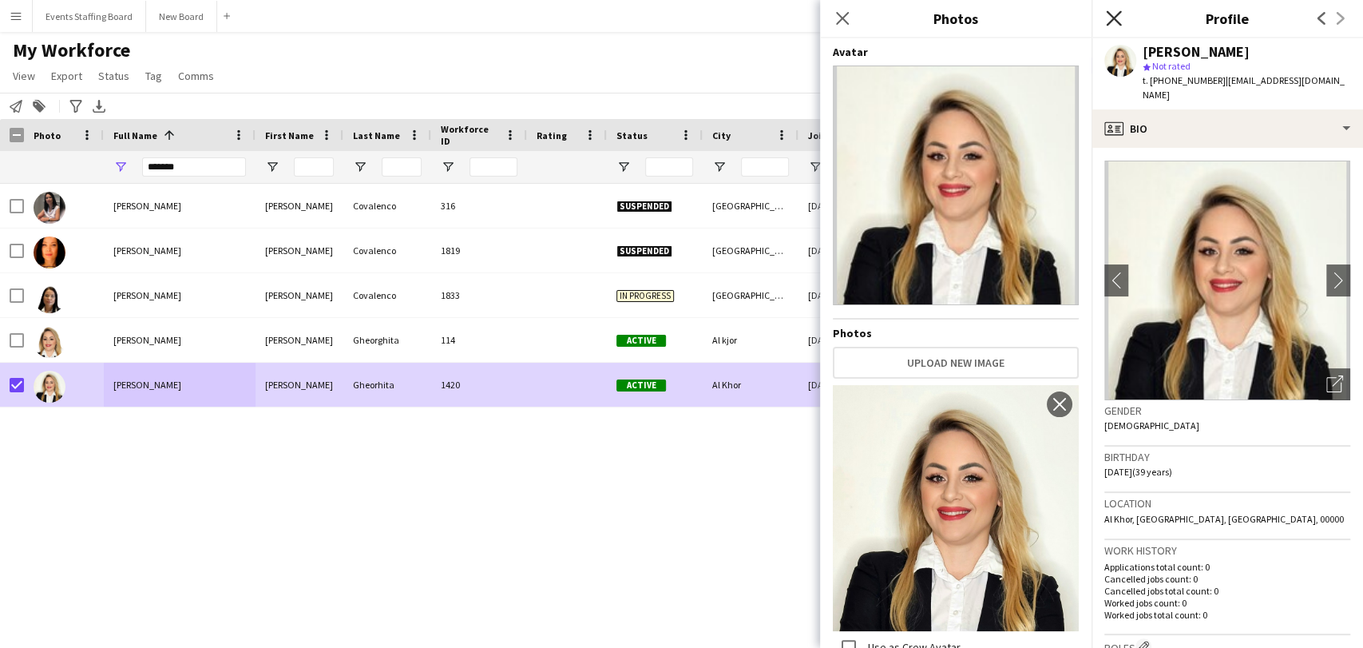
click at [1116, 22] on icon at bounding box center [1113, 17] width 15 height 15
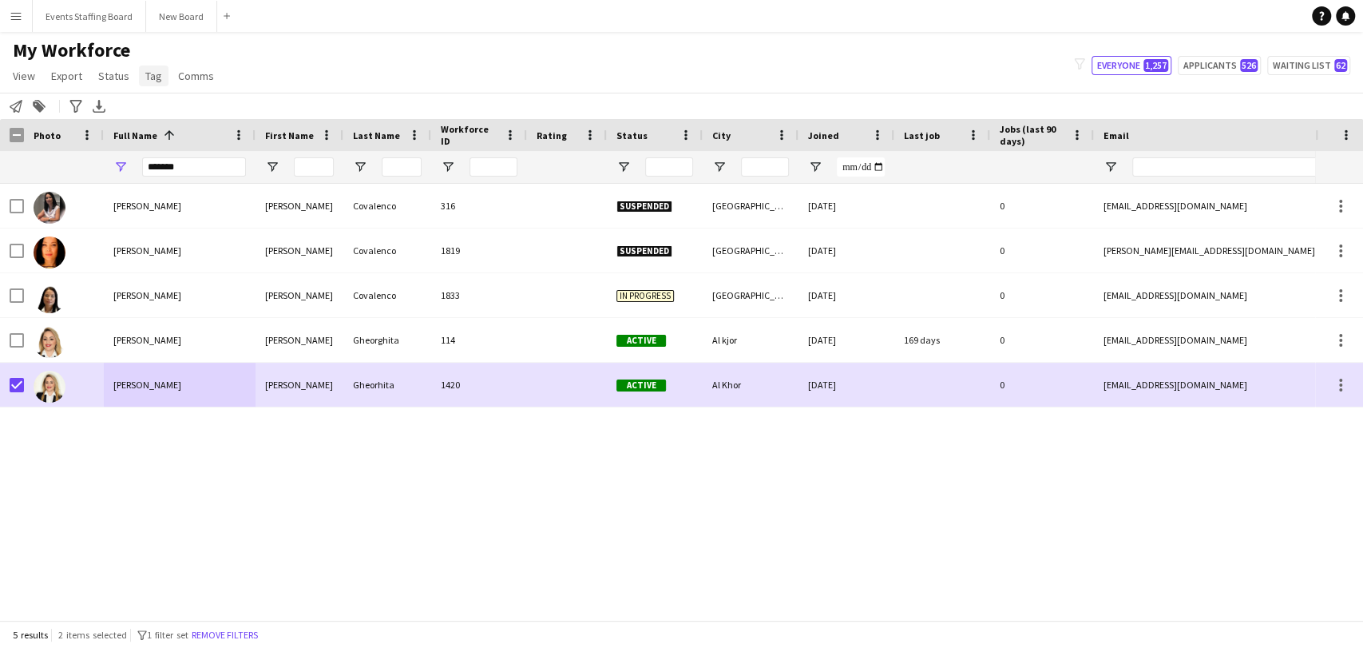
click at [150, 79] on span "Tag" at bounding box center [153, 76] width 17 height 14
drag, startPoint x: 186, startPoint y: 116, endPoint x: 130, endPoint y: 91, distance: 61.1
click at [139, 96] on link "New tag" at bounding box center [193, 110] width 112 height 34
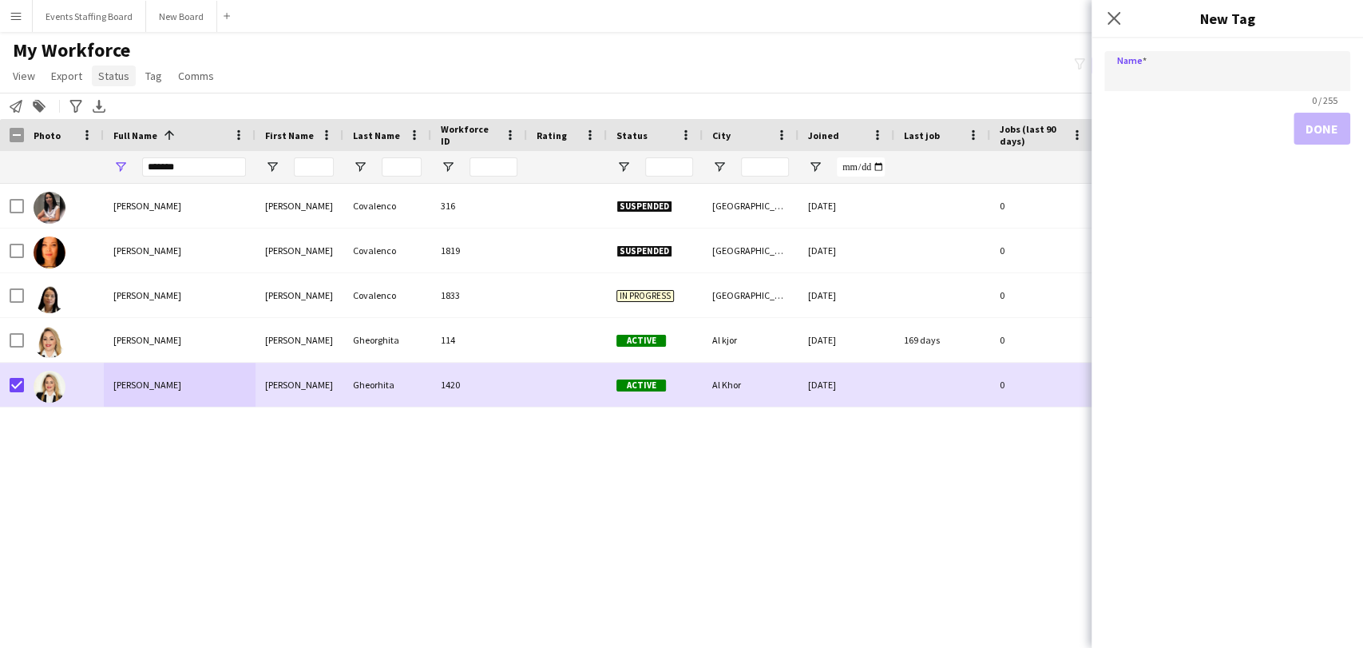
click at [115, 80] on span "Status" at bounding box center [113, 76] width 31 height 14
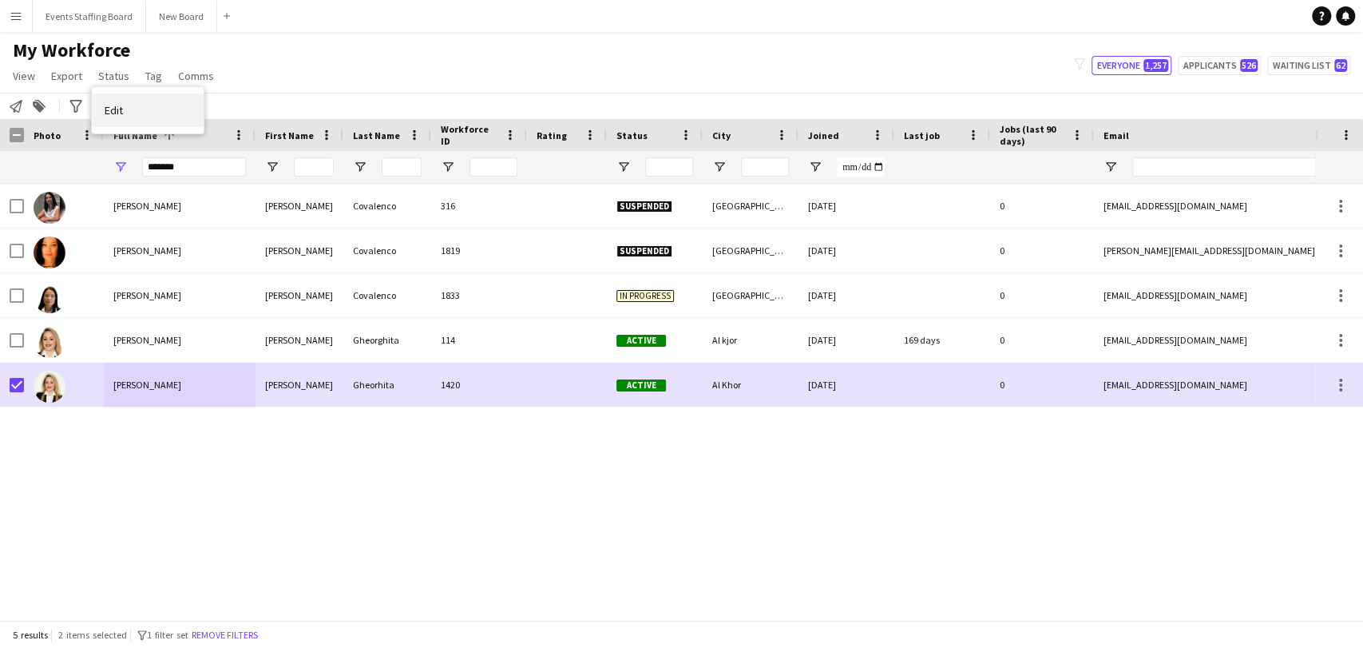
click at [115, 109] on span "Edit" at bounding box center [114, 110] width 18 height 14
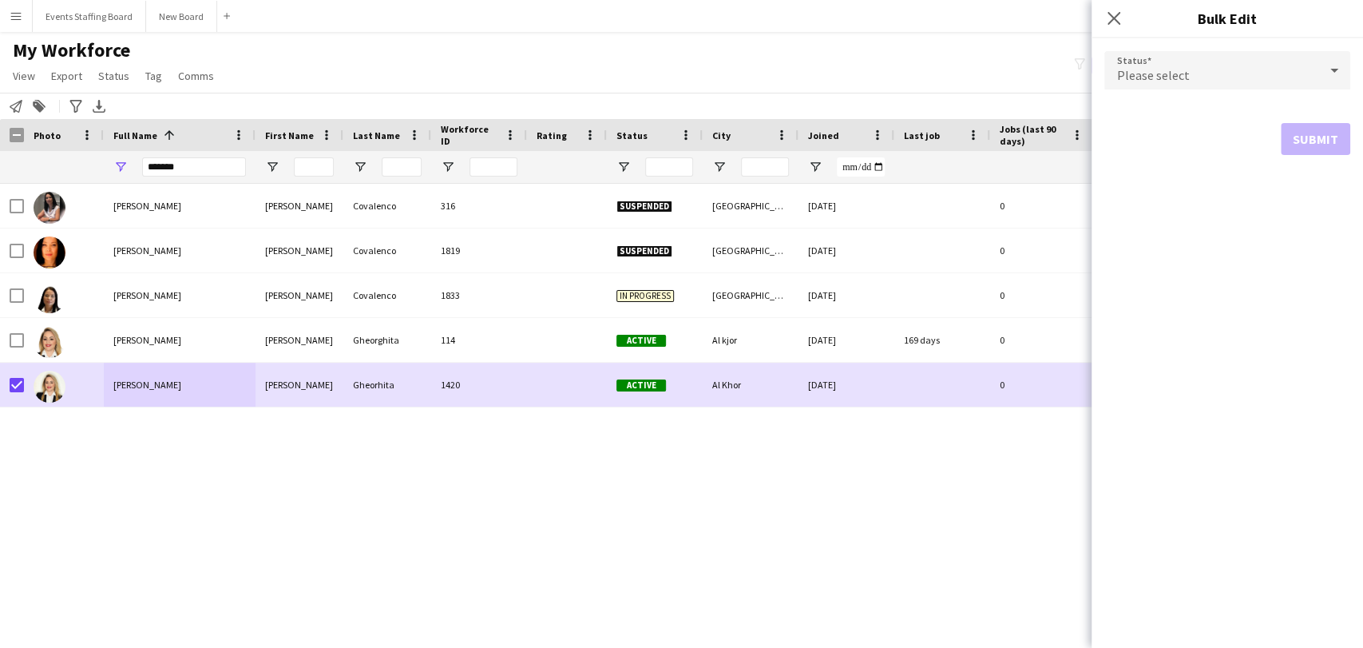
click at [1147, 71] on span "Please select" at bounding box center [1153, 75] width 73 height 16
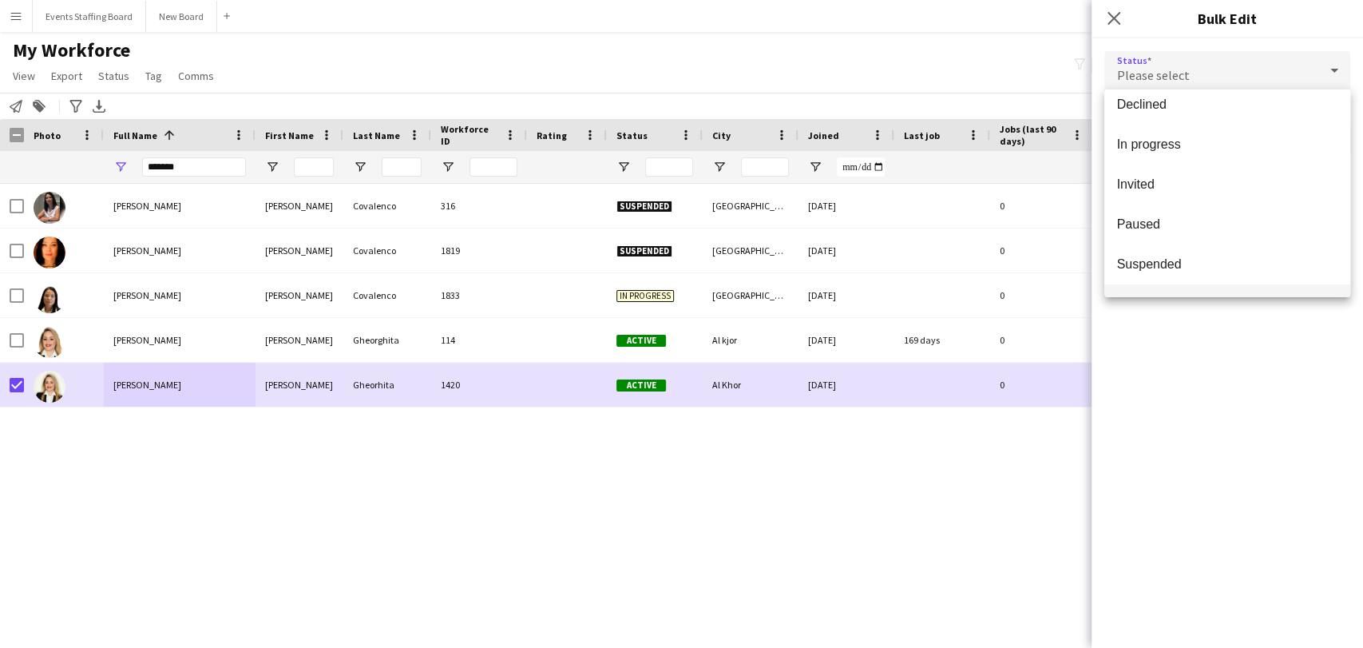
scroll to position [164, 0]
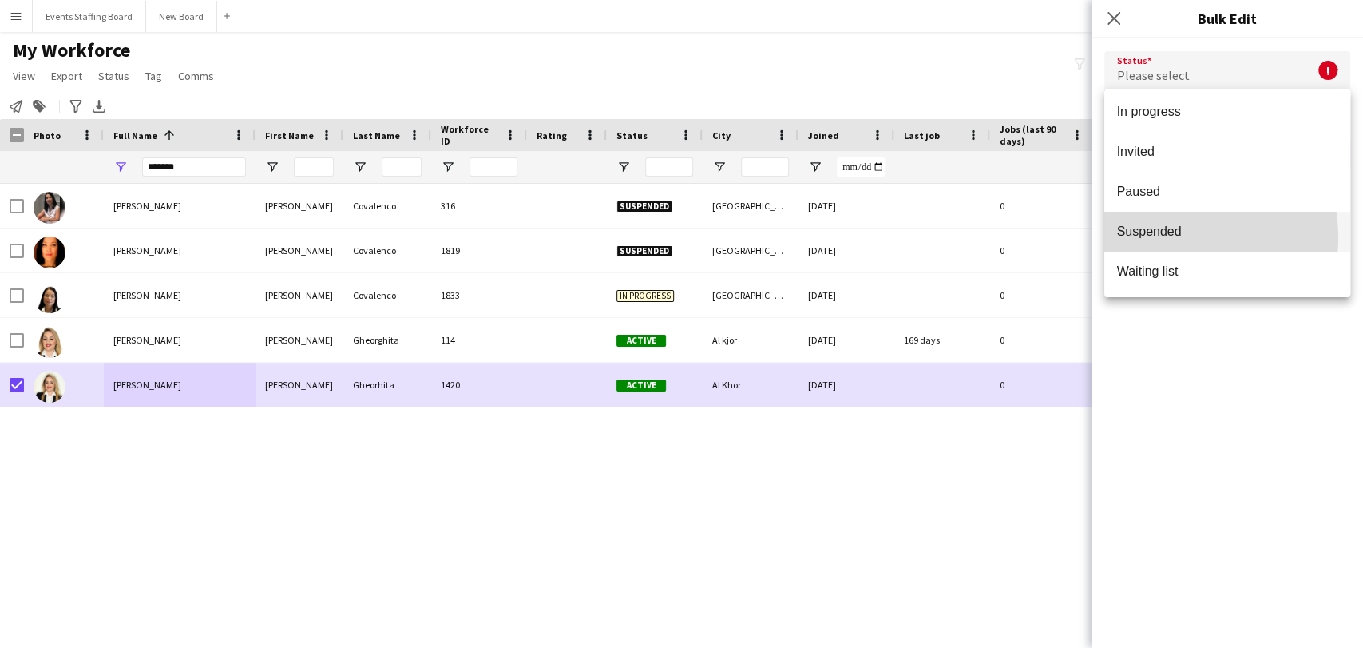
click at [1172, 237] on span "Suspended" at bounding box center [1227, 231] width 220 height 15
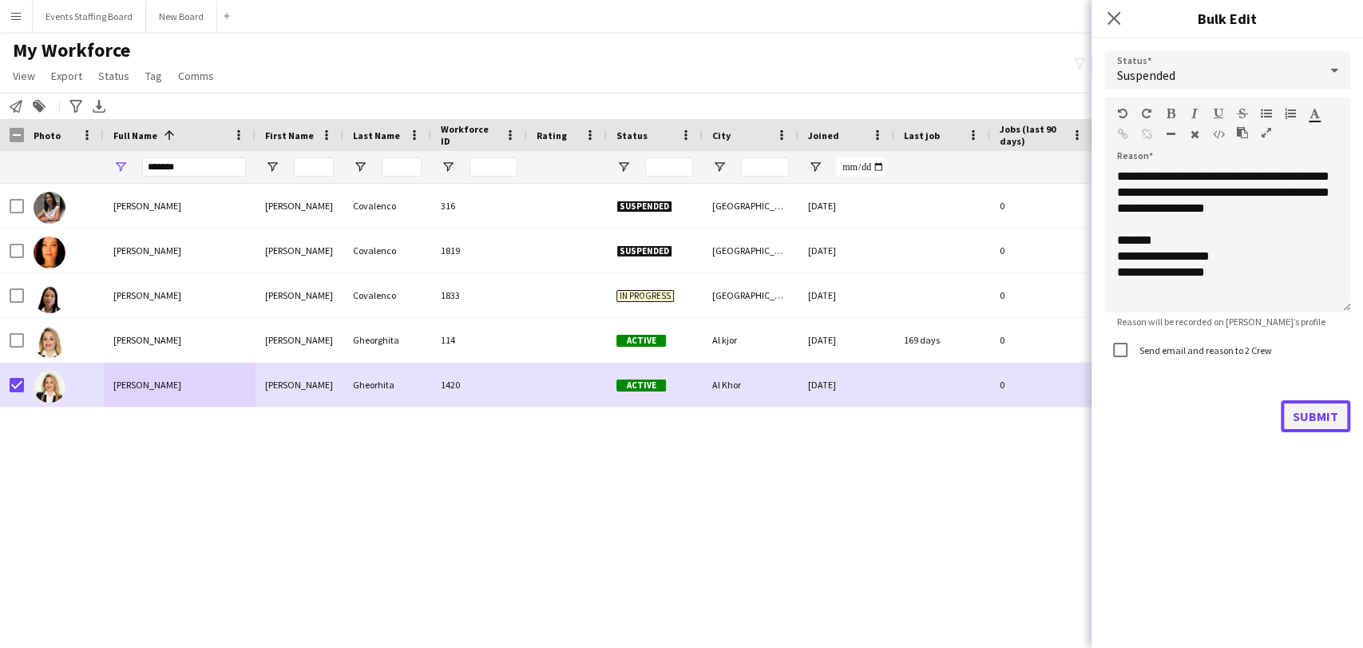
click at [1311, 418] on button "Submit" at bounding box center [1315, 416] width 69 height 32
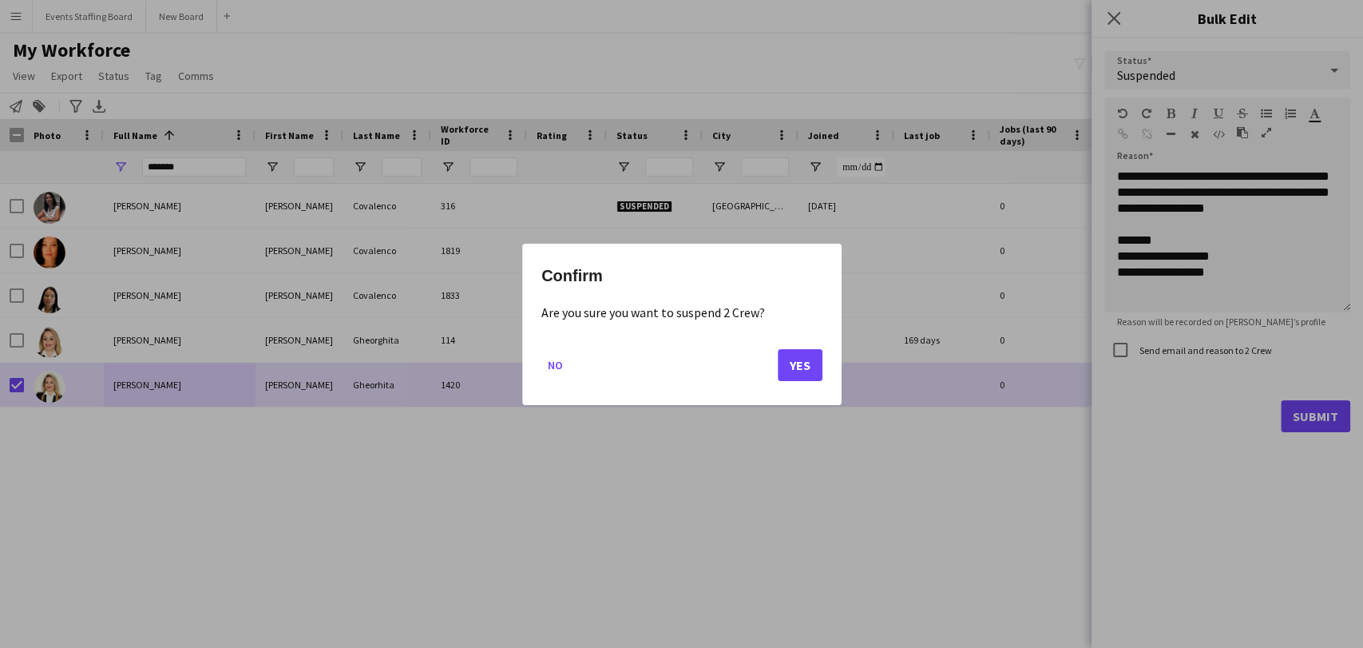
click at [776, 349] on mat-dialog-actions "No Yes" at bounding box center [681, 370] width 281 height 68
click at [806, 364] on button "Yes" at bounding box center [800, 364] width 45 height 32
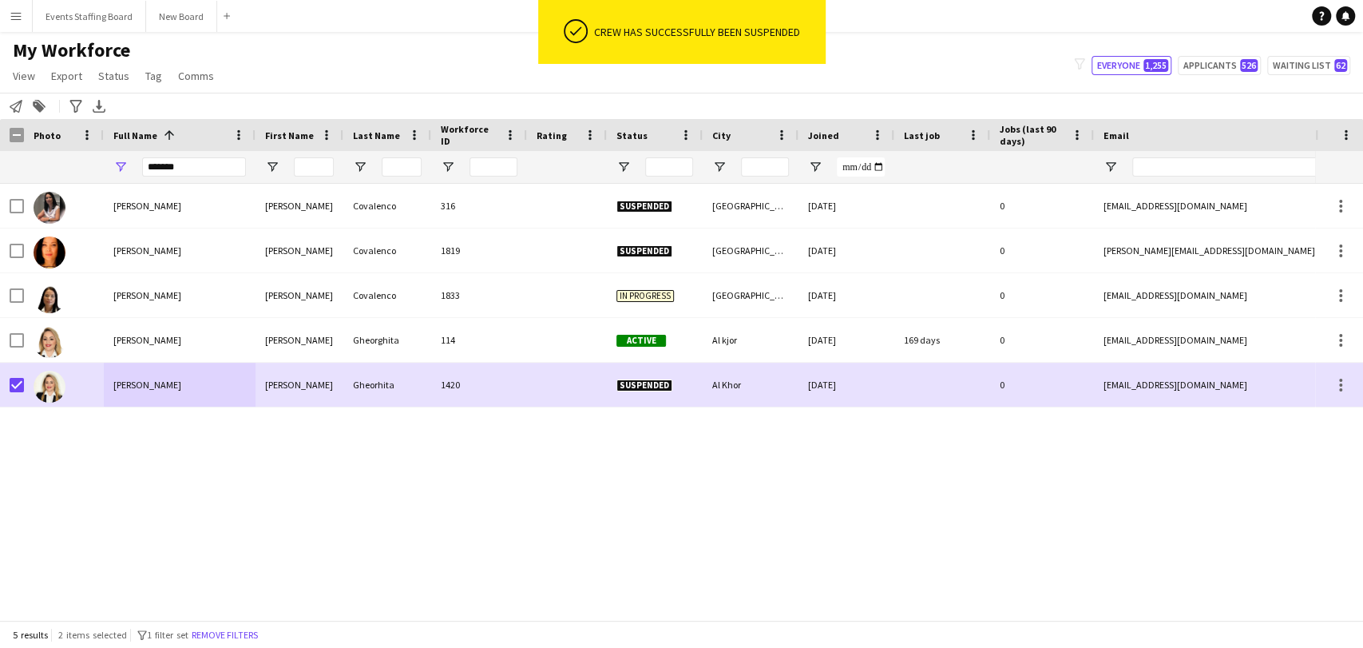
click at [799, 467] on div "Tatiana Covalenco Tatiana Covalenco 316 Suspended Doha 30-11-2023 0 t.kov2102@g…" at bounding box center [657, 395] width 1315 height 422
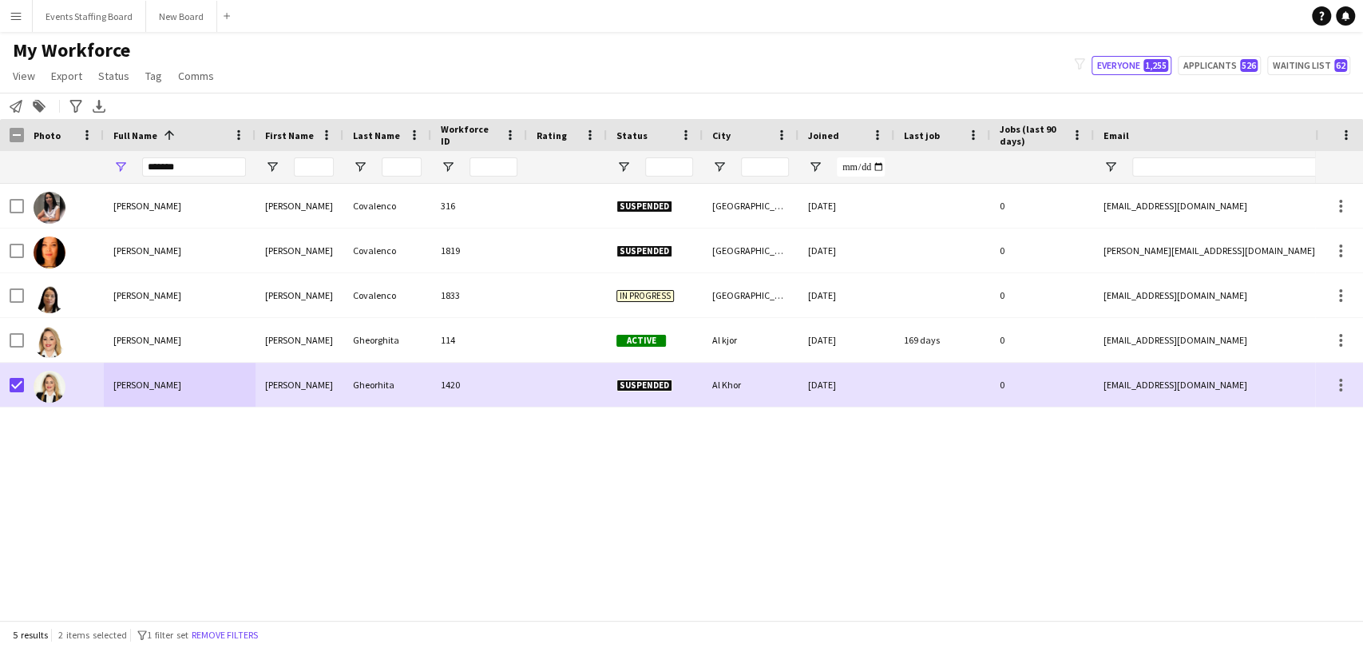
click at [135, 166] on div "*******" at bounding box center [180, 167] width 152 height 32
click at [164, 158] on input "*******" at bounding box center [194, 166] width 104 height 19
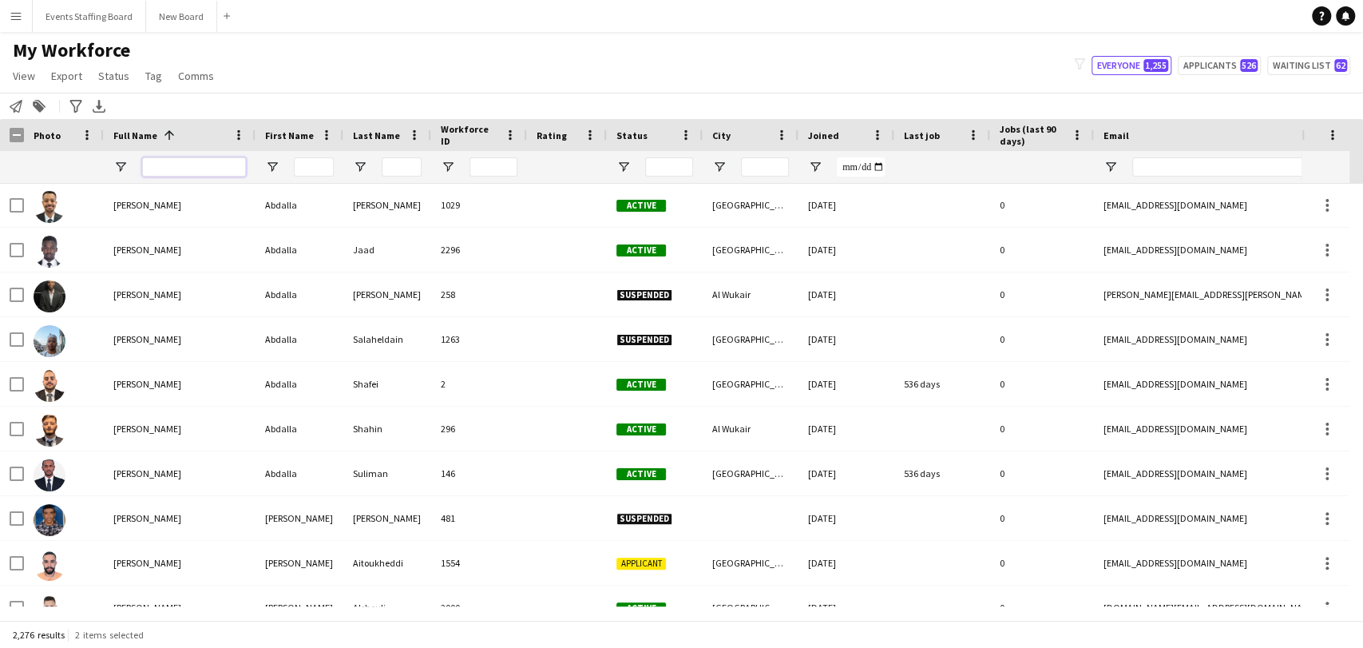
scroll to position [709, 0]
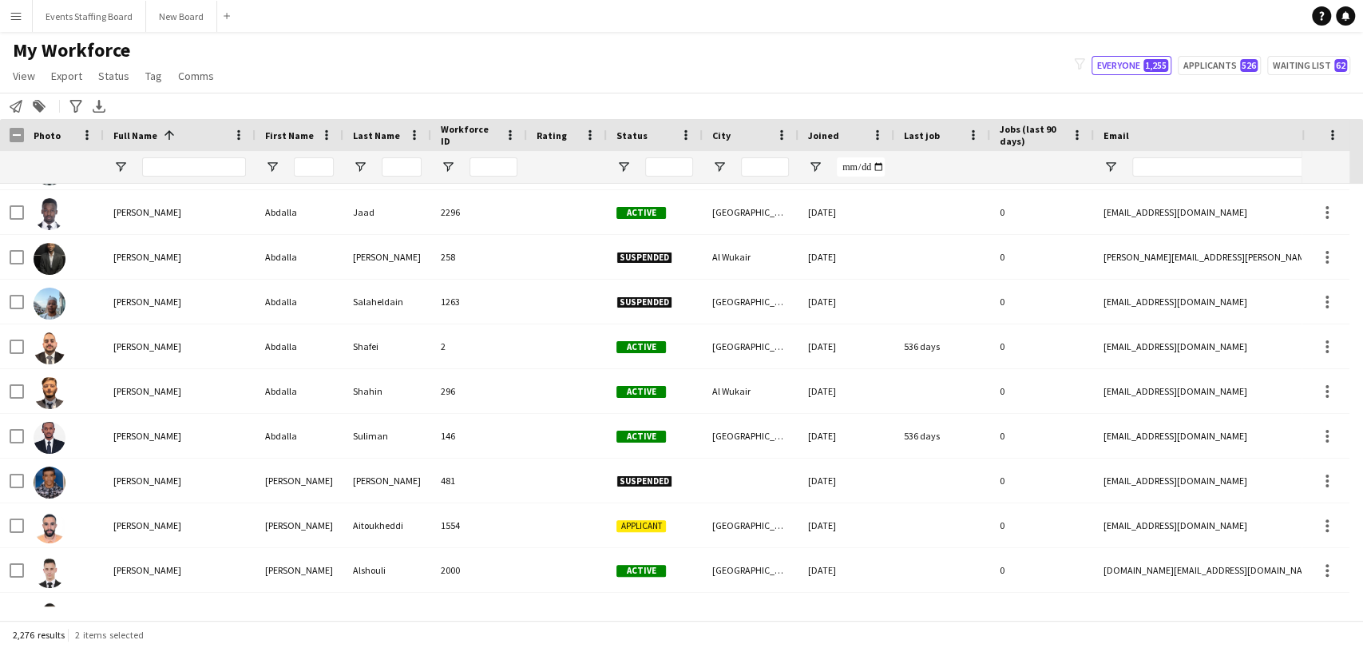
click at [615, 160] on div at bounding box center [655, 167] width 96 height 32
click at [628, 168] on span "Open Filter Menu" at bounding box center [623, 167] width 14 height 14
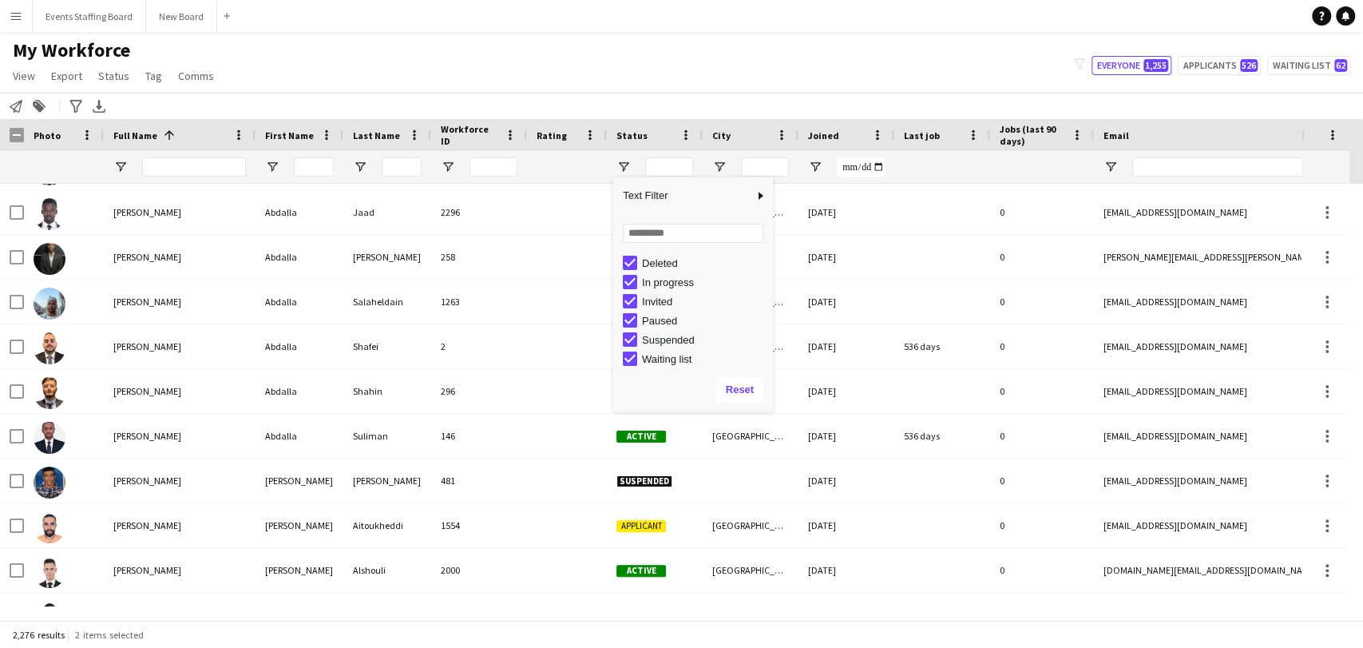
scroll to position [101, 0]
click at [662, 332] on div "Suspended" at bounding box center [705, 337] width 126 height 12
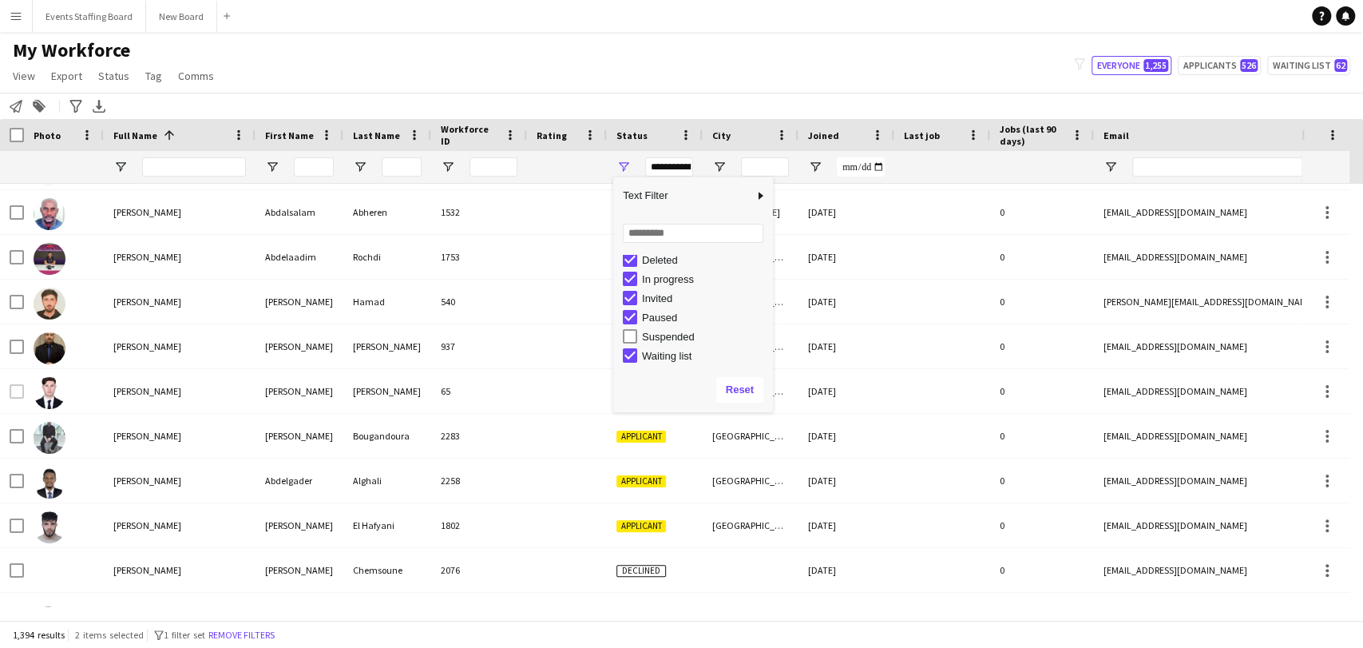
click at [659, 262] on div "Deleted" at bounding box center [705, 260] width 126 height 12
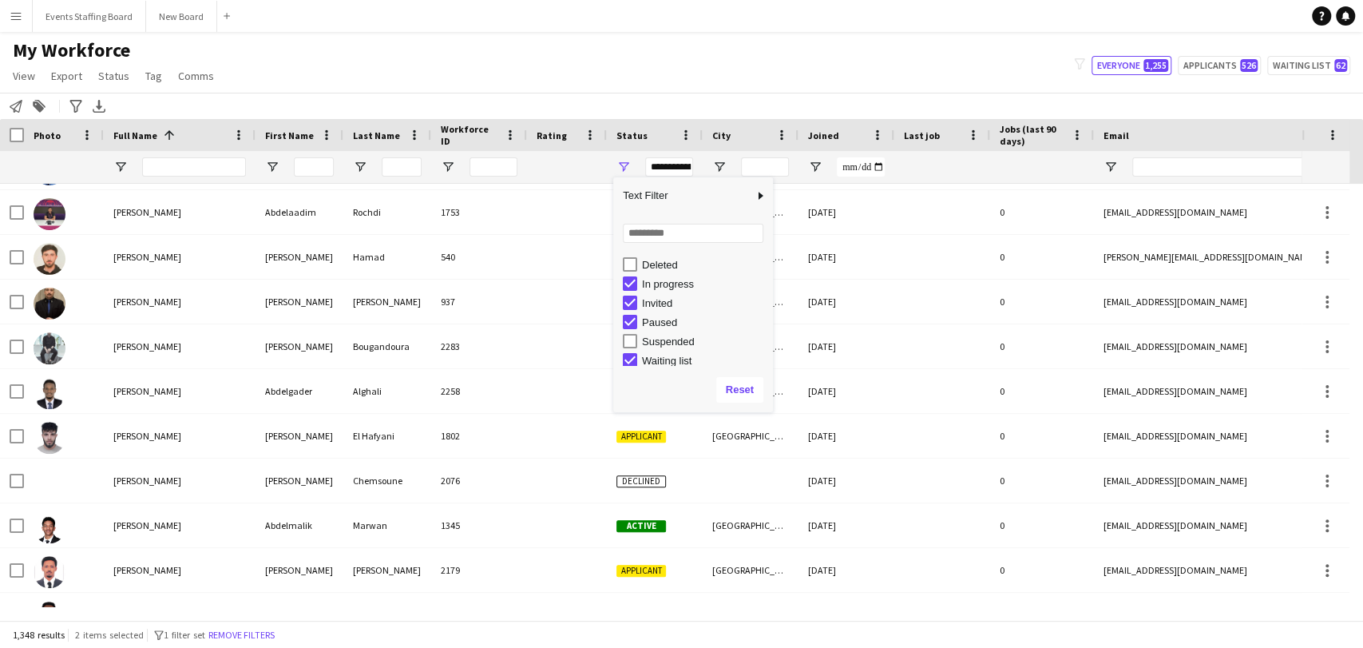
scroll to position [6, 0]
click at [654, 329] on div "Declined" at bounding box center [705, 335] width 126 height 12
type input "**********"
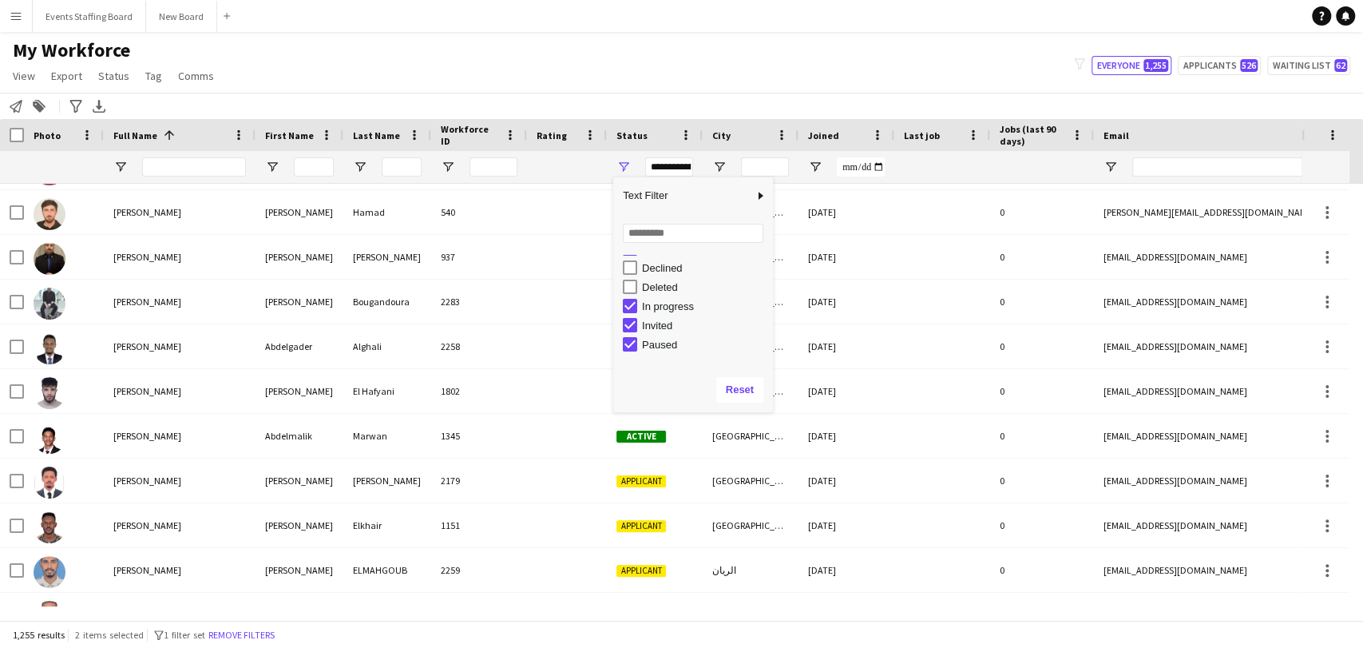
scroll to position [101, 0]
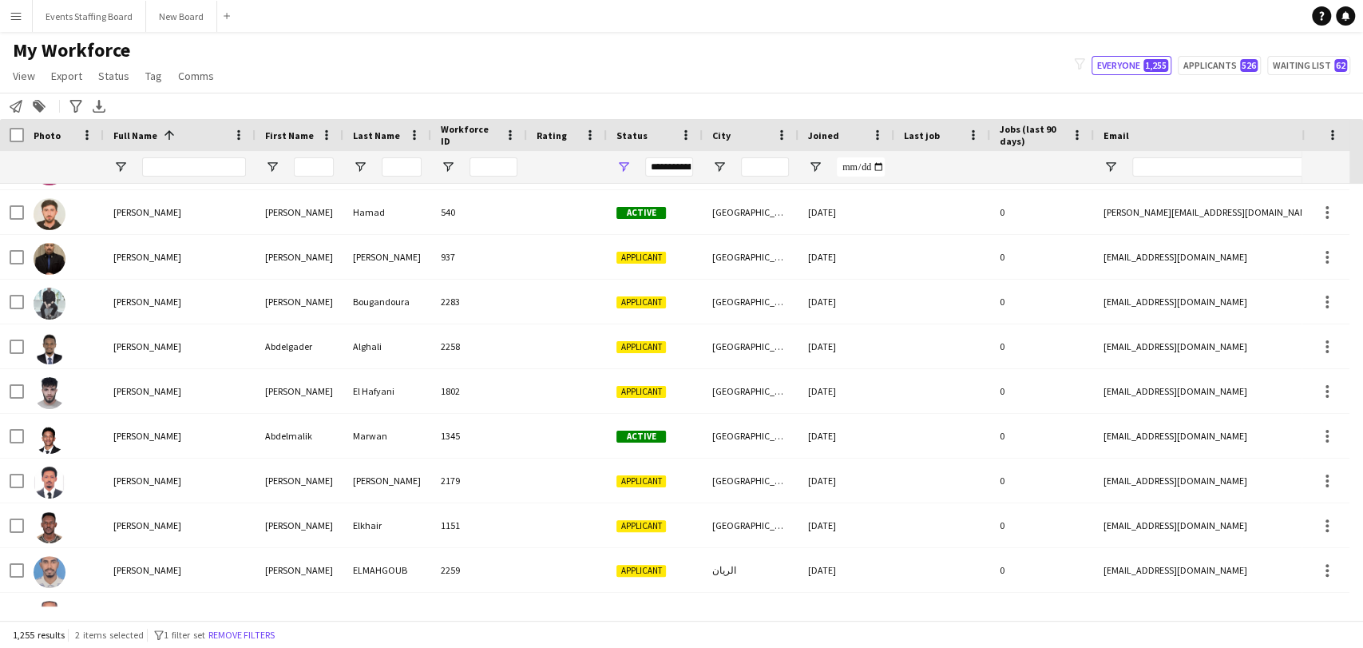
click at [678, 69] on div "My Workforce View Views Default view Alexandra View April Live Force Tracking S…" at bounding box center [681, 65] width 1363 height 54
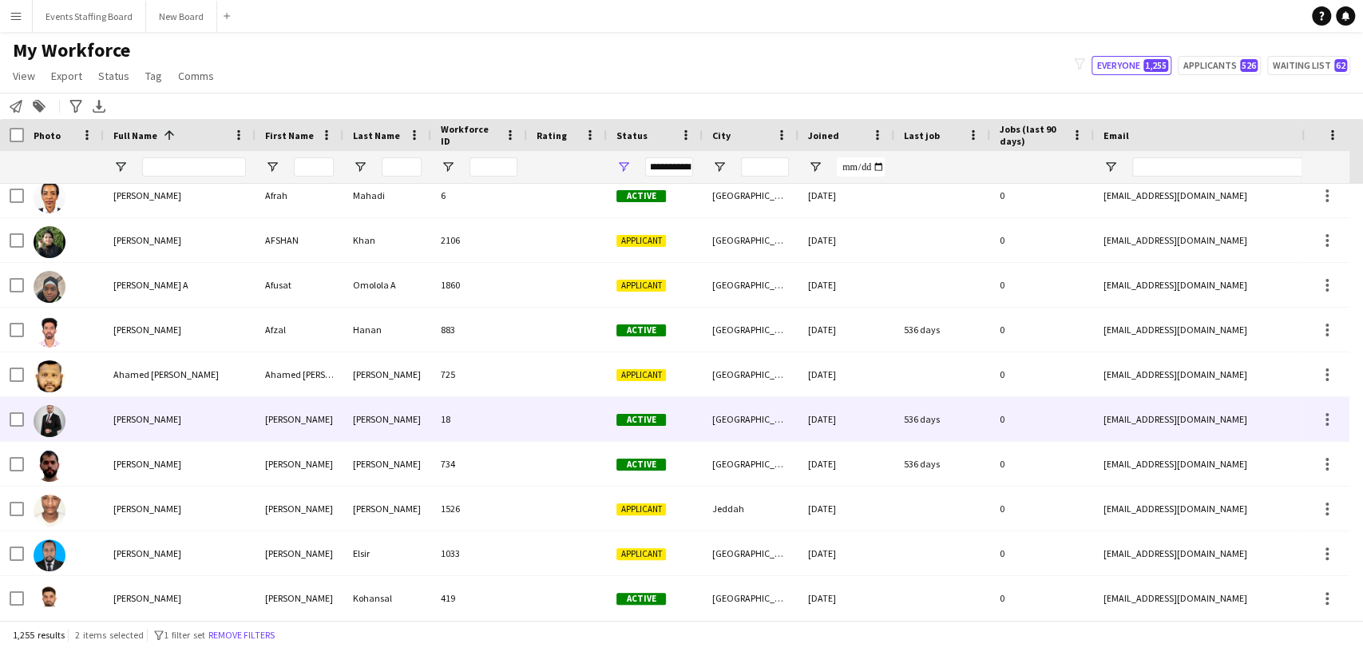
scroll to position [5066, 0]
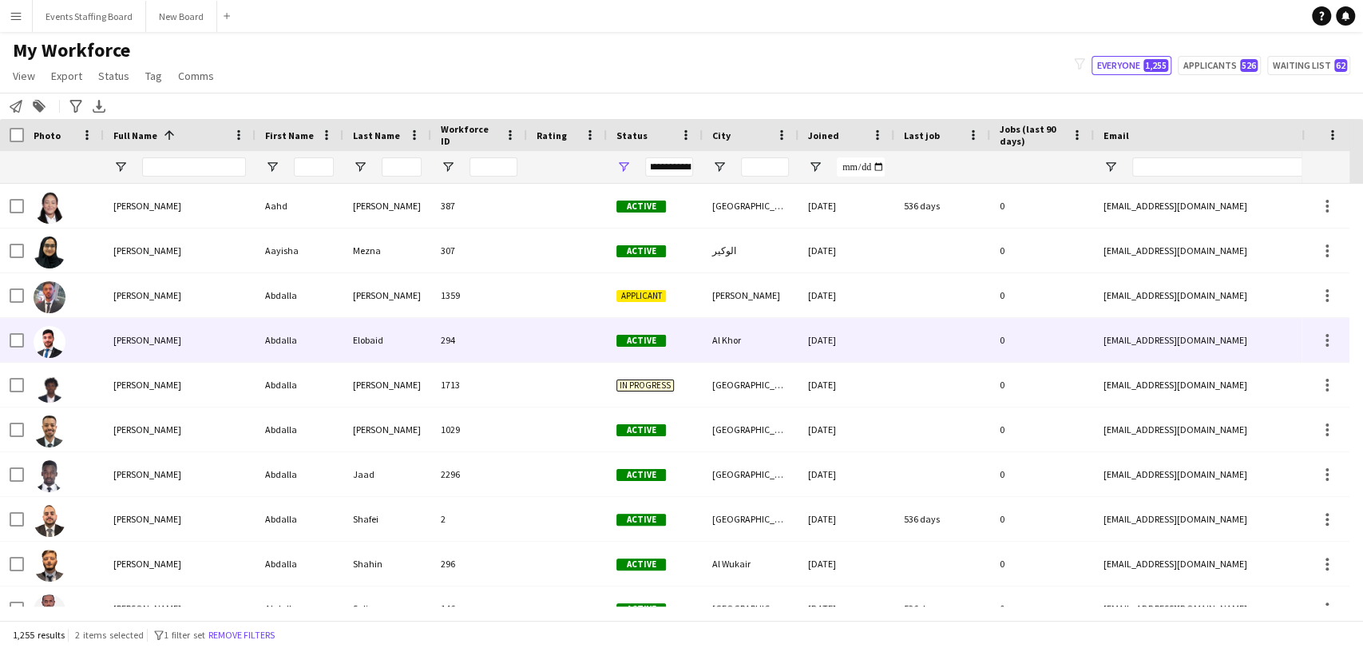
click at [109, 346] on div "Abdalla Elobaid" at bounding box center [180, 340] width 152 height 44
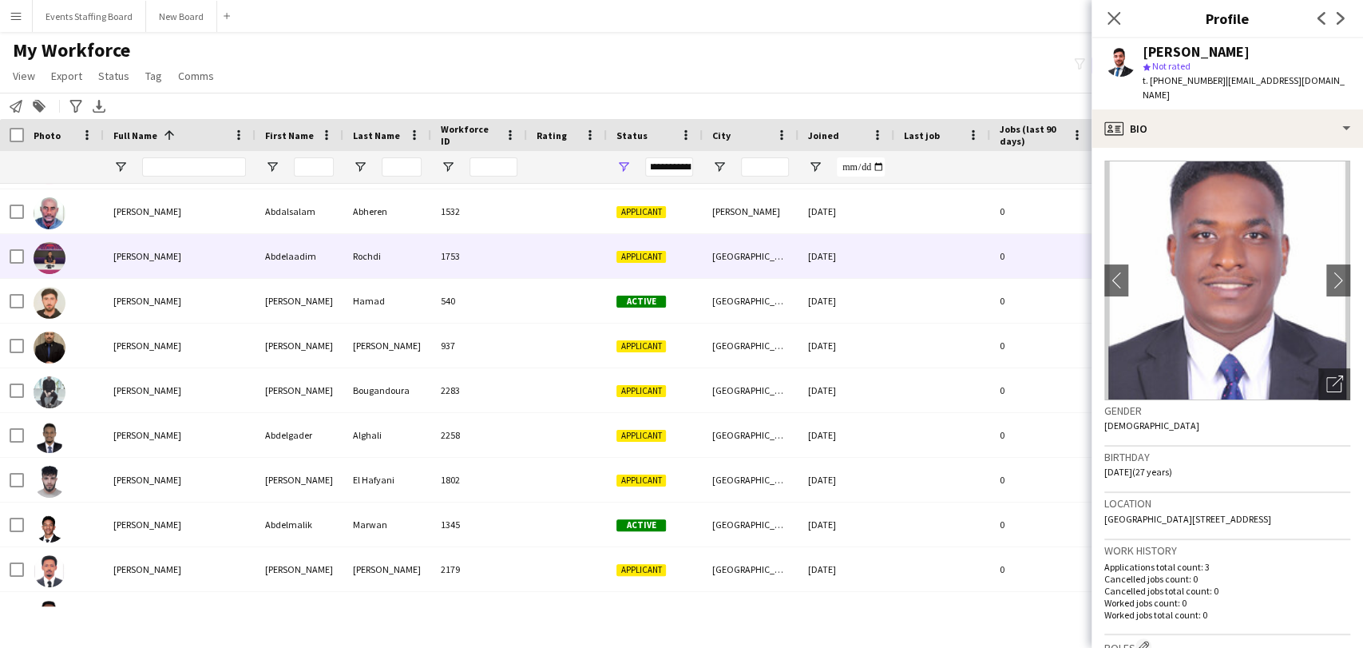
click at [172, 239] on div "Abdelaadim Rochdi" at bounding box center [180, 256] width 152 height 44
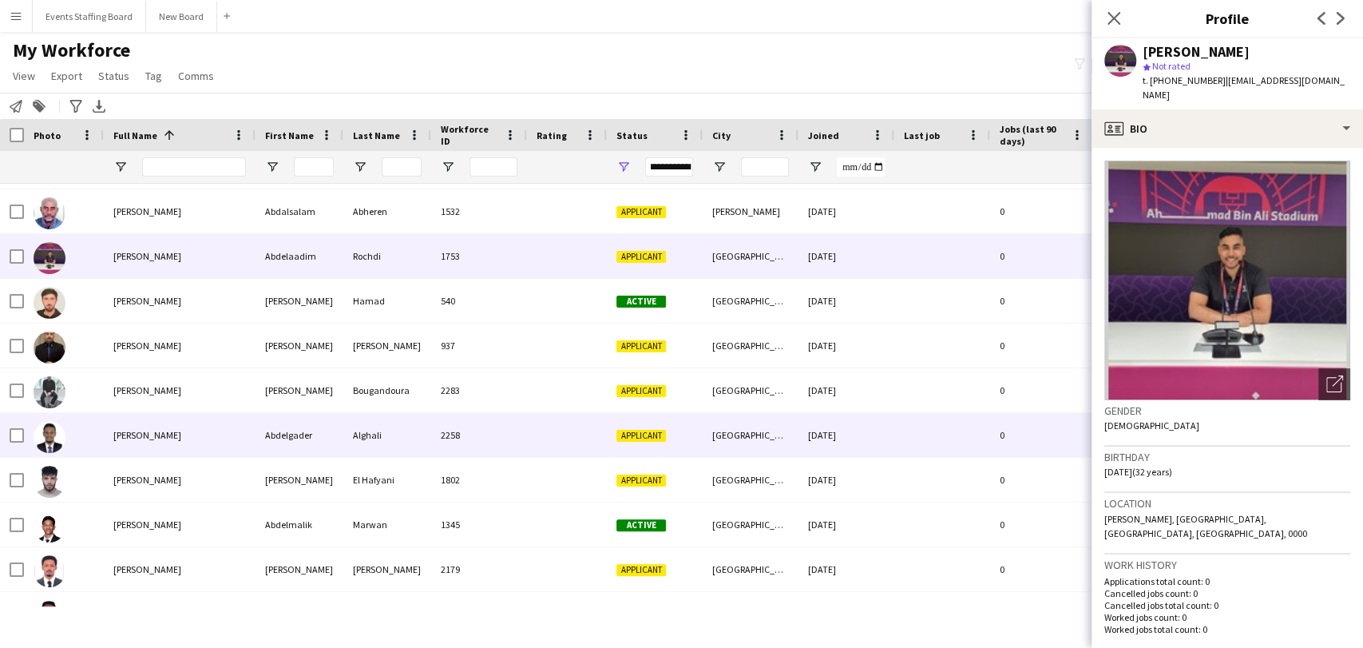
click at [121, 384] on span "Abdeldjalil Bougandoura" at bounding box center [147, 390] width 68 height 12
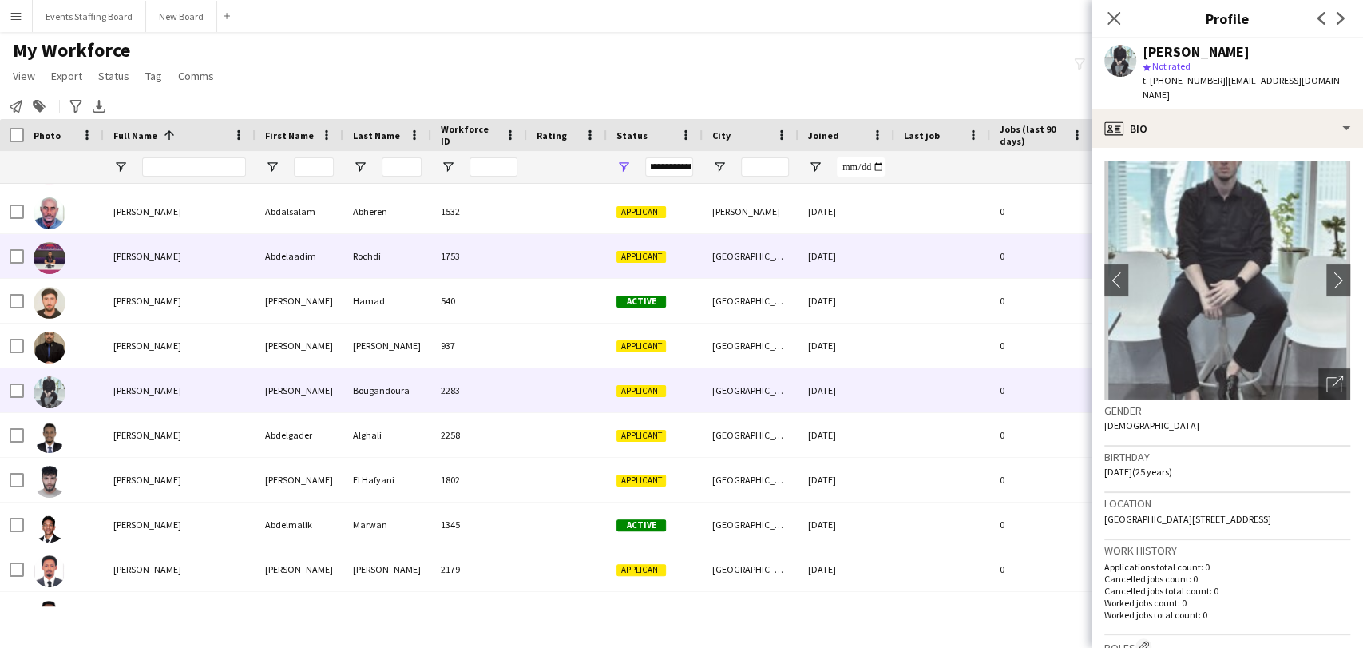
click at [130, 257] on span "Abdelaadim Rochdi" at bounding box center [147, 256] width 68 height 12
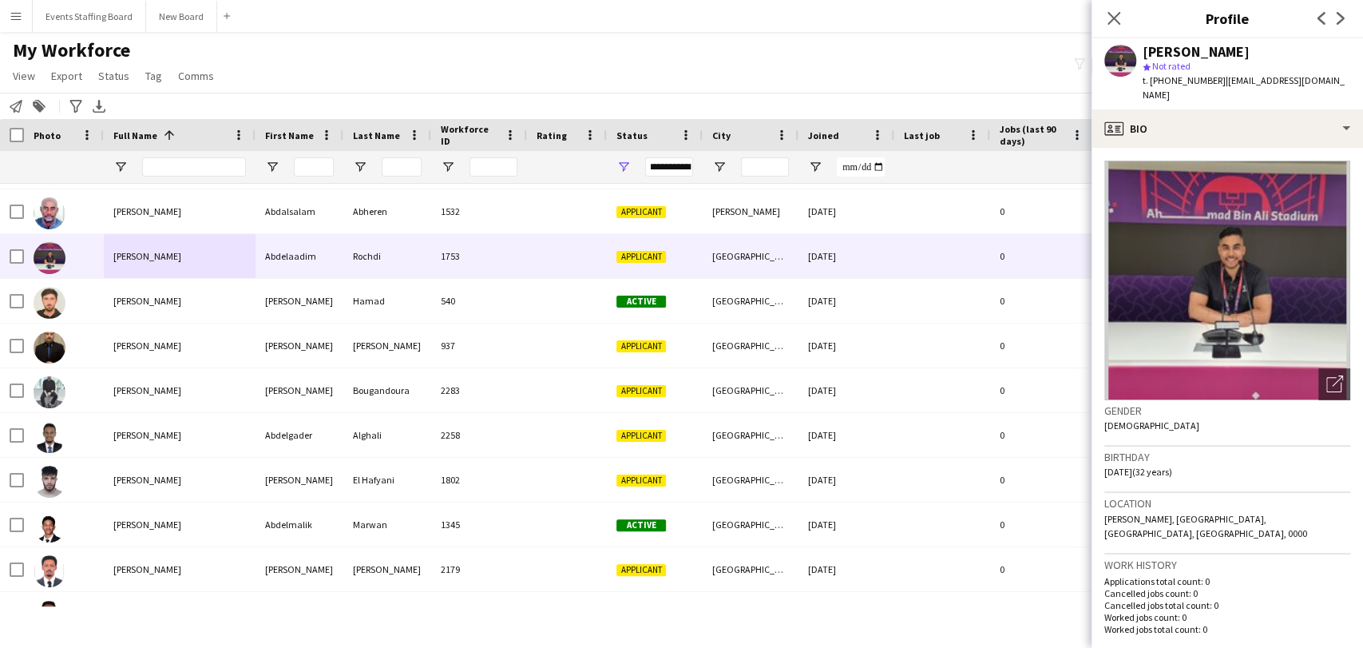
click at [166, 153] on div at bounding box center [194, 167] width 104 height 32
click at [157, 161] on input "Full Name Filter Input" at bounding box center [194, 166] width 104 height 19
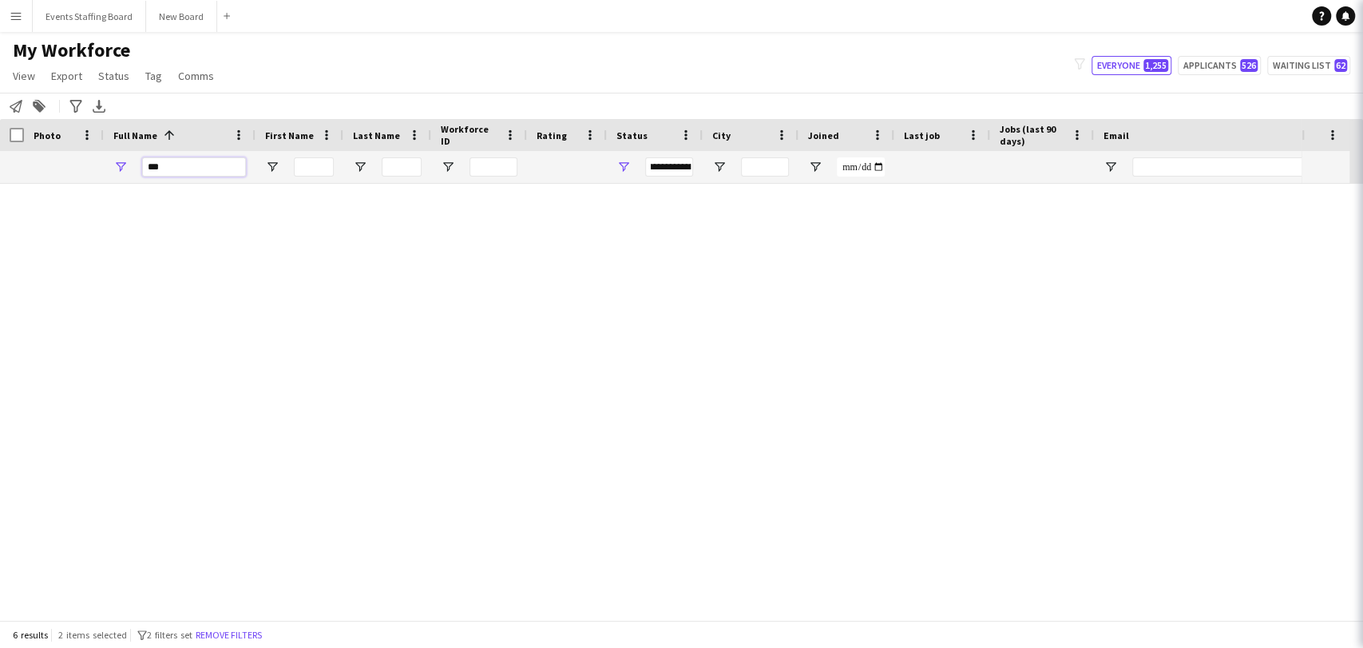
scroll to position [0, 0]
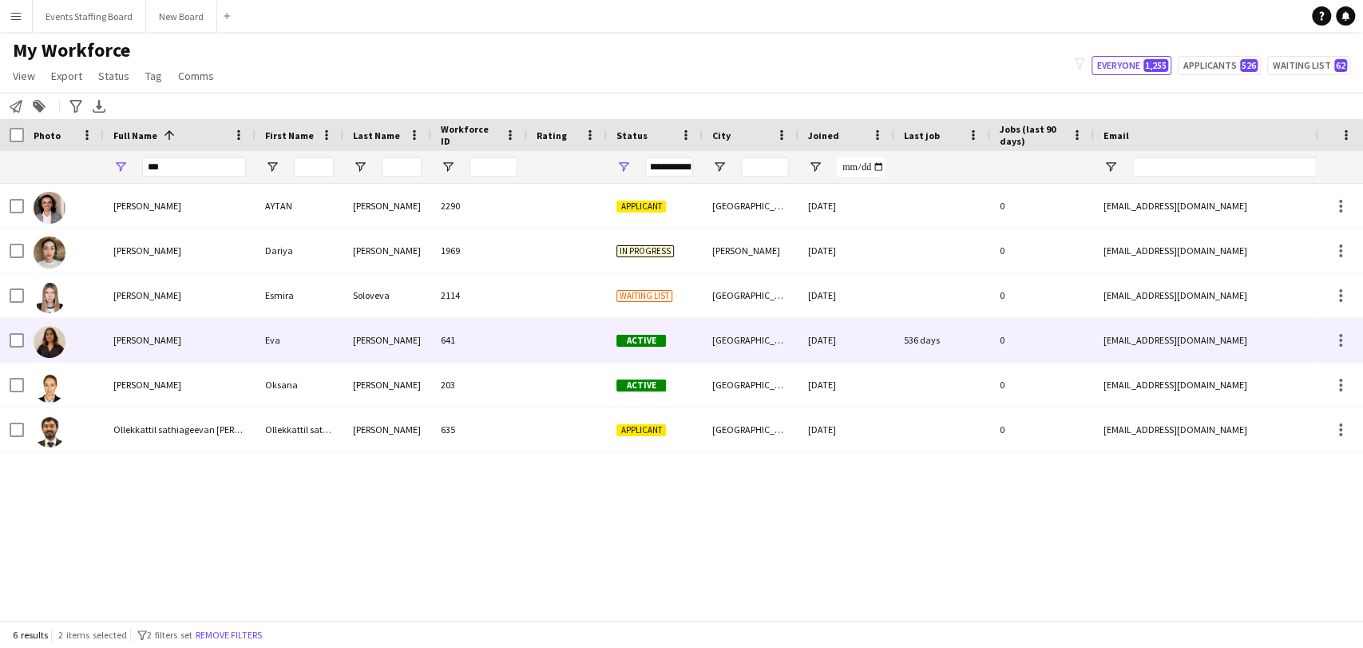
click at [121, 340] on span "Eva Paul" at bounding box center [147, 340] width 68 height 12
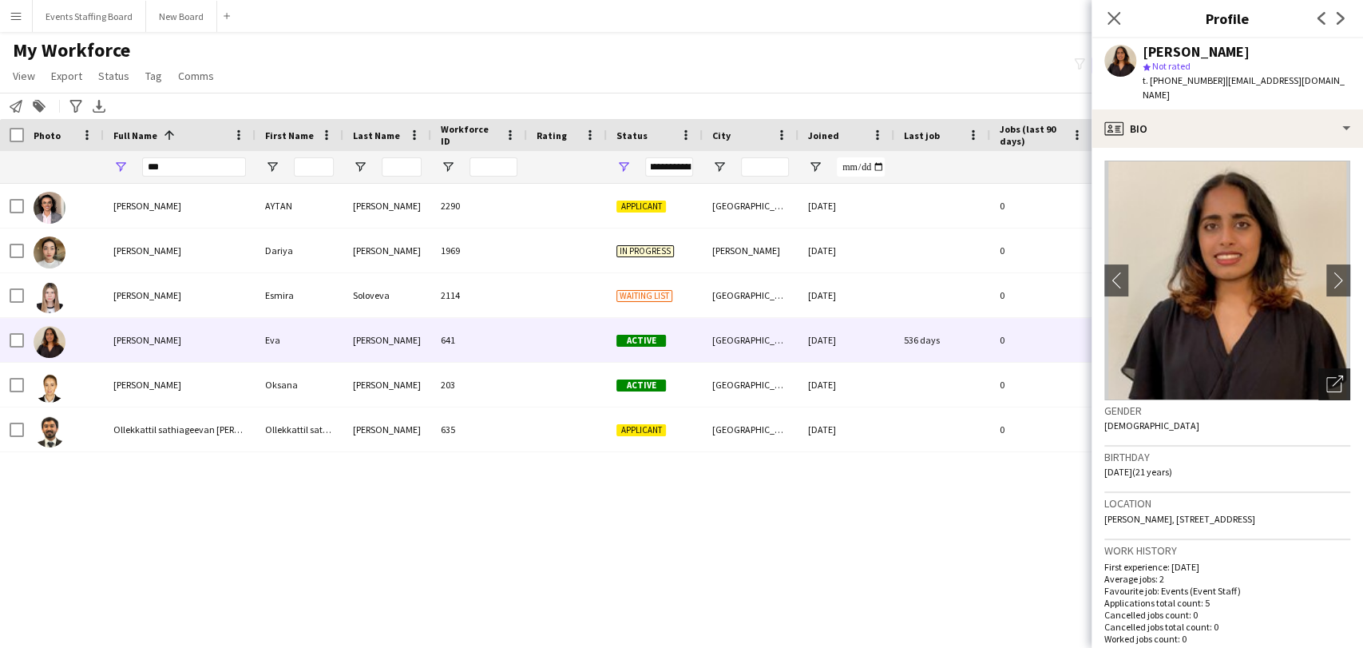
click at [1326, 377] on icon at bounding box center [1333, 384] width 15 height 15
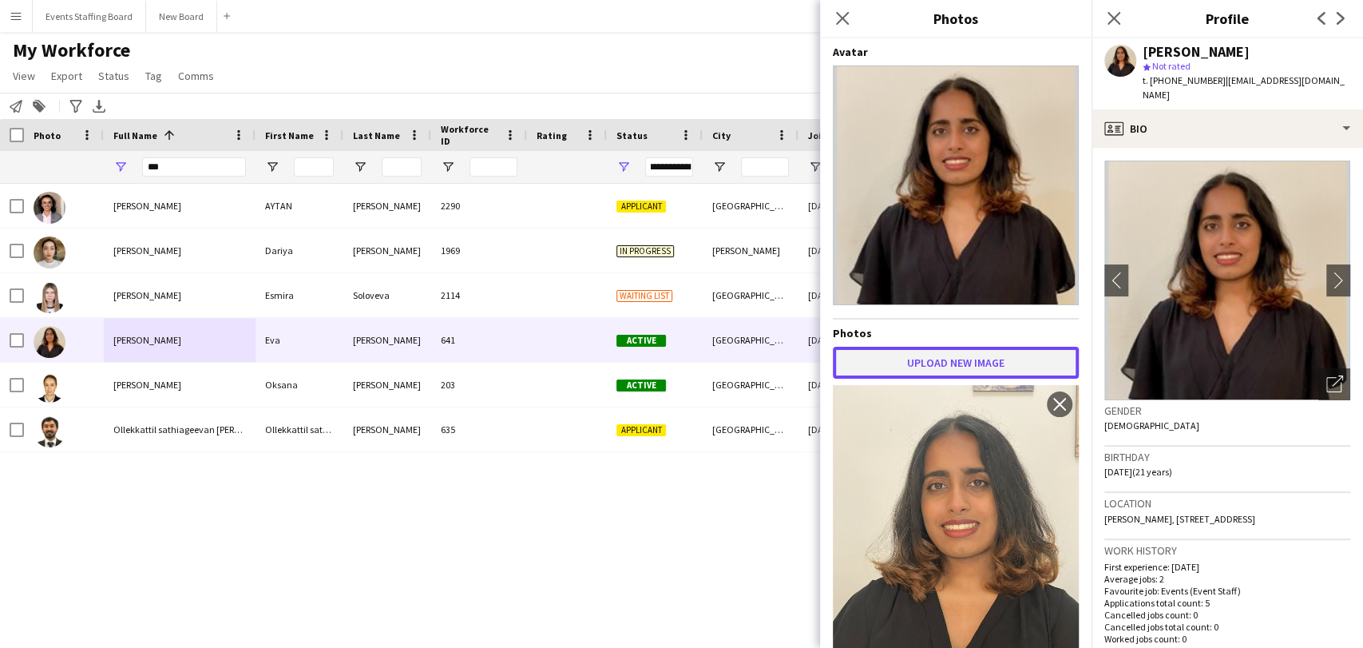
click at [950, 355] on button "Upload new image" at bounding box center [956, 363] width 246 height 32
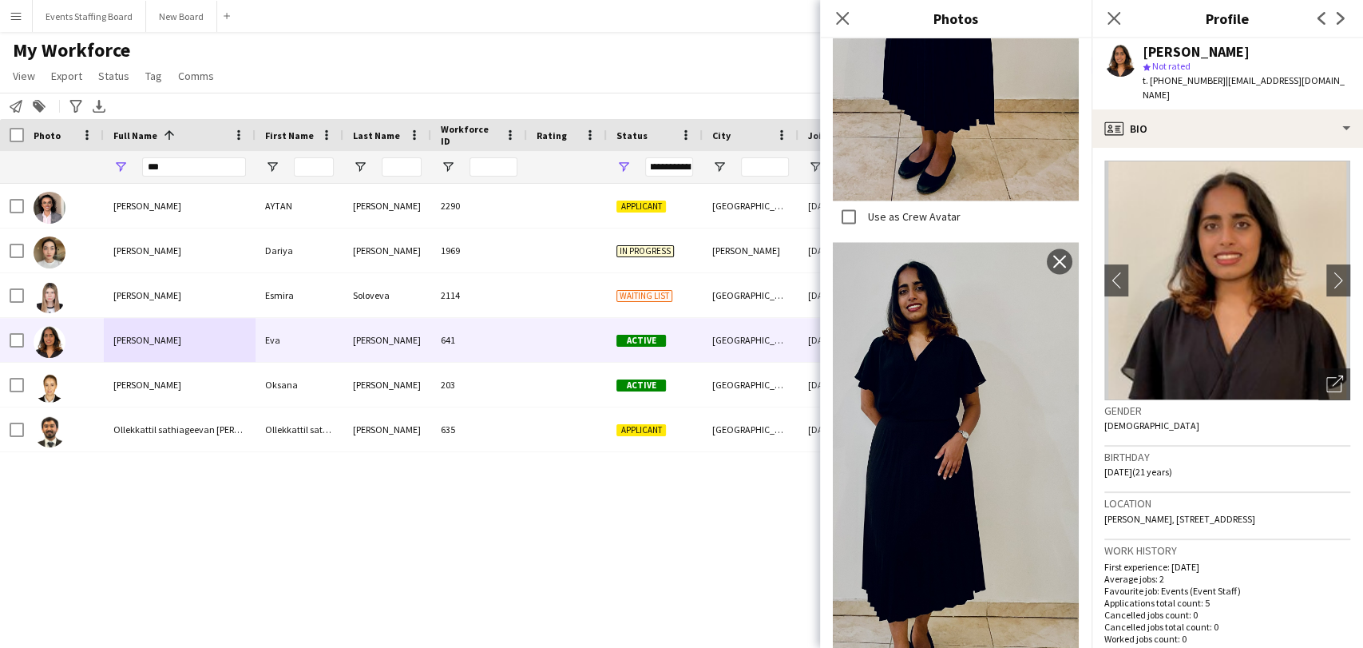
scroll to position [2313, 0]
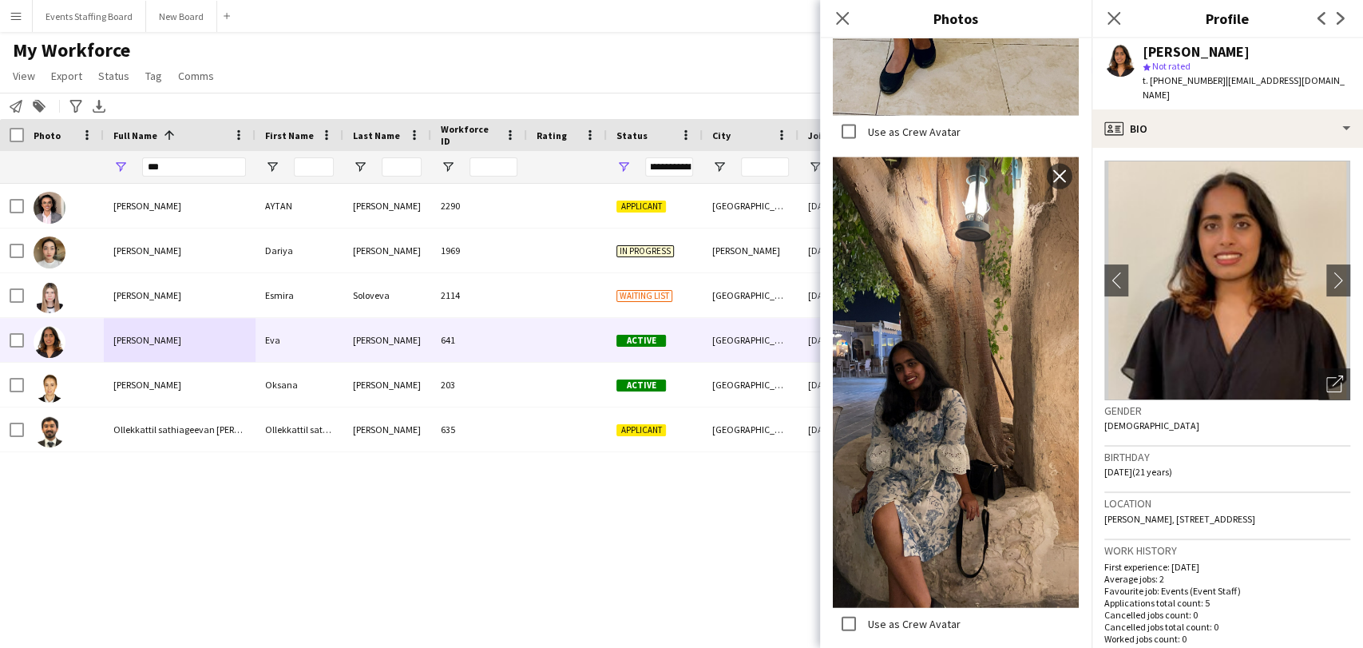
click at [250, 525] on div "Eva Paul Eva Paul 641 Active Doha 24-02-2024 536 days 0 evapaulk@gmail.com +974…" at bounding box center [657, 395] width 1315 height 422
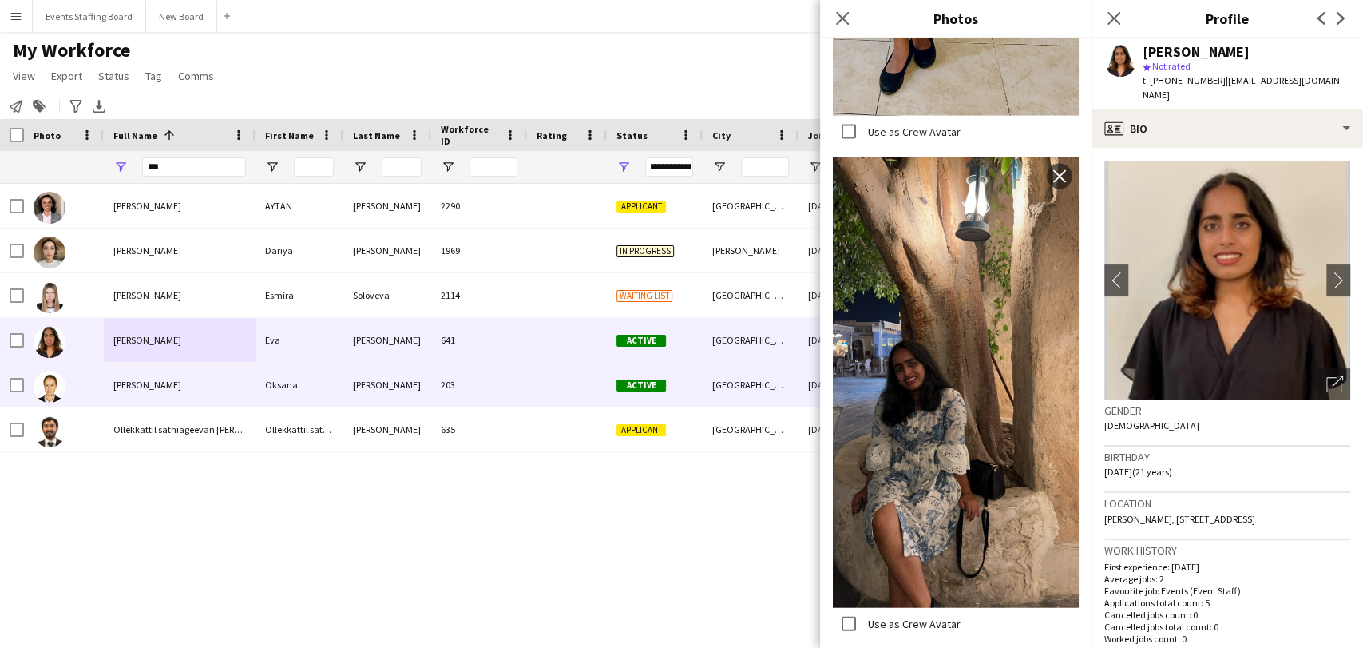
click at [149, 360] on div "Eva Paul" at bounding box center [180, 340] width 152 height 44
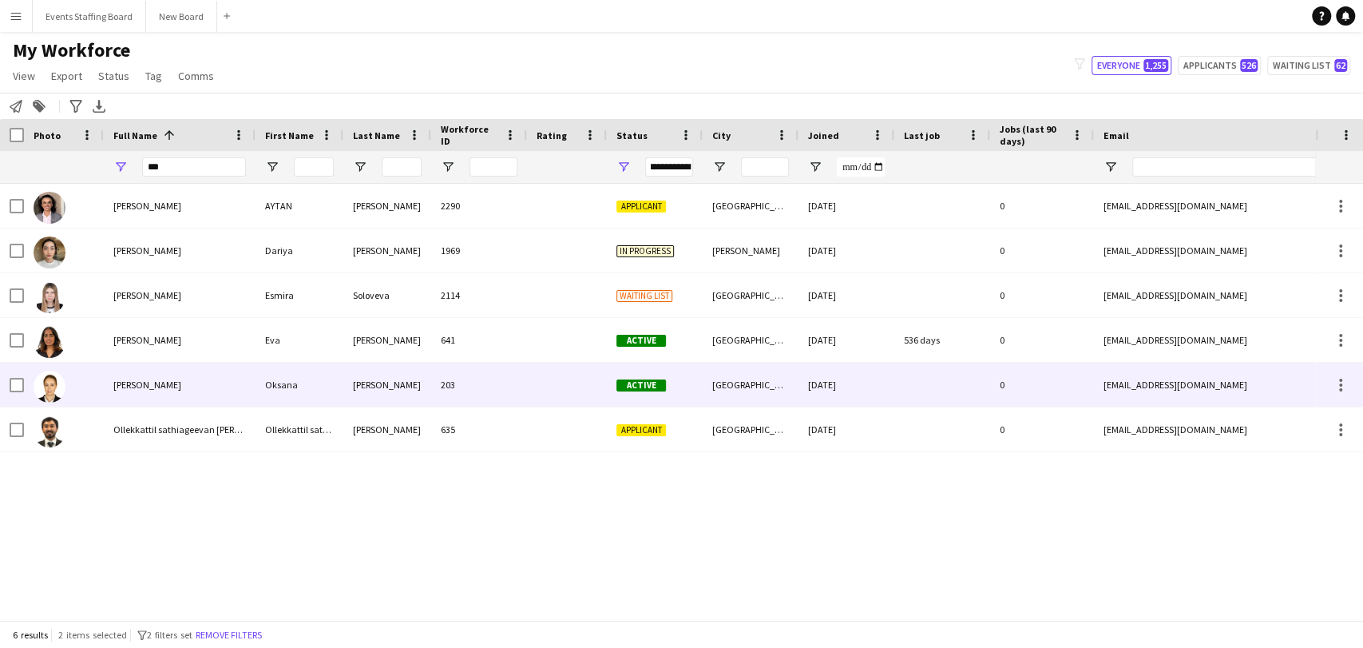
click at [140, 377] on div "Oksana Andrejeva" at bounding box center [180, 385] width 152 height 44
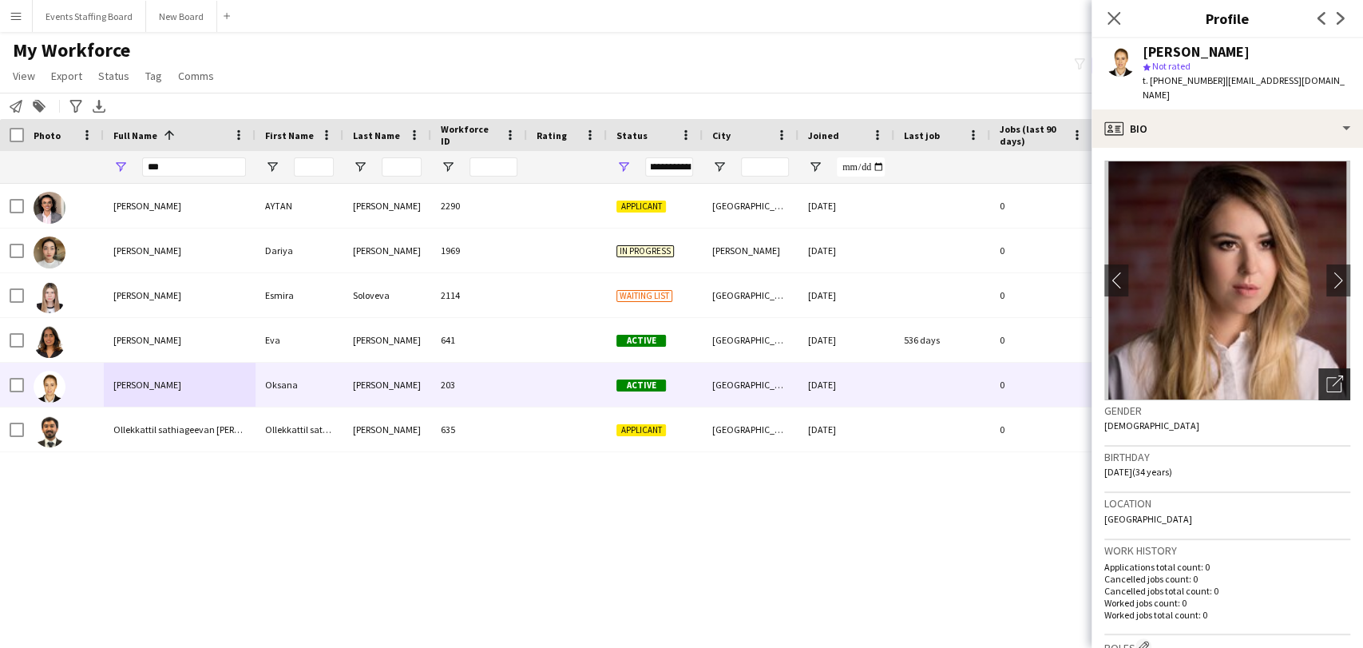
click at [1330, 368] on div "Open photos pop-in" at bounding box center [1334, 384] width 32 height 32
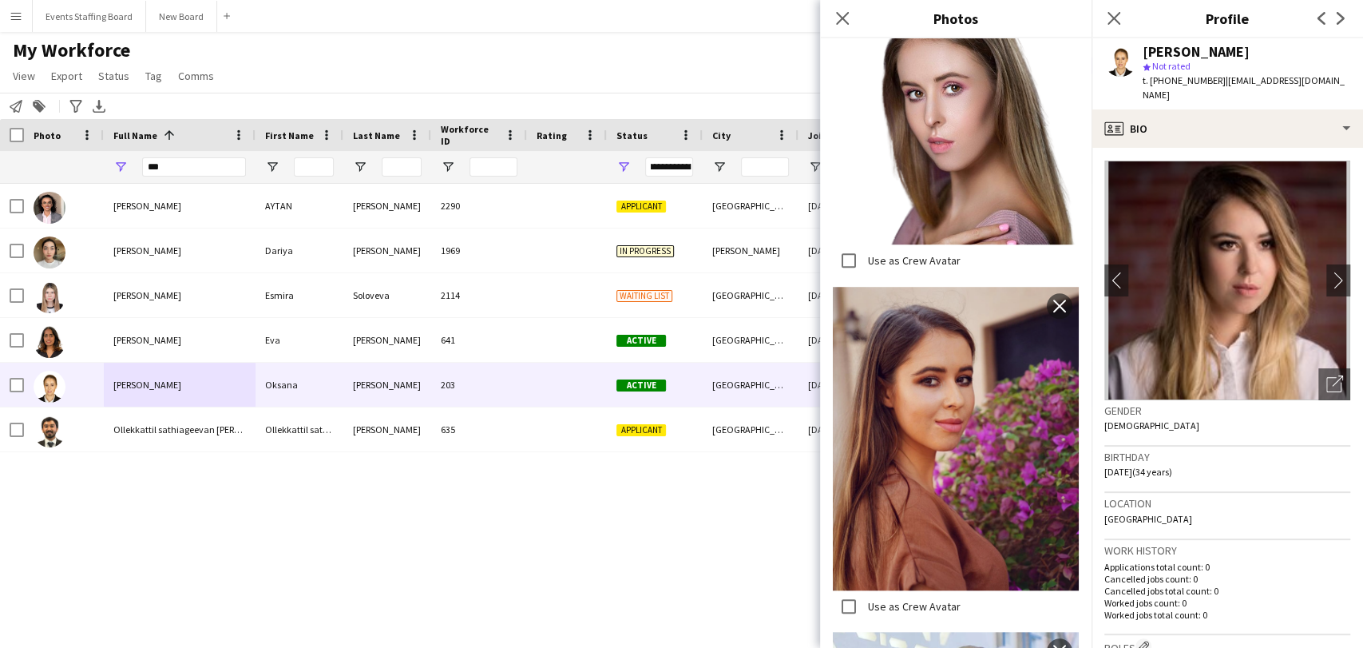
scroll to position [0, 0]
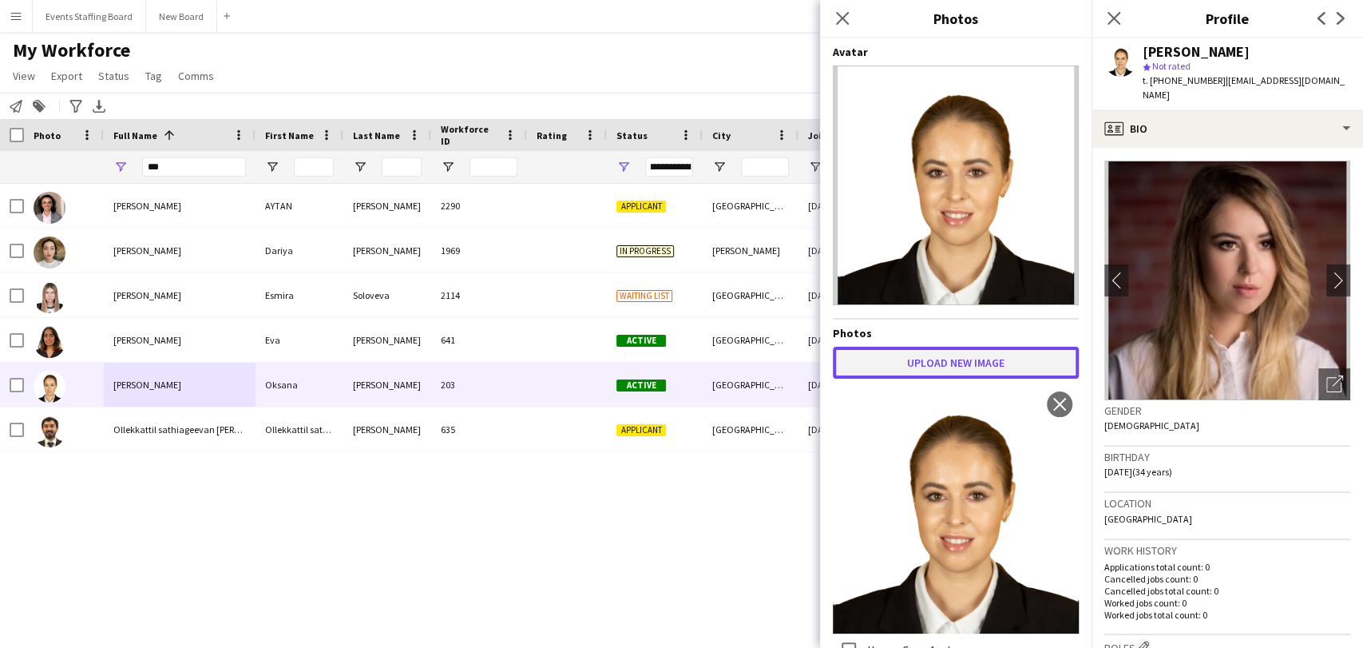
click at [940, 347] on button "Upload new image" at bounding box center [956, 363] width 246 height 32
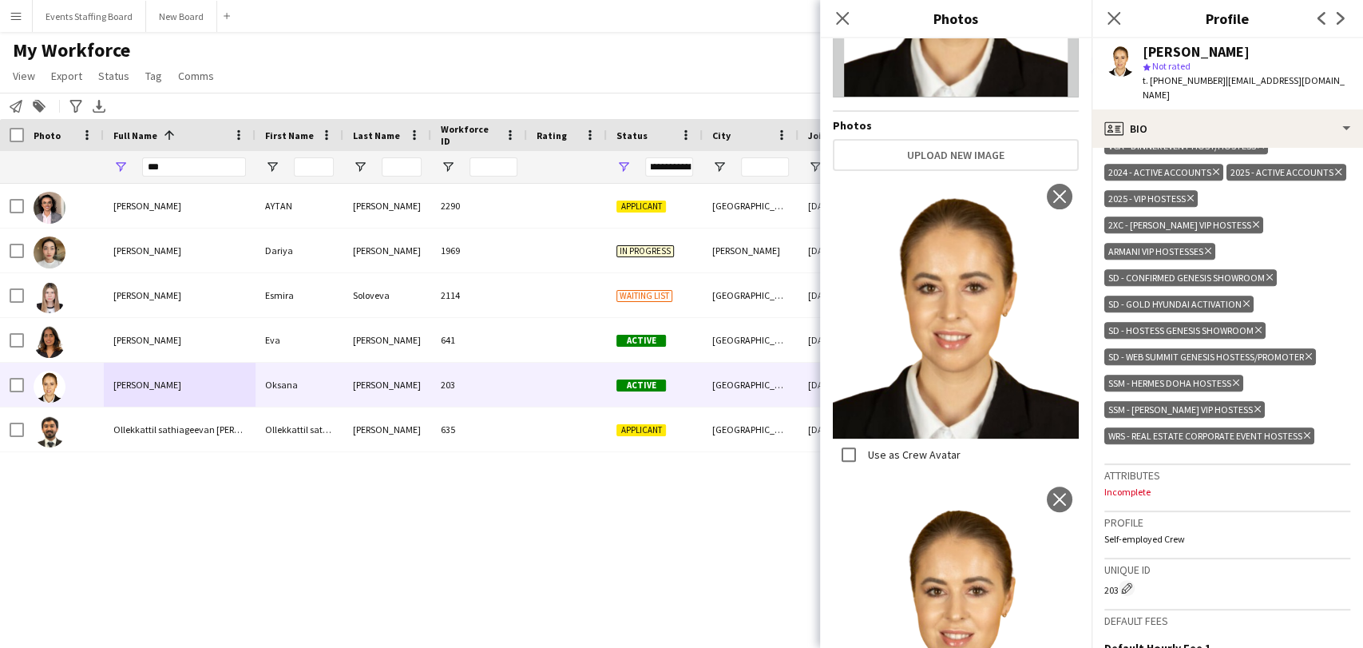
scroll to position [532, 0]
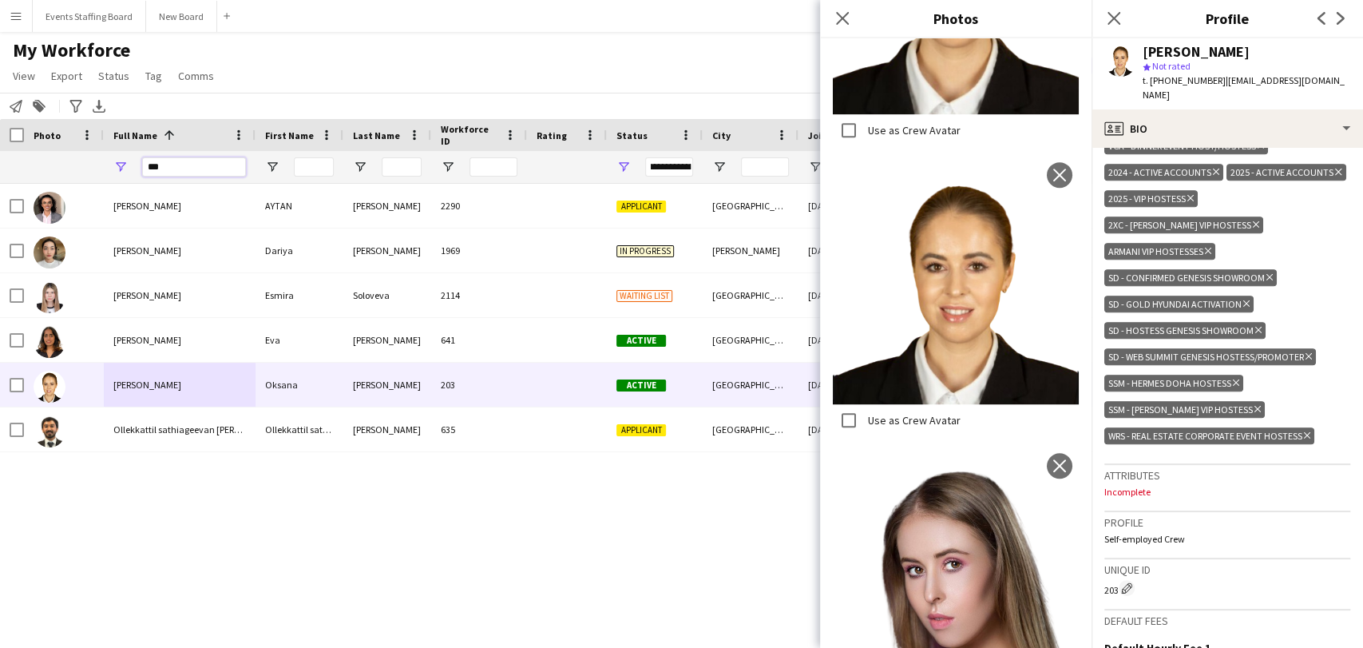
click at [175, 160] on input "***" at bounding box center [194, 166] width 104 height 19
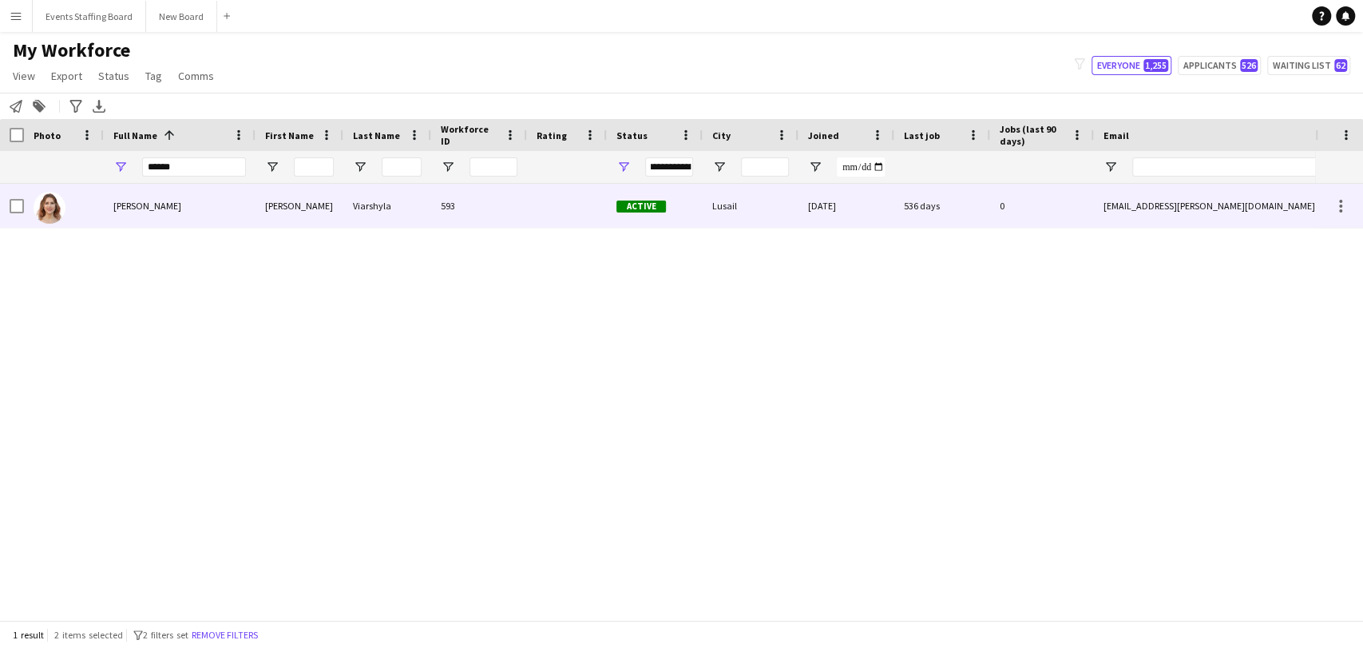
click at [81, 203] on div at bounding box center [64, 206] width 80 height 44
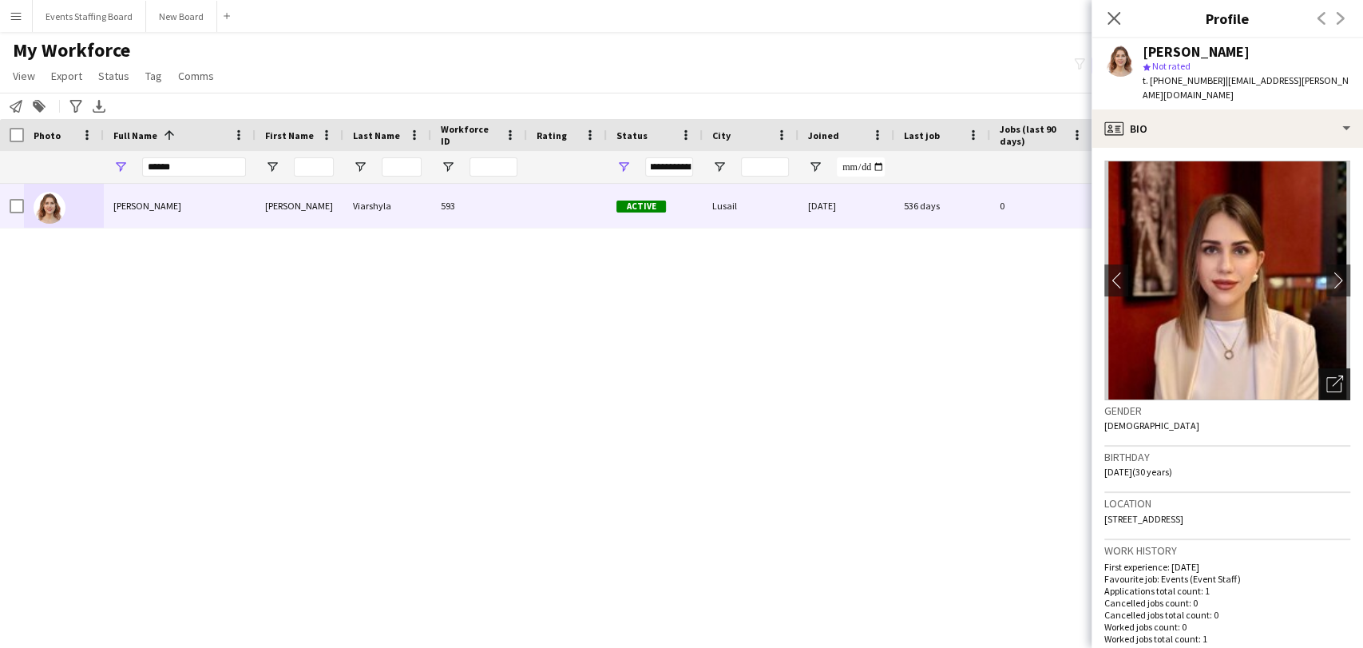
click at [1335, 359] on app-crew-profile-bio "chevron-left chevron-right Open photos pop-in Gender Female Birthday 09-09-1994…" at bounding box center [1227, 398] width 271 height 500
click at [1326, 375] on icon "Open photos pop-in" at bounding box center [1334, 383] width 17 height 17
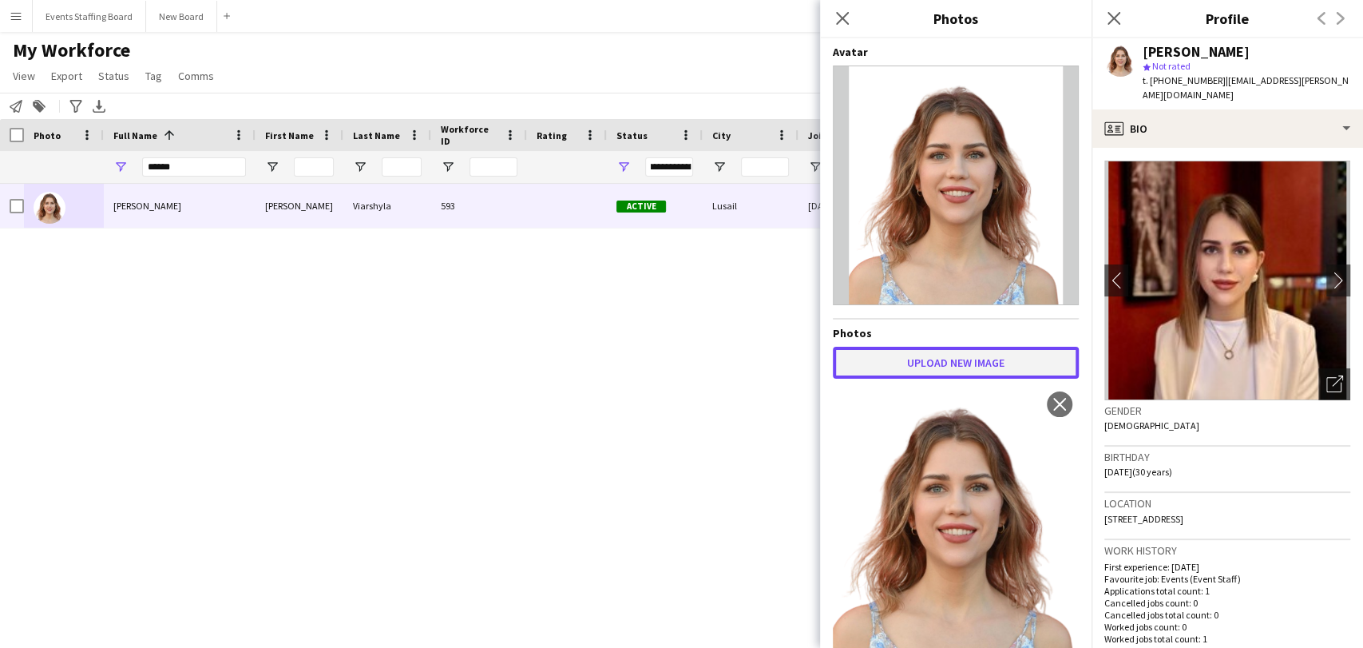
click at [907, 356] on button "Upload new image" at bounding box center [956, 363] width 246 height 32
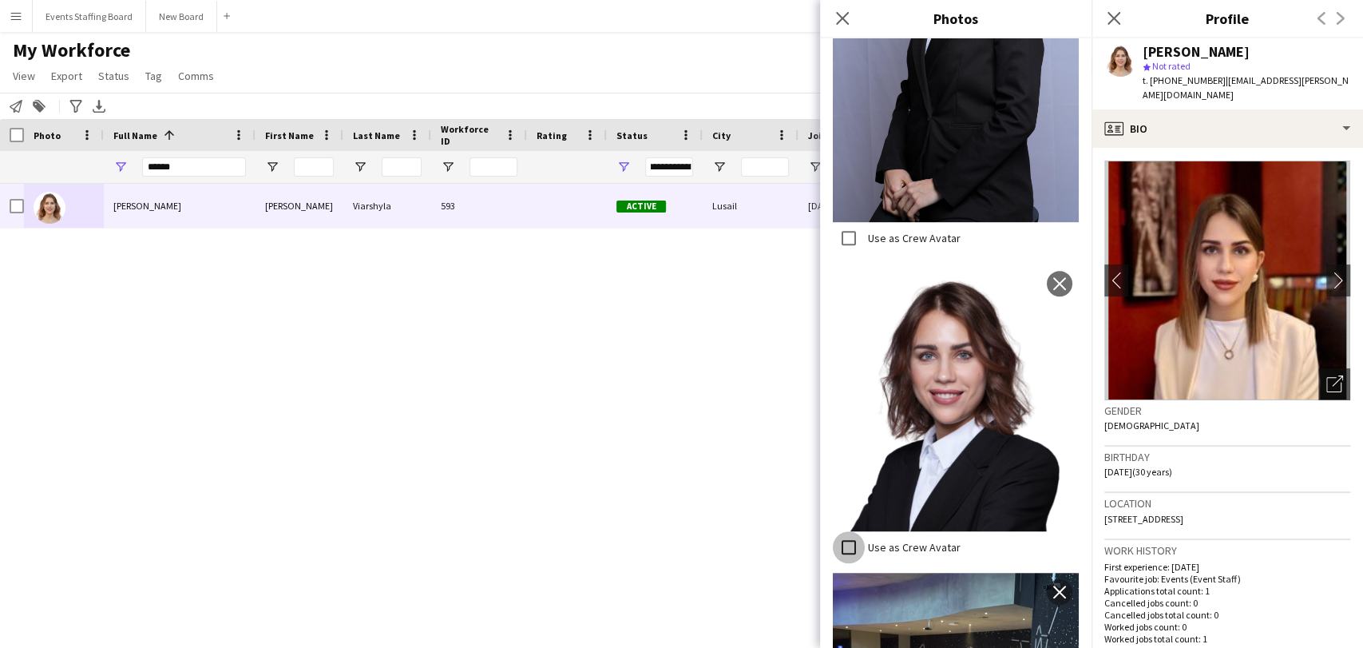
scroll to position [533, 0]
click at [440, 500] on div "Maryia Viarshyla Maryia Viarshyla 593 Active Lusail 18-02-2024 536 days 0 versh…" at bounding box center [657, 395] width 1315 height 422
click at [1124, 17] on div "Close pop-in" at bounding box center [1114, 18] width 45 height 37
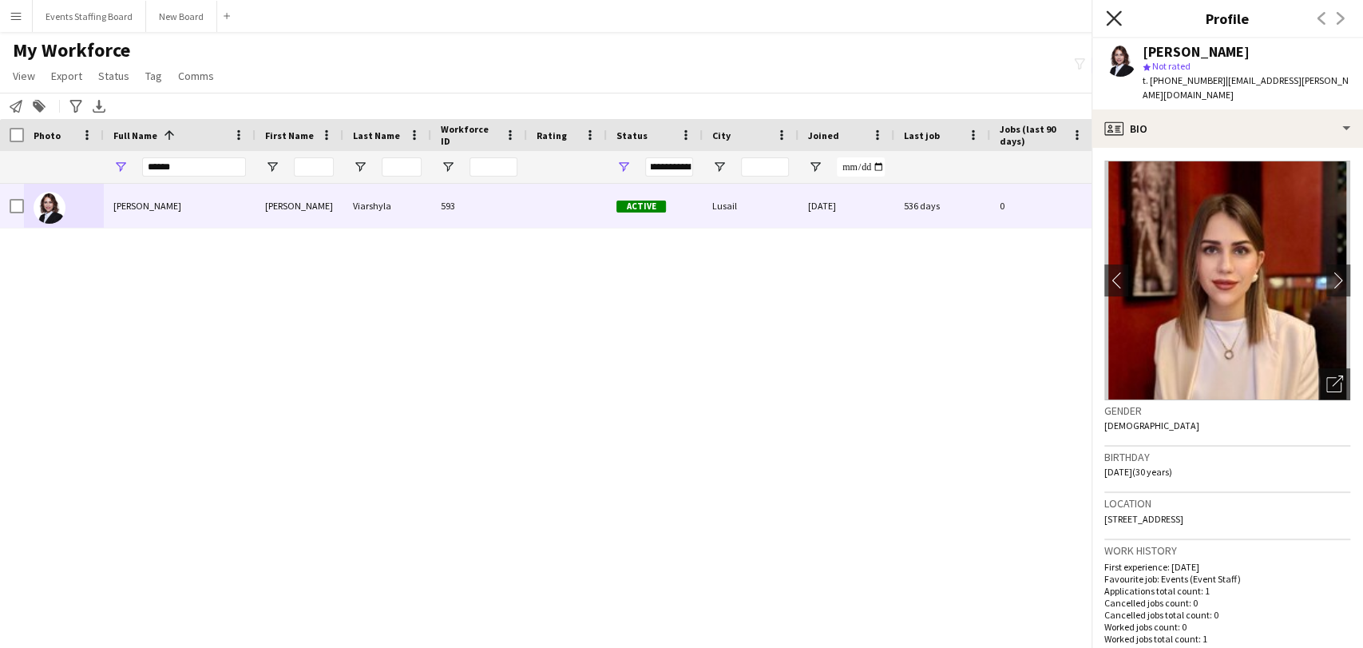
click at [1119, 16] on icon "Close pop-in" at bounding box center [1113, 17] width 15 height 15
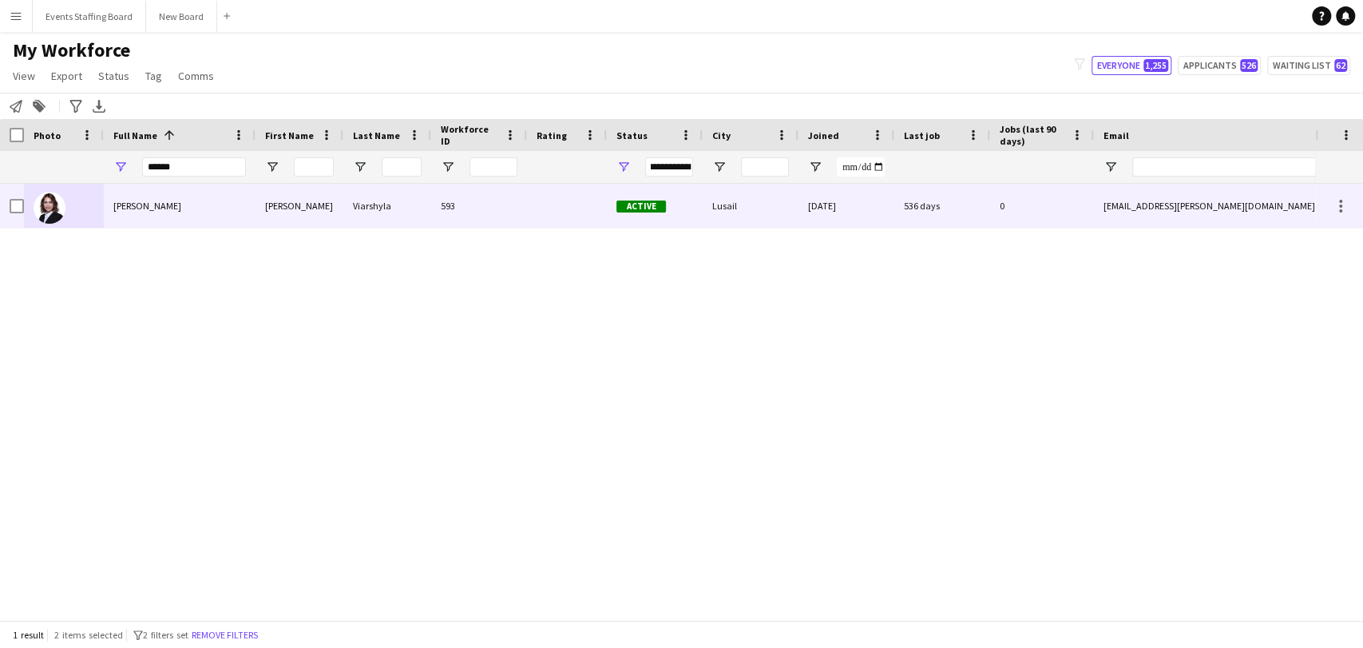
click at [73, 214] on div at bounding box center [64, 206] width 80 height 44
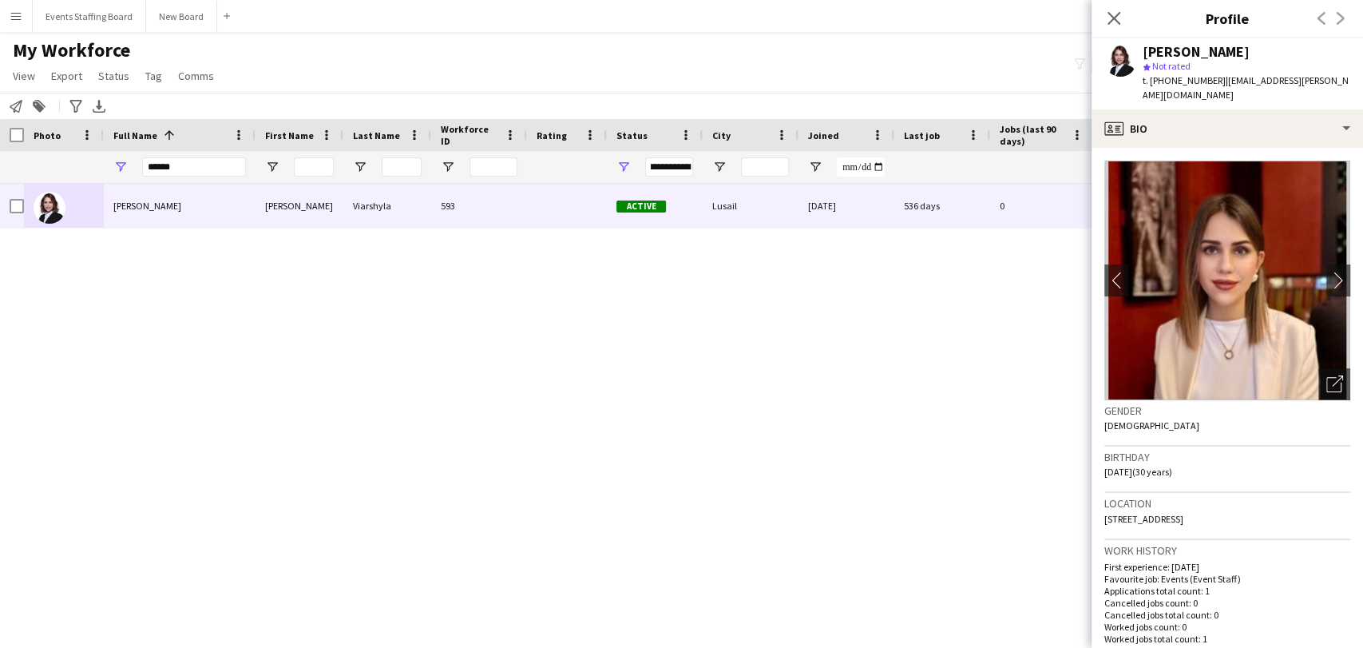
click at [654, 464] on div "Maryia Viarshyla Maryia Viarshyla 593 Active Lusail 18-02-2024 536 days 0 versh…" at bounding box center [657, 395] width 1315 height 422
click at [493, 410] on div "Maryia Viarshyla Maryia Viarshyla 593 Active Lusail 18-02-2024 536 days 0 versh…" at bounding box center [657, 395] width 1315 height 422
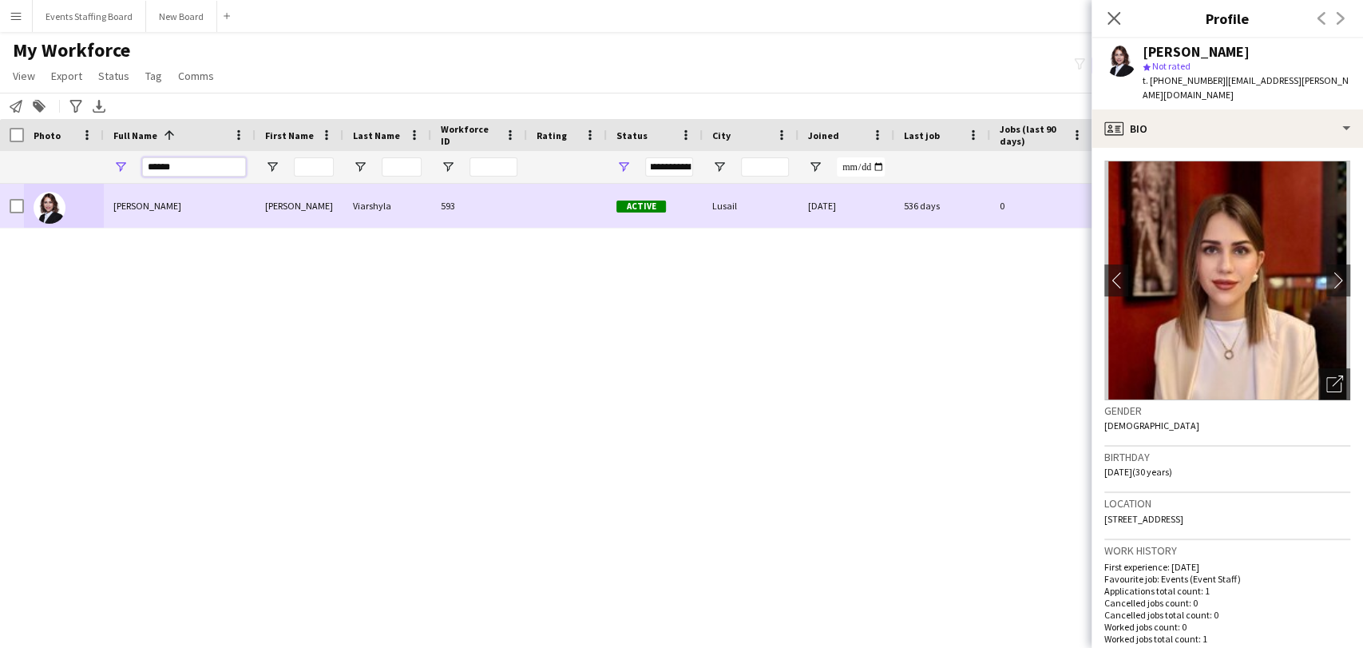
click at [162, 164] on input "******" at bounding box center [194, 166] width 104 height 19
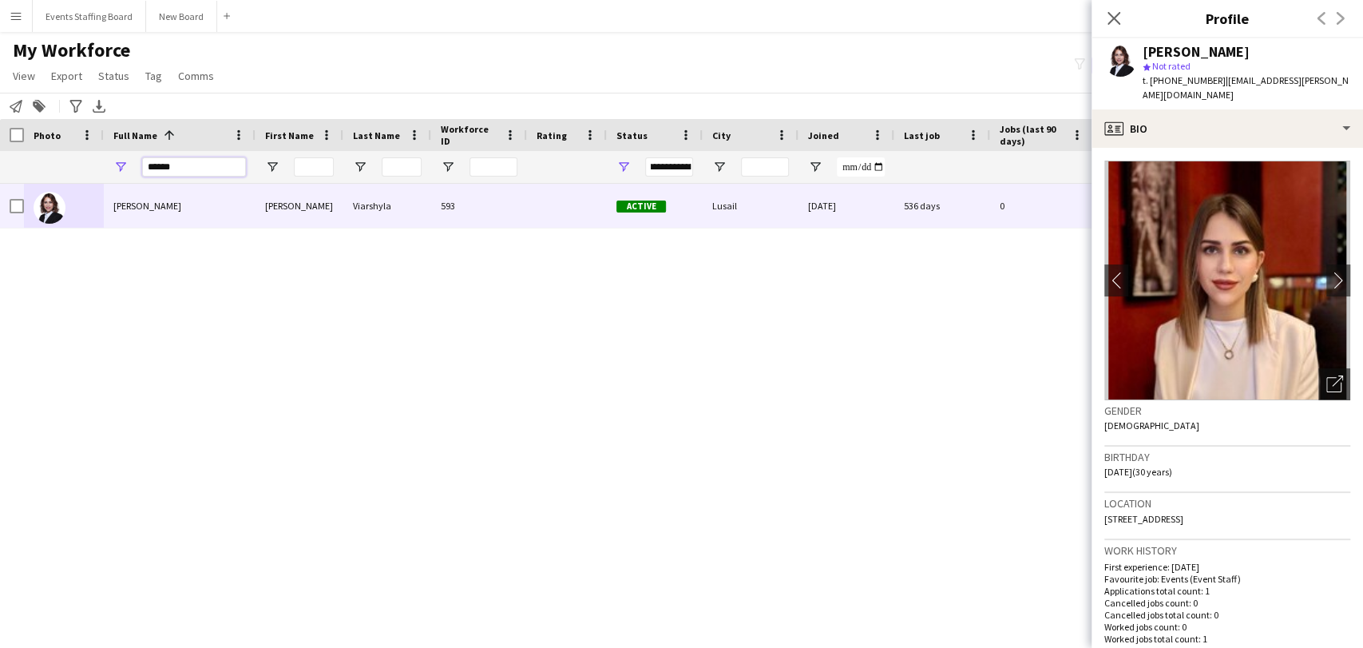
click at [162, 164] on input "******" at bounding box center [194, 166] width 104 height 19
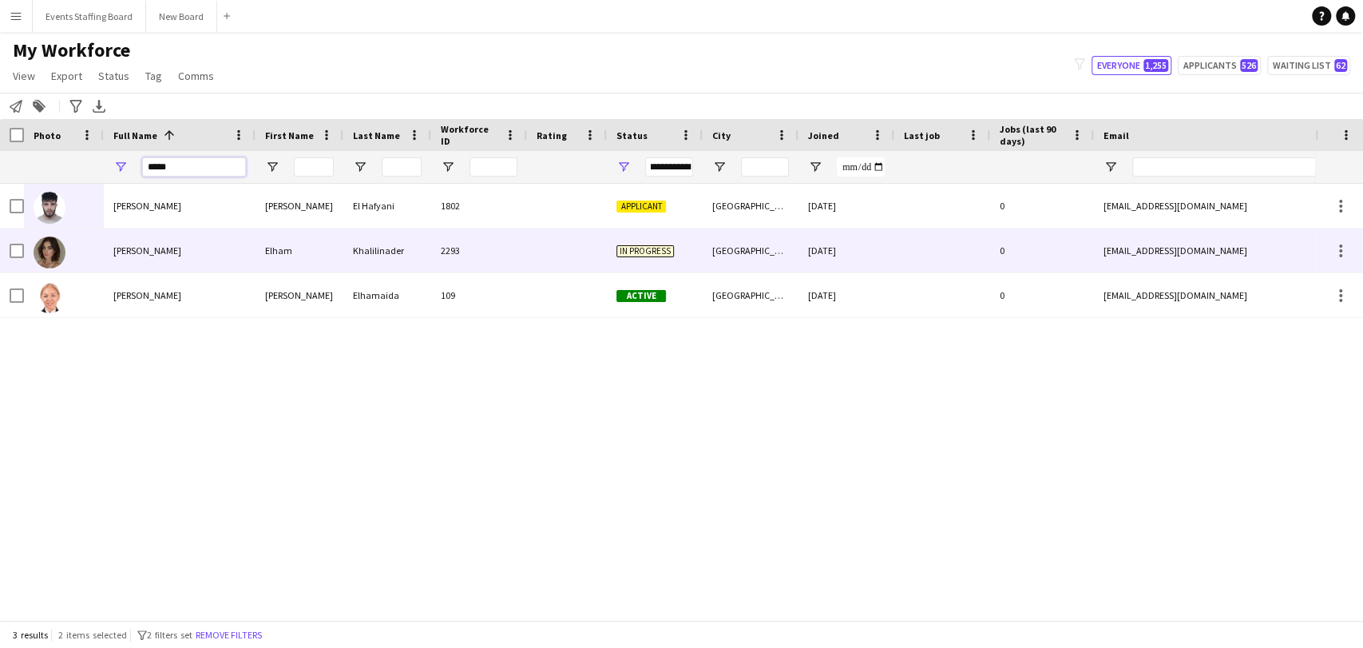
type input "*****"
click at [125, 260] on div "Elham Khalilinader" at bounding box center [180, 250] width 152 height 44
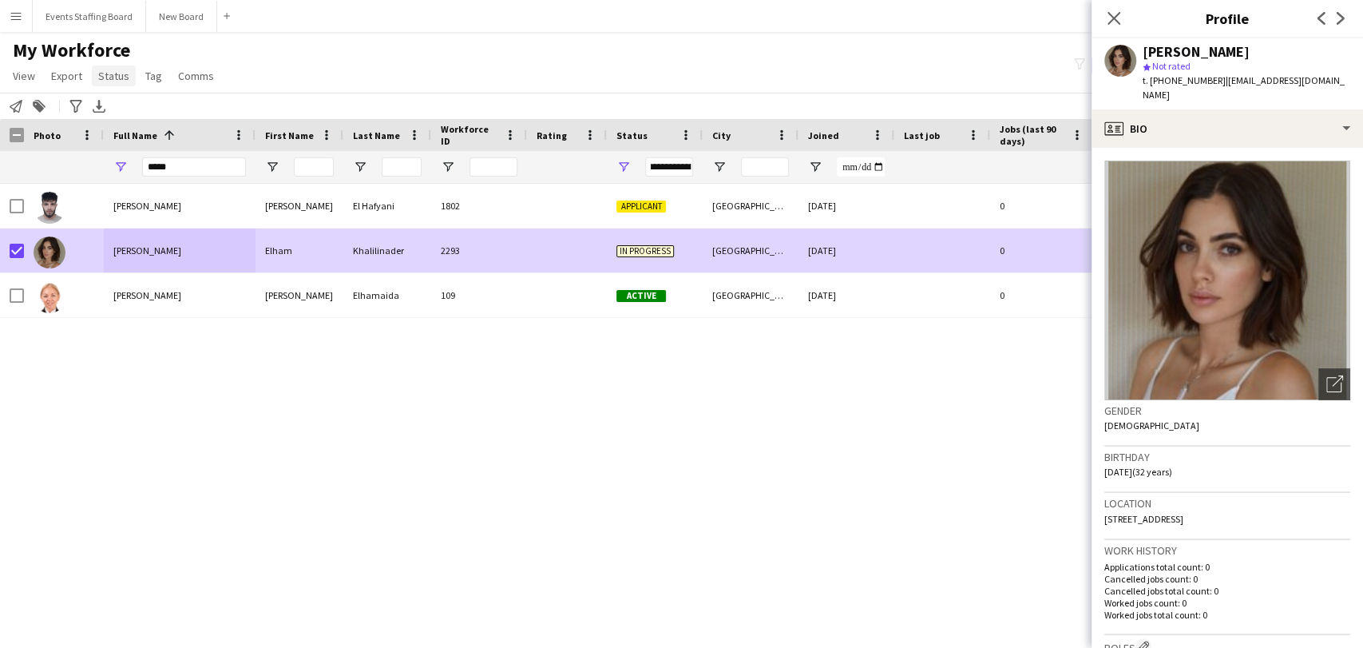
click at [116, 71] on span "Status" at bounding box center [113, 76] width 31 height 14
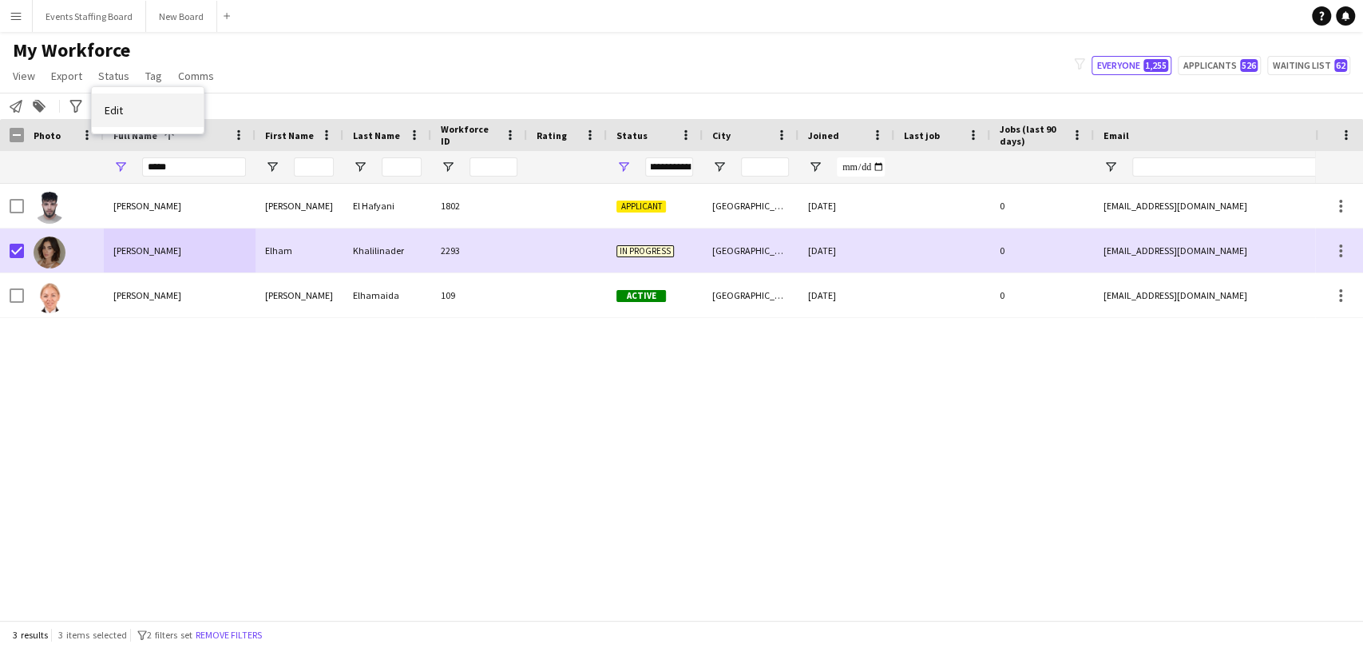
click at [129, 110] on link "Edit" at bounding box center [148, 110] width 112 height 34
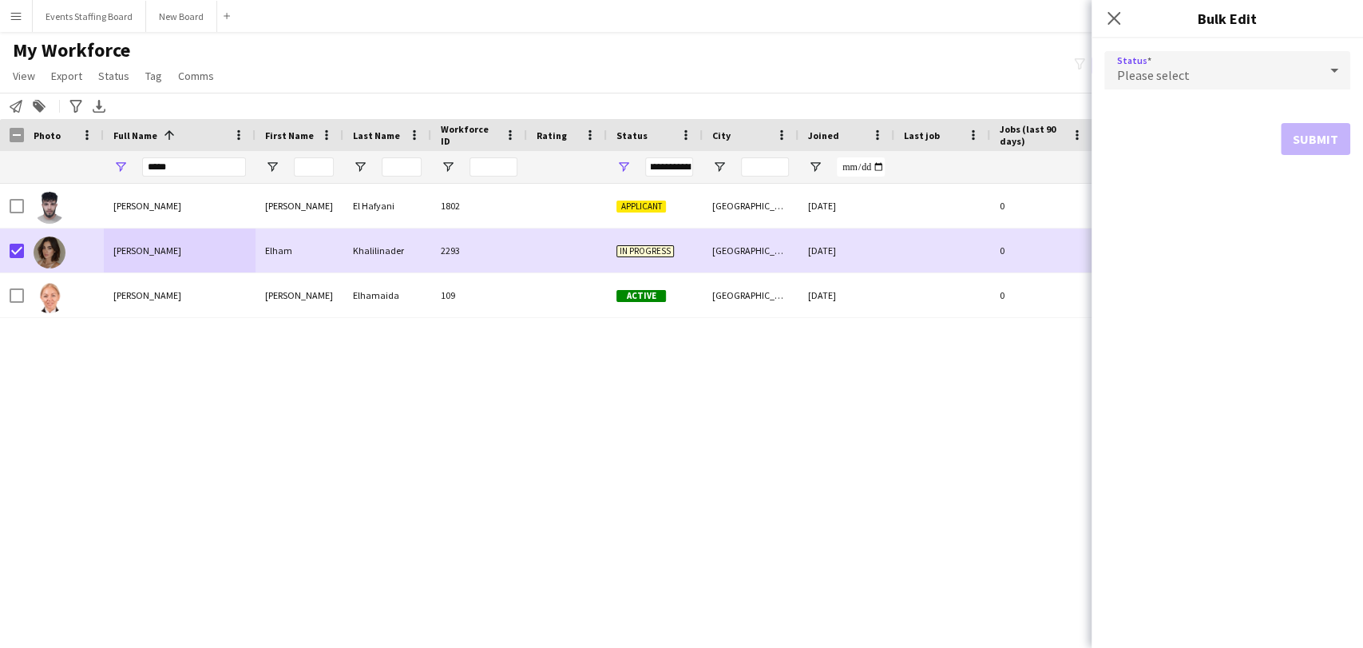
click at [1171, 63] on div "Please select" at bounding box center [1211, 70] width 214 height 38
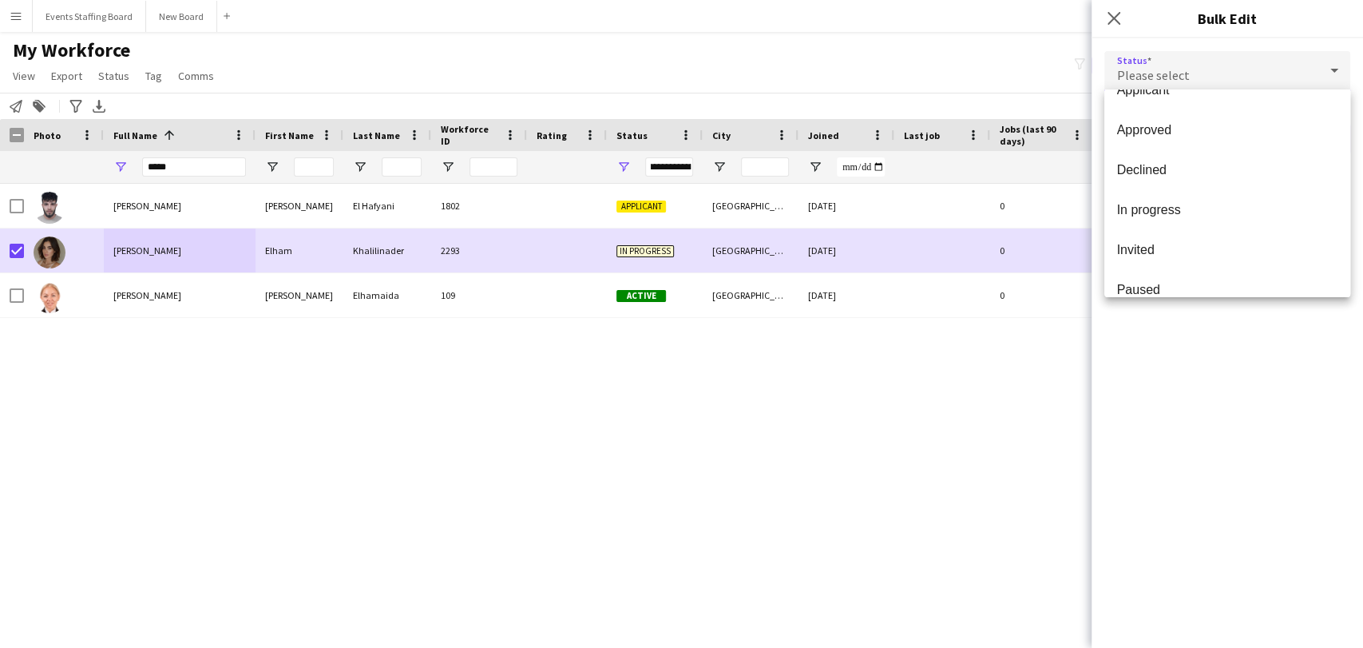
scroll to position [164, 0]
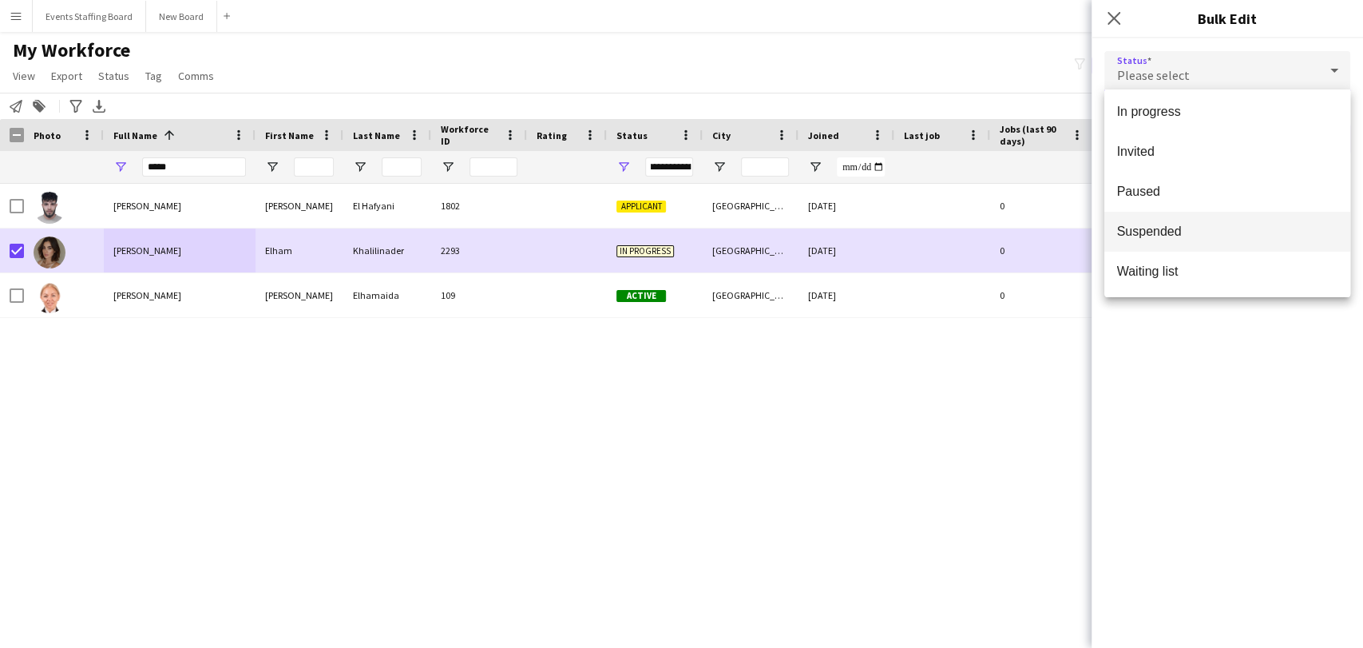
click at [1162, 226] on span "Suspended" at bounding box center [1227, 231] width 220 height 15
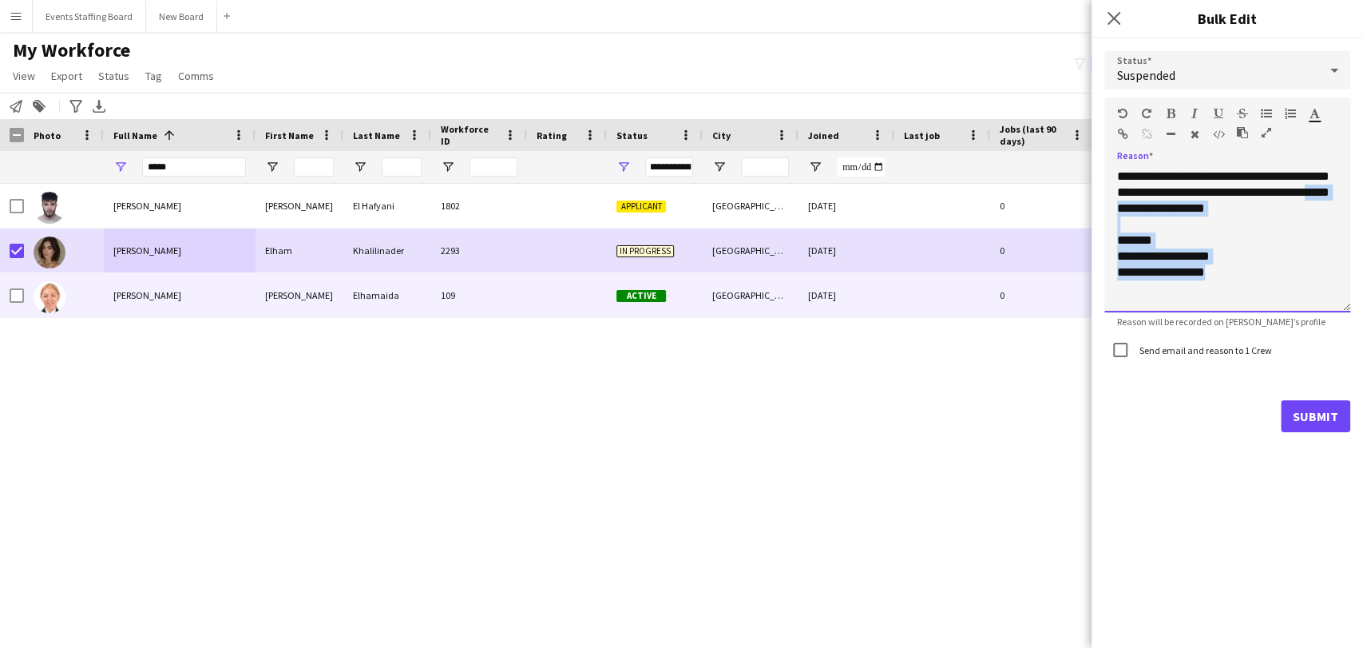
drag, startPoint x: 1240, startPoint y: 283, endPoint x: 1036, endPoint y: 299, distance: 205.0
click at [1036, 299] on body "Menu Boards Boards Boards All jobs Status Workforce Workforce My Workforce Recr…" at bounding box center [681, 324] width 1363 height 648
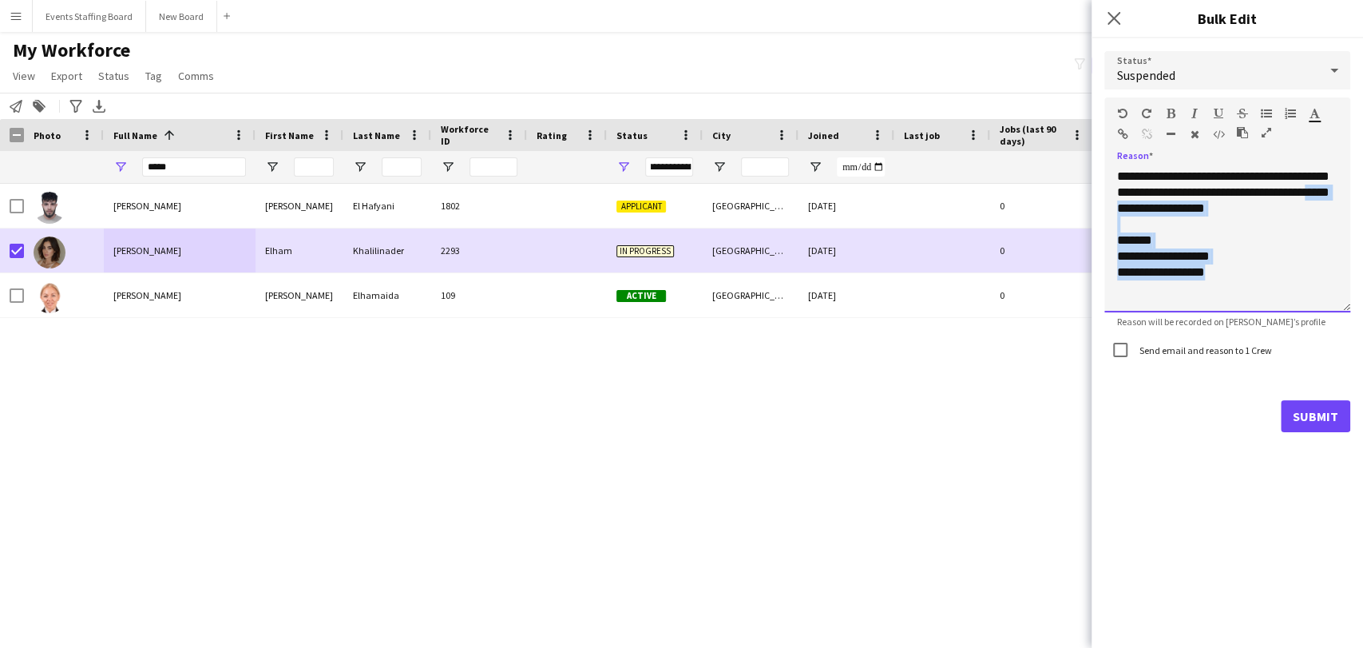
click at [1277, 275] on div "**********" at bounding box center [1227, 240] width 246 height 144
drag, startPoint x: 1197, startPoint y: 293, endPoint x: 1113, endPoint y: 295, distance: 83.9
click at [1113, 295] on div "**********" at bounding box center [1227, 240] width 246 height 144
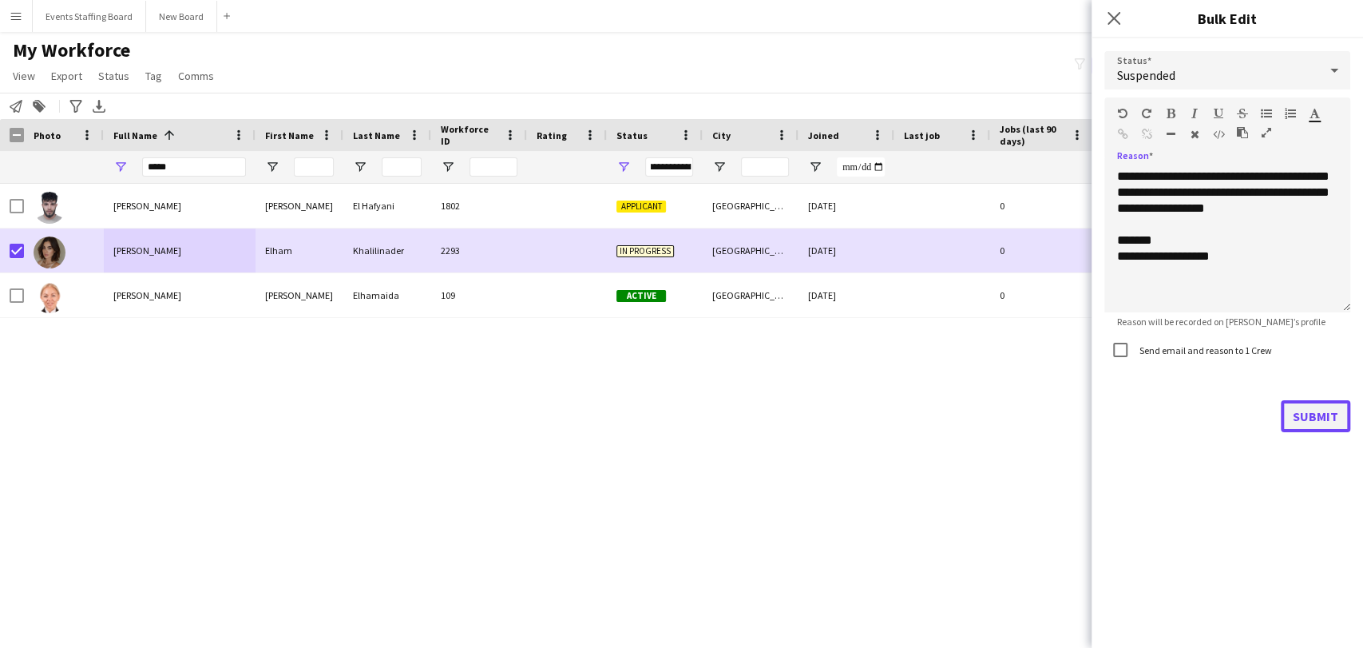
click at [1318, 412] on button "Submit" at bounding box center [1315, 416] width 69 height 32
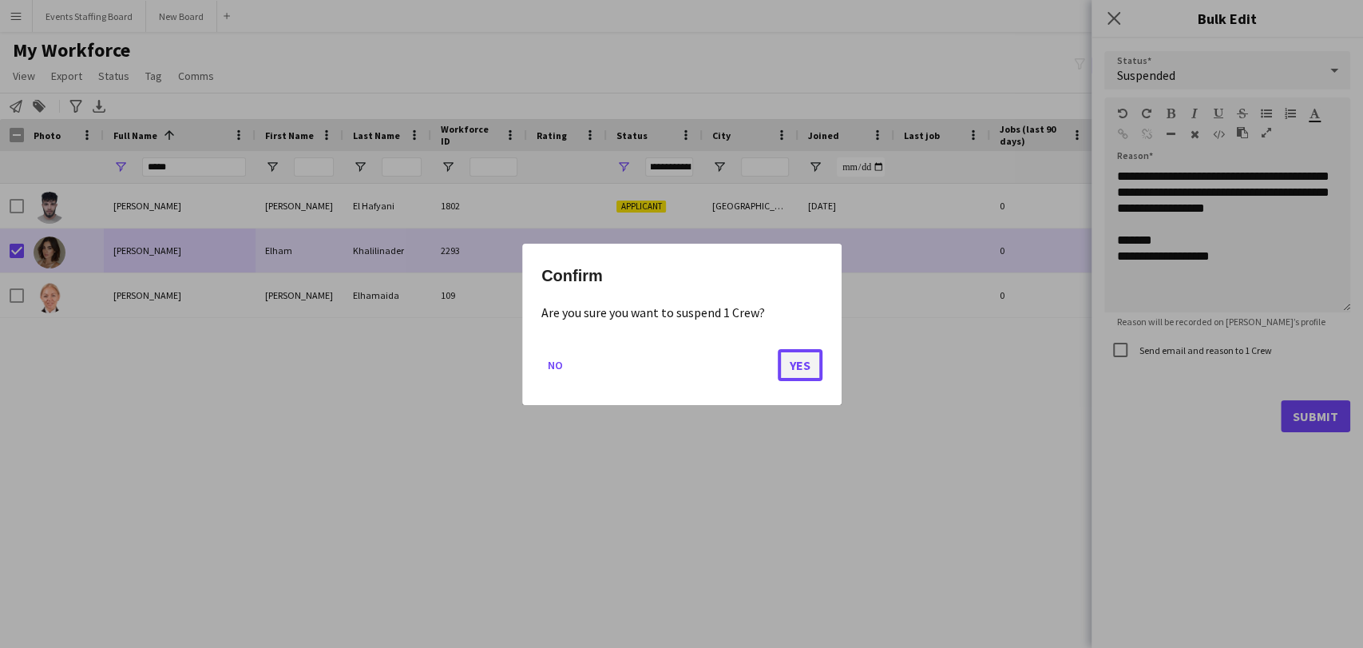
click at [799, 351] on button "Yes" at bounding box center [800, 364] width 45 height 32
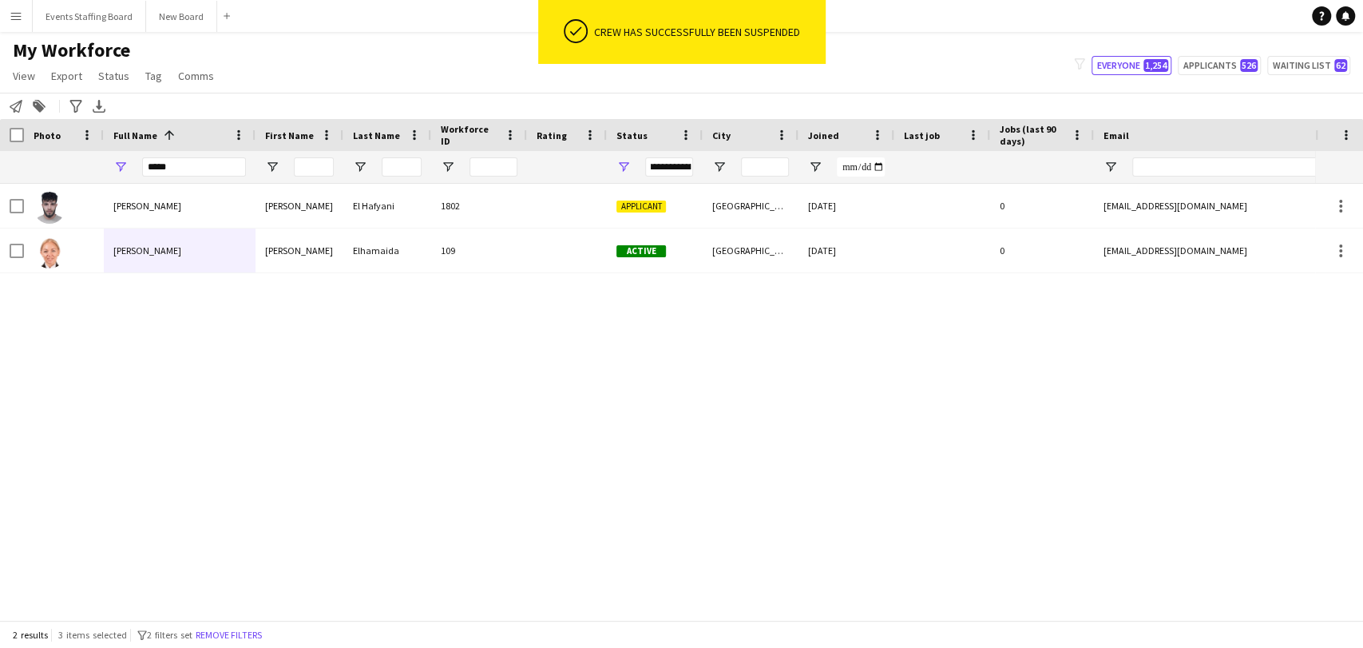
click at [921, 476] on div "Abdelhamid El Hafyani Abdelhamid El Hafyani 1802 Applicant Doha 14-11-2024 0 ha…" at bounding box center [657, 395] width 1315 height 422
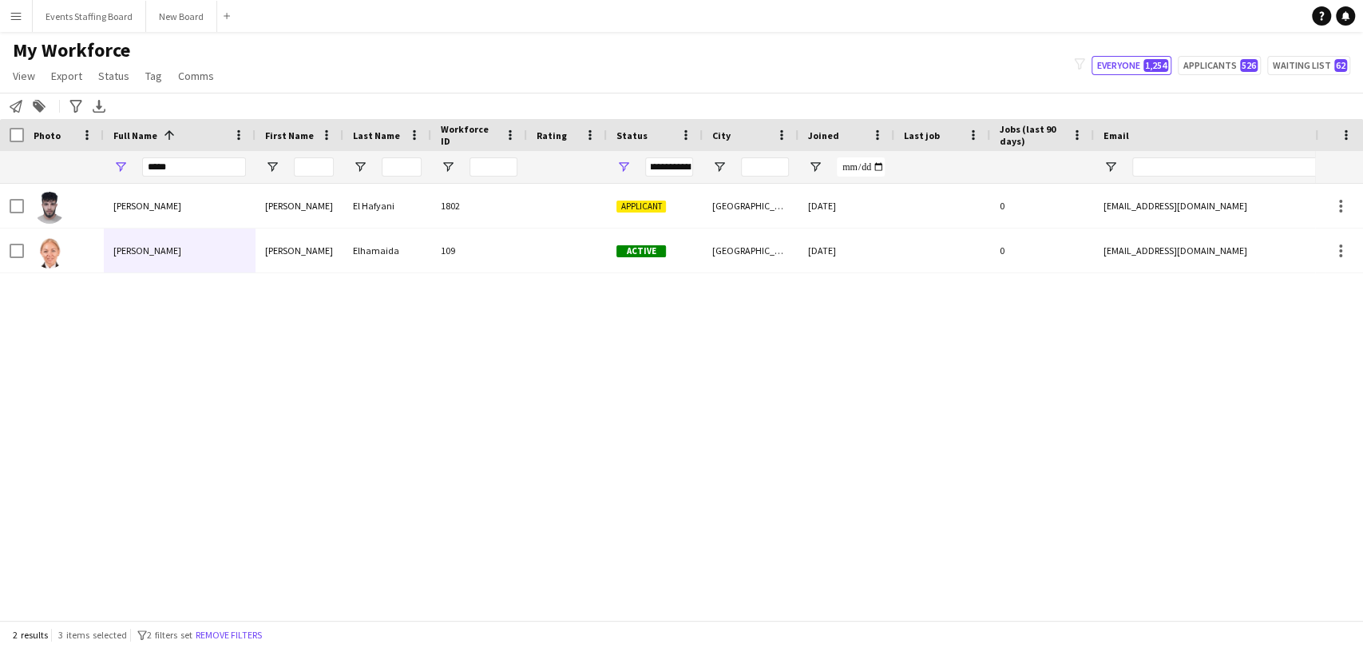
click at [174, 153] on div "*****" at bounding box center [194, 167] width 104 height 32
click at [164, 165] on input "*****" at bounding box center [194, 166] width 104 height 19
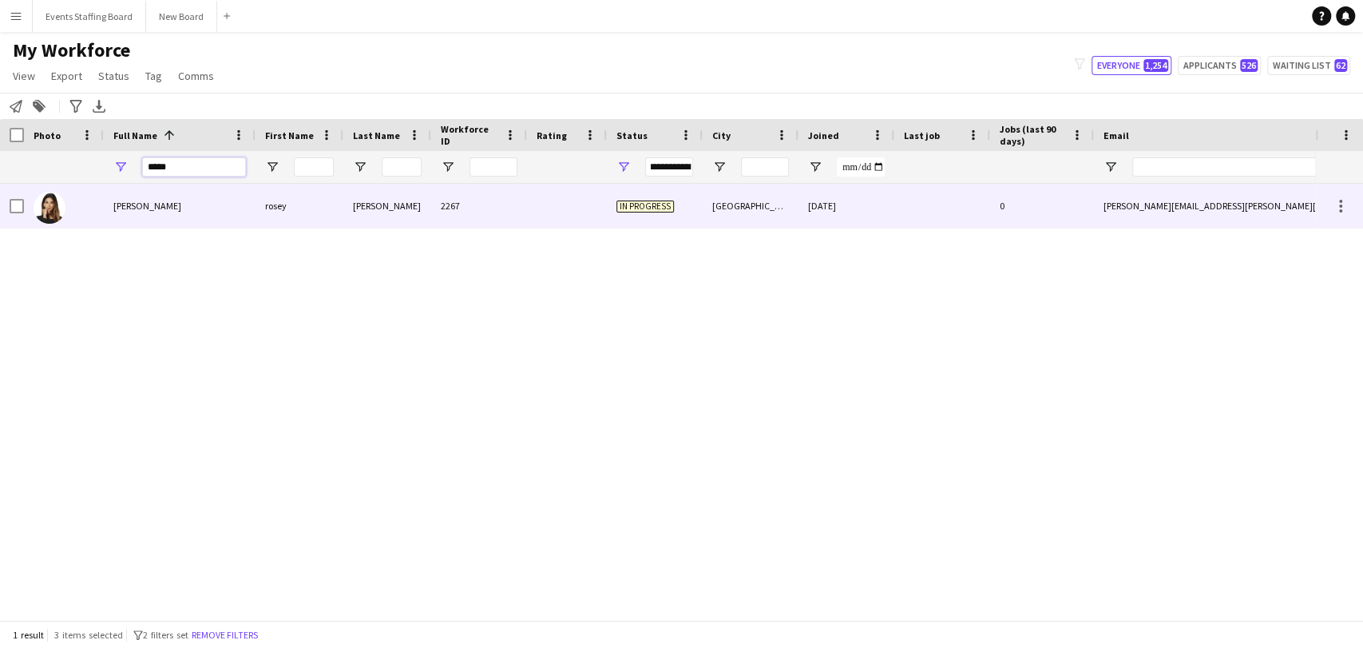
type input "*****"
click at [125, 219] on div "rosey nader" at bounding box center [180, 206] width 152 height 44
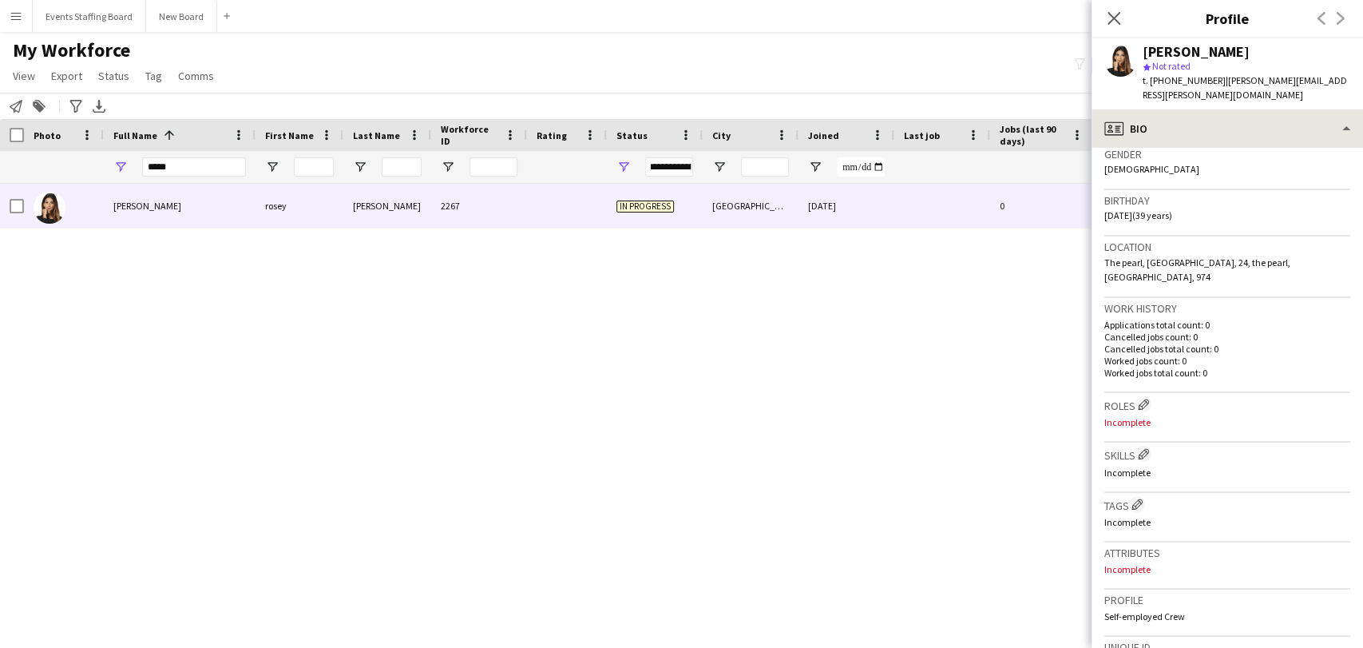
scroll to position [0, 0]
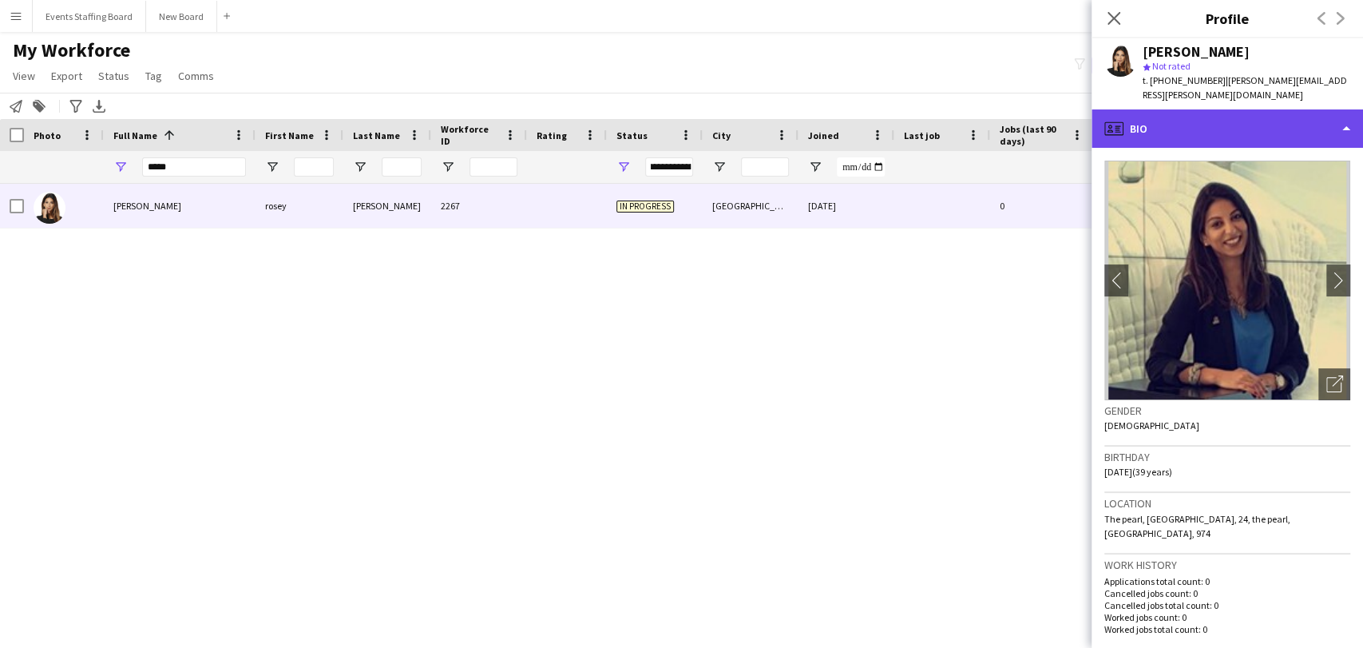
drag, startPoint x: 1172, startPoint y: 97, endPoint x: 1187, endPoint y: 108, distance: 17.7
click at [1171, 109] on div "profile Bio" at bounding box center [1227, 128] width 271 height 38
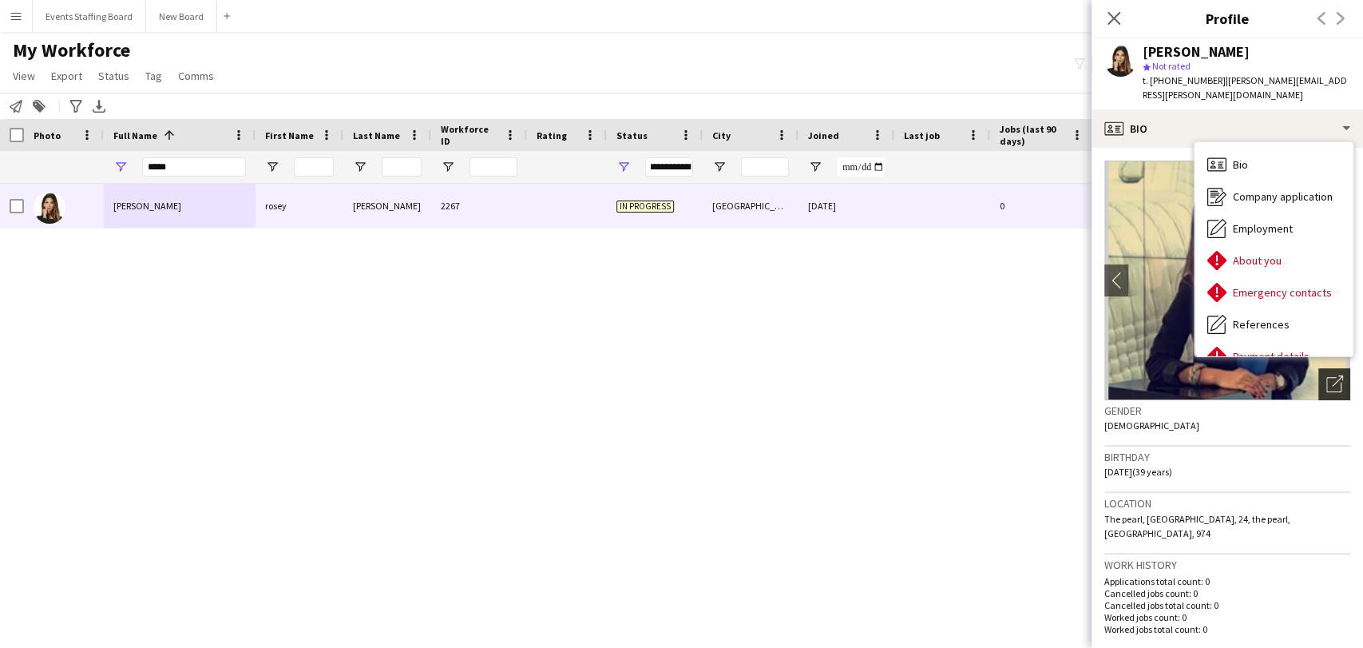
click at [1318, 378] on div "Open photos pop-in" at bounding box center [1334, 384] width 32 height 32
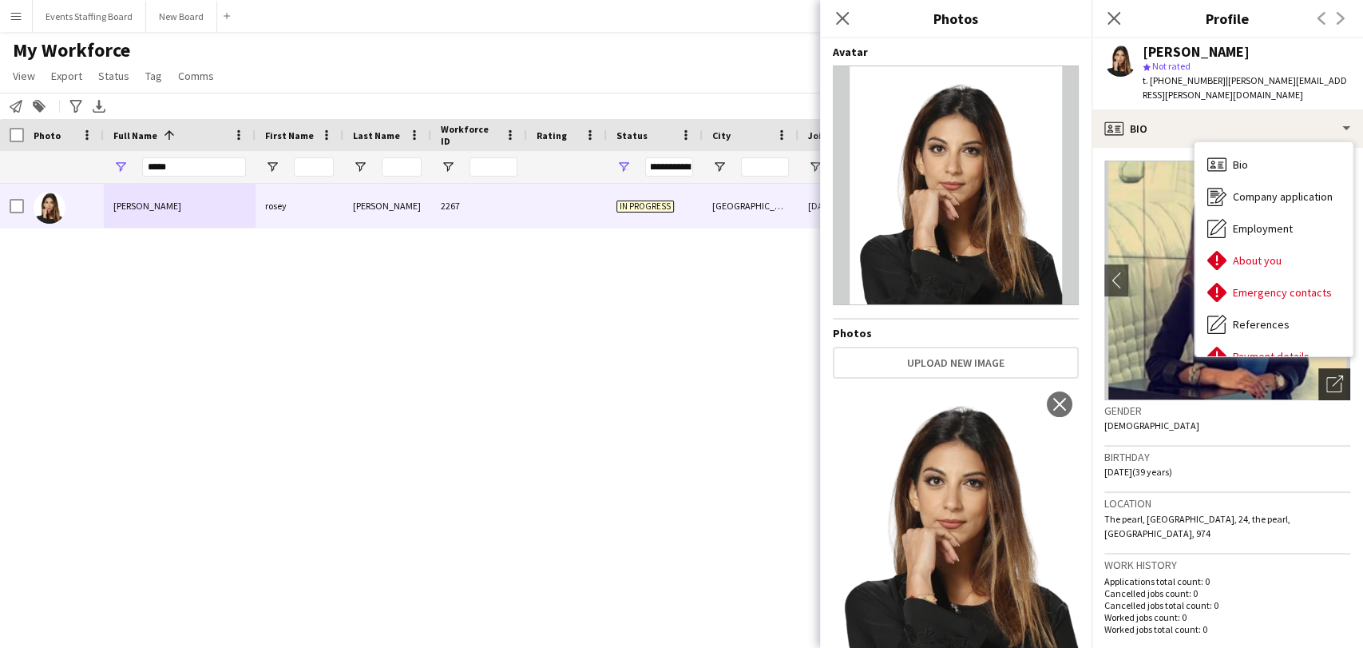
click at [1326, 375] on icon "Open photos pop-in" at bounding box center [1334, 383] width 17 height 17
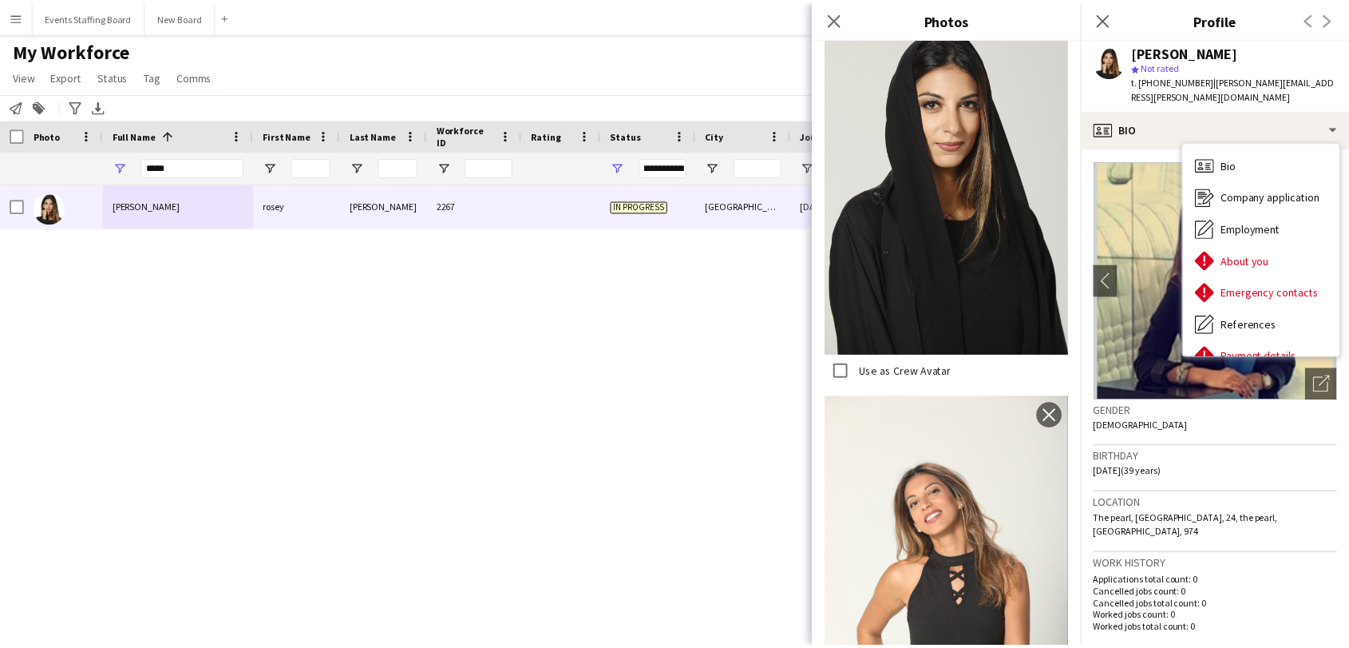
scroll to position [2589, 0]
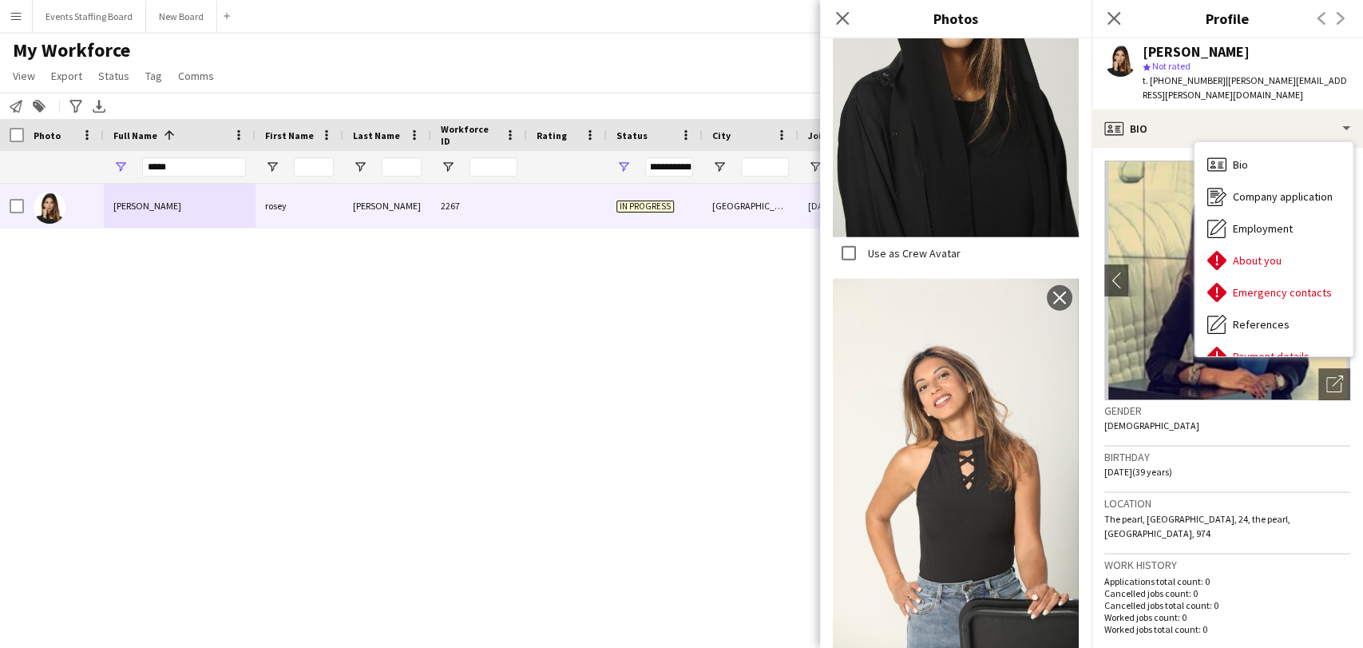
click at [652, 449] on div "rosey nader rosey nader 2267 In progress doha 01-07-2025 0 nader.rosey@gmail.co…" at bounding box center [657, 395] width 1315 height 422
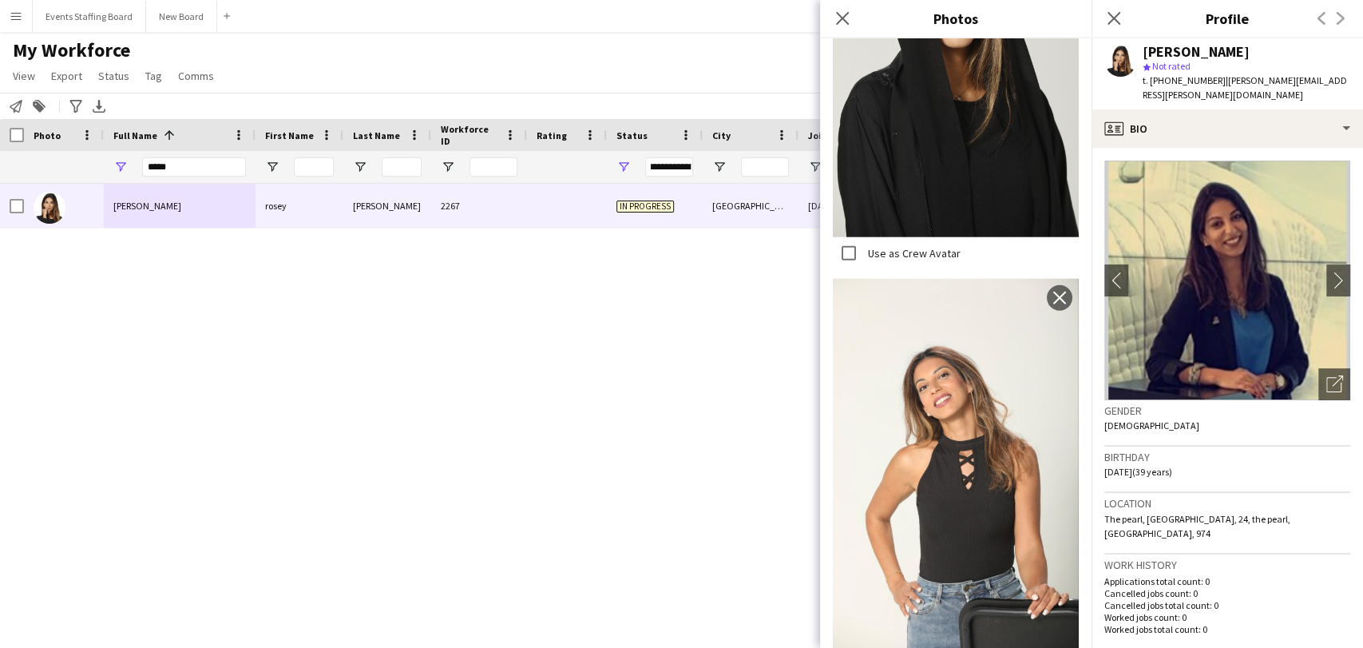
click at [487, 284] on div "rosey nader rosey nader 2267 In progress doha 01-07-2025 0 nader.rosey@gmail.co…" at bounding box center [657, 395] width 1315 height 422
click at [22, 15] on button "Menu" at bounding box center [16, 16] width 32 height 32
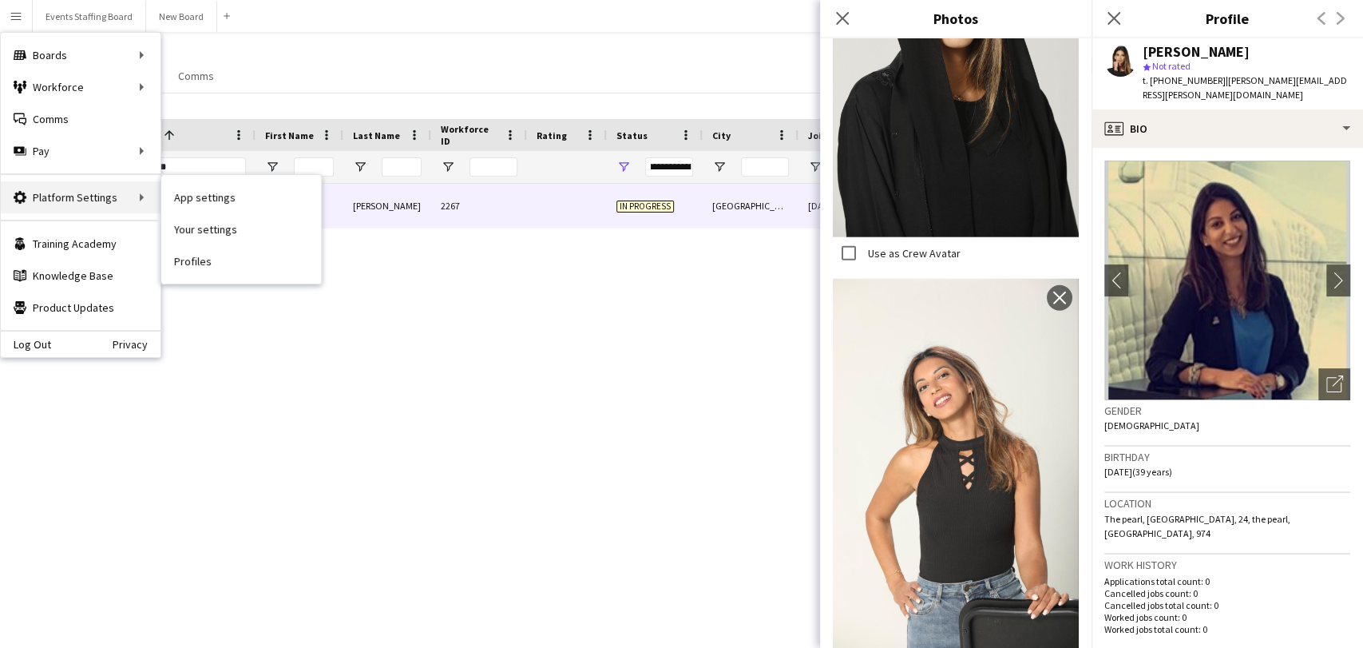
click at [89, 200] on div "Platform Settings Platform Settings" at bounding box center [81, 197] width 160 height 32
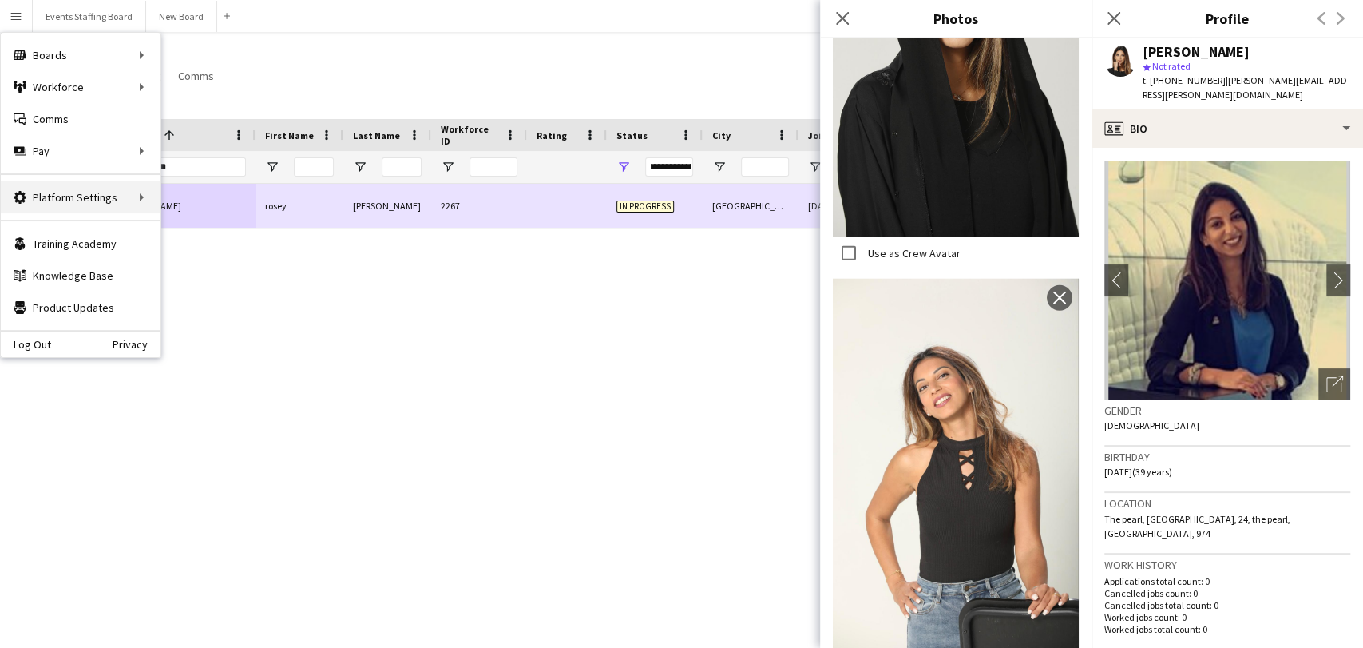
click at [112, 200] on div "Platform Settings Platform Settings" at bounding box center [81, 197] width 160 height 32
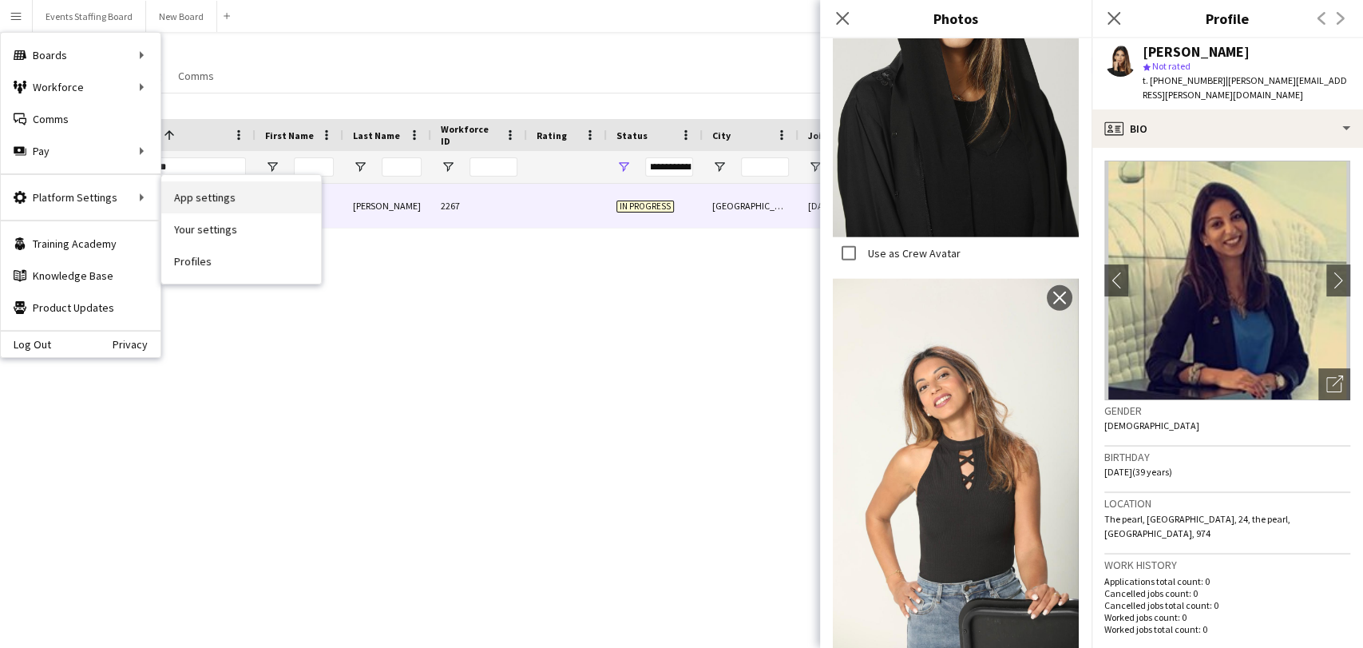
click at [192, 191] on link "App settings" at bounding box center [241, 197] width 160 height 32
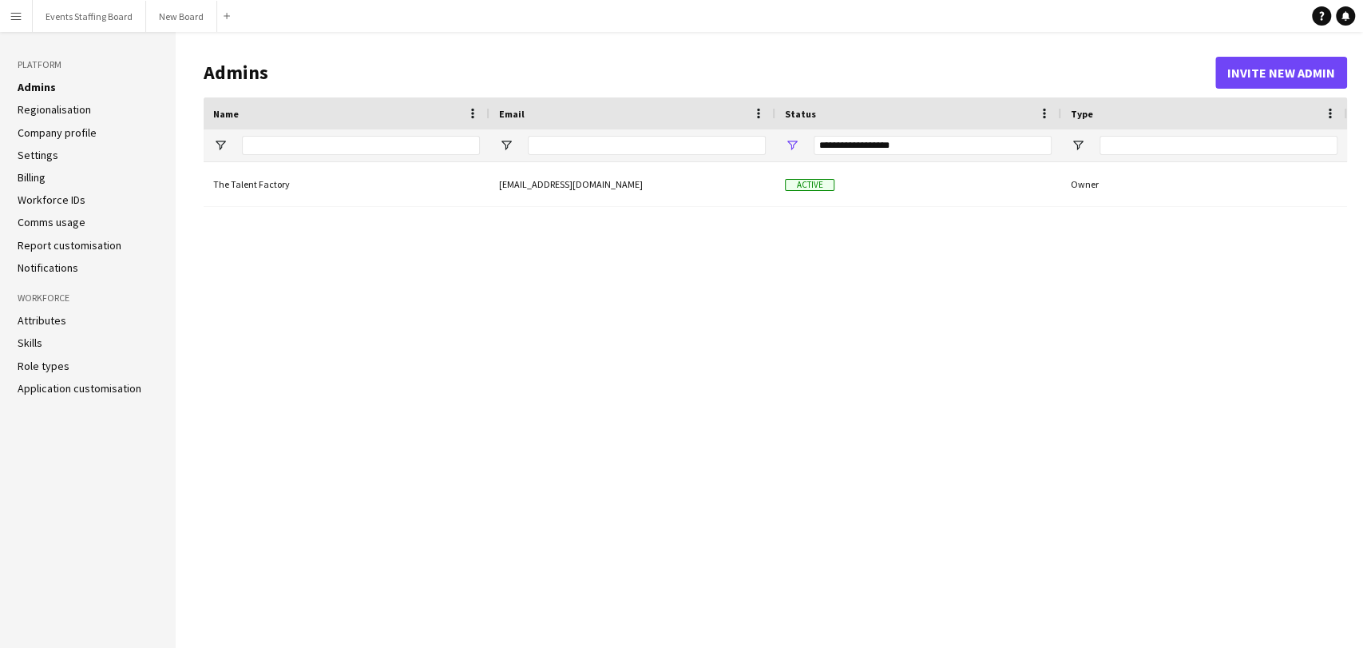
click at [51, 133] on link "Company profile" at bounding box center [57, 132] width 79 height 14
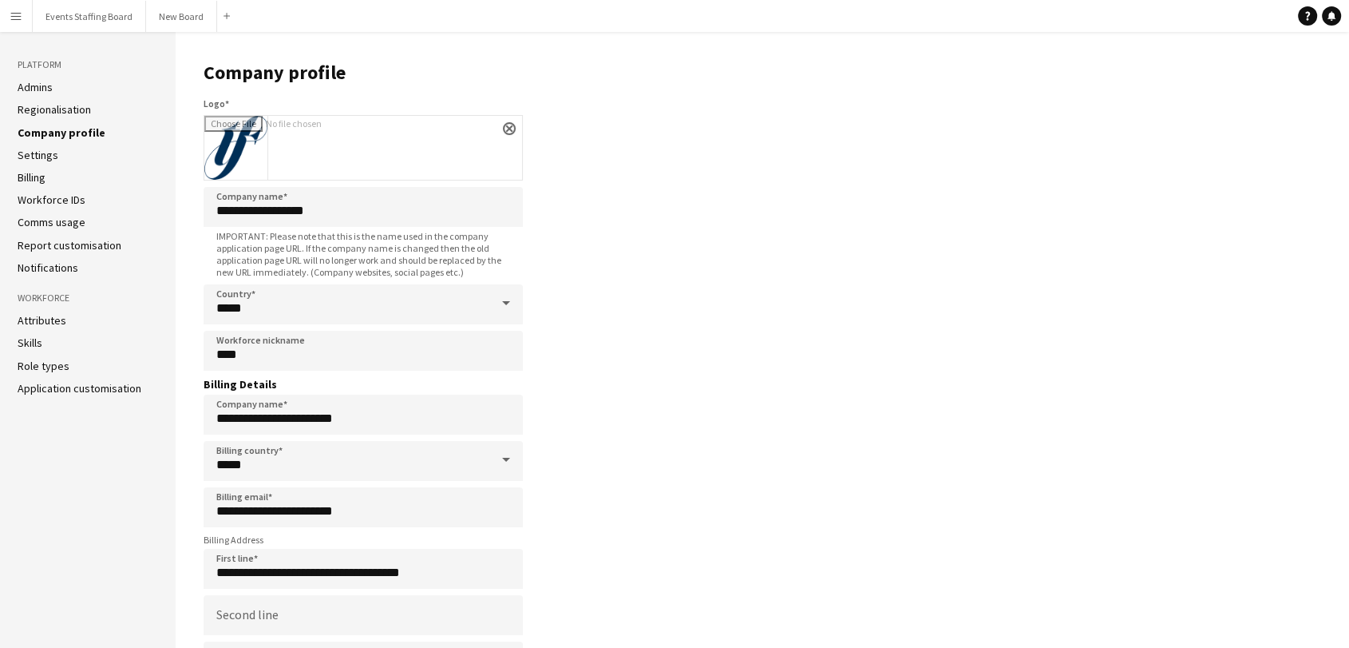
click at [39, 321] on link "Attributes" at bounding box center [42, 320] width 49 height 14
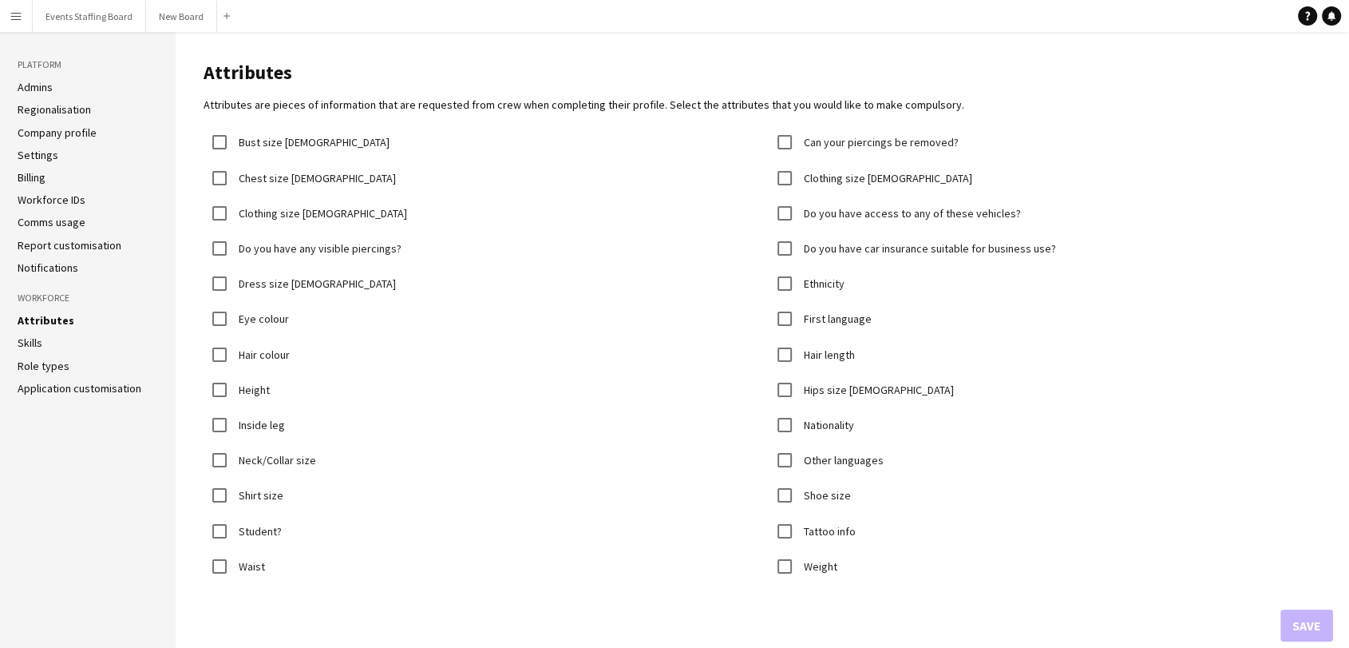
scroll to position [24, 0]
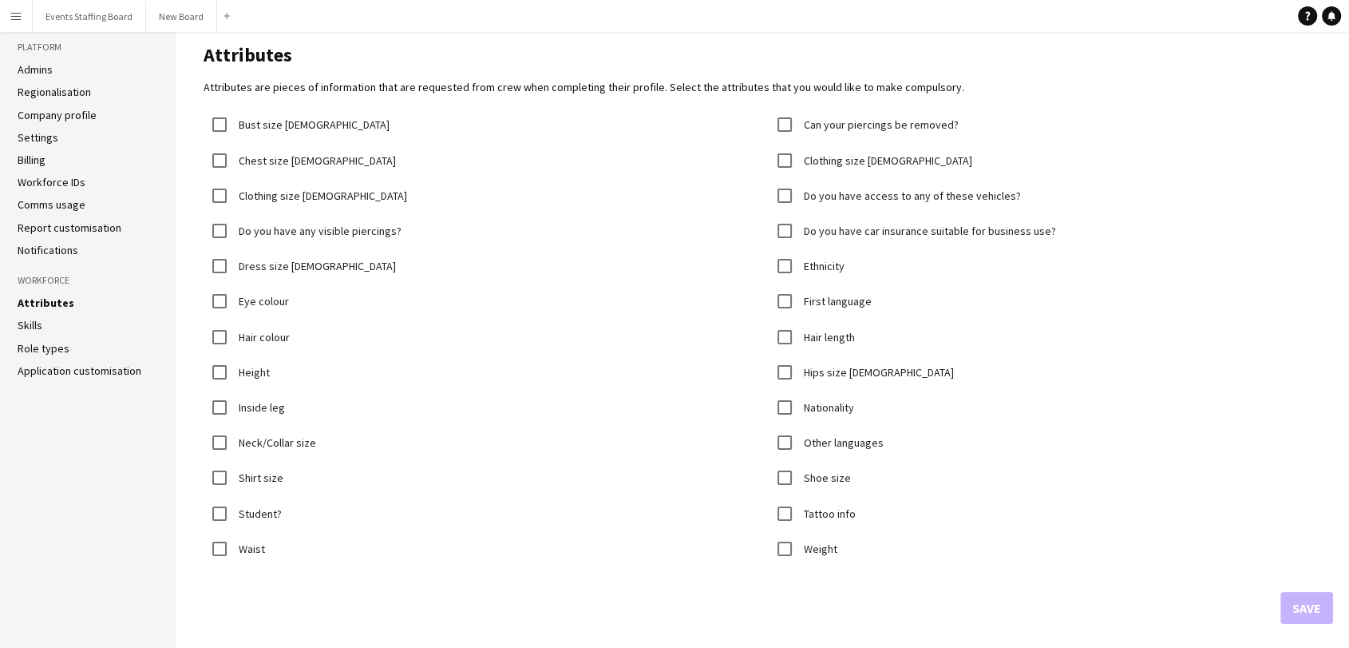
click at [34, 153] on link "Billing" at bounding box center [32, 160] width 28 height 14
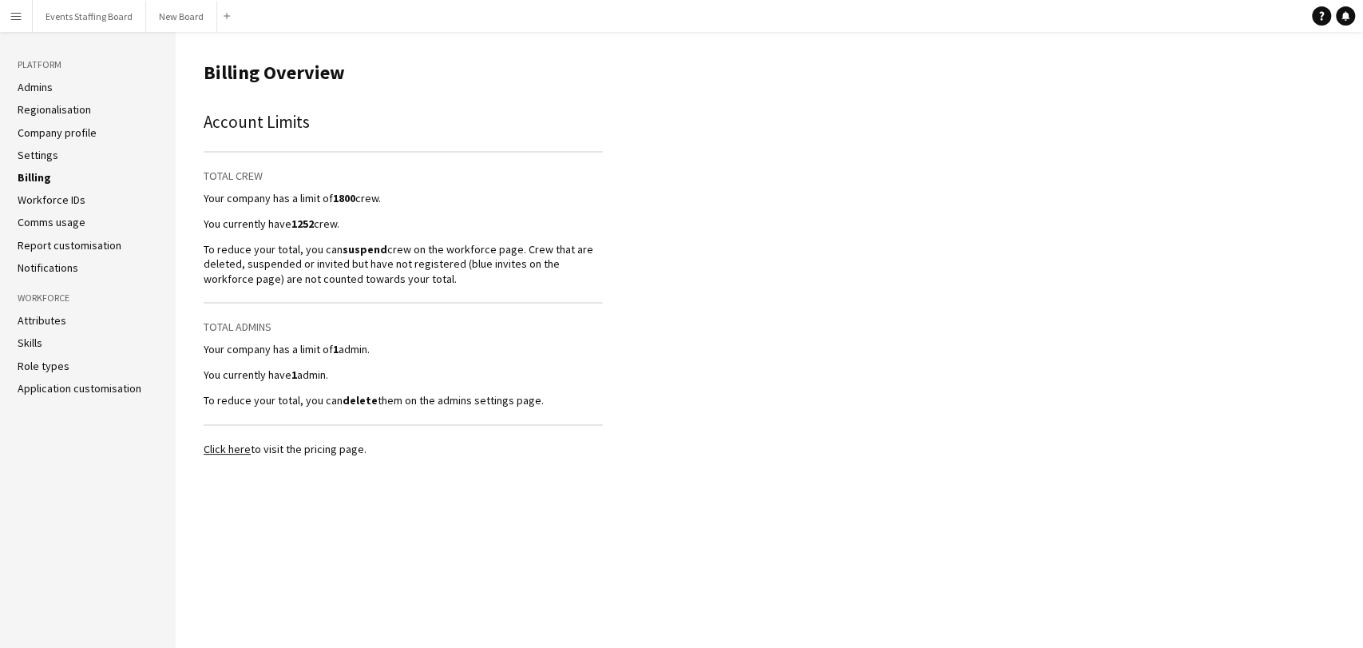
click at [31, 151] on link "Settings" at bounding box center [38, 155] width 41 height 14
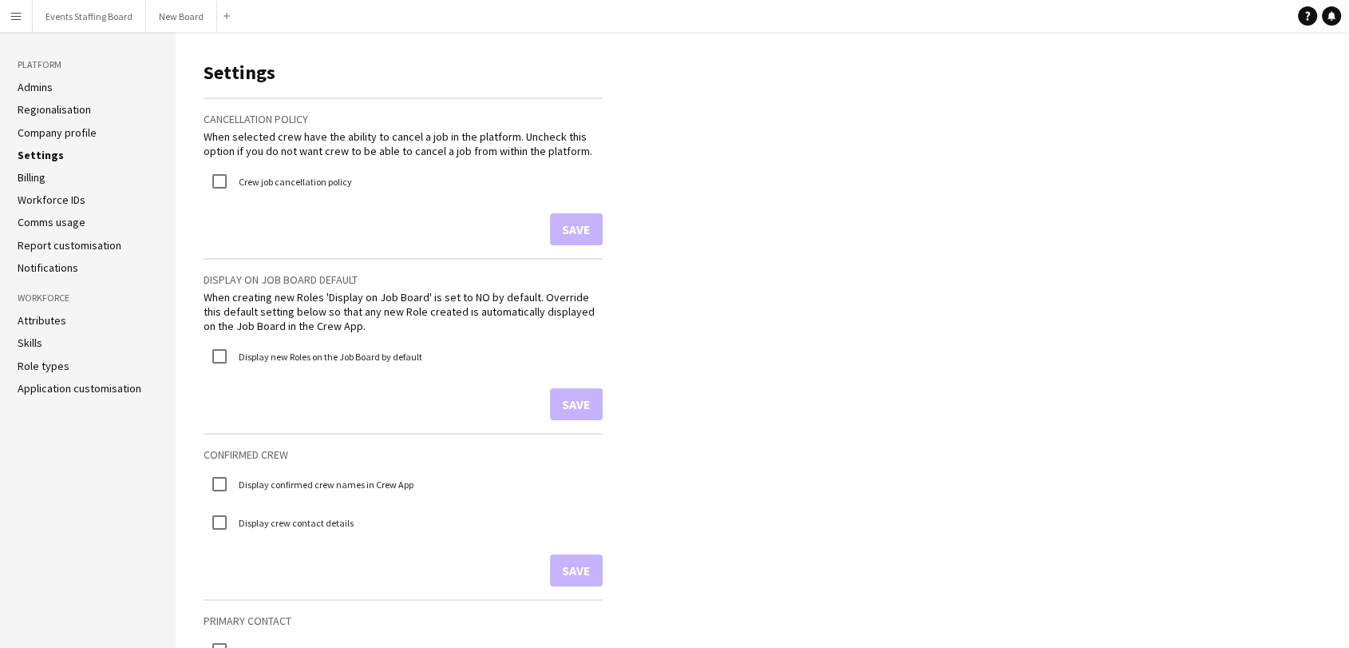
click at [26, 85] on link "Admins" at bounding box center [35, 87] width 35 height 14
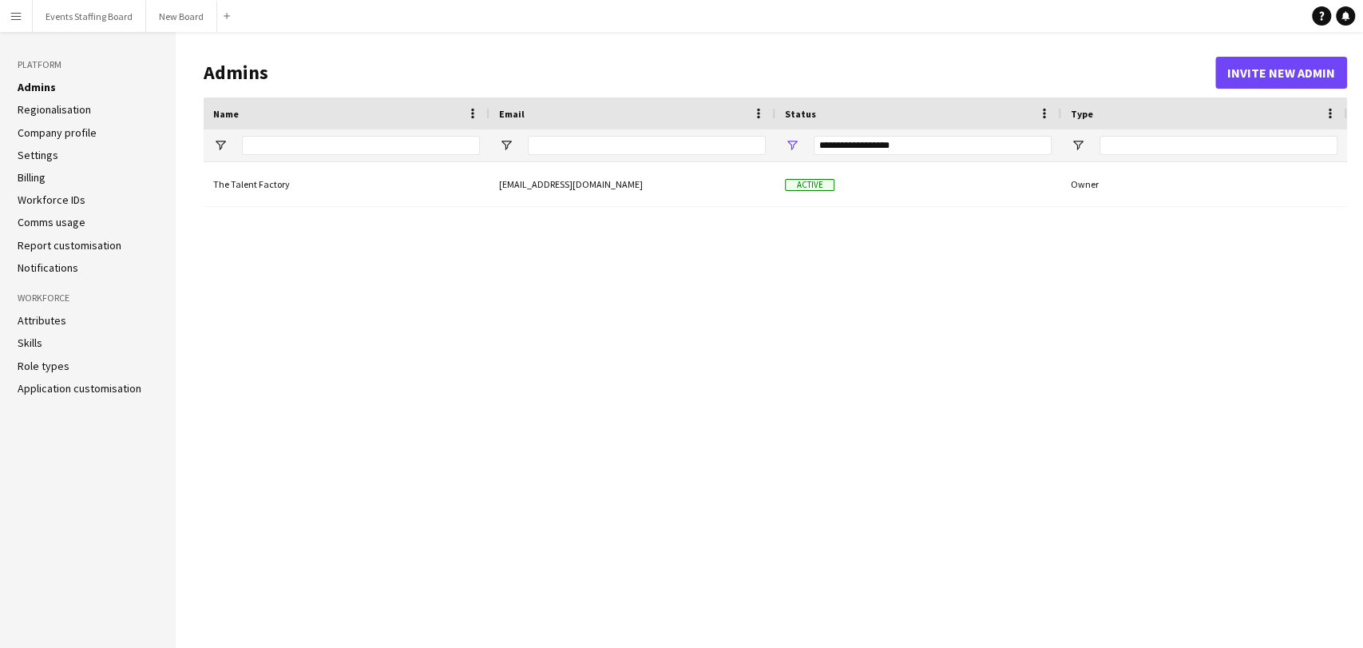
click at [35, 176] on link "Billing" at bounding box center [32, 177] width 28 height 14
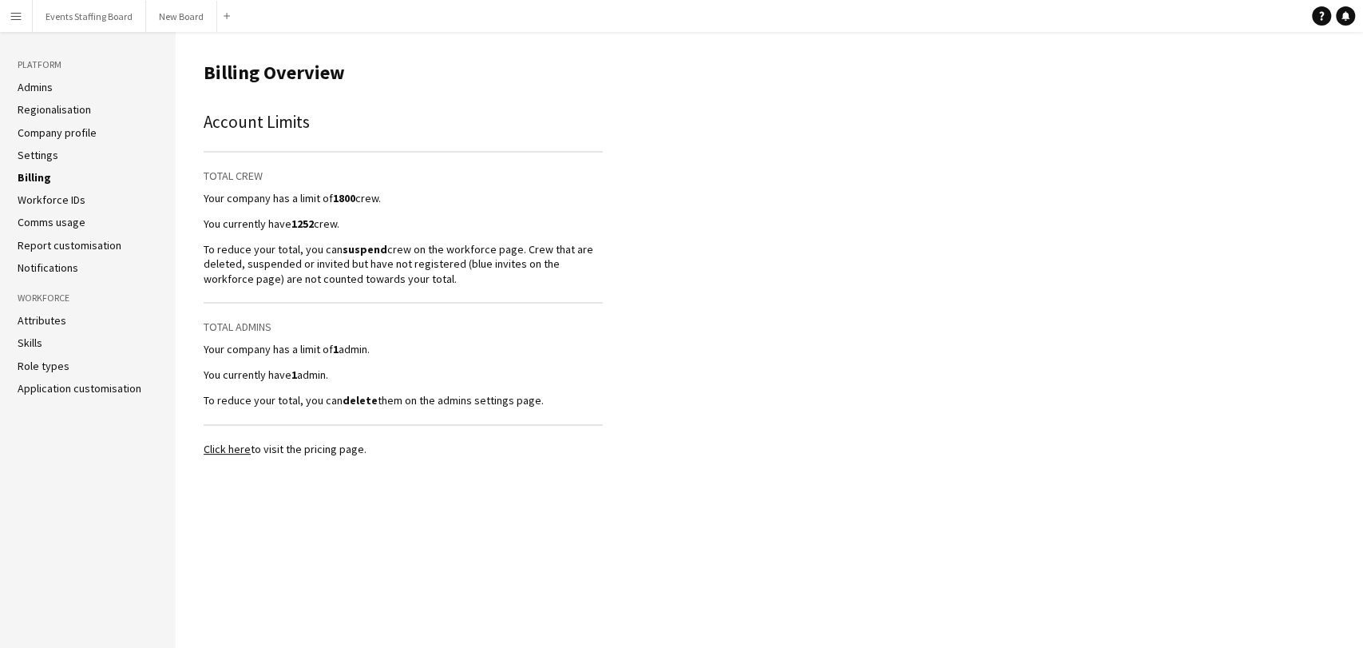
click at [36, 196] on link "Workforce IDs" at bounding box center [52, 199] width 68 height 14
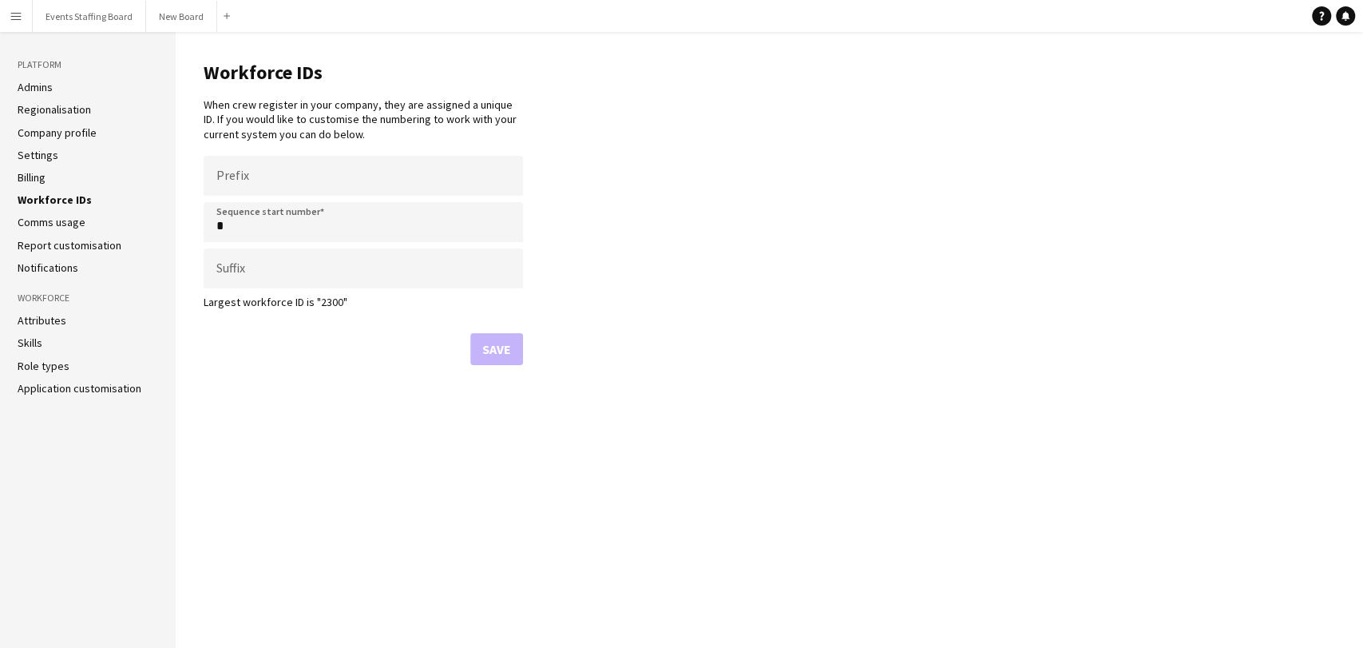
click at [41, 212] on ul "Admins Regionalisation Company profile Settings Billing Workforce IDs Comms usa…" at bounding box center [88, 177] width 141 height 195
click at [45, 225] on link "Comms usage" at bounding box center [52, 222] width 68 height 14
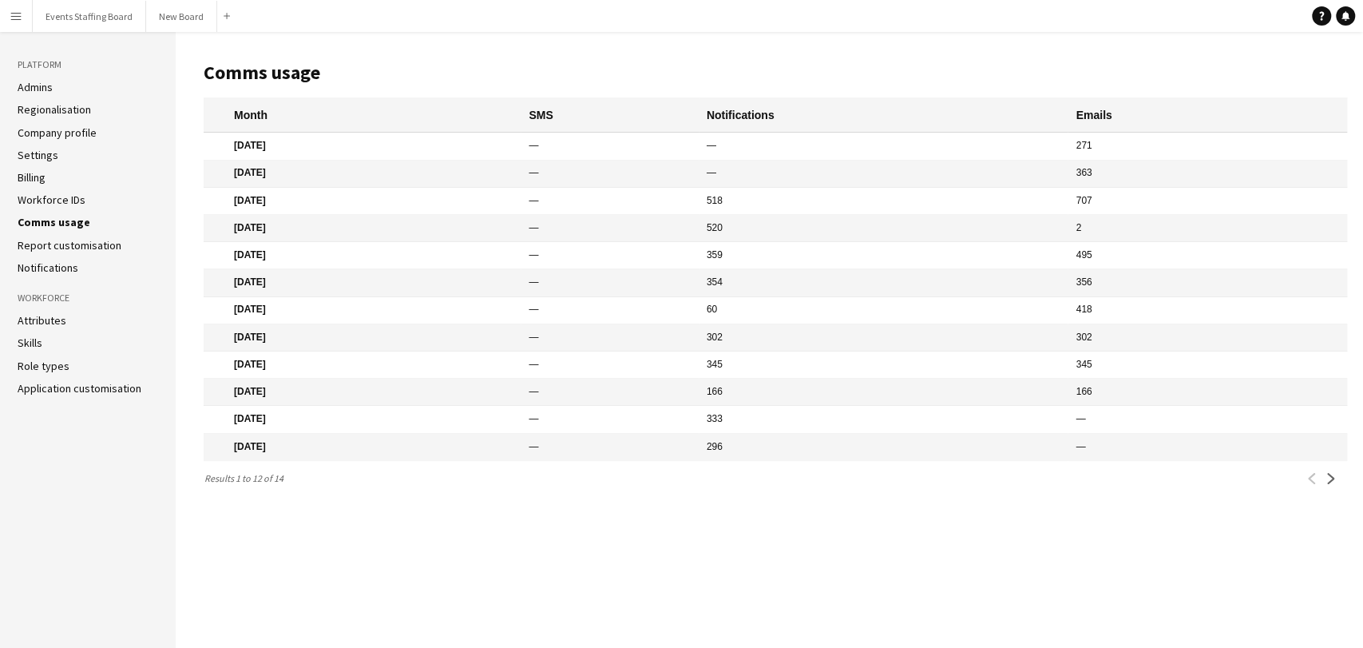
click at [45, 242] on link "Report customisation" at bounding box center [70, 245] width 104 height 14
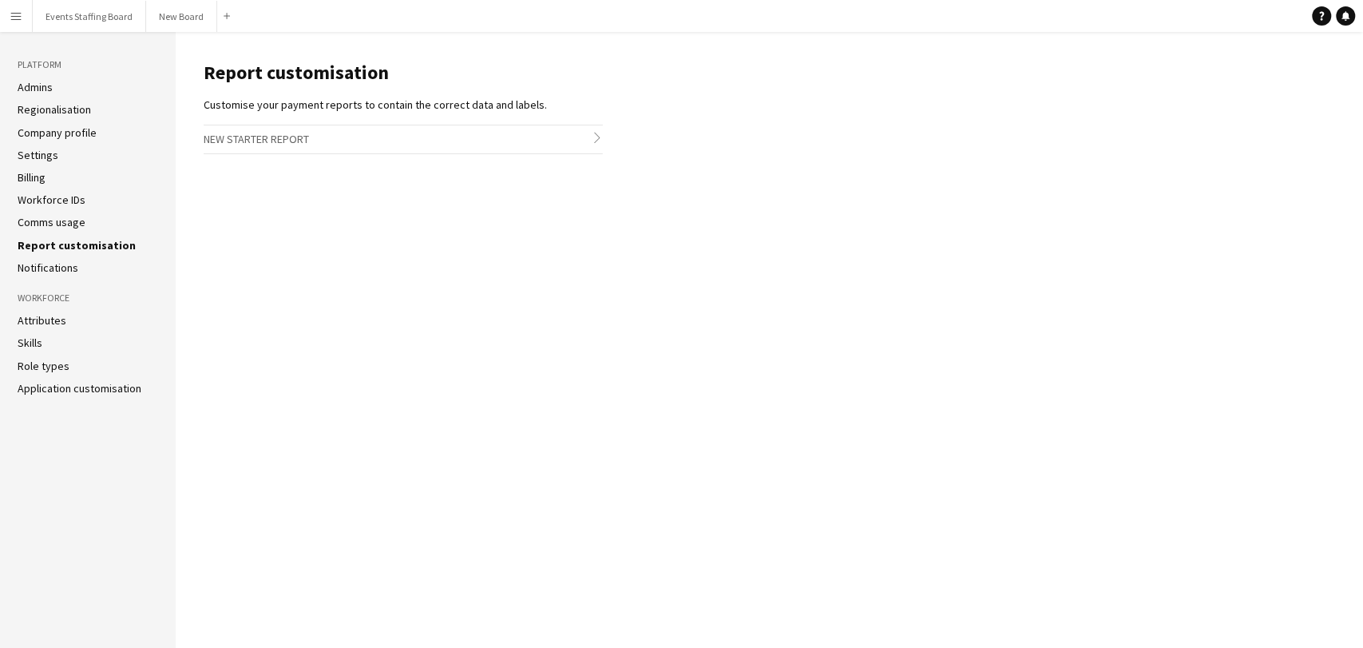
click at [38, 267] on link "Notifications" at bounding box center [48, 267] width 61 height 14
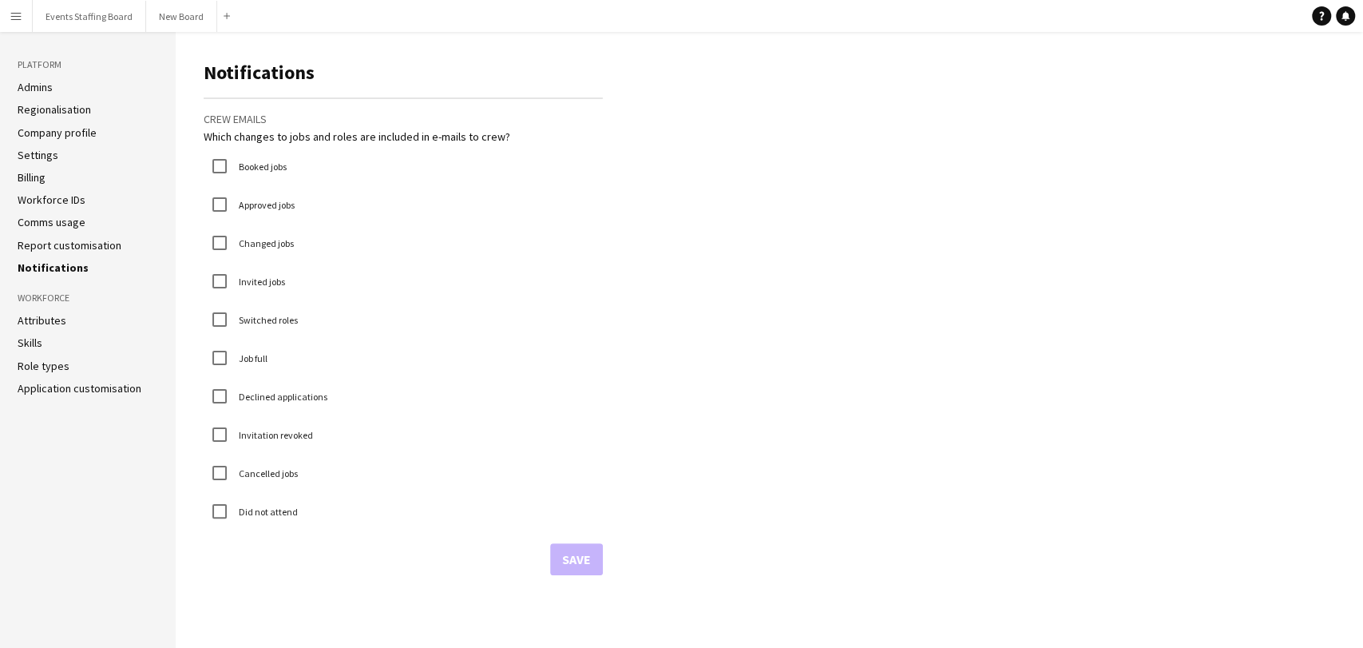
click at [28, 325] on link "Attributes" at bounding box center [42, 320] width 49 height 14
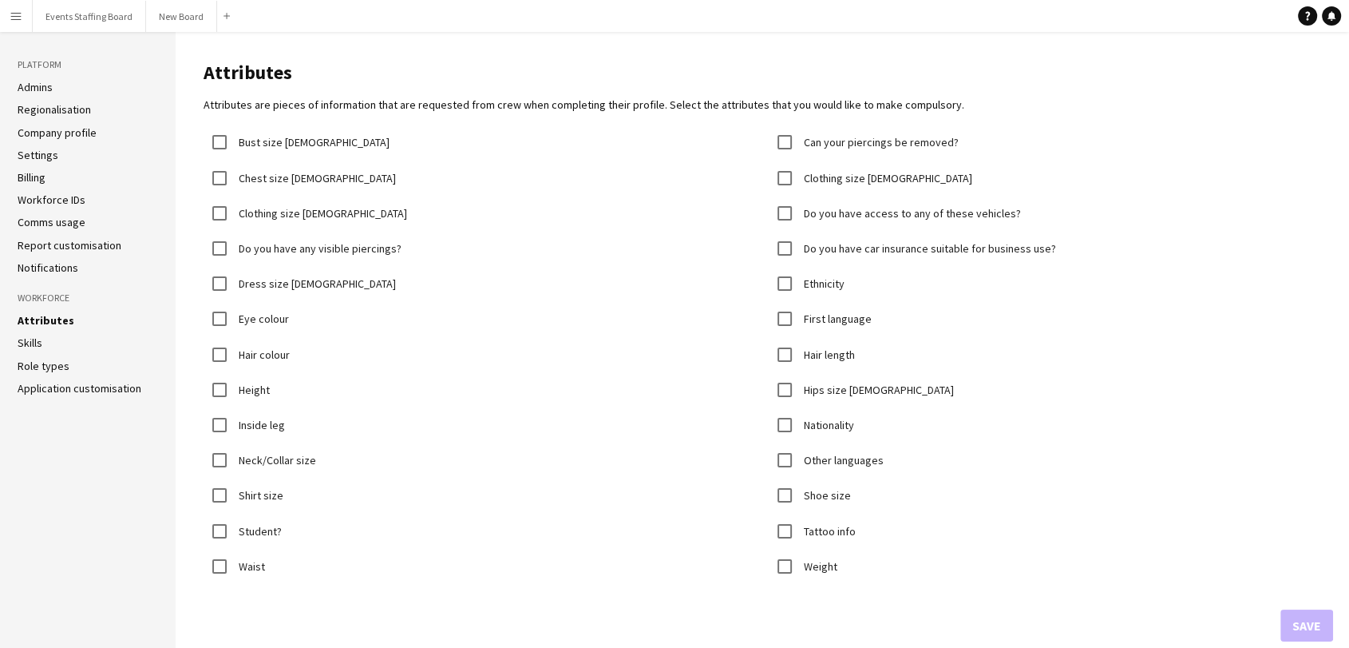
click at [34, 344] on link "Skills" at bounding box center [30, 342] width 25 height 14
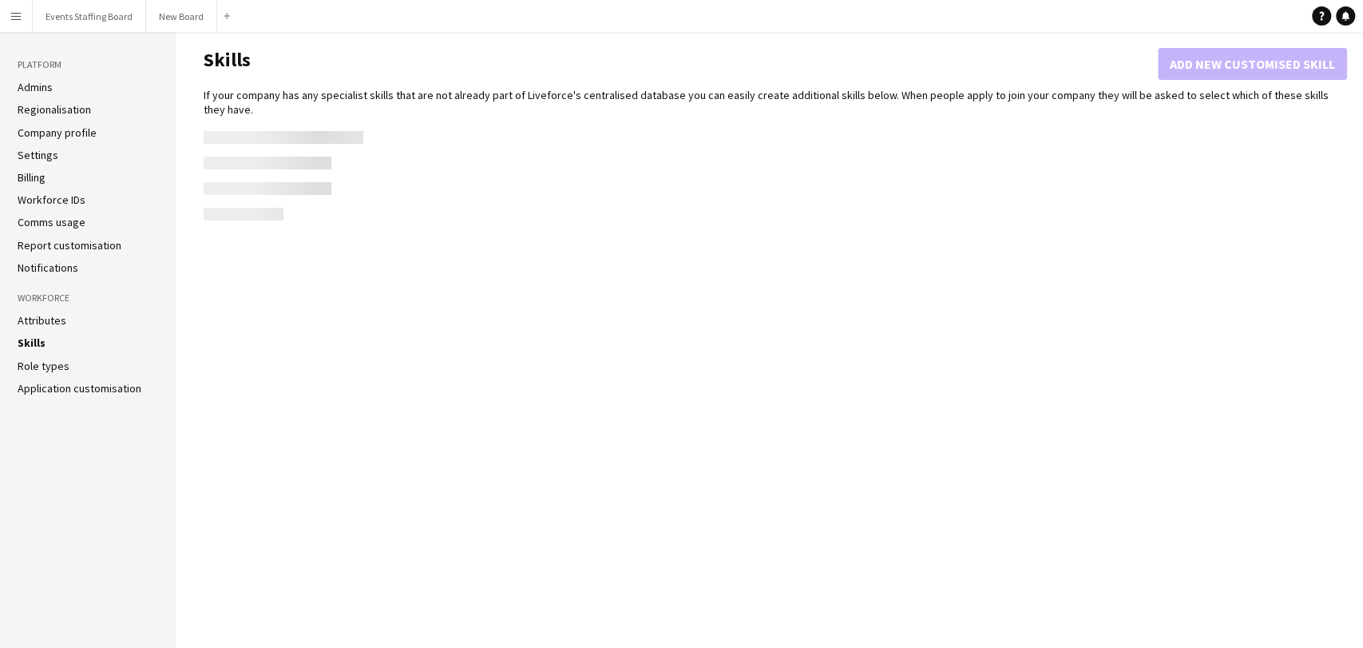
click at [42, 360] on link "Role types" at bounding box center [44, 366] width 52 height 14
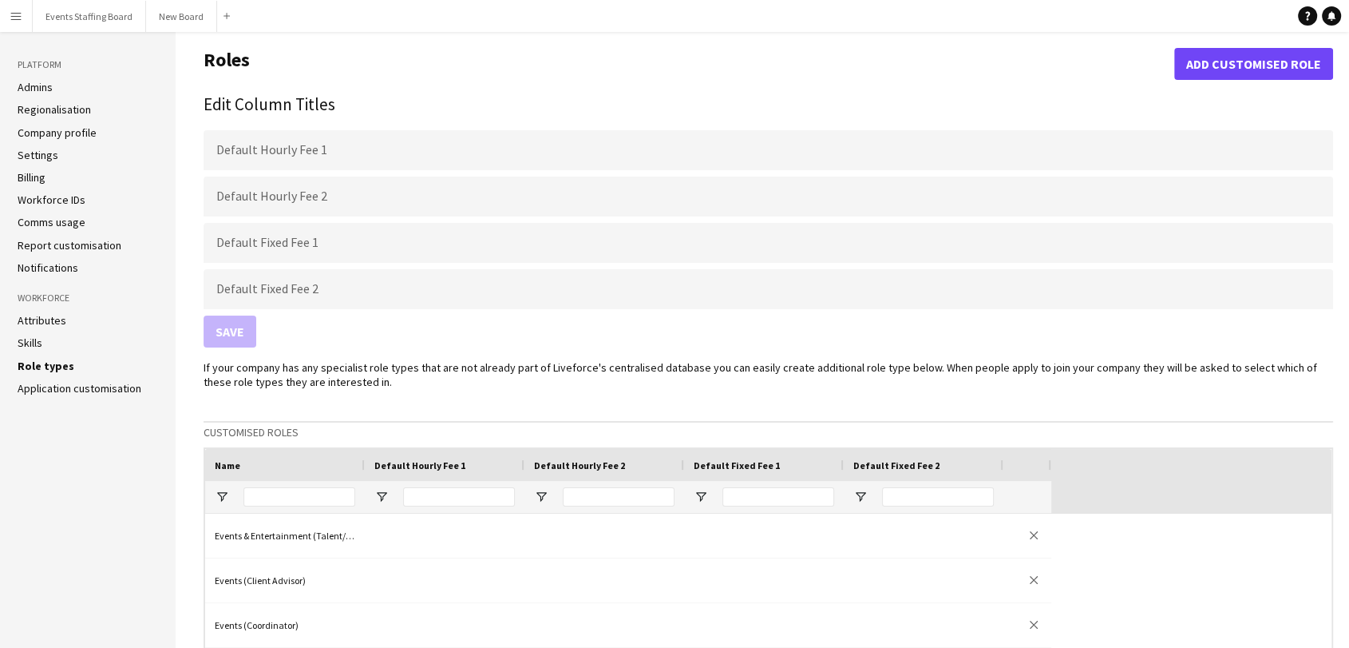
click at [45, 390] on link "Application customisation" at bounding box center [80, 388] width 124 height 14
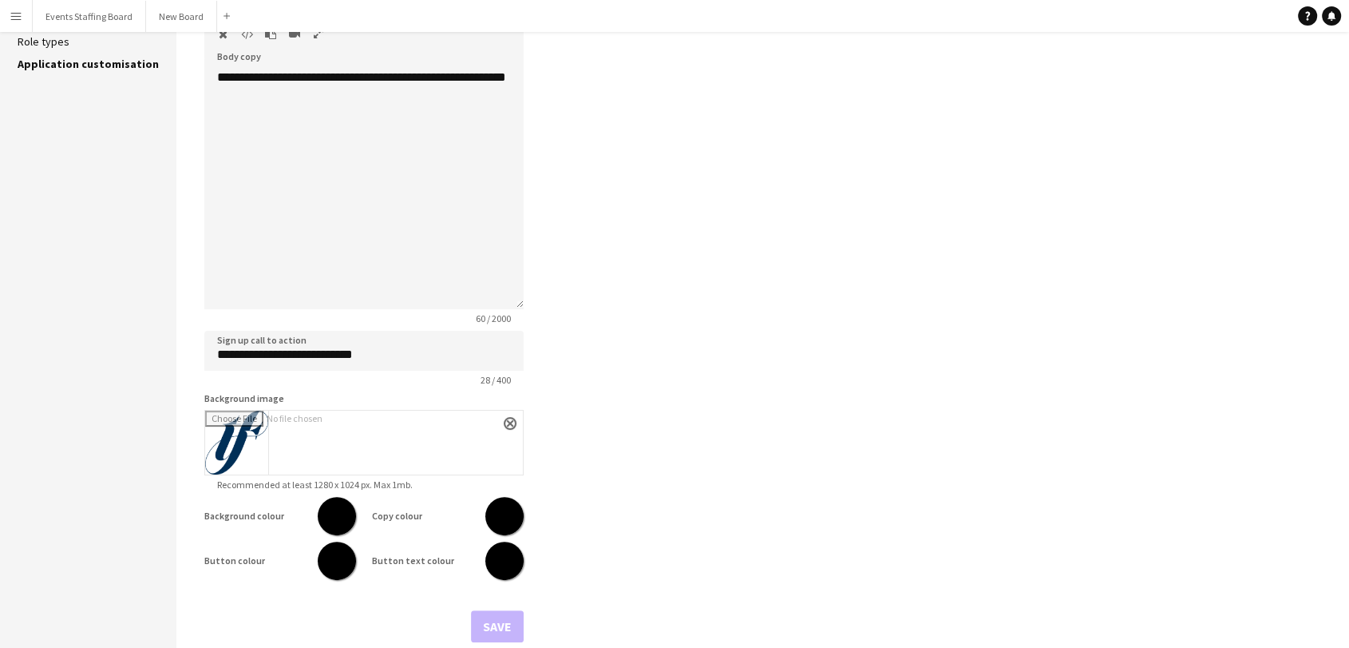
scroll to position [342, 0]
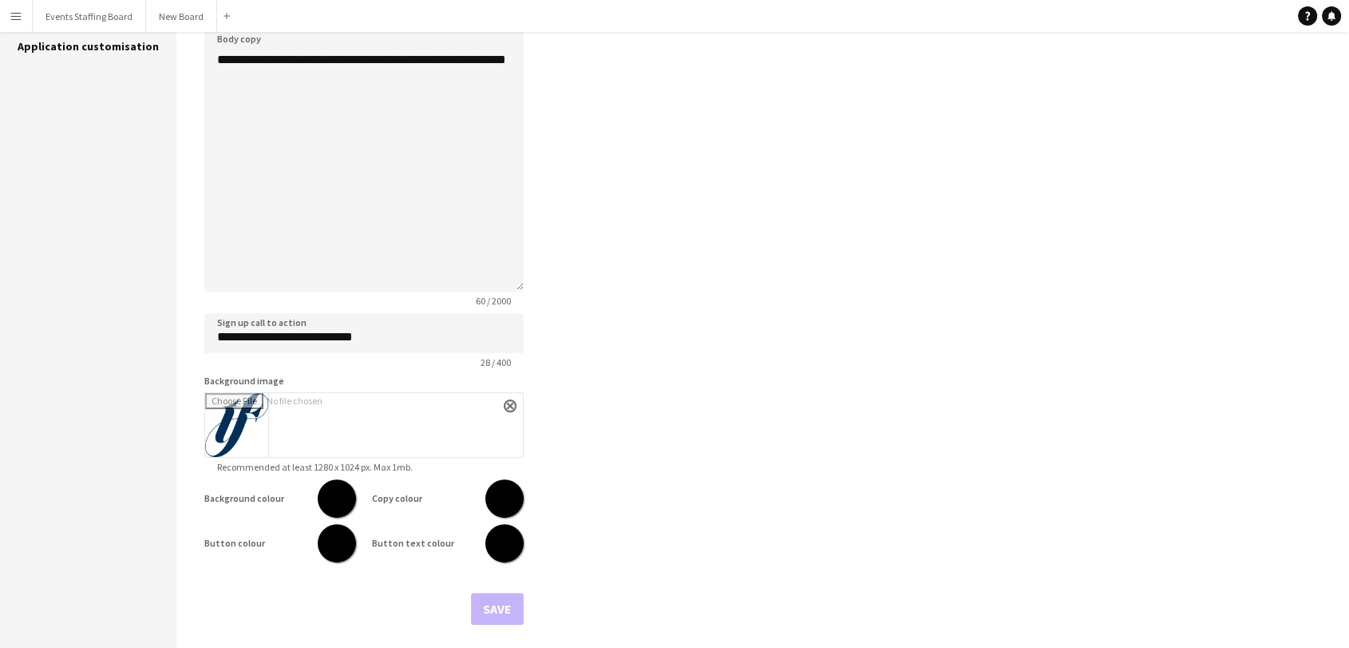
click at [327, 498] on input "*******" at bounding box center [336, 498] width 57 height 57
click at [706, 517] on main "**********" at bounding box center [762, 169] width 1173 height 958
click at [507, 538] on input "*******" at bounding box center [504, 542] width 57 height 57
click at [600, 579] on main "**********" at bounding box center [762, 169] width 1173 height 958
click at [481, 608] on div "Save" at bounding box center [363, 608] width 319 height 32
